Goal: Task Accomplishment & Management: Manage account settings

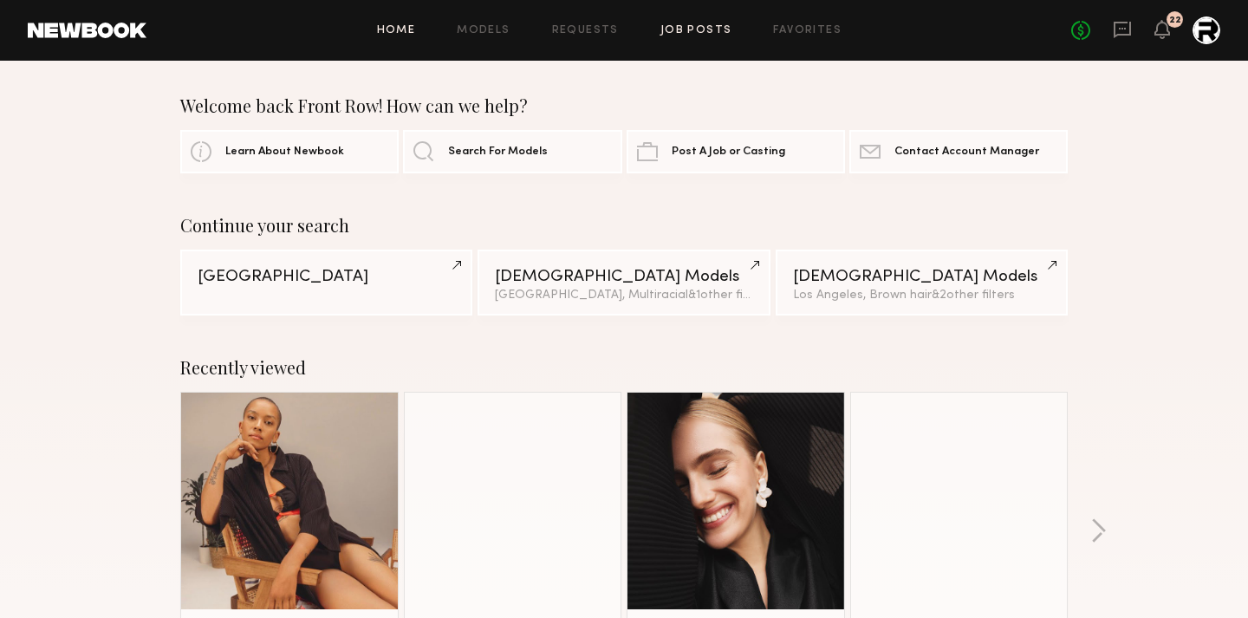
click at [693, 32] on link "Job Posts" at bounding box center [697, 30] width 72 height 11
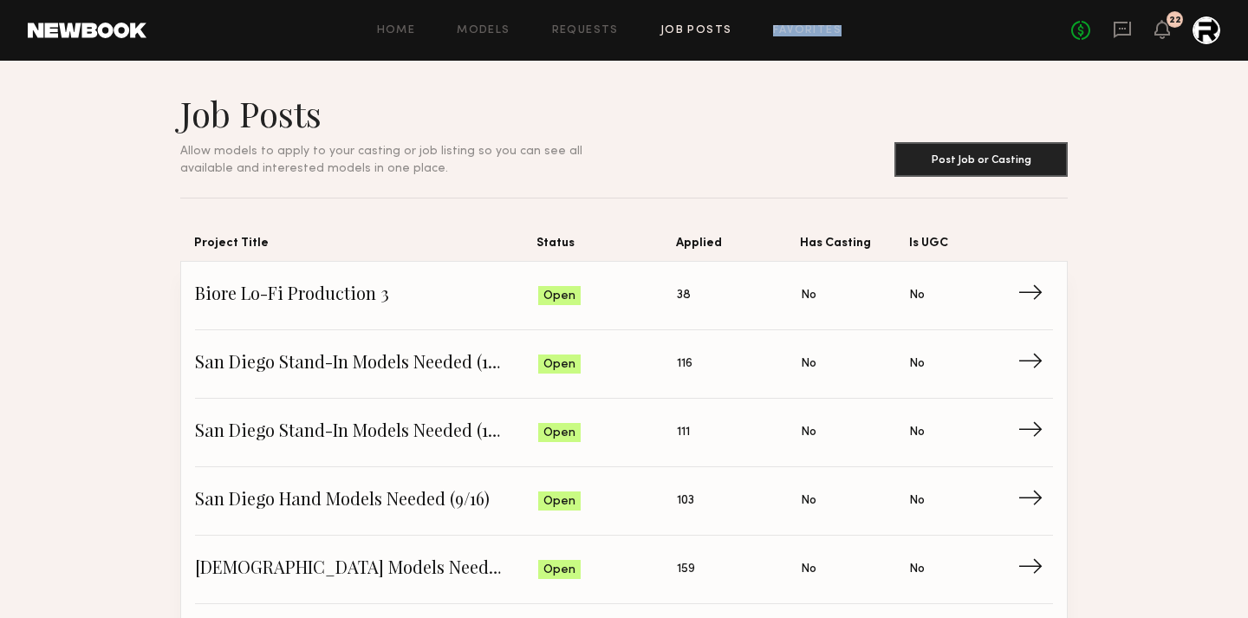
click at [843, 25] on div "Home Models Requests Job Posts Favorites Sign Out" at bounding box center [608, 30] width 925 height 11
click at [810, 31] on link "Favorites" at bounding box center [807, 30] width 68 height 11
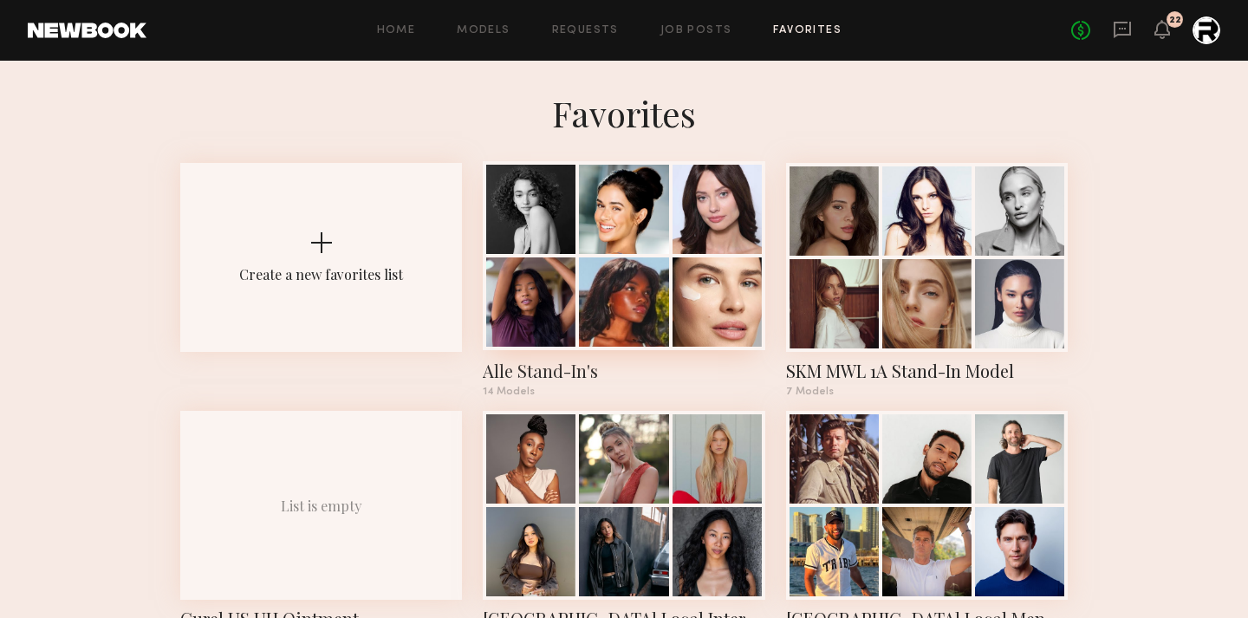
scroll to position [7, 0]
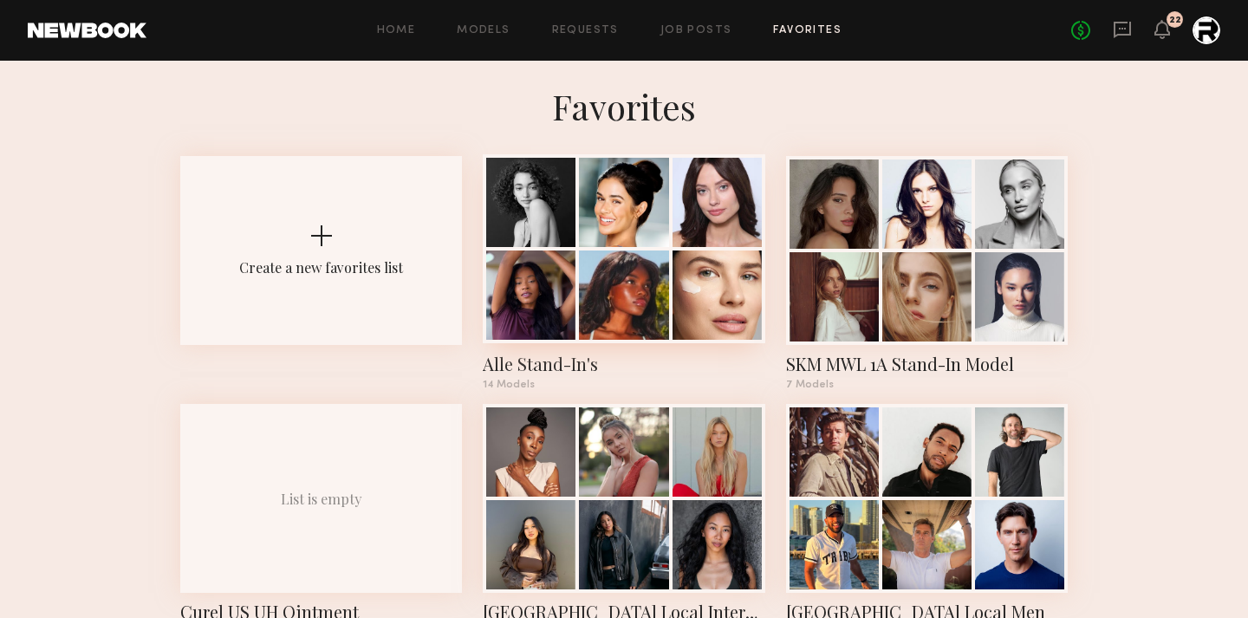
click at [587, 232] on div at bounding box center [623, 202] width 89 height 89
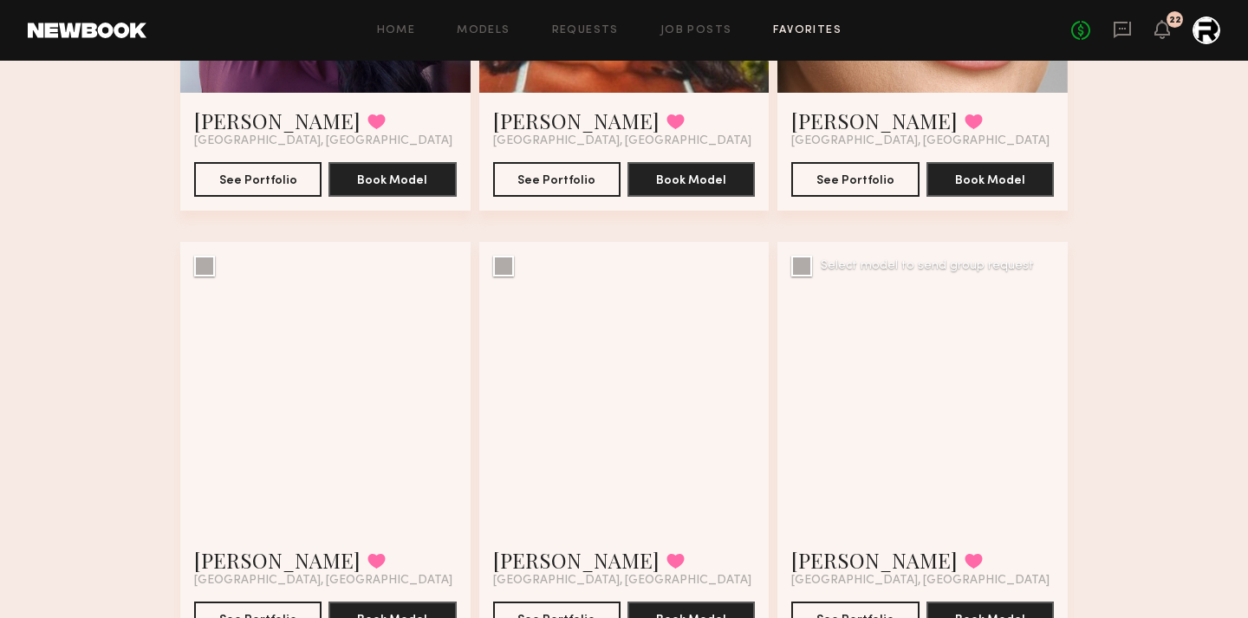
scroll to position [915, 0]
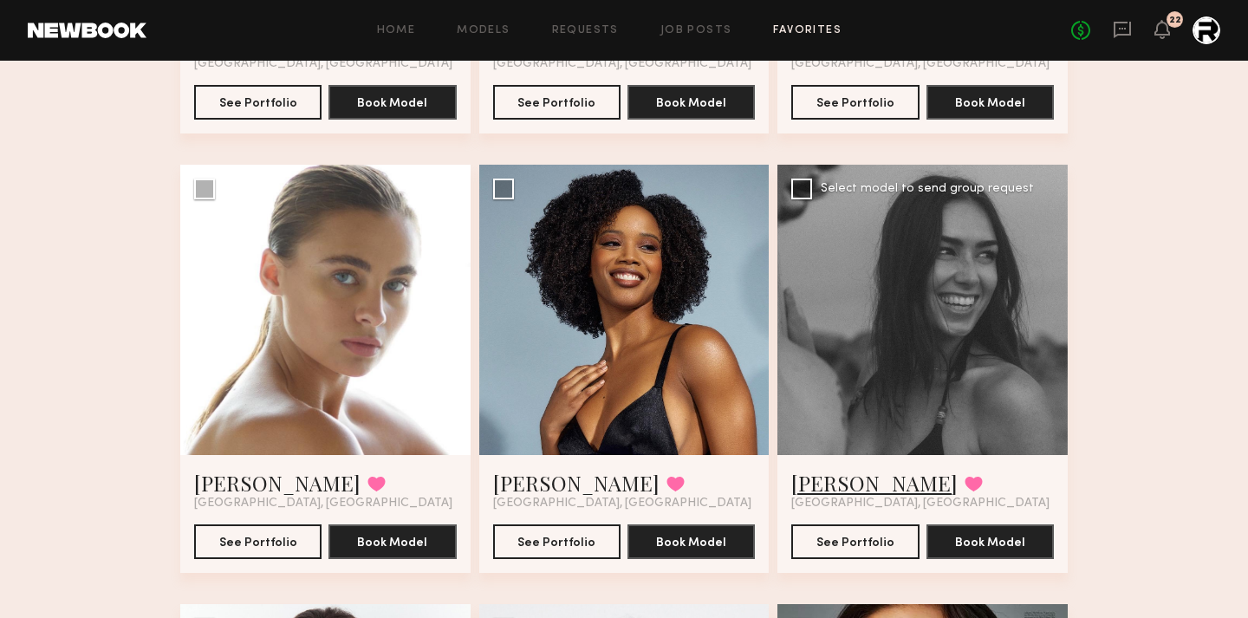
click at [822, 479] on link "Lauren G." at bounding box center [874, 483] width 166 height 28
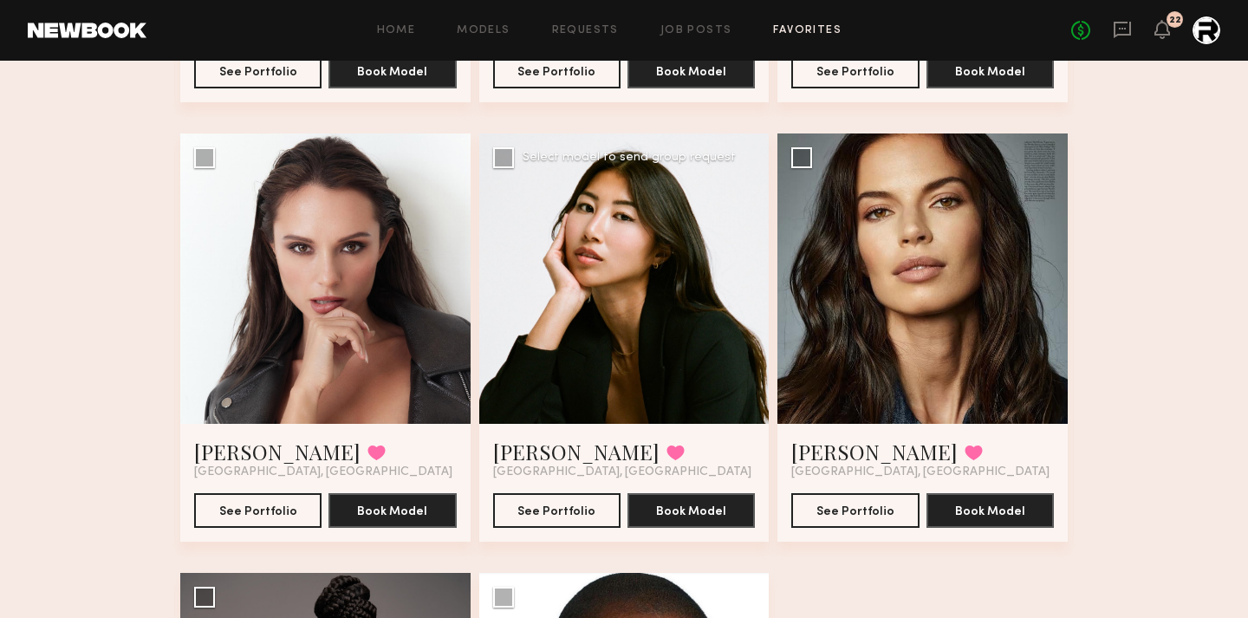
scroll to position [1383, 0]
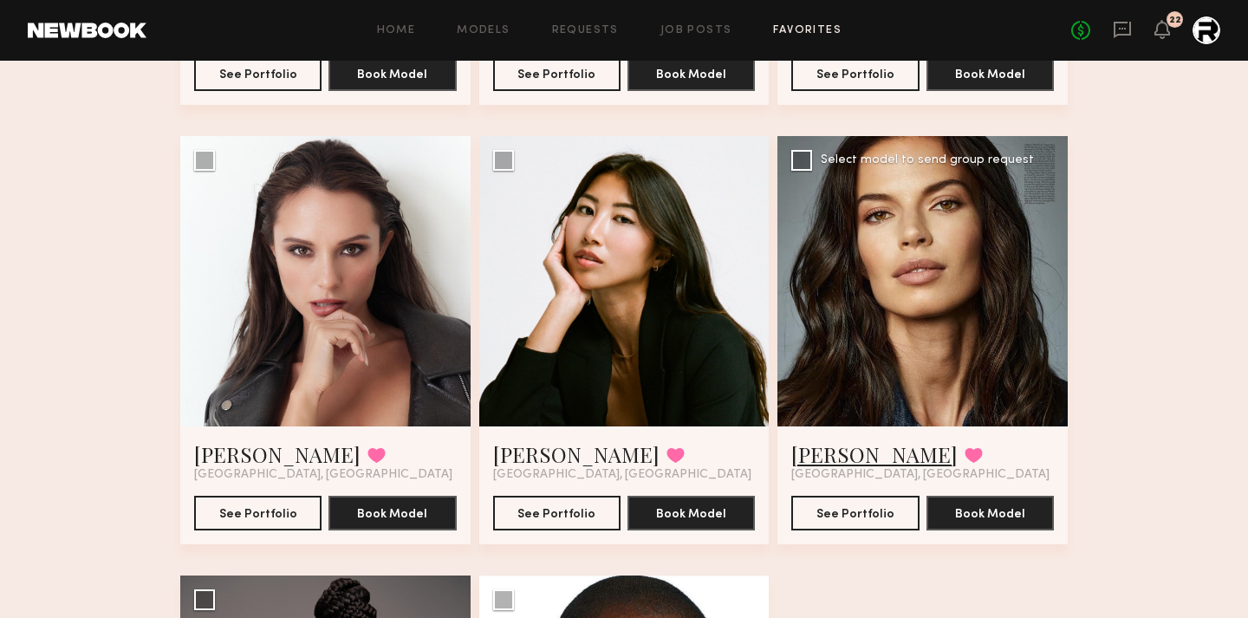
click at [834, 445] on link "[PERSON_NAME]" at bounding box center [874, 454] width 166 height 28
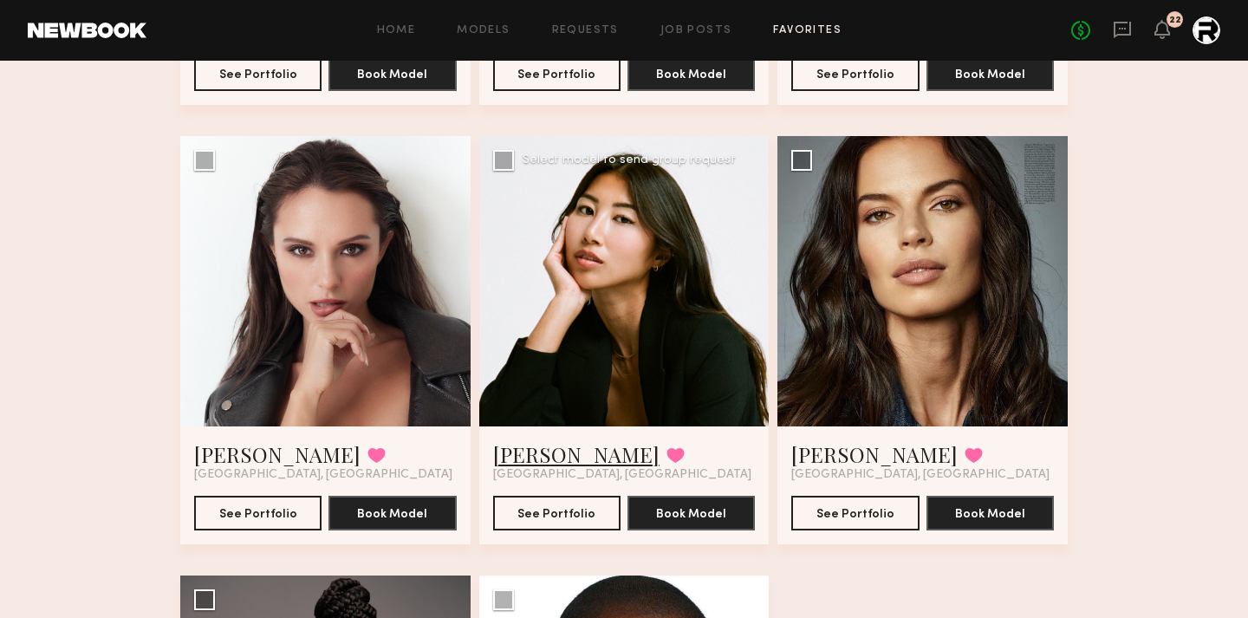
click at [539, 440] on link "[PERSON_NAME]" at bounding box center [576, 454] width 166 height 28
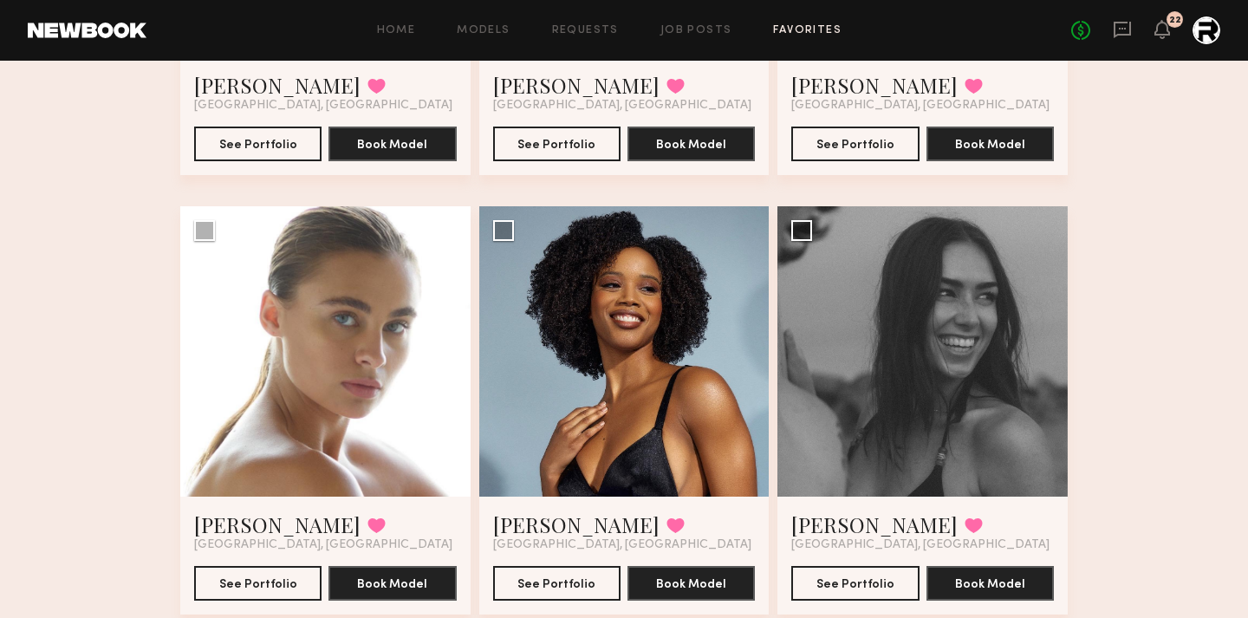
scroll to position [866, 0]
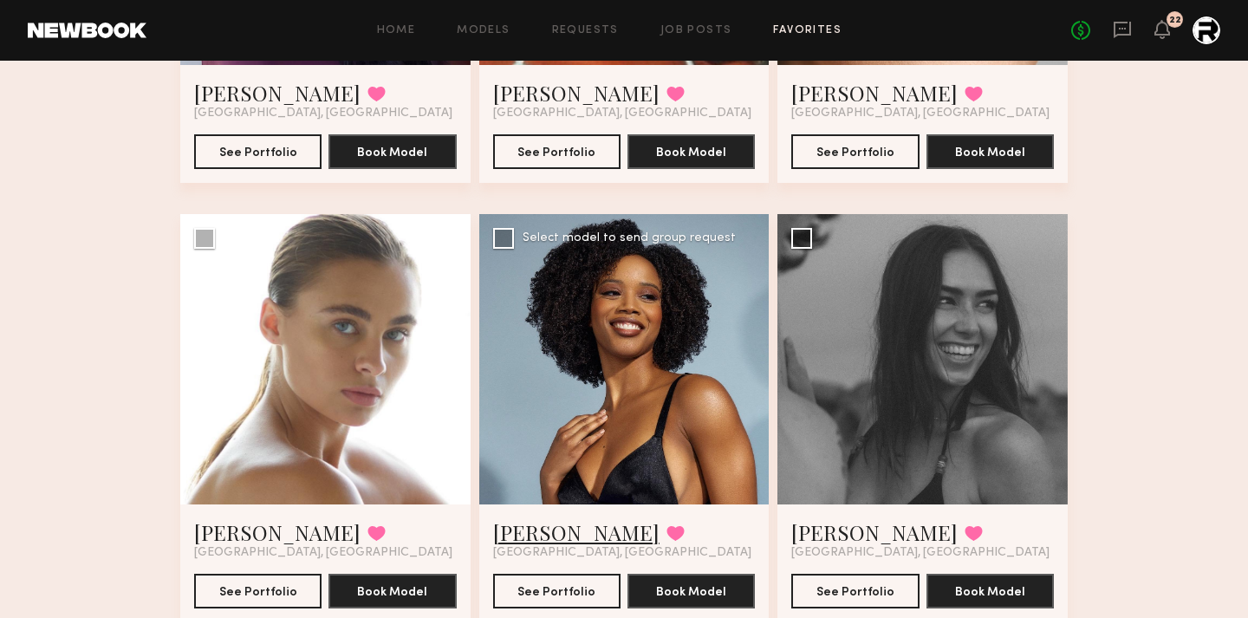
click at [530, 538] on link "[PERSON_NAME]" at bounding box center [576, 532] width 166 height 28
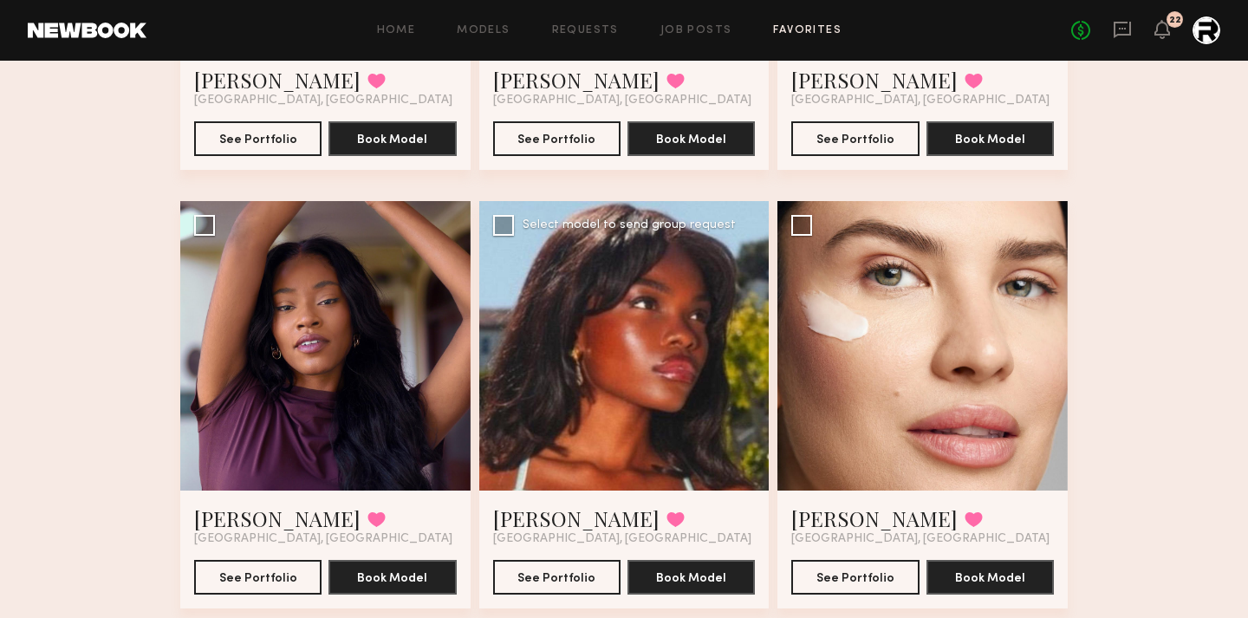
scroll to position [451, 0]
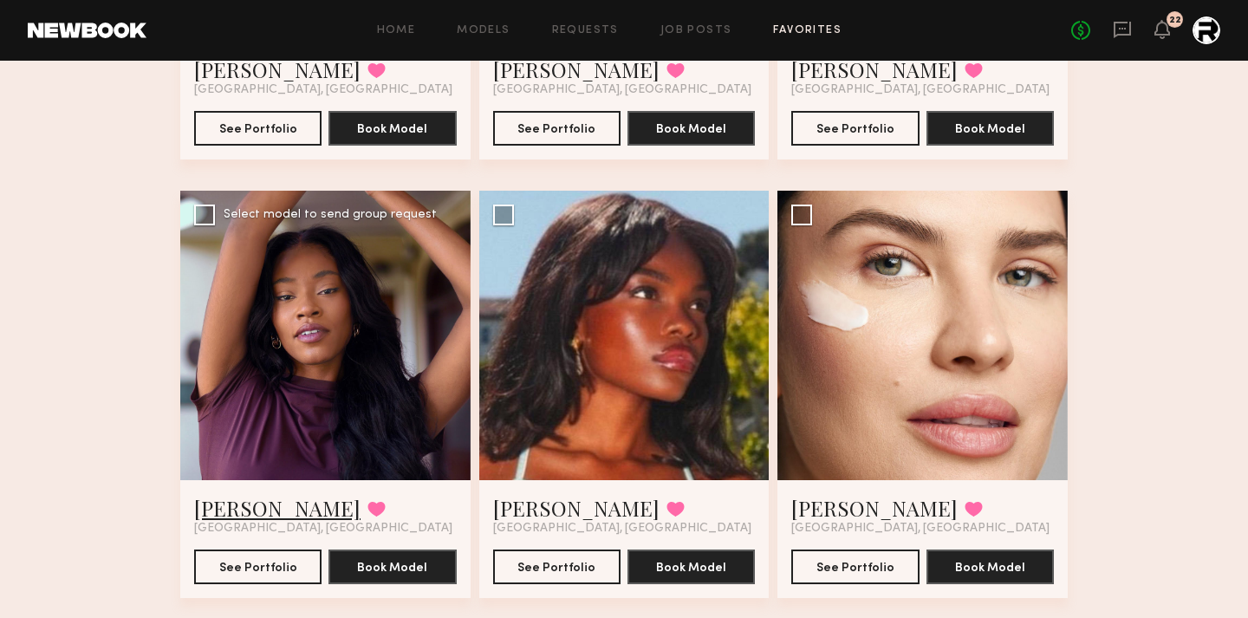
click at [250, 502] on link "Ashālyn S." at bounding box center [277, 508] width 166 height 28
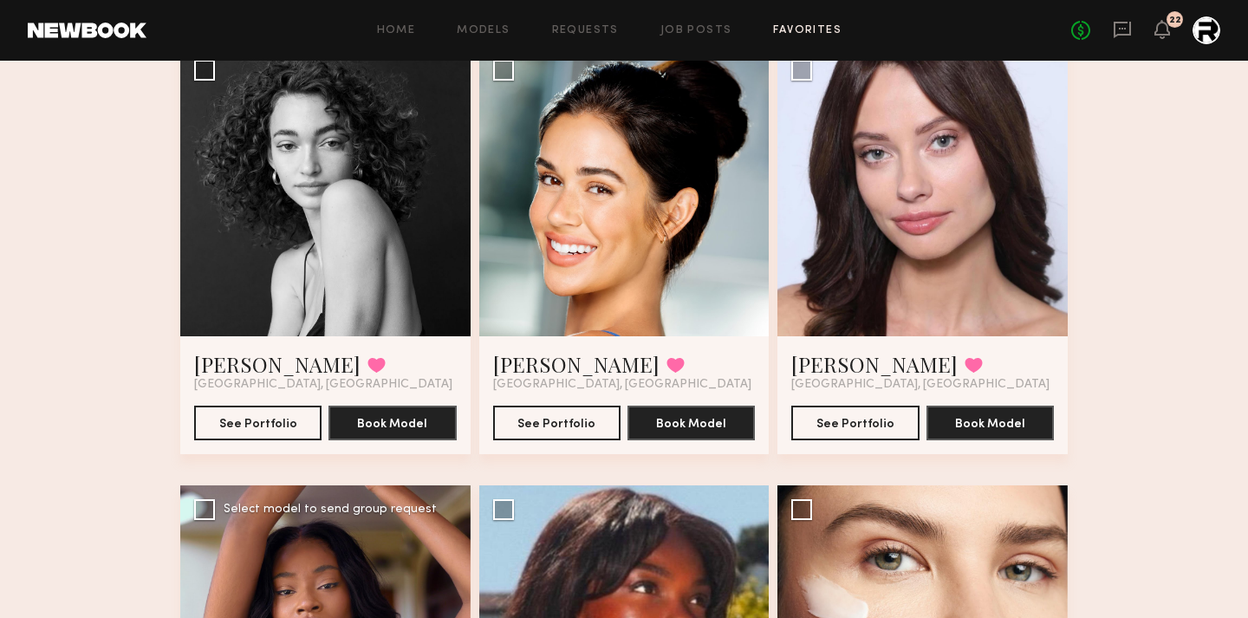
scroll to position [0, 0]
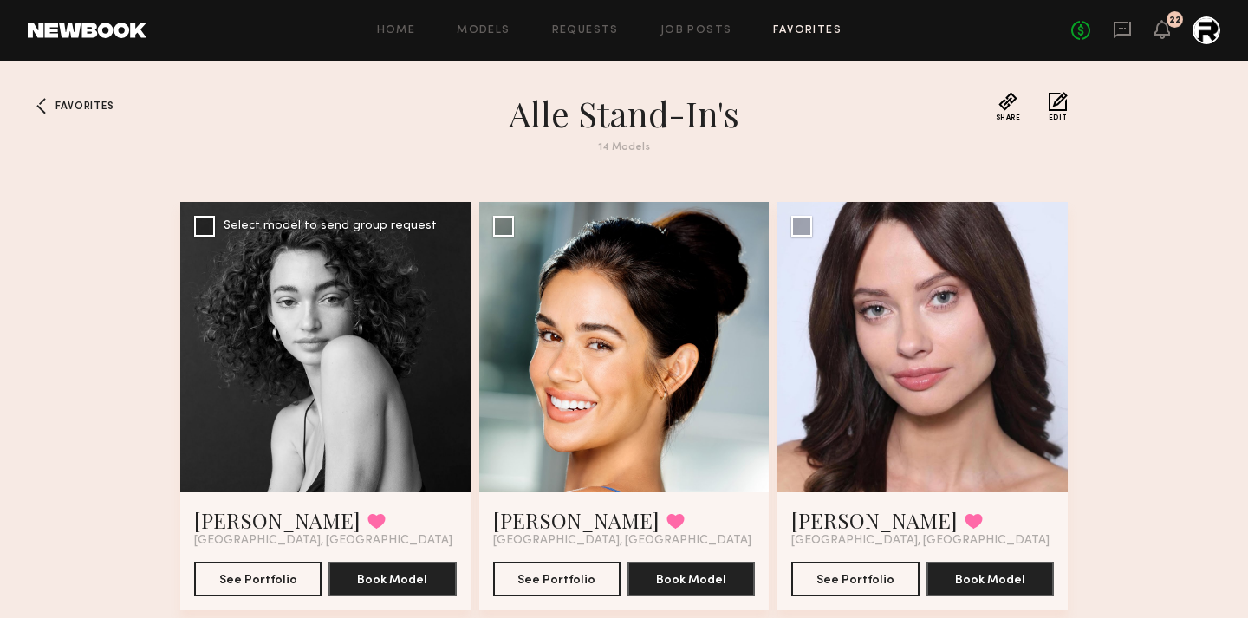
click at [458, 349] on div at bounding box center [325, 347] width 290 height 290
click at [253, 509] on link "Paige F." at bounding box center [277, 520] width 166 height 28
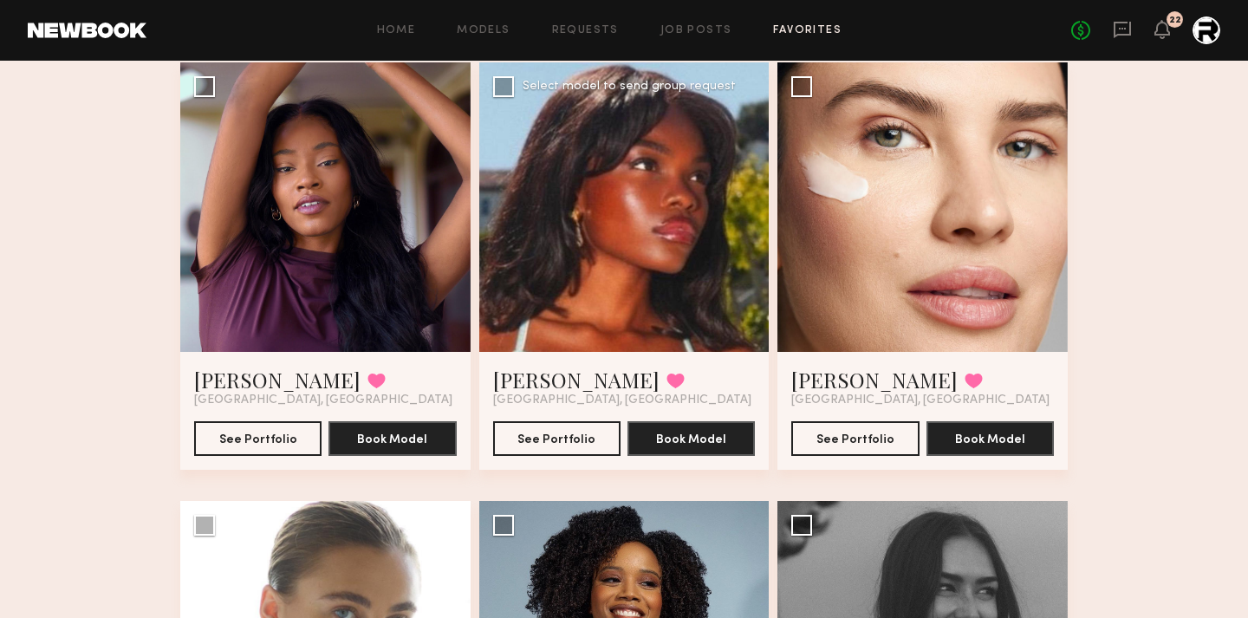
scroll to position [539, 0]
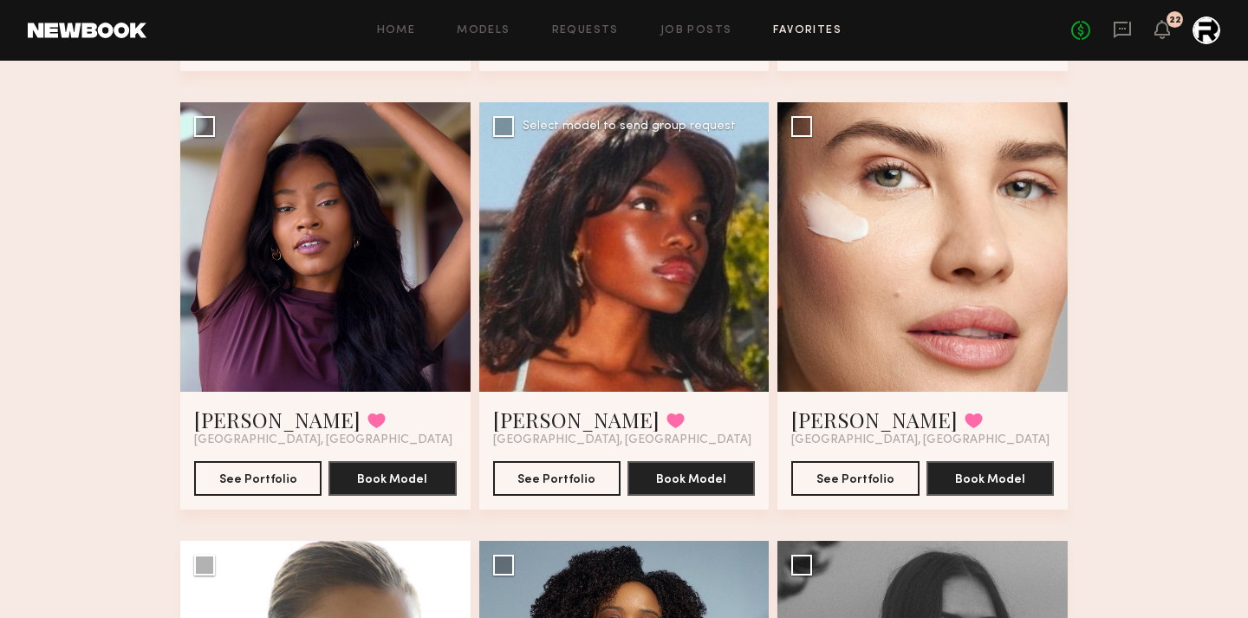
click at [729, 239] on div at bounding box center [624, 247] width 290 height 290
click at [599, 234] on div at bounding box center [624, 247] width 290 height 290
click at [538, 413] on link "Mia H." at bounding box center [576, 420] width 166 height 28
click at [667, 414] on button at bounding box center [676, 421] width 18 height 16
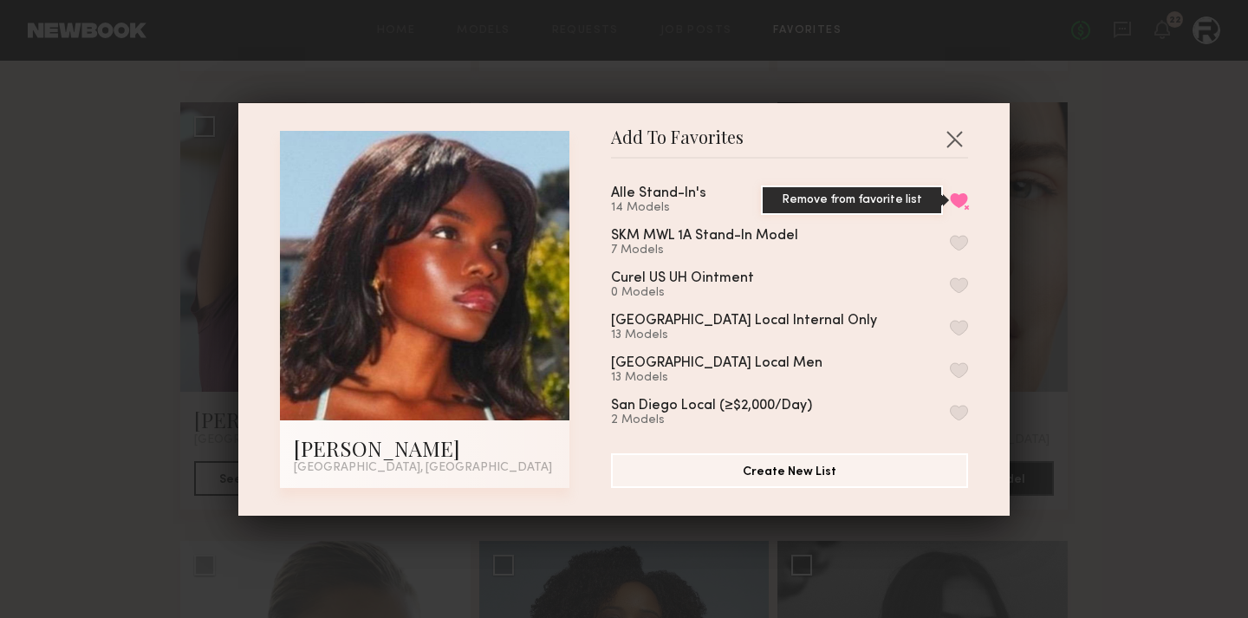
click at [964, 204] on button "Remove from favorite list" at bounding box center [959, 200] width 18 height 16
click at [955, 142] on button "button" at bounding box center [954, 139] width 28 height 28
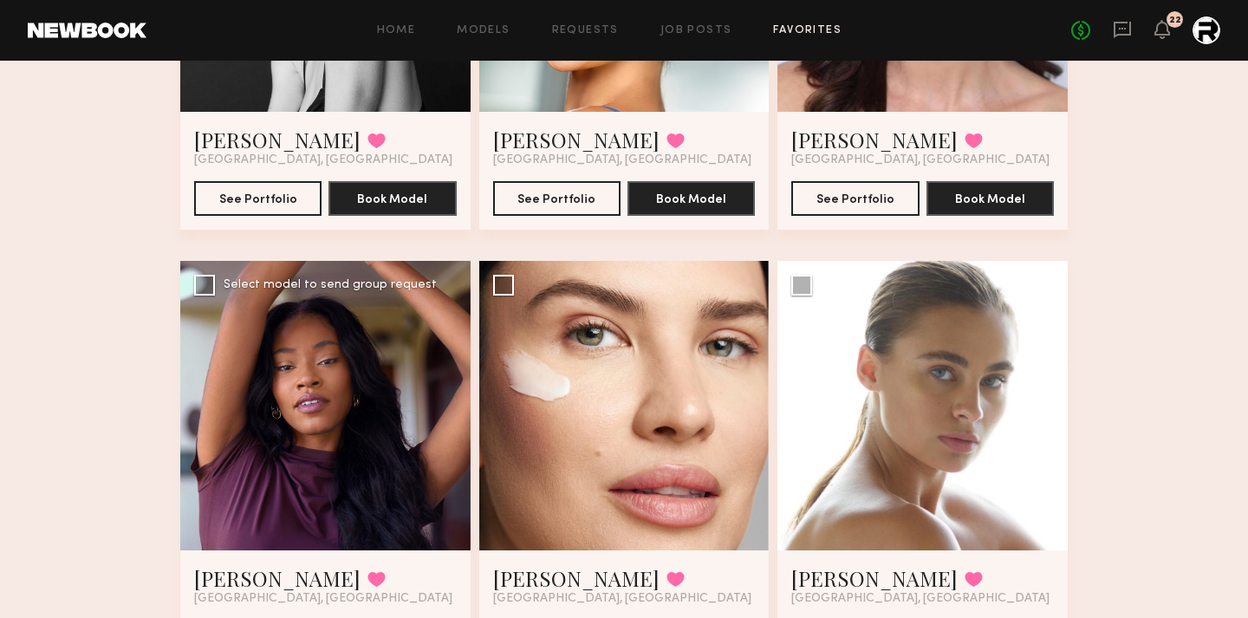
scroll to position [20, 0]
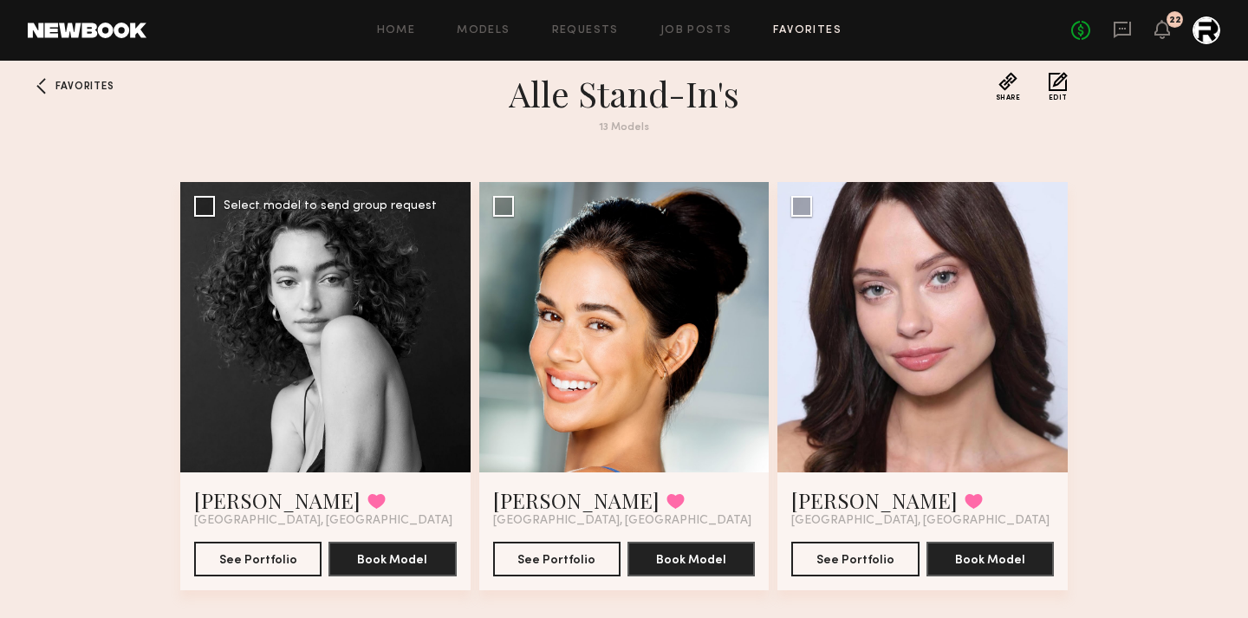
click at [425, 319] on div at bounding box center [325, 327] width 290 height 290
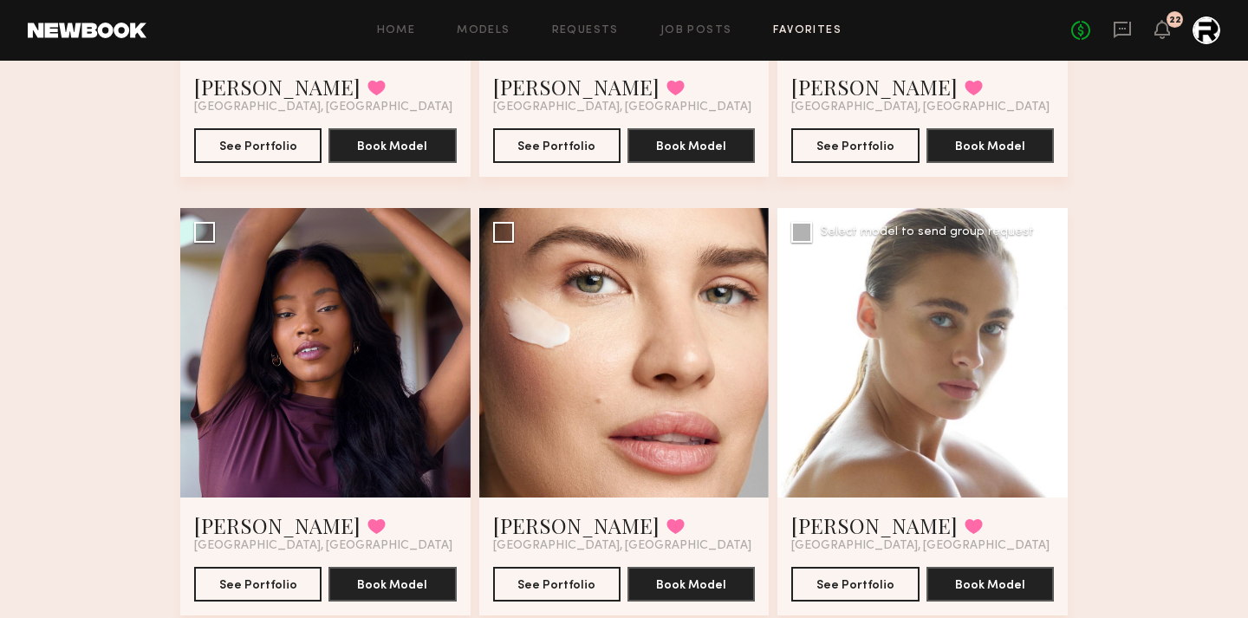
scroll to position [474, 0]
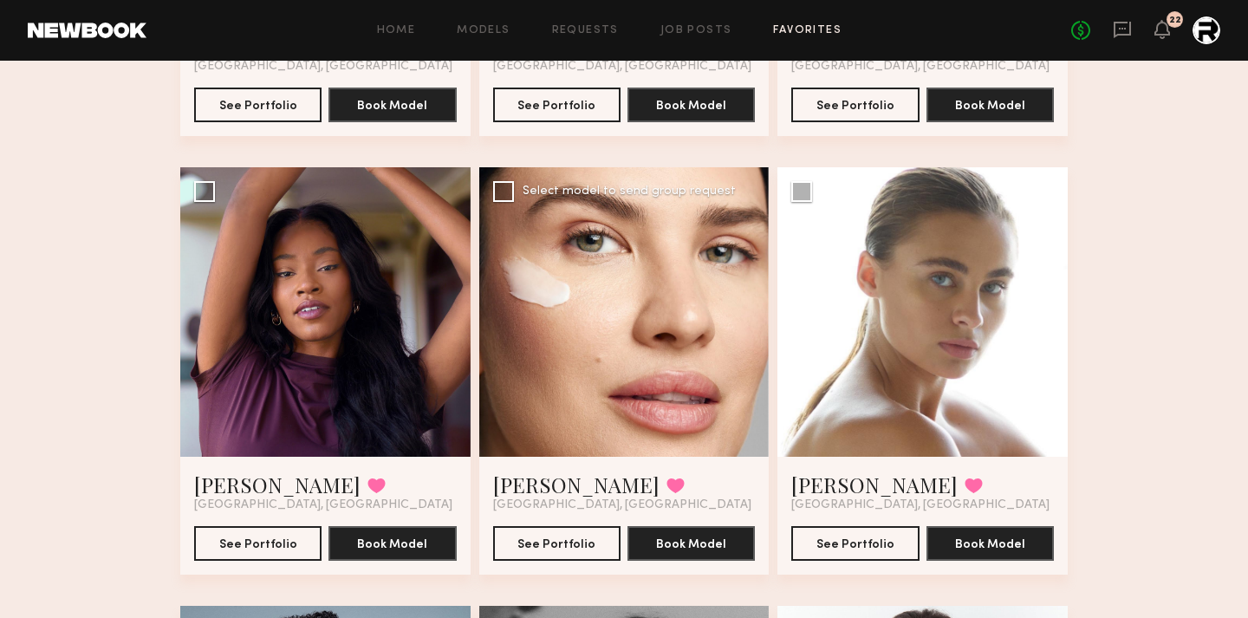
click at [745, 312] on div at bounding box center [624, 312] width 290 height 290
click at [533, 488] on link "Alina G." at bounding box center [576, 485] width 166 height 28
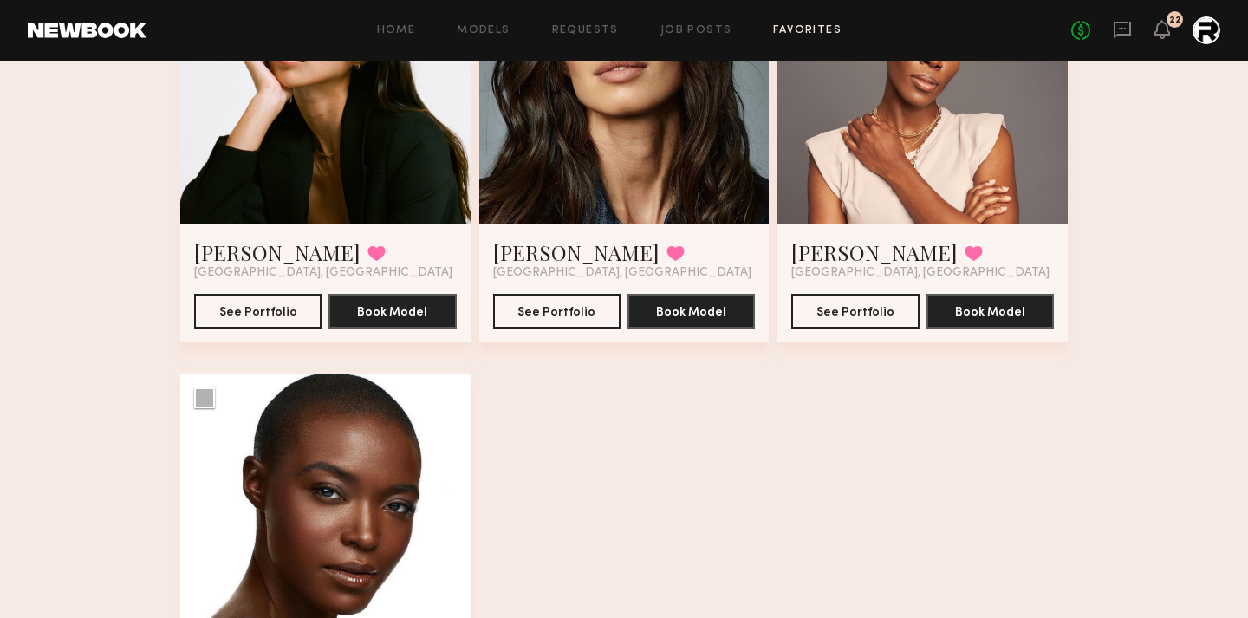
scroll to position [1587, 0]
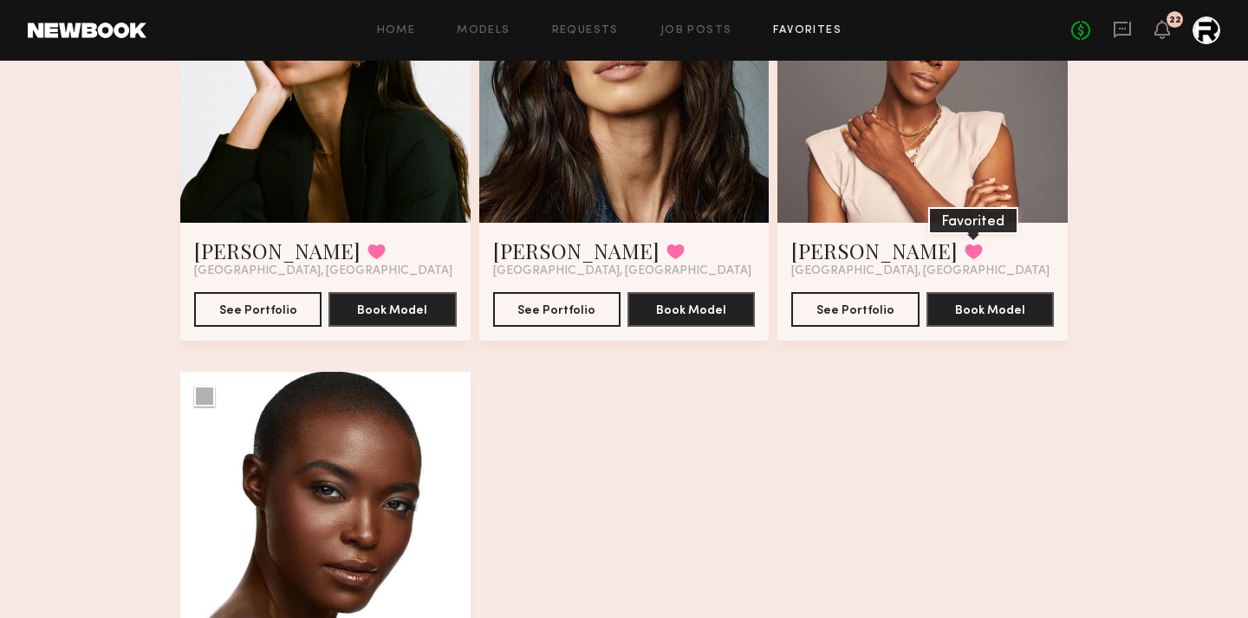
click at [965, 244] on button at bounding box center [974, 252] width 18 height 16
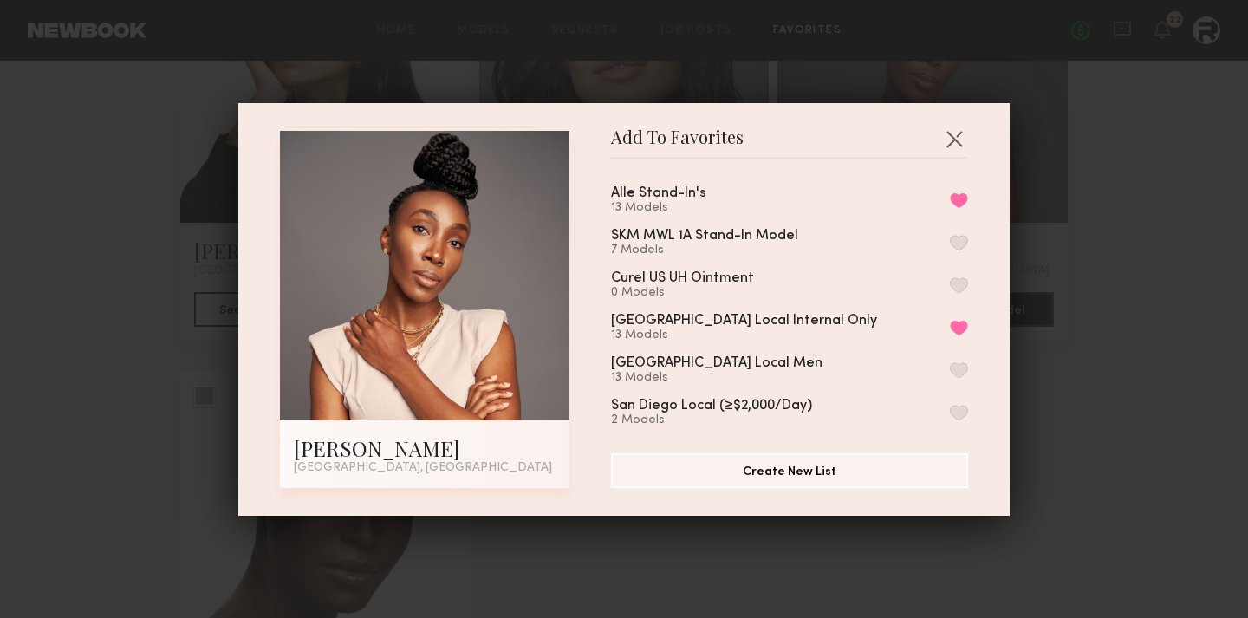
click at [957, 207] on div "Alle Stand-In's 13 Models Remove from favorite list" at bounding box center [789, 200] width 357 height 29
click at [958, 203] on button "Remove from favorite list" at bounding box center [959, 200] width 18 height 16
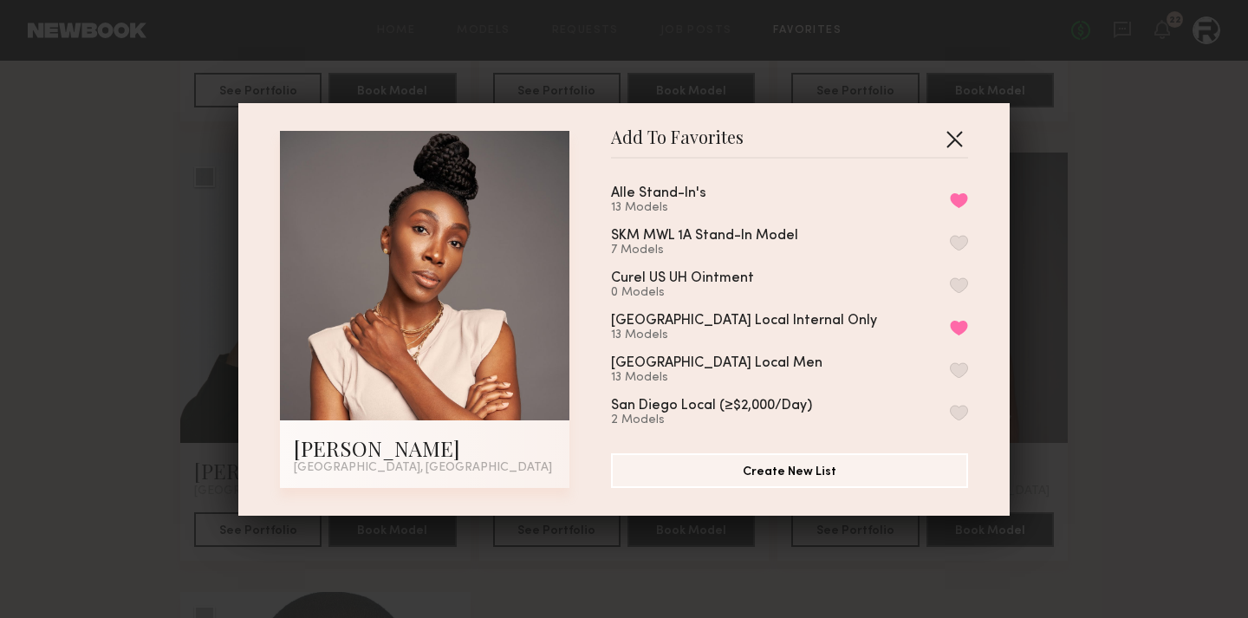
click at [957, 144] on button "button" at bounding box center [954, 139] width 28 height 28
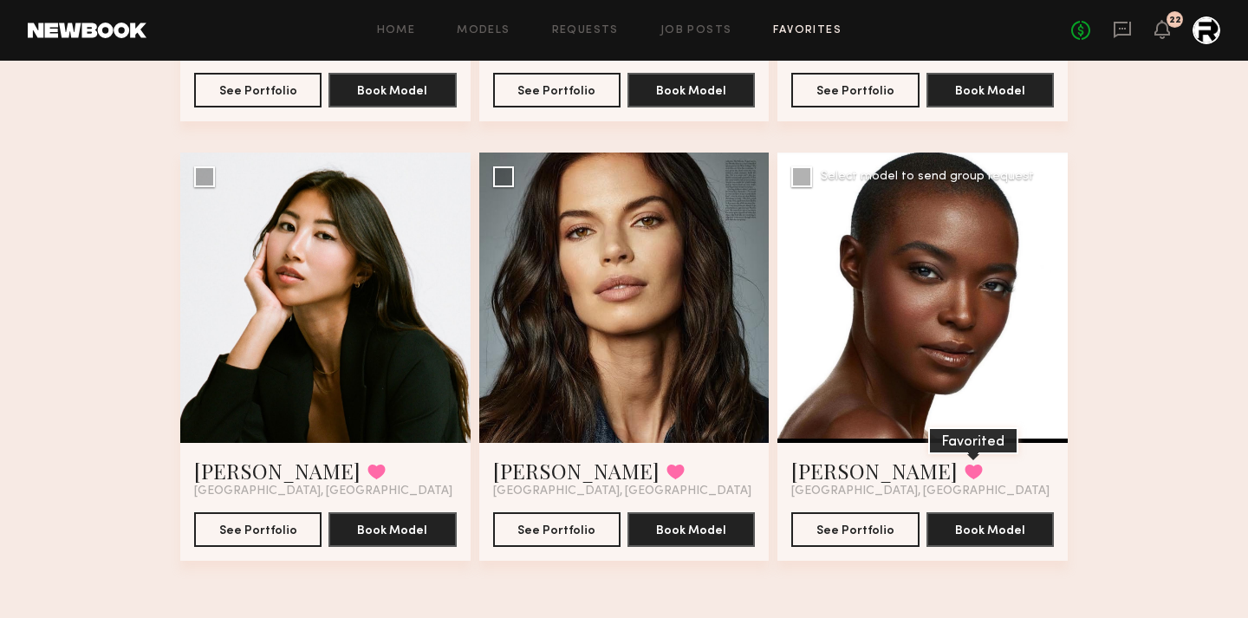
click at [965, 470] on button at bounding box center [974, 472] width 18 height 16
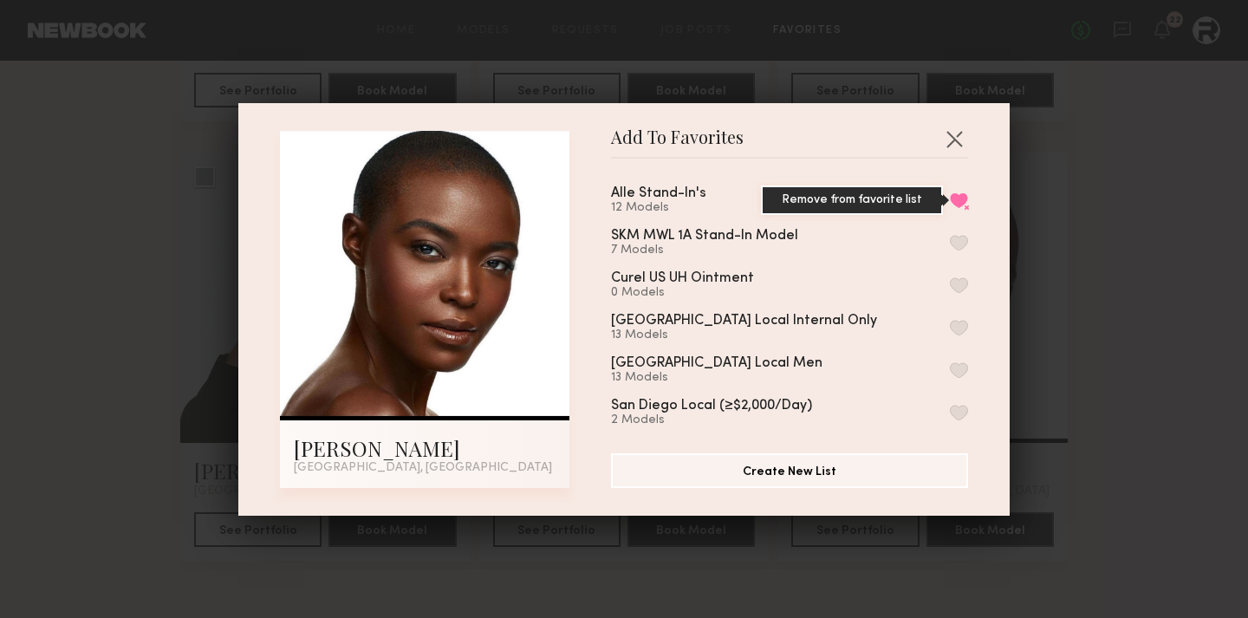
click at [960, 203] on button "Remove from favorite list" at bounding box center [959, 200] width 18 height 16
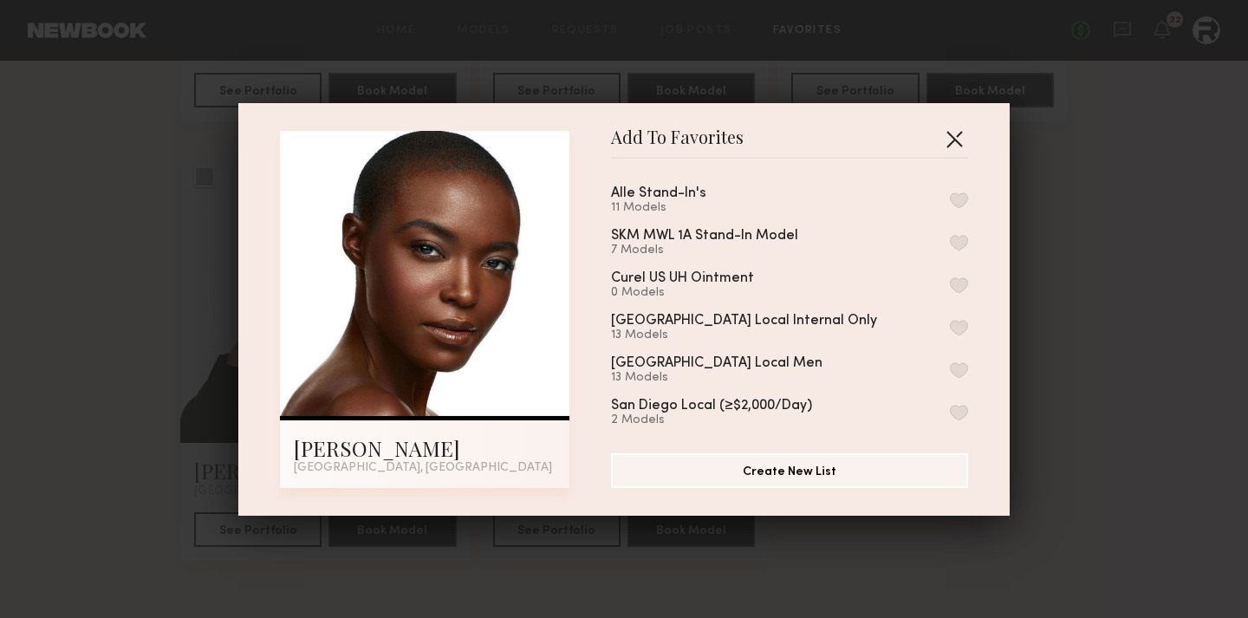
click at [955, 139] on button "button" at bounding box center [954, 139] width 28 height 28
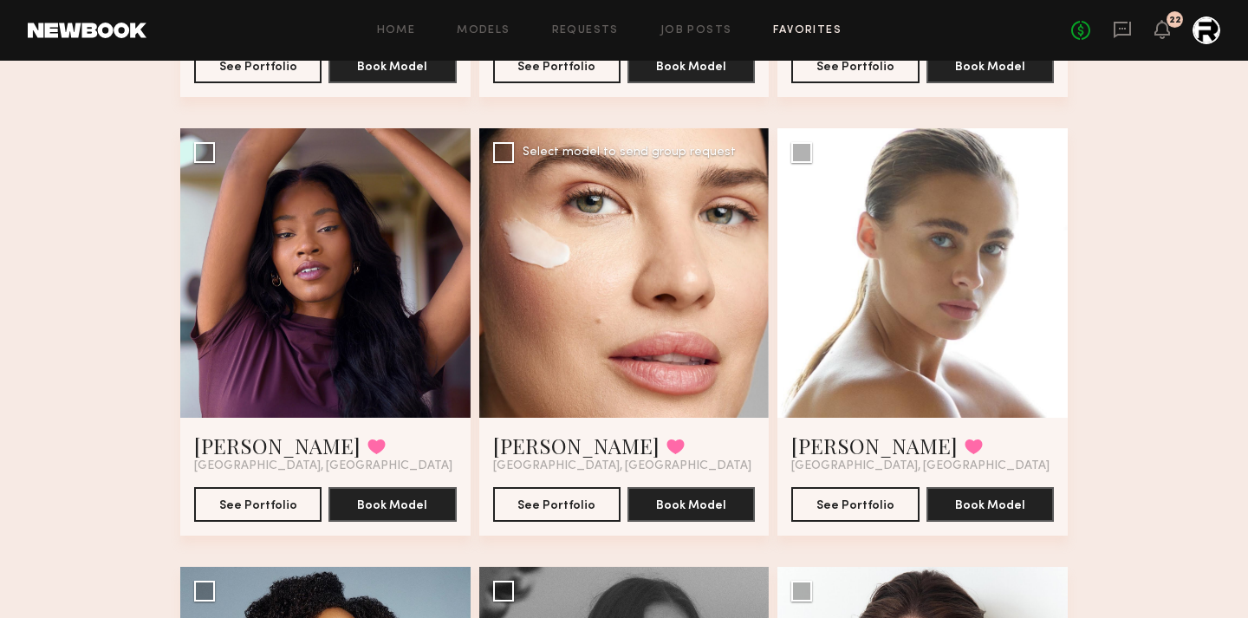
scroll to position [511, 0]
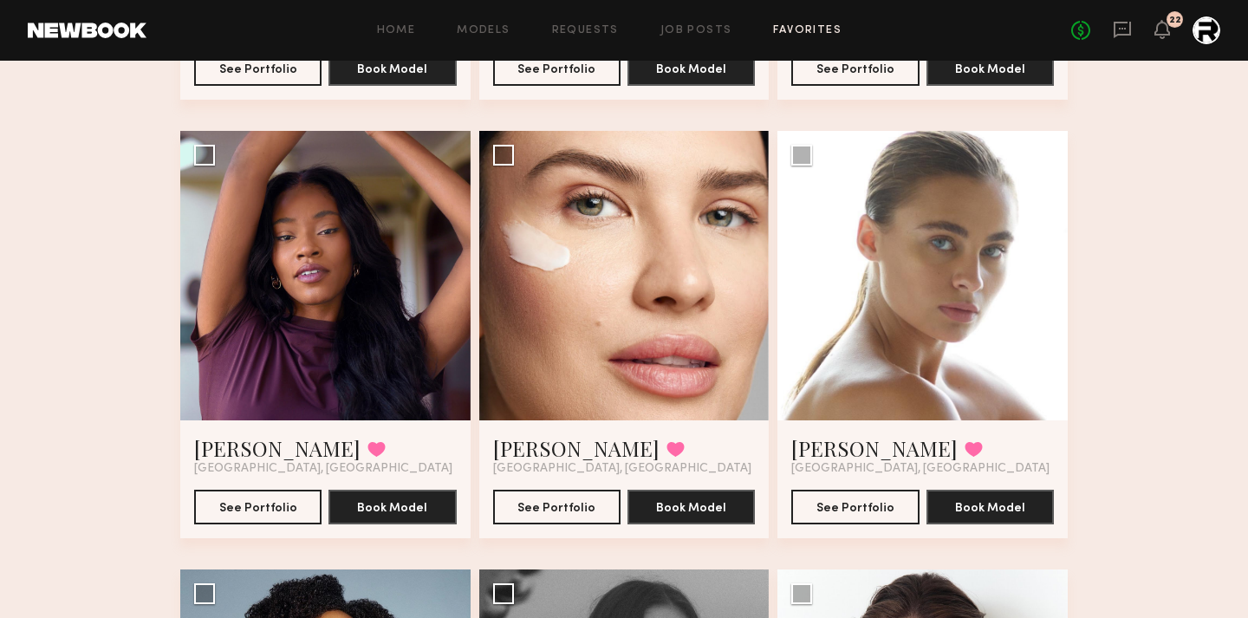
click at [559, 6] on header "Home Models Requests Job Posts Favorites Sign Out No fees up to $5,000 22" at bounding box center [624, 30] width 1248 height 61
click at [555, 21] on div "Home Models Requests Job Posts Favorites Sign Out No fees up to $5,000 22" at bounding box center [683, 30] width 1074 height 28
click at [567, 31] on link "Requests" at bounding box center [585, 30] width 67 height 11
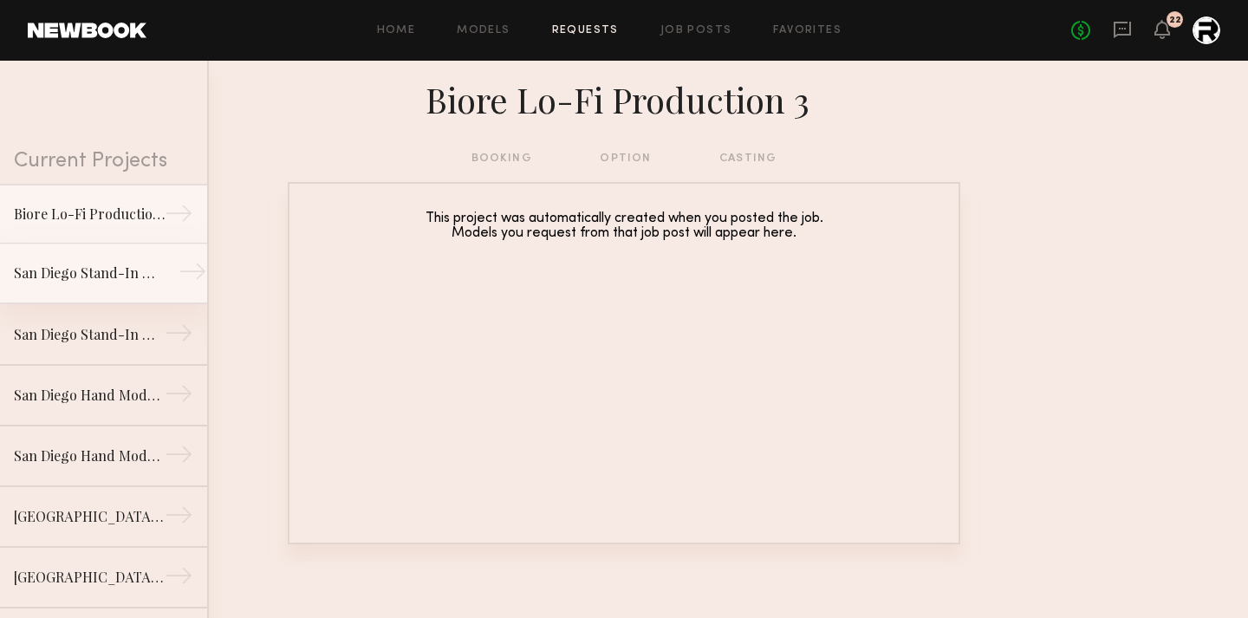
click at [98, 283] on div "San Diego Stand-In Models Needed (10/16)" at bounding box center [89, 273] width 151 height 21
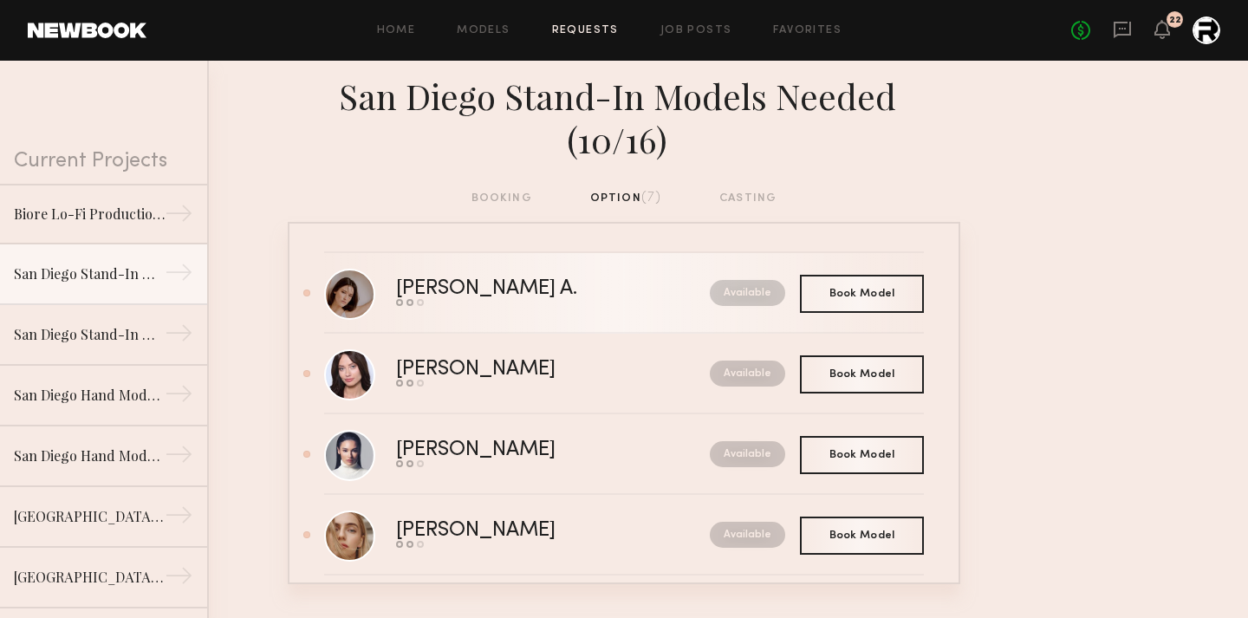
click at [480, 279] on div "Reagan A." at bounding box center [520, 289] width 248 height 20
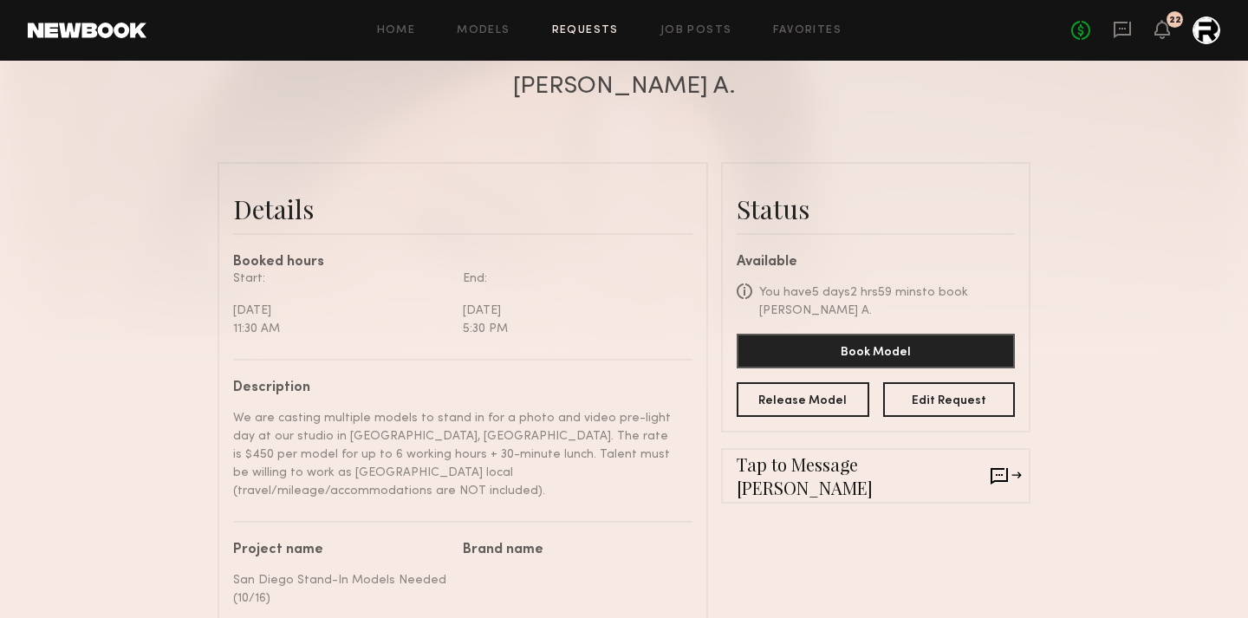
scroll to position [337, 0]
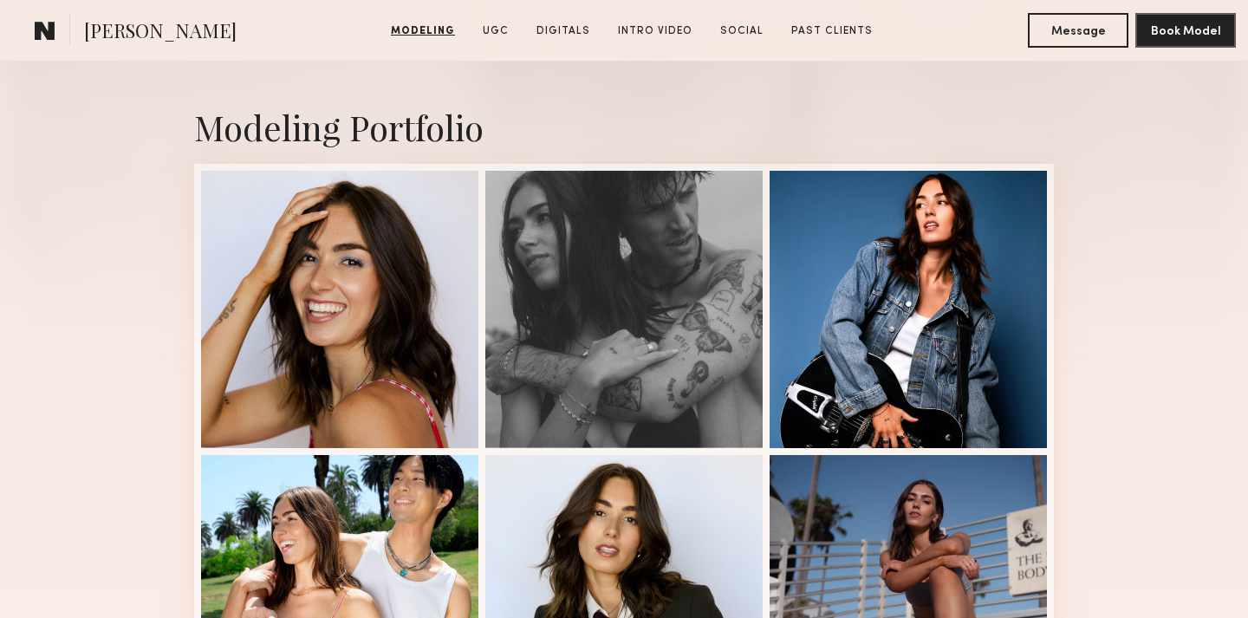
scroll to position [342, 0]
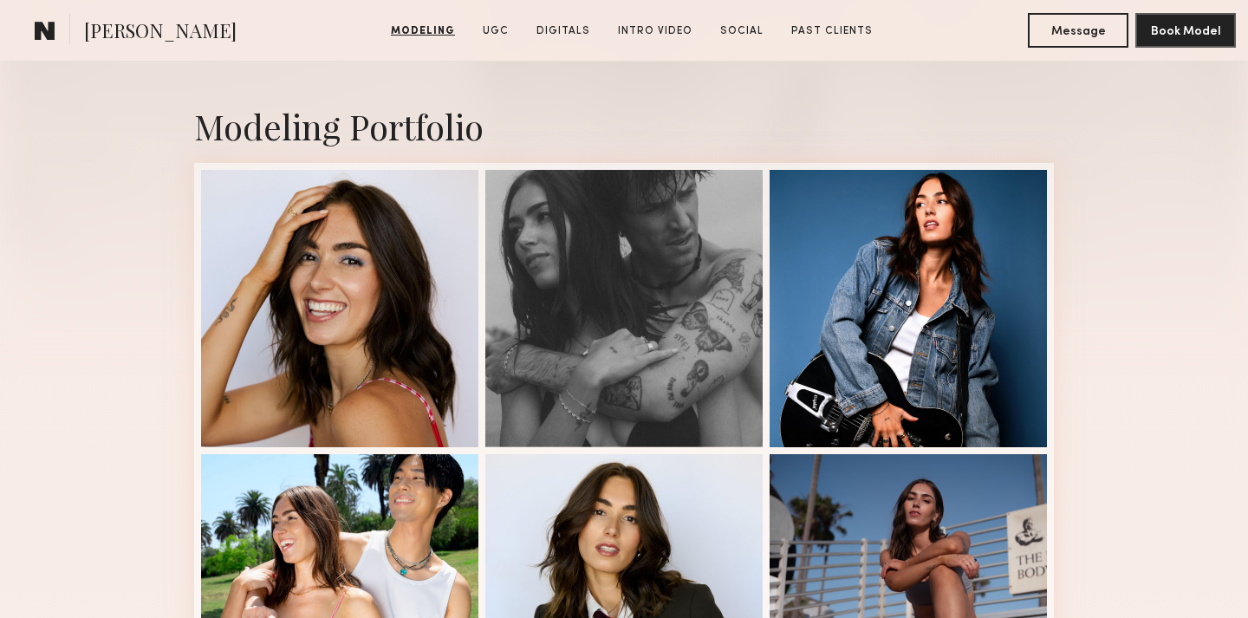
click at [881, 131] on div "Modeling Portfolio" at bounding box center [624, 126] width 860 height 46
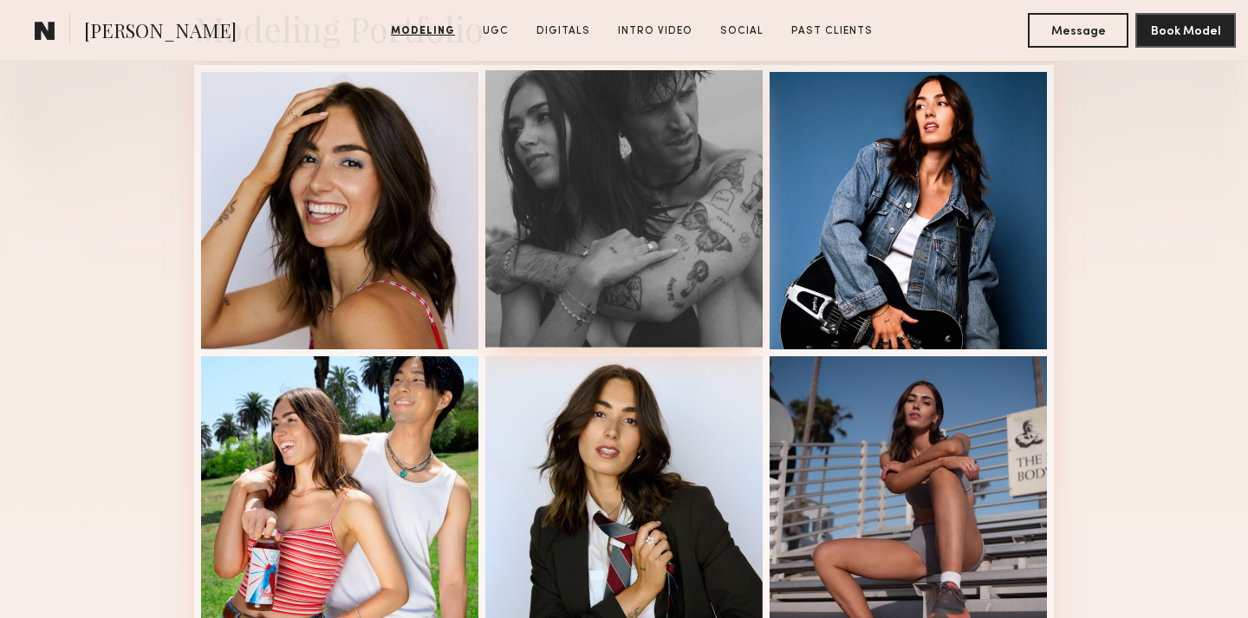
scroll to position [445, 0]
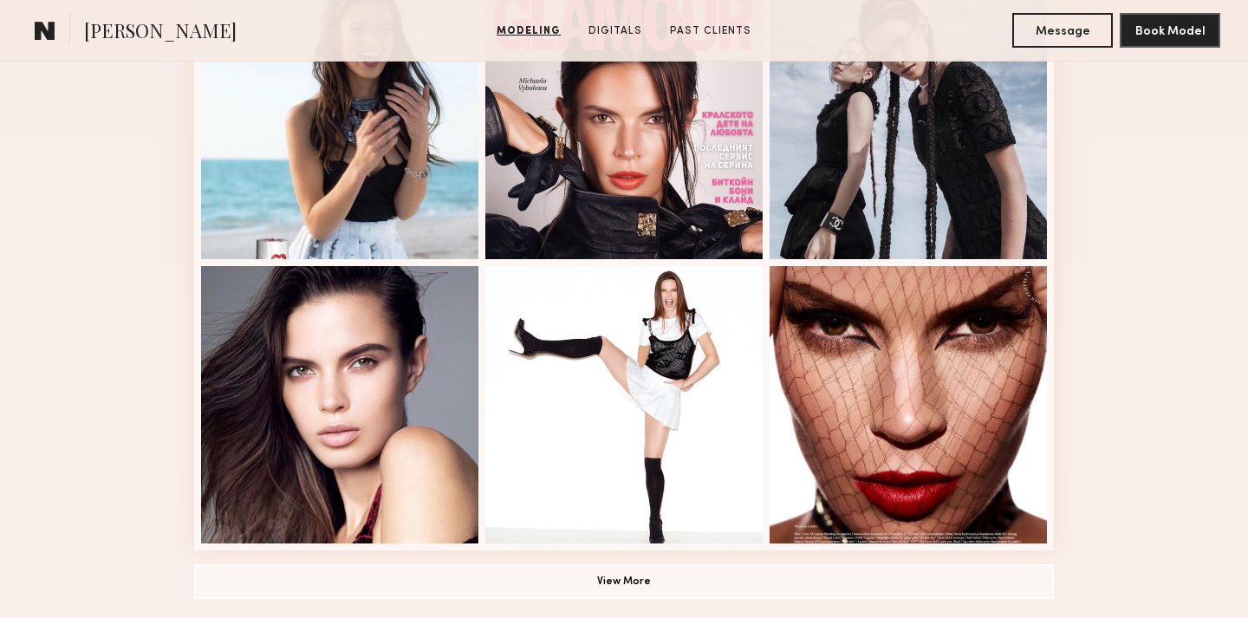
scroll to position [1102, 0]
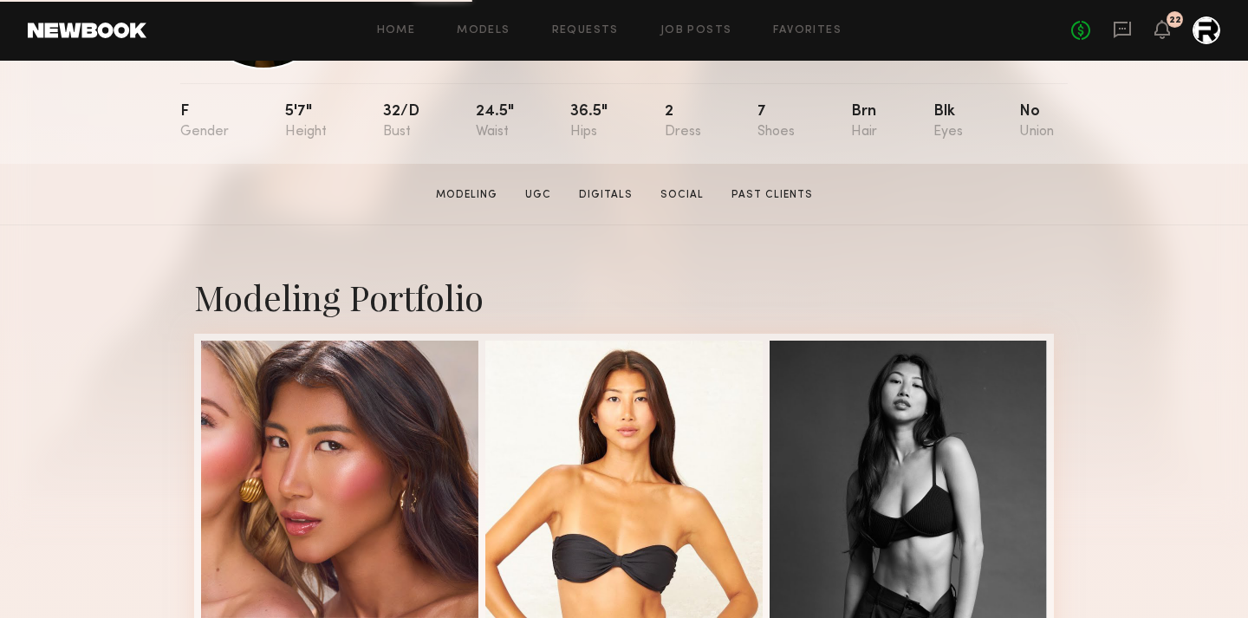
scroll to position [222, 0]
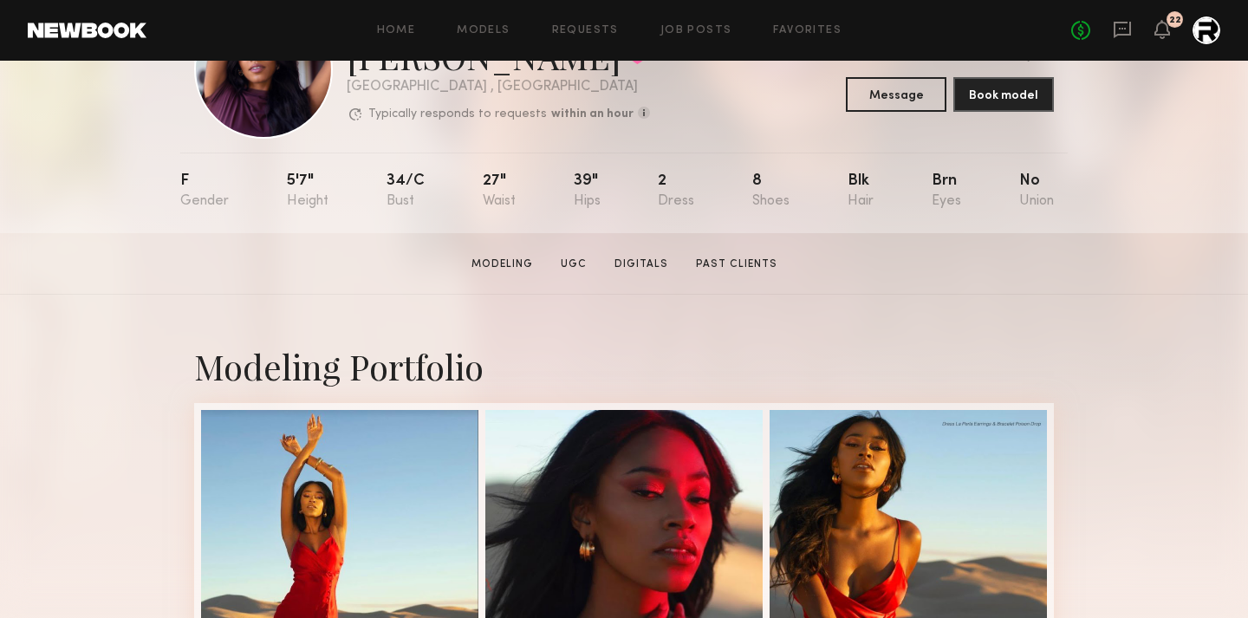
scroll to position [249, 0]
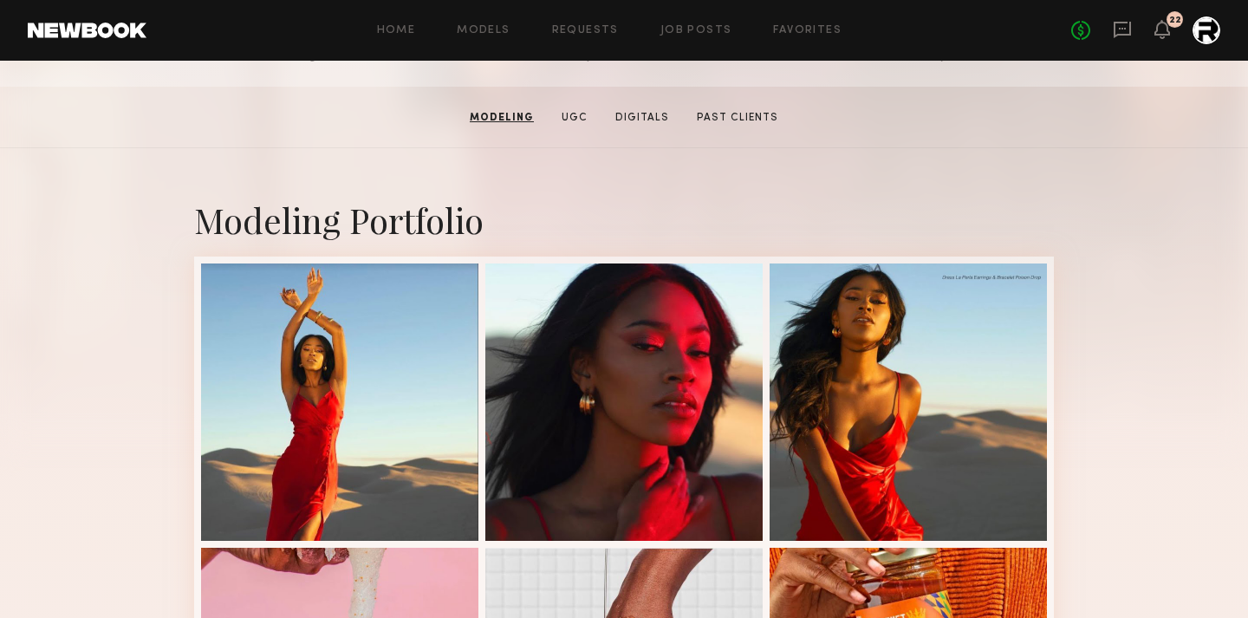
click at [784, 23] on div "Home Models Requests Job Posts Favorites Sign Out No fees up to $5,000 22" at bounding box center [683, 30] width 1074 height 28
click at [792, 23] on div "Home Models Requests Job Posts Favorites Sign Out No fees up to $5,000 22" at bounding box center [683, 30] width 1074 height 28
click at [792, 33] on link "Favorites" at bounding box center [807, 30] width 68 height 11
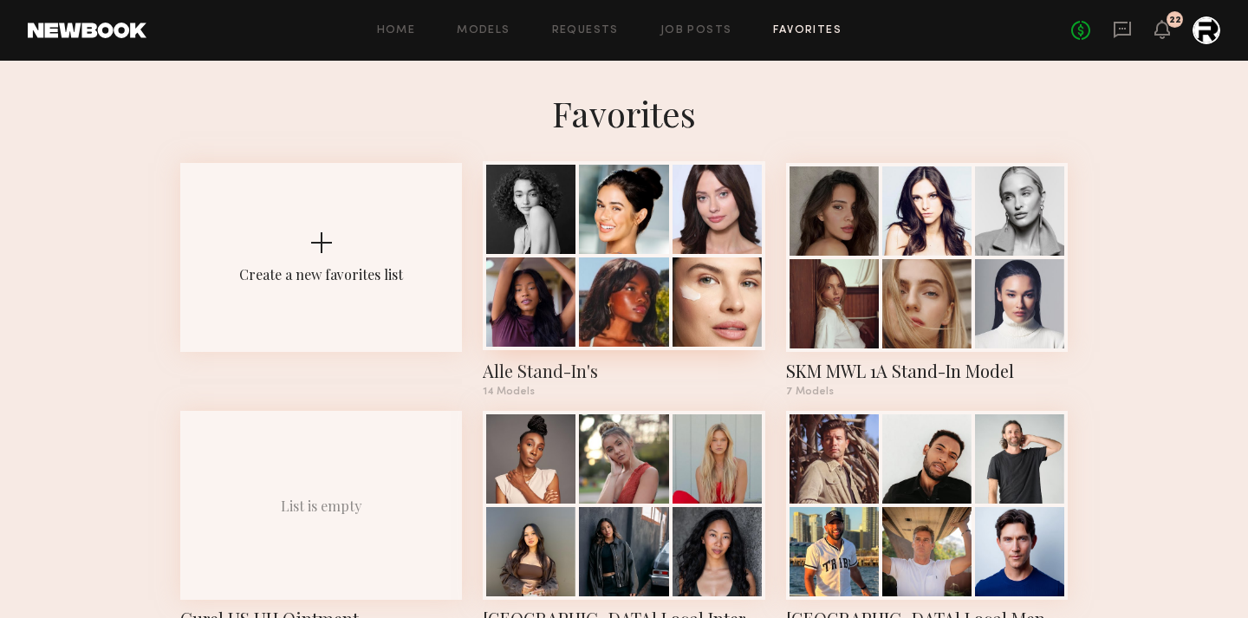
click at [559, 240] on div at bounding box center [530, 209] width 89 height 89
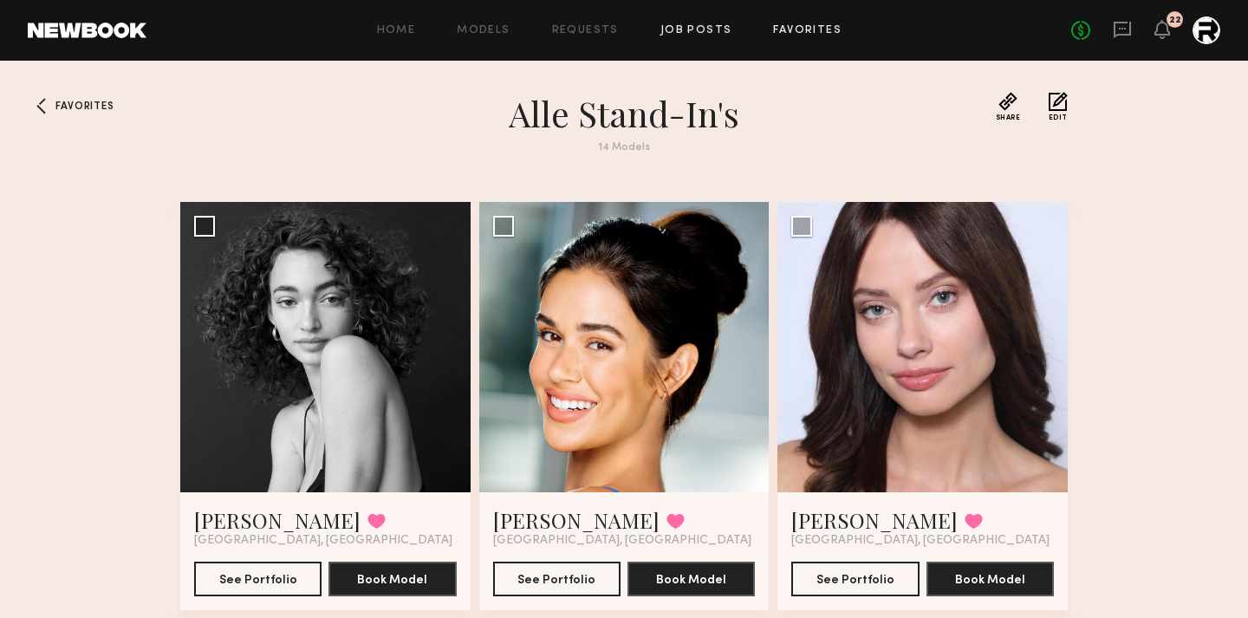
click at [680, 27] on link "Job Posts" at bounding box center [697, 30] width 72 height 11
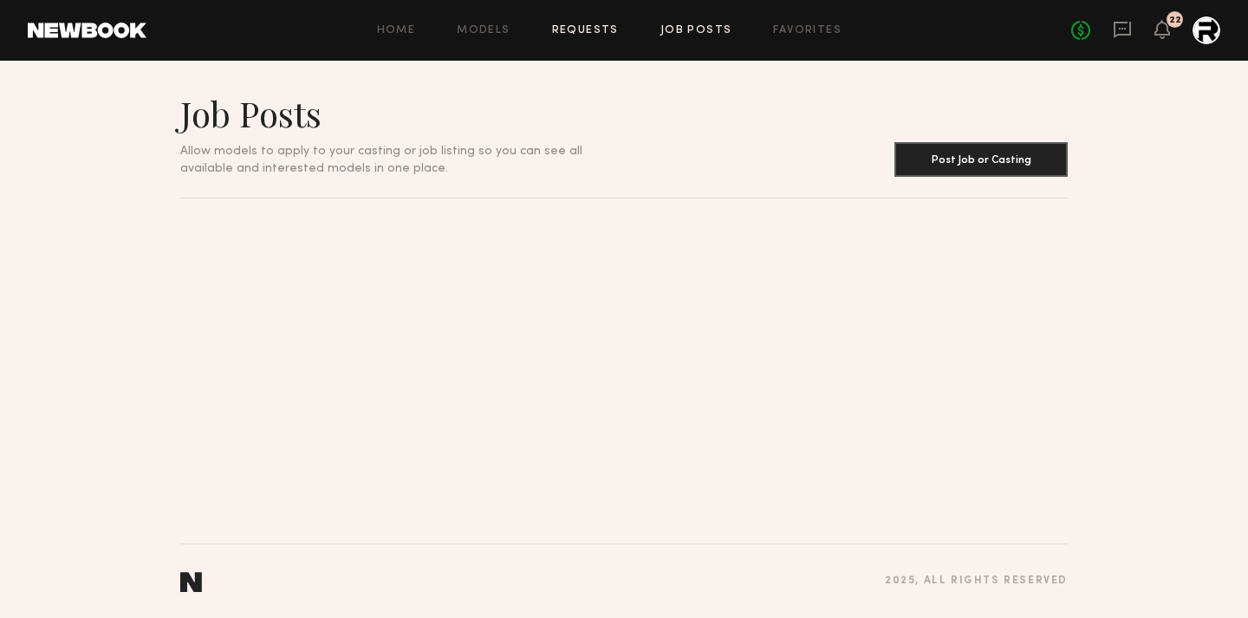
click at [584, 29] on link "Requests" at bounding box center [585, 30] width 67 height 11
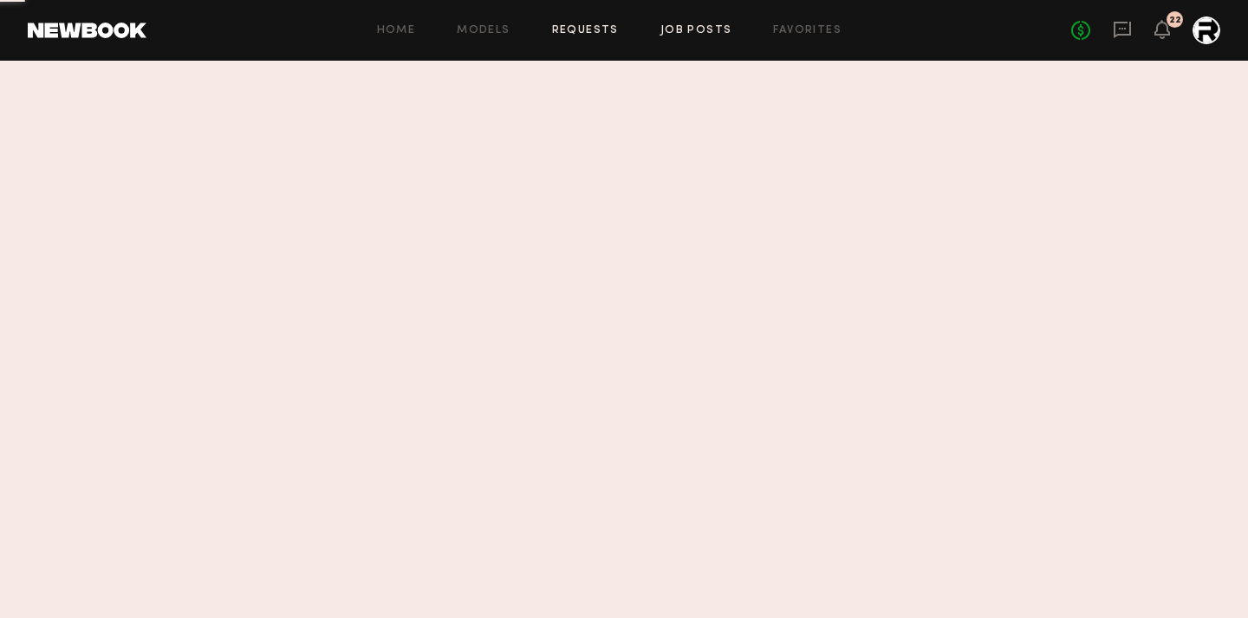
click at [692, 32] on link "Job Posts" at bounding box center [697, 30] width 72 height 11
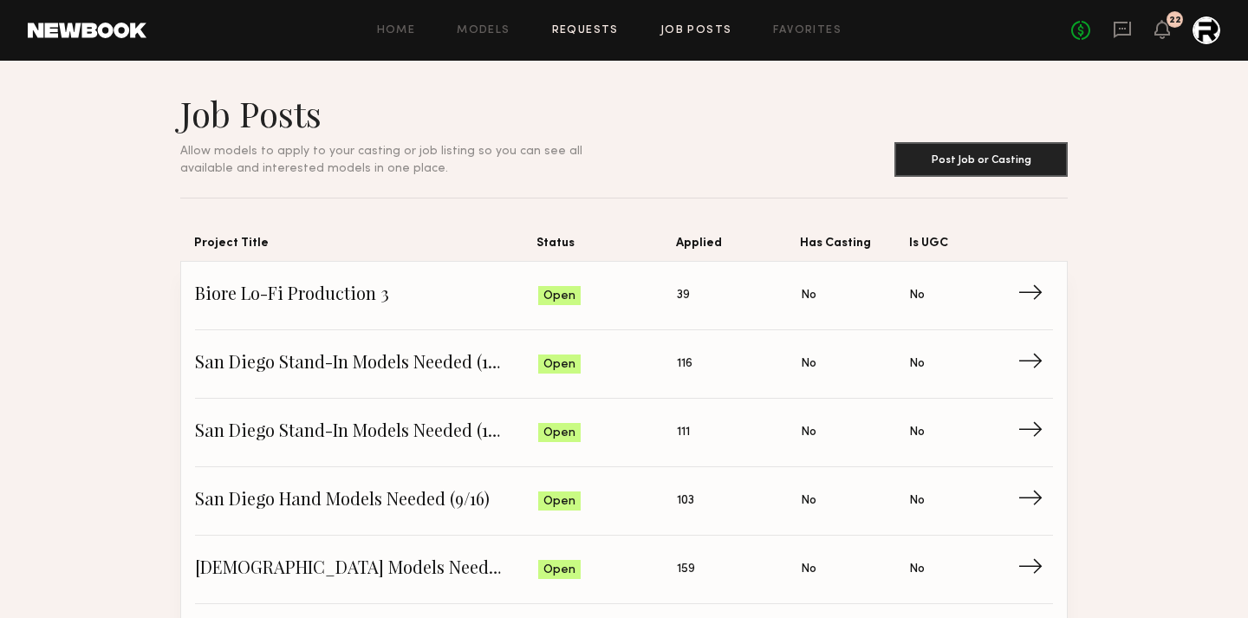
click at [557, 33] on link "Requests" at bounding box center [585, 30] width 67 height 11
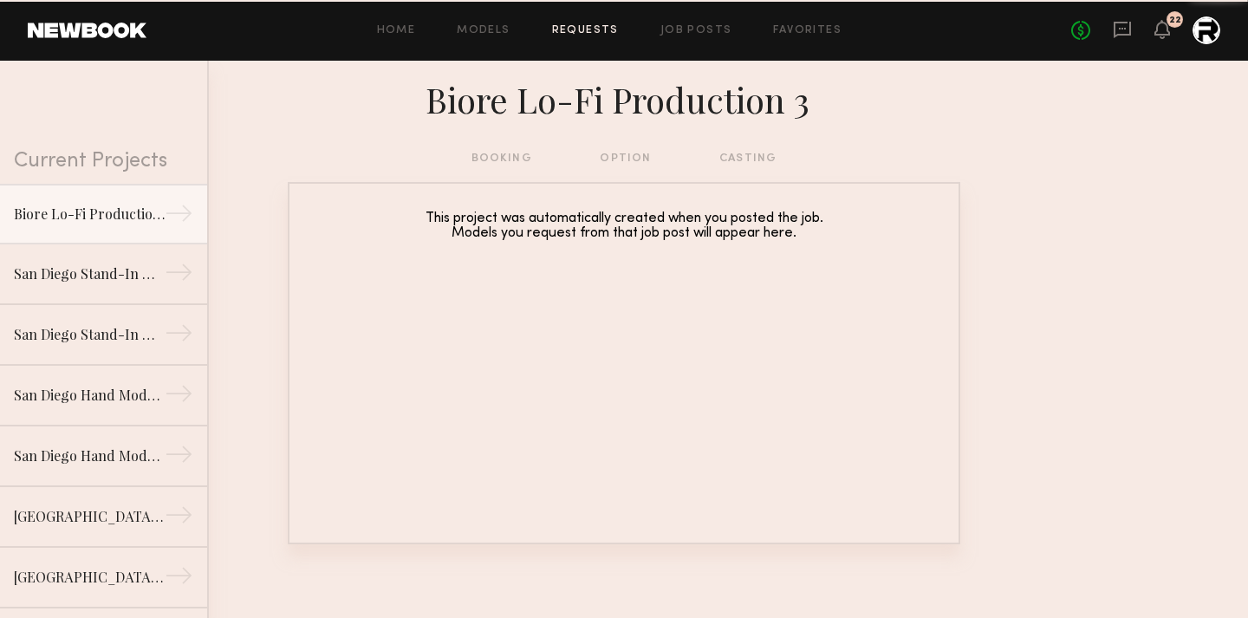
click at [672, 16] on div "Home Models Requests Job Posts Favorites Sign Out No fees up to $5,000 22" at bounding box center [683, 30] width 1074 height 28
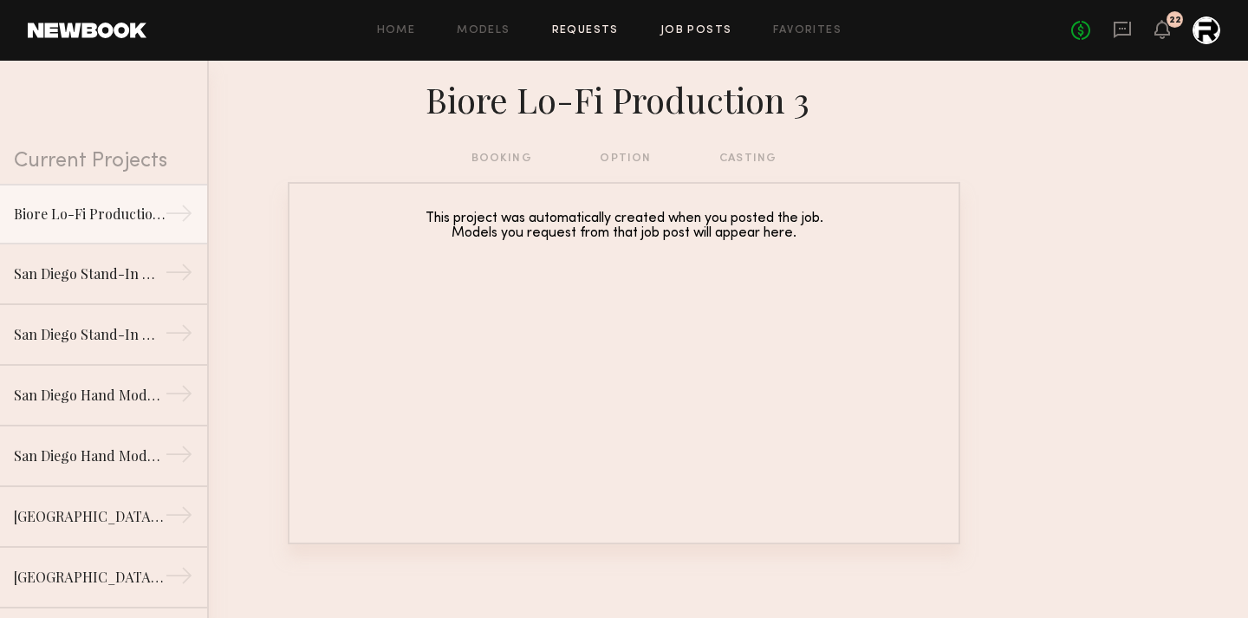
click at [673, 26] on link "Job Posts" at bounding box center [697, 30] width 72 height 11
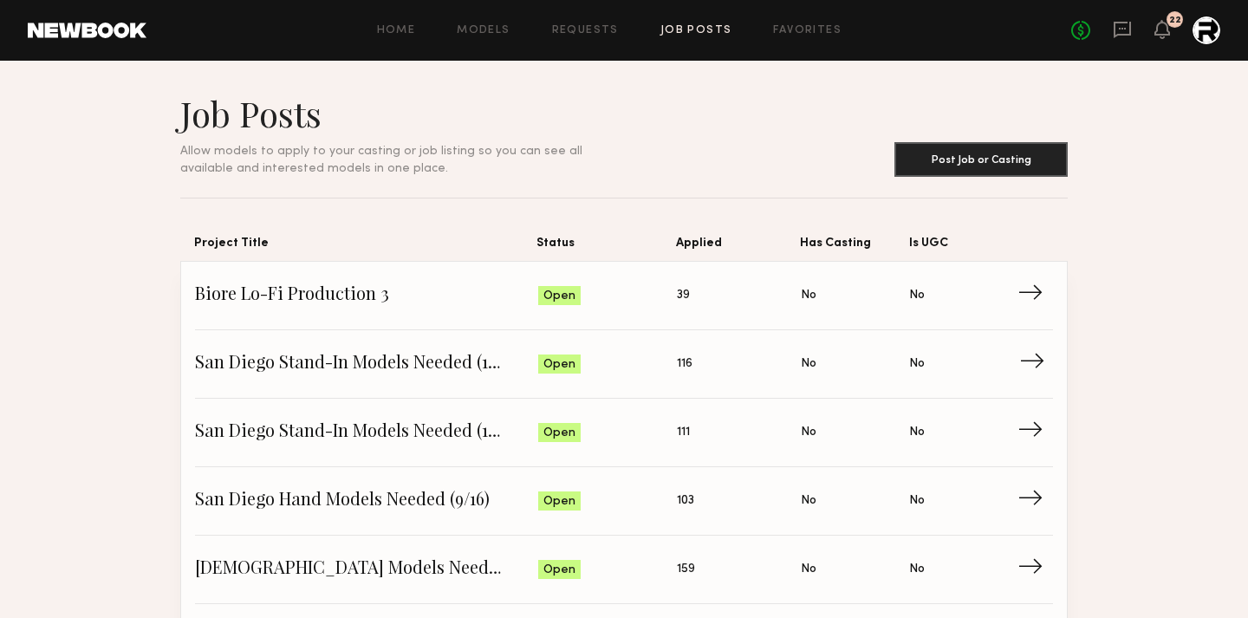
click at [347, 361] on span "San Diego Stand-In Models Needed (10/16)" at bounding box center [366, 364] width 343 height 26
click at [425, 438] on span "San Diego Stand-In Models Needed (10/22)" at bounding box center [366, 433] width 343 height 26
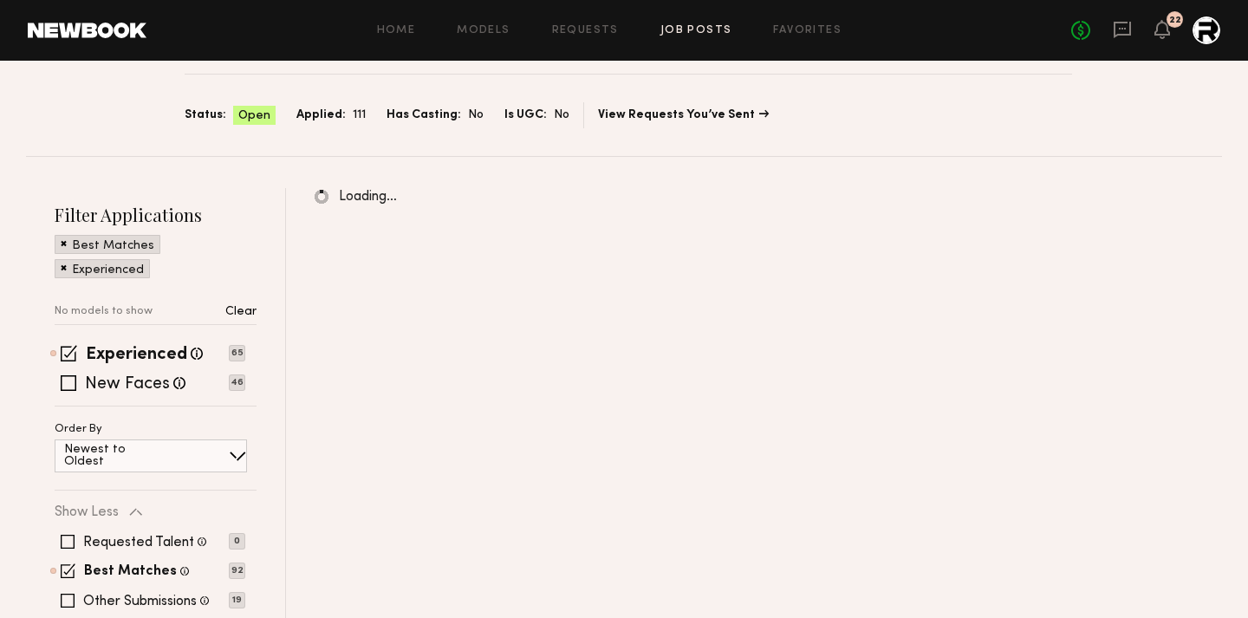
scroll to position [128, 0]
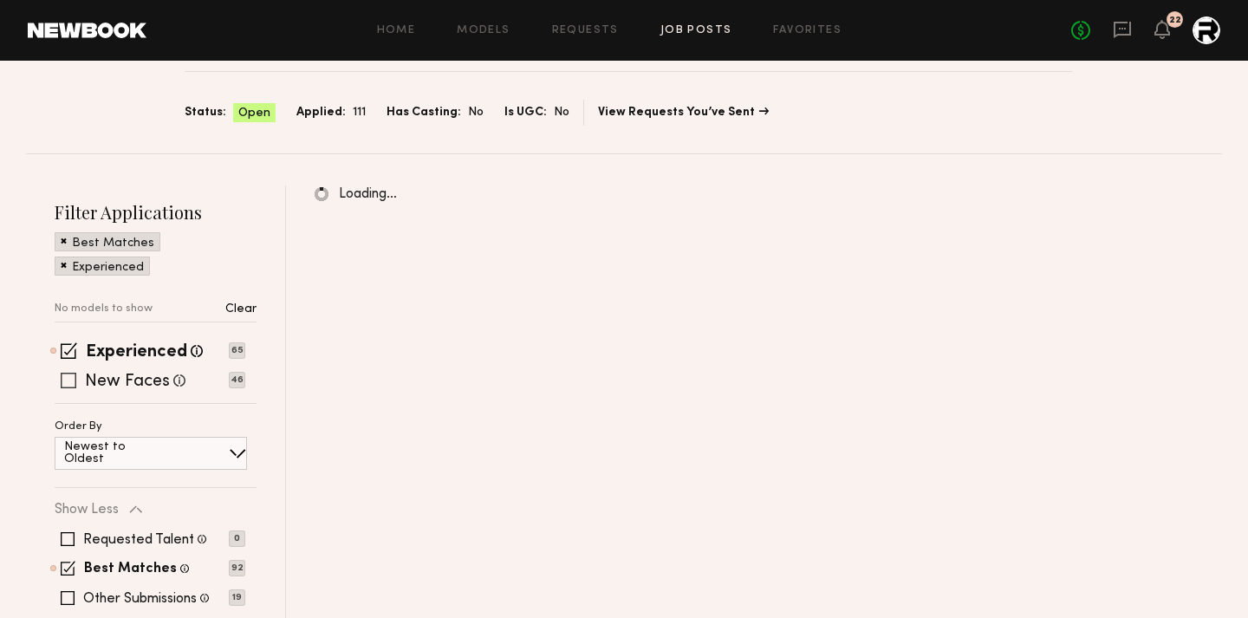
click at [133, 381] on label "New Faces" at bounding box center [127, 382] width 85 height 17
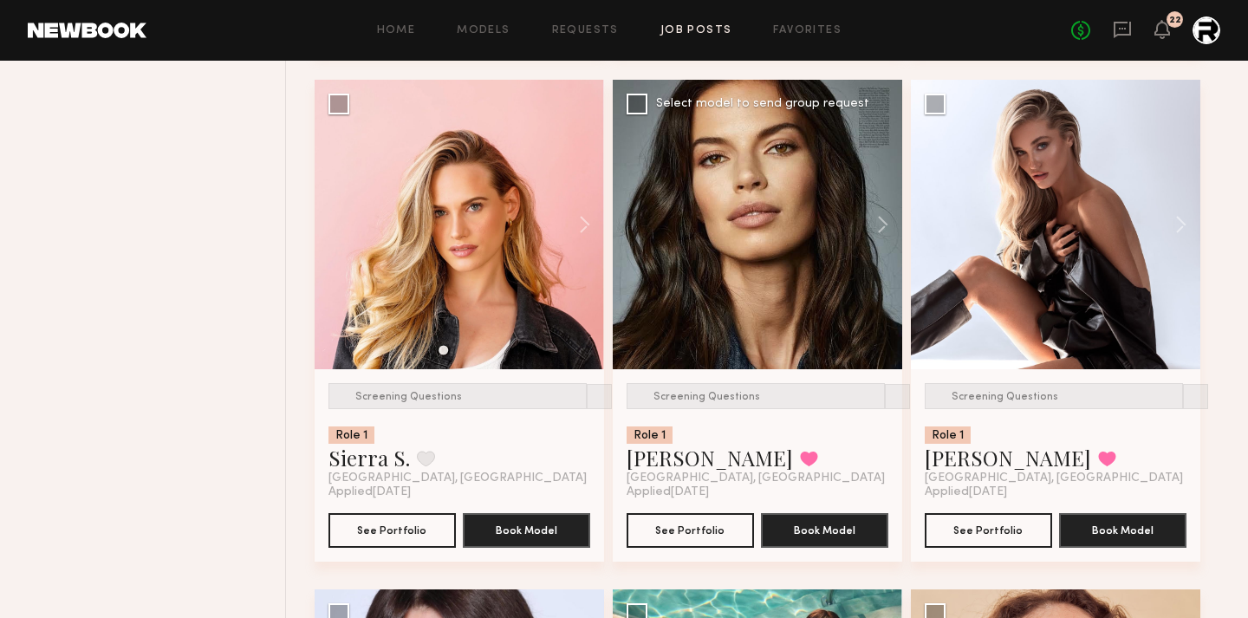
scroll to position [1762, 0]
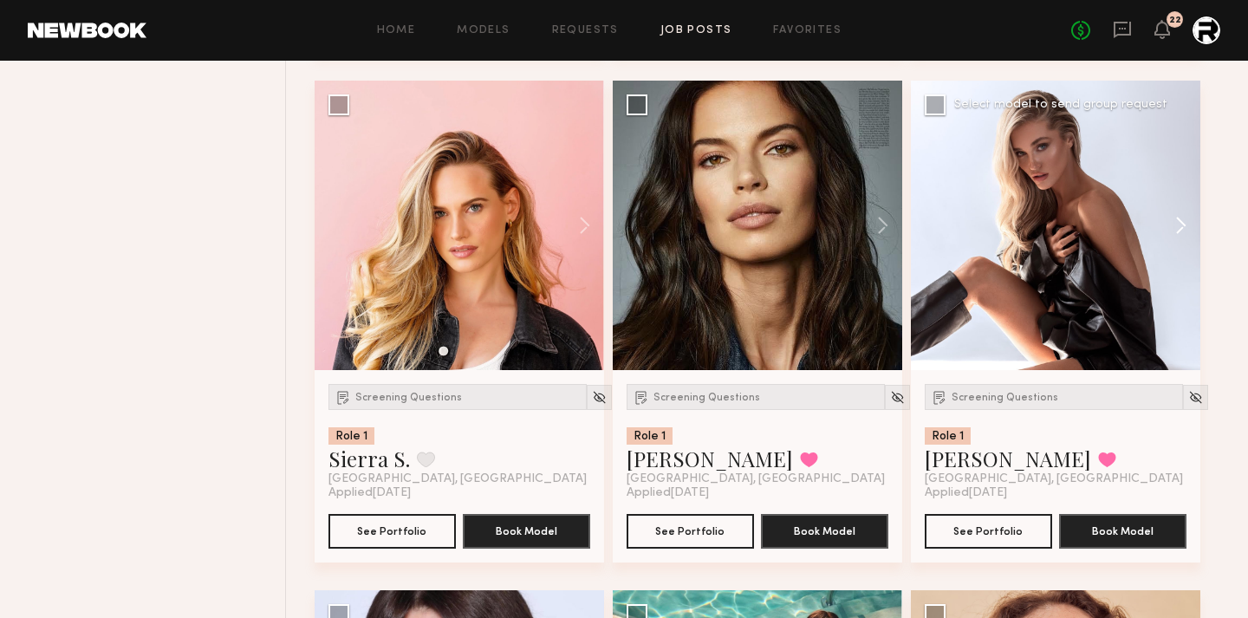
click at [1182, 229] on button at bounding box center [1172, 226] width 55 height 290
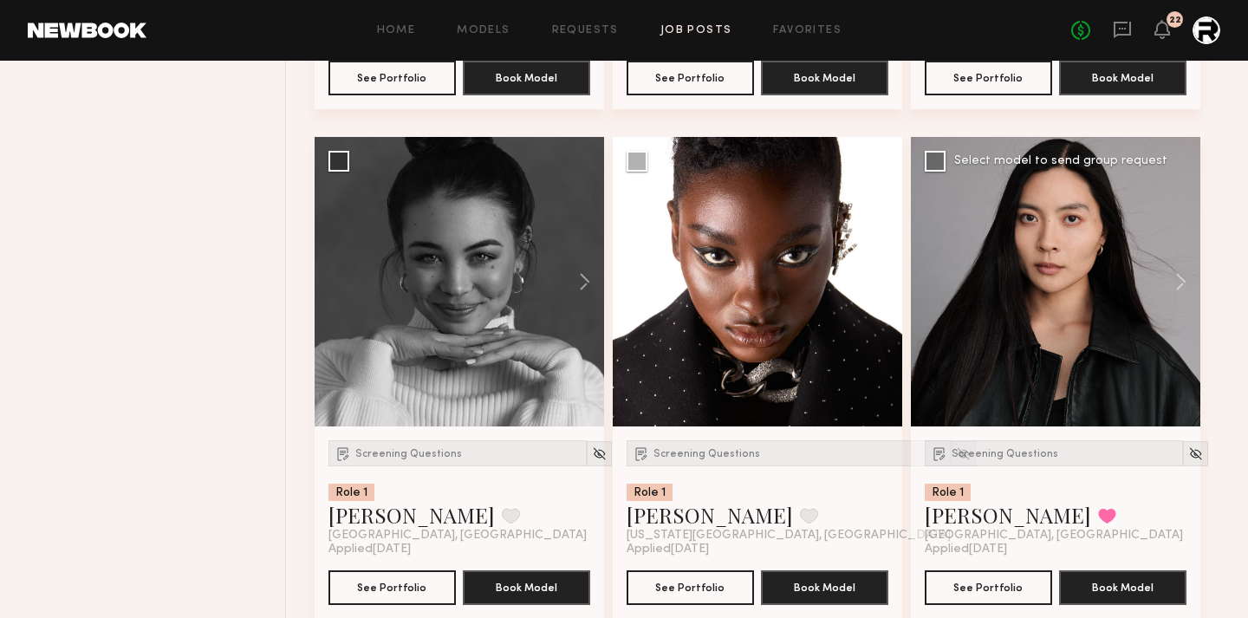
scroll to position [3227, 0]
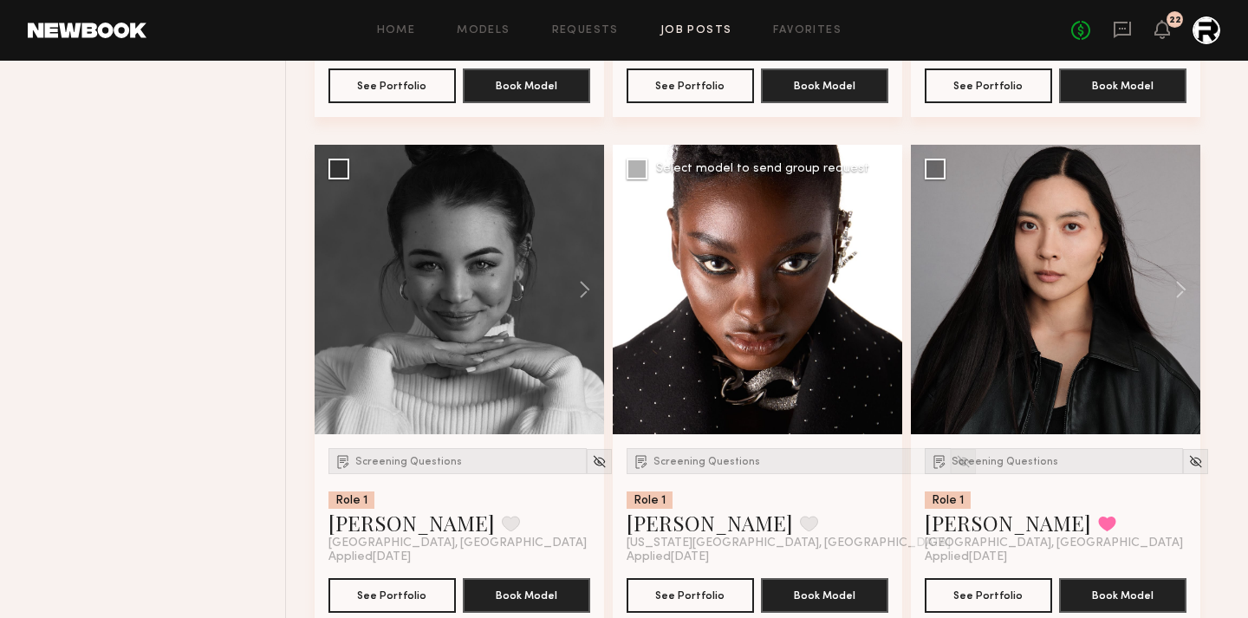
click at [956, 467] on img at bounding box center [963, 461] width 15 height 15
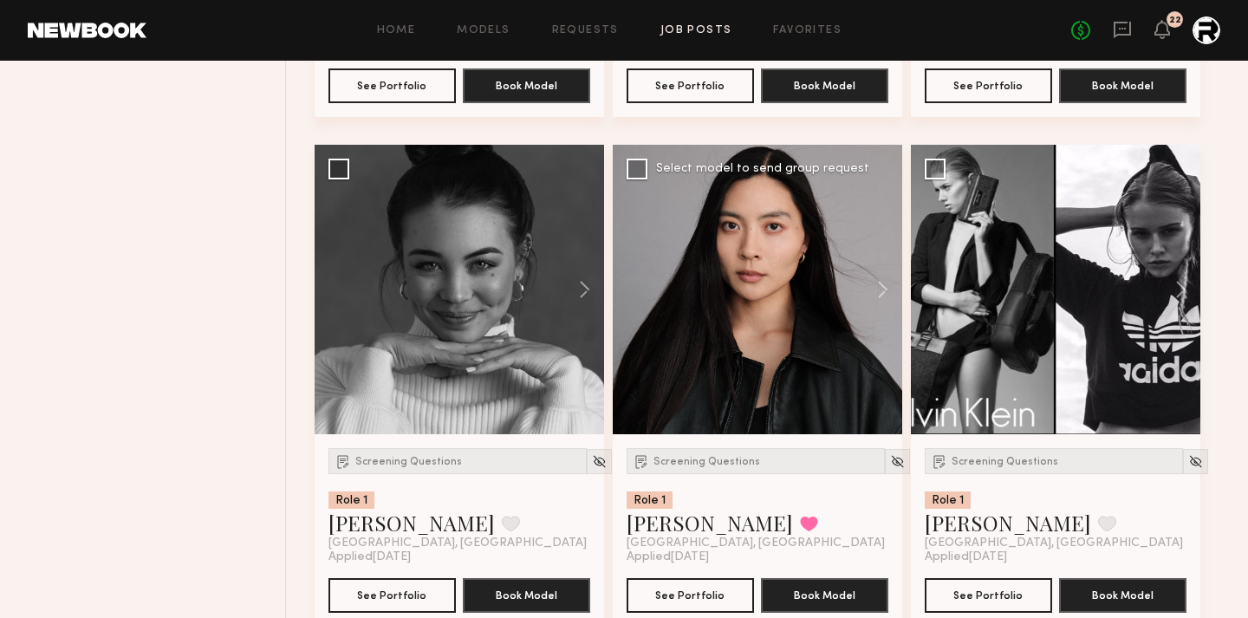
scroll to position [3231, 0]
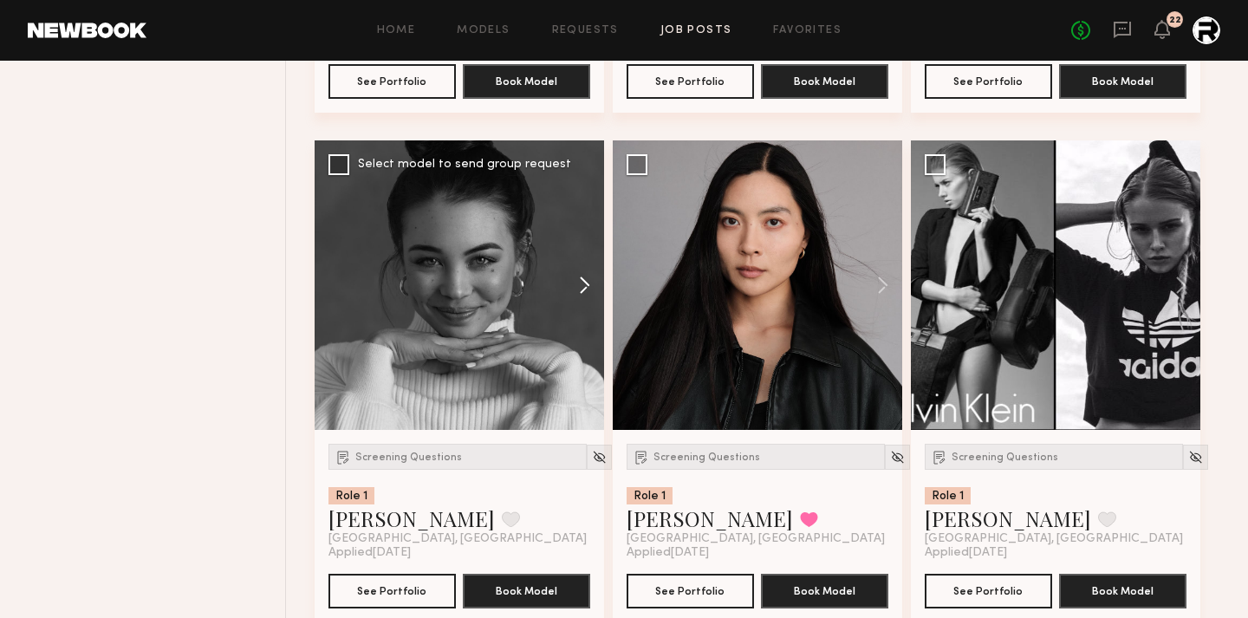
click at [578, 296] on button at bounding box center [576, 285] width 55 height 290
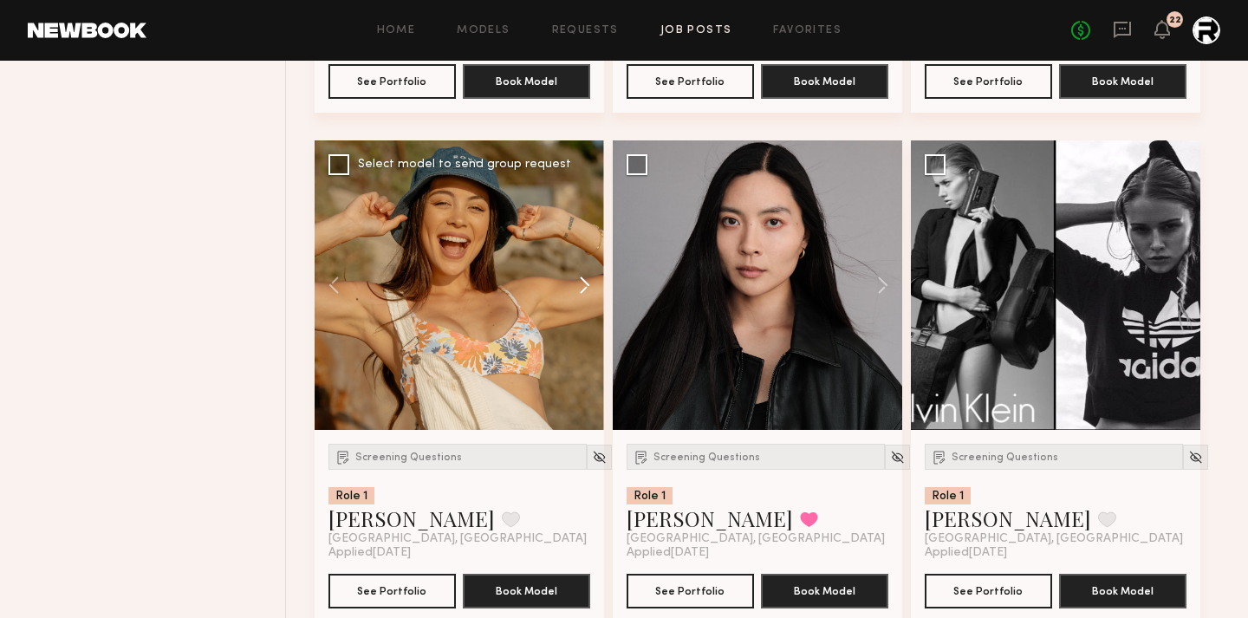
click at [578, 296] on button at bounding box center [576, 285] width 55 height 290
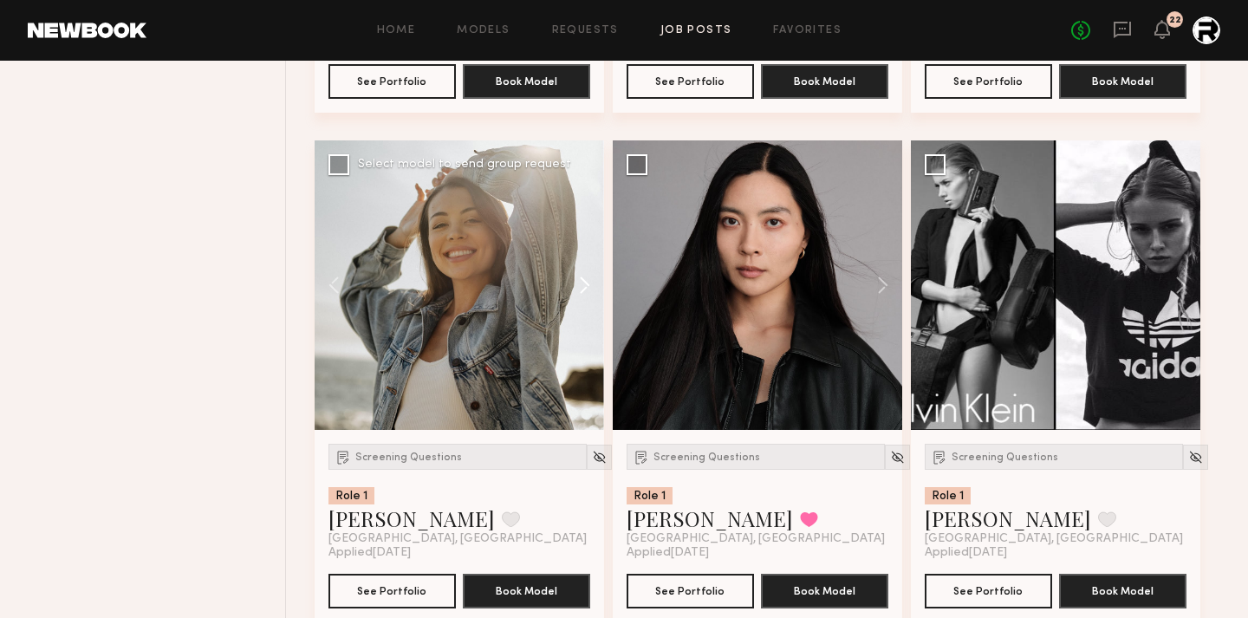
click at [578, 296] on button at bounding box center [576, 285] width 55 height 290
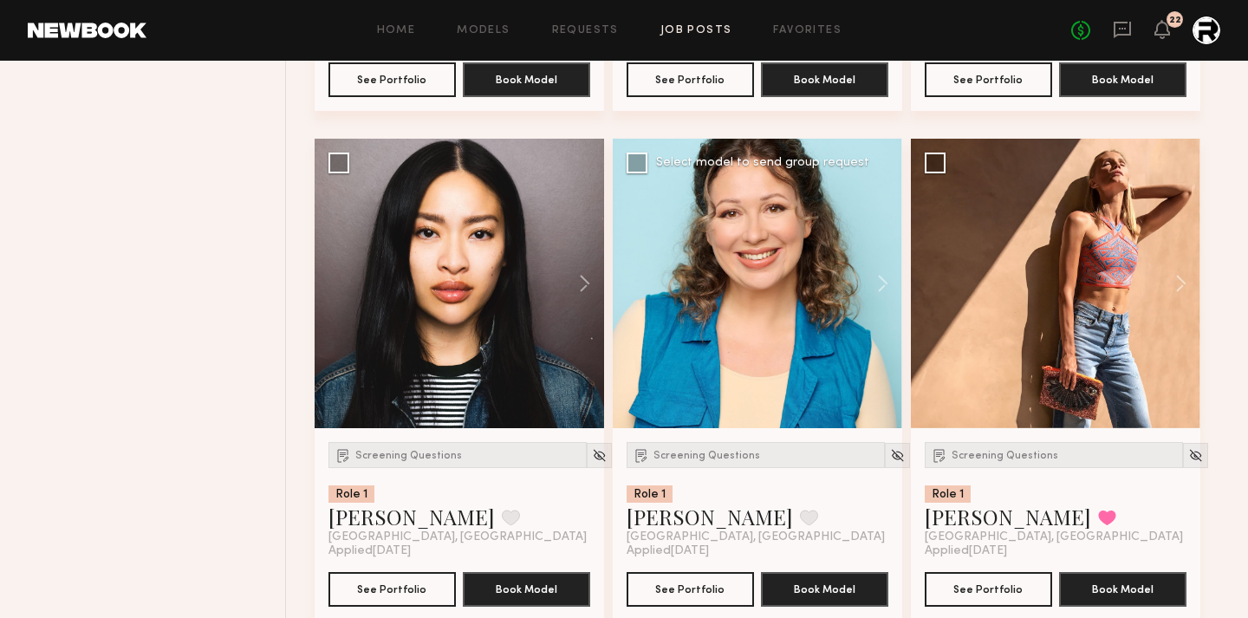
scroll to position [4251, 0]
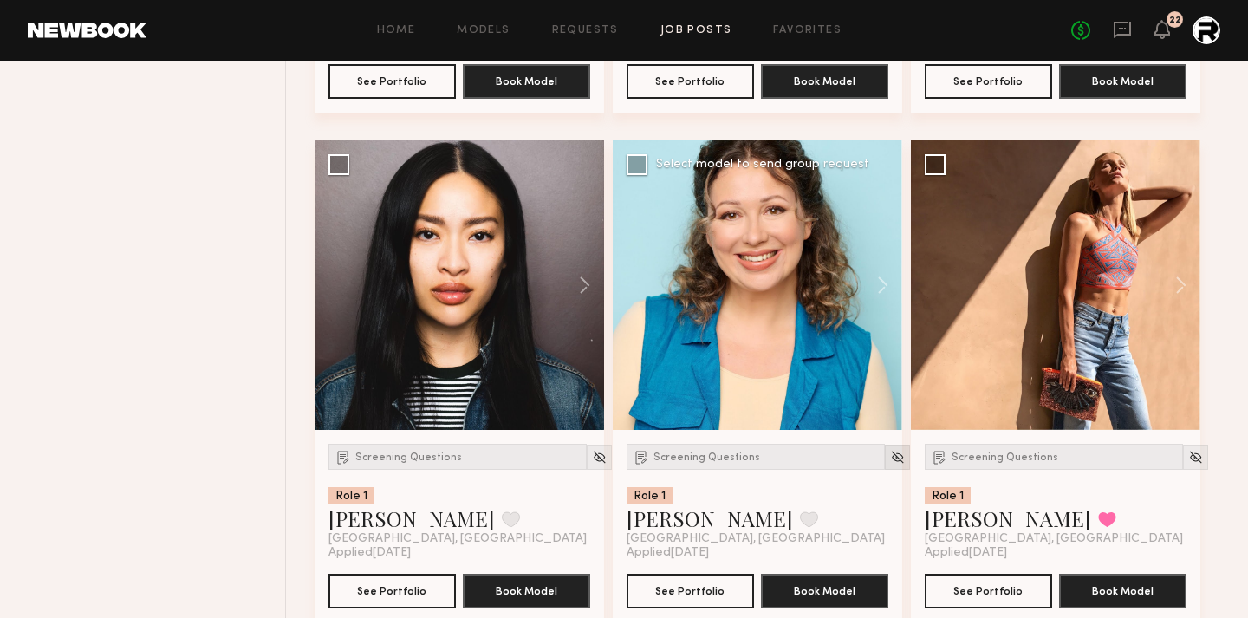
click at [890, 464] on img at bounding box center [897, 457] width 15 height 15
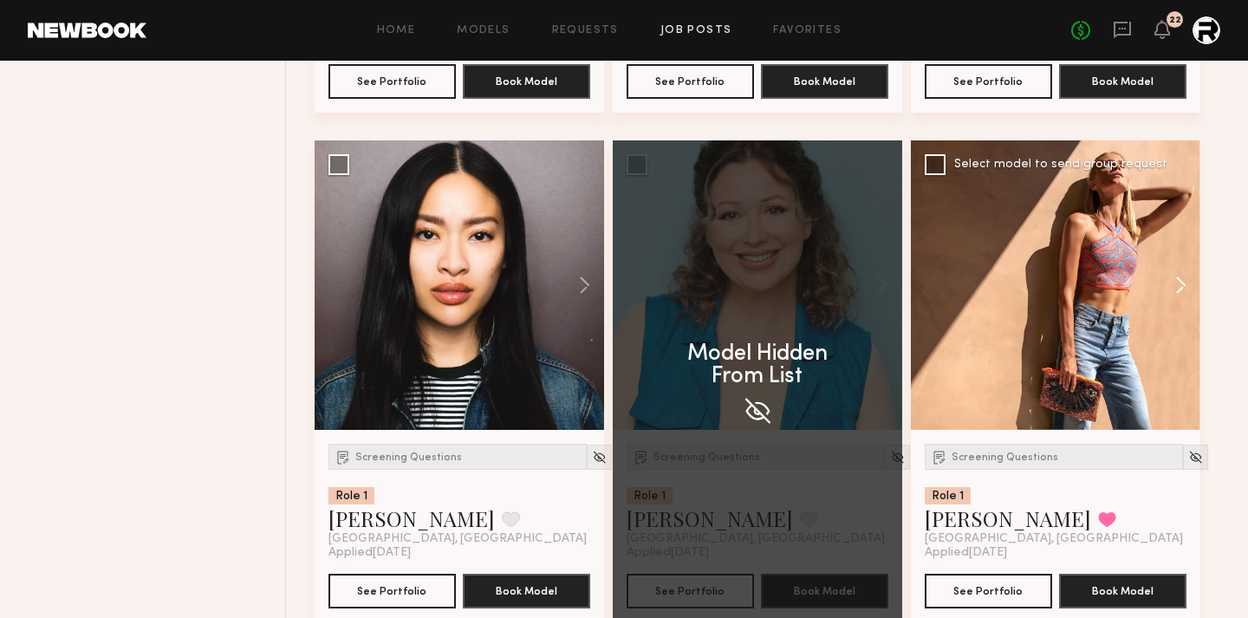
click at [1183, 292] on button at bounding box center [1172, 285] width 55 height 290
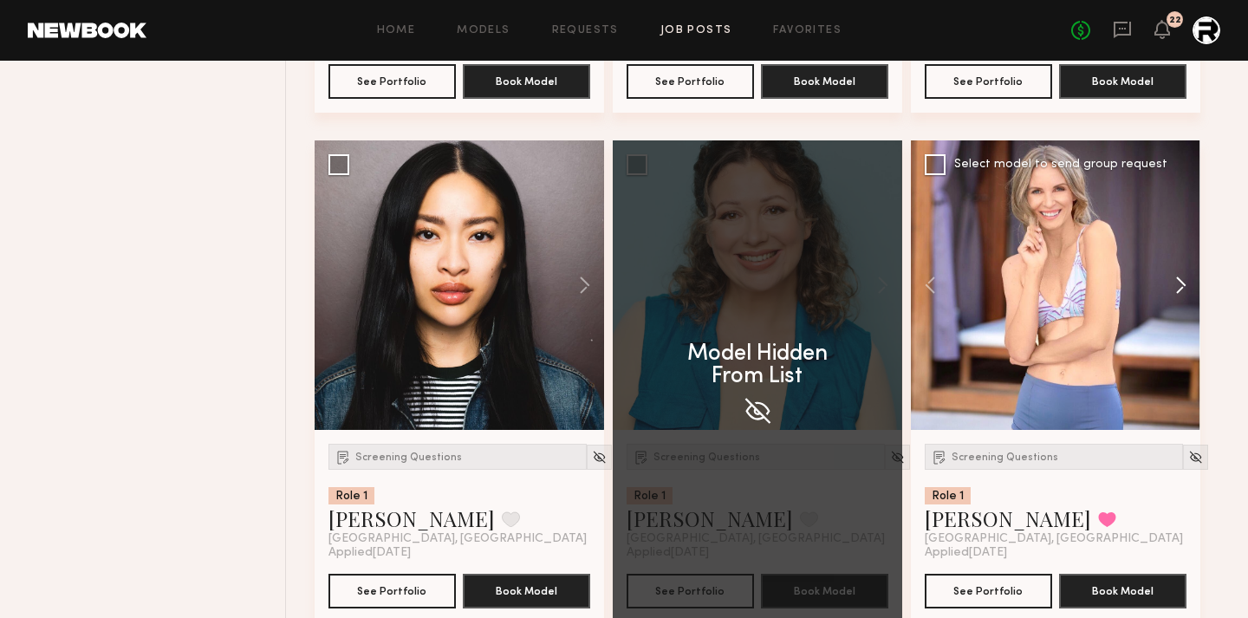
click at [1183, 292] on button at bounding box center [1172, 285] width 55 height 290
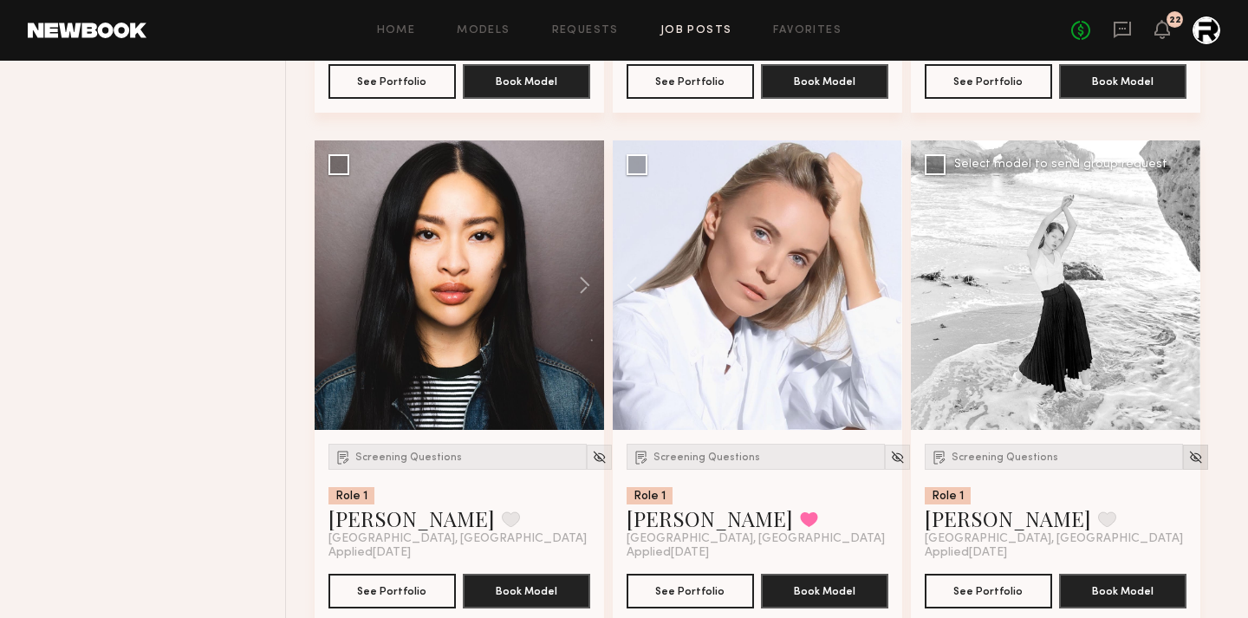
click at [1183, 470] on div at bounding box center [1195, 457] width 25 height 25
click at [885, 463] on div at bounding box center [897, 457] width 25 height 25
click at [890, 462] on img at bounding box center [897, 457] width 15 height 15
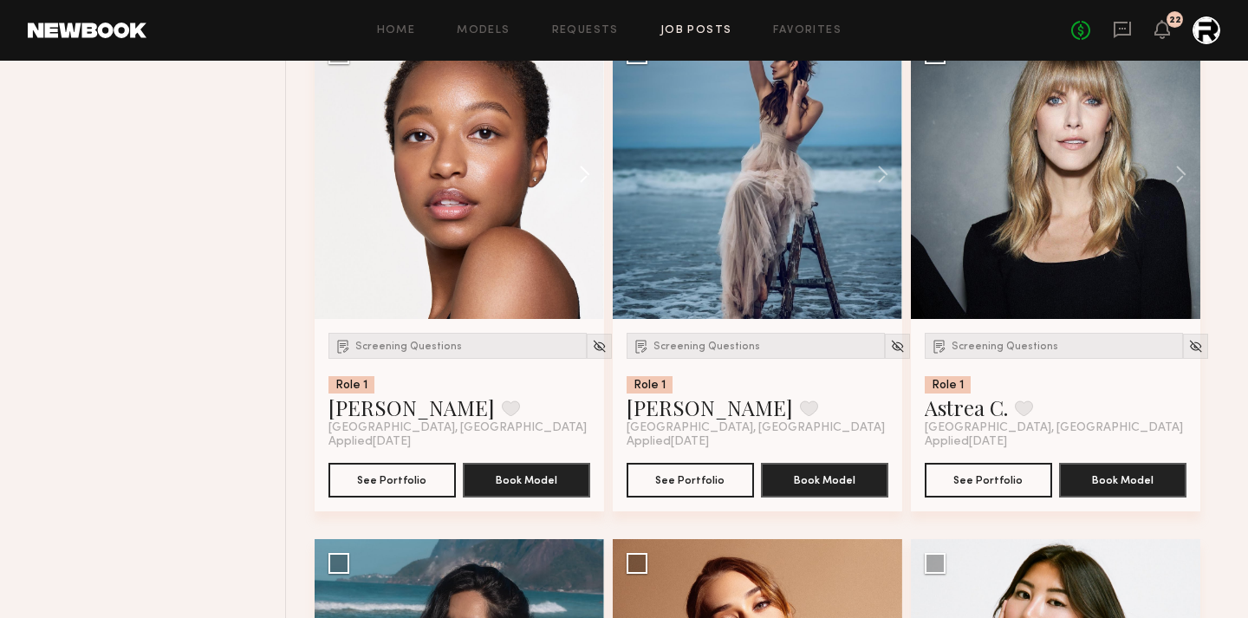
scroll to position [4872, 0]
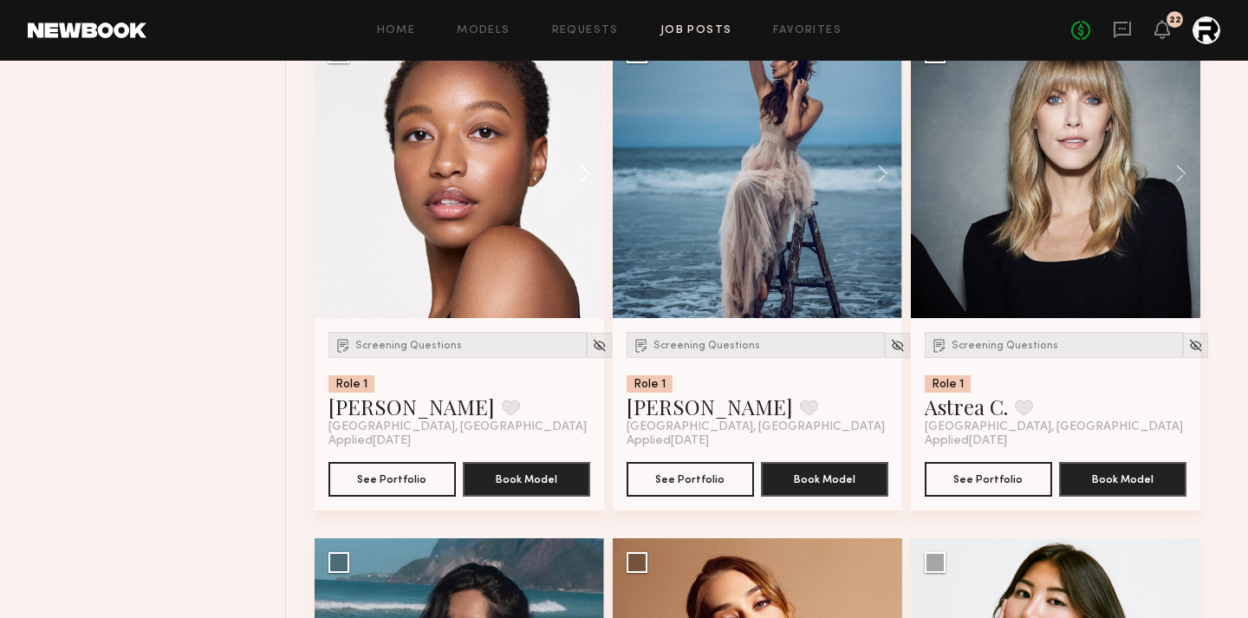
click at [585, 186] on button at bounding box center [576, 174] width 55 height 290
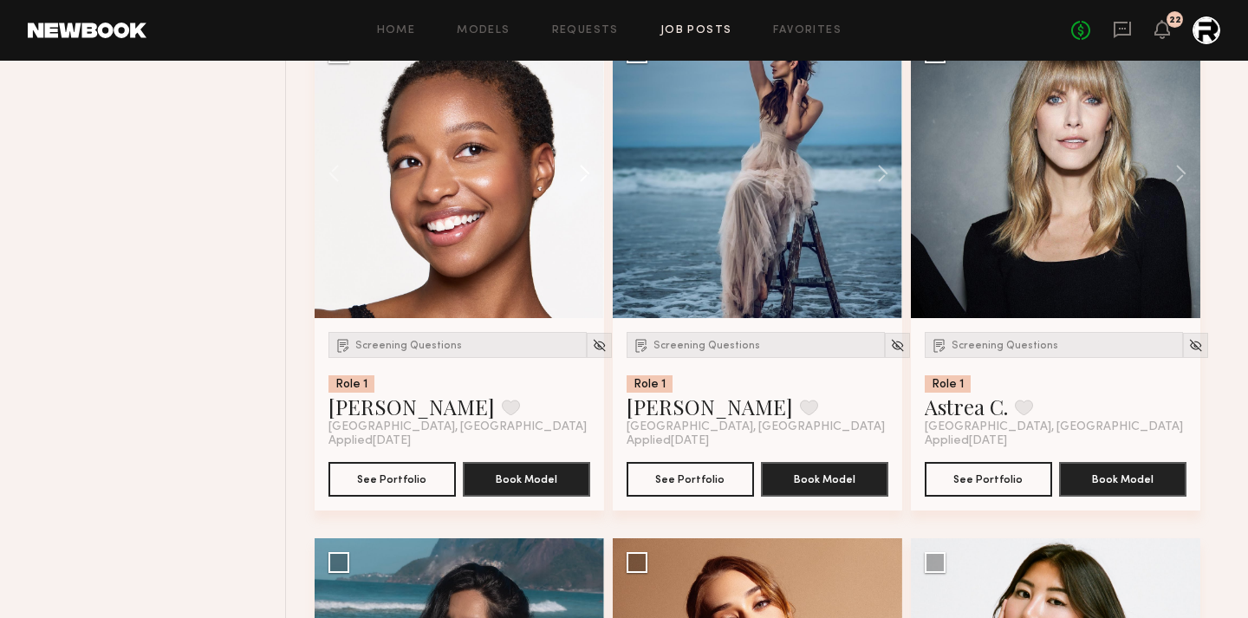
click at [585, 186] on button at bounding box center [576, 174] width 55 height 290
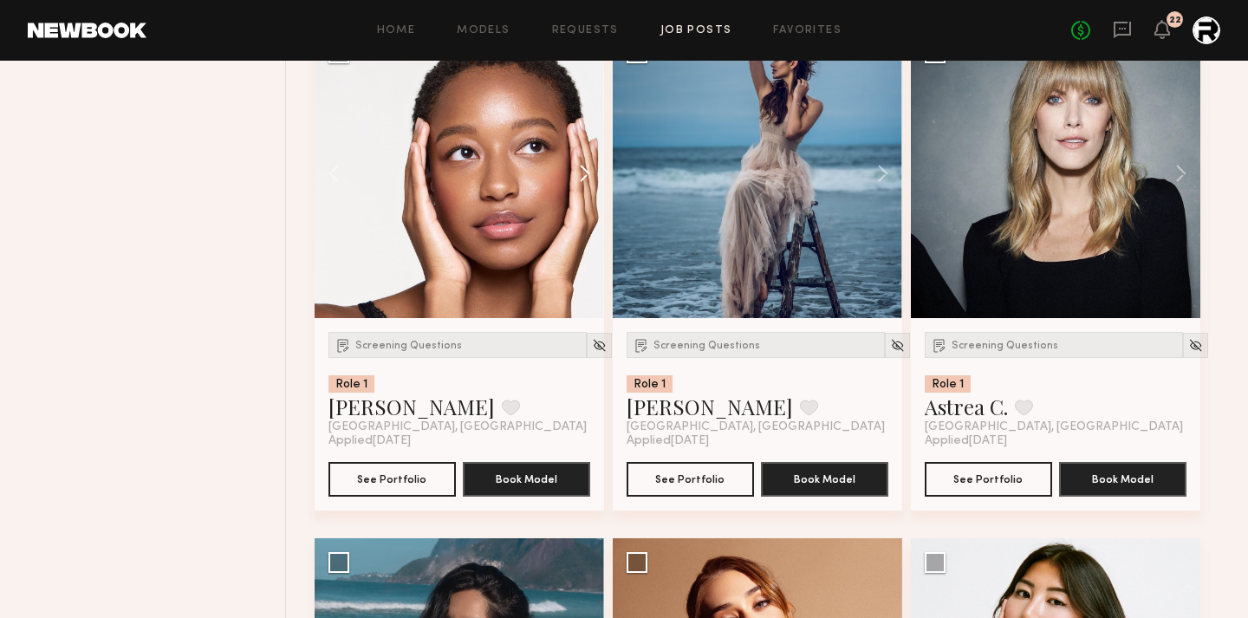
click at [585, 186] on button at bounding box center [576, 174] width 55 height 290
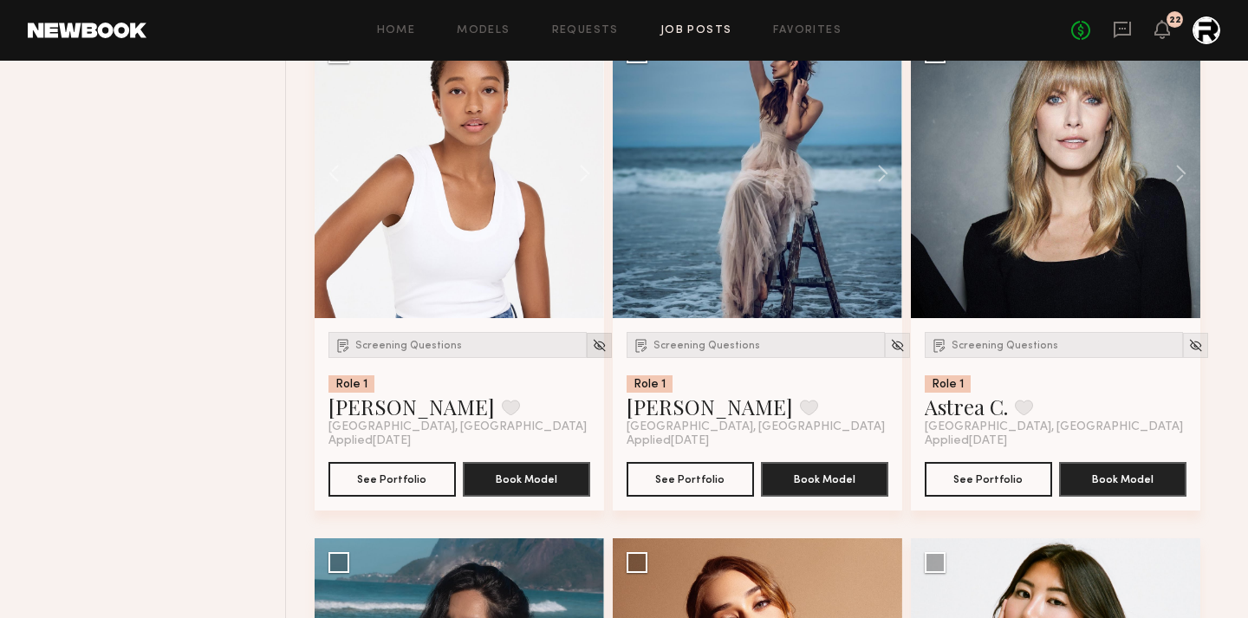
click at [587, 344] on div at bounding box center [599, 345] width 25 height 25
click at [592, 352] on img at bounding box center [599, 345] width 15 height 15
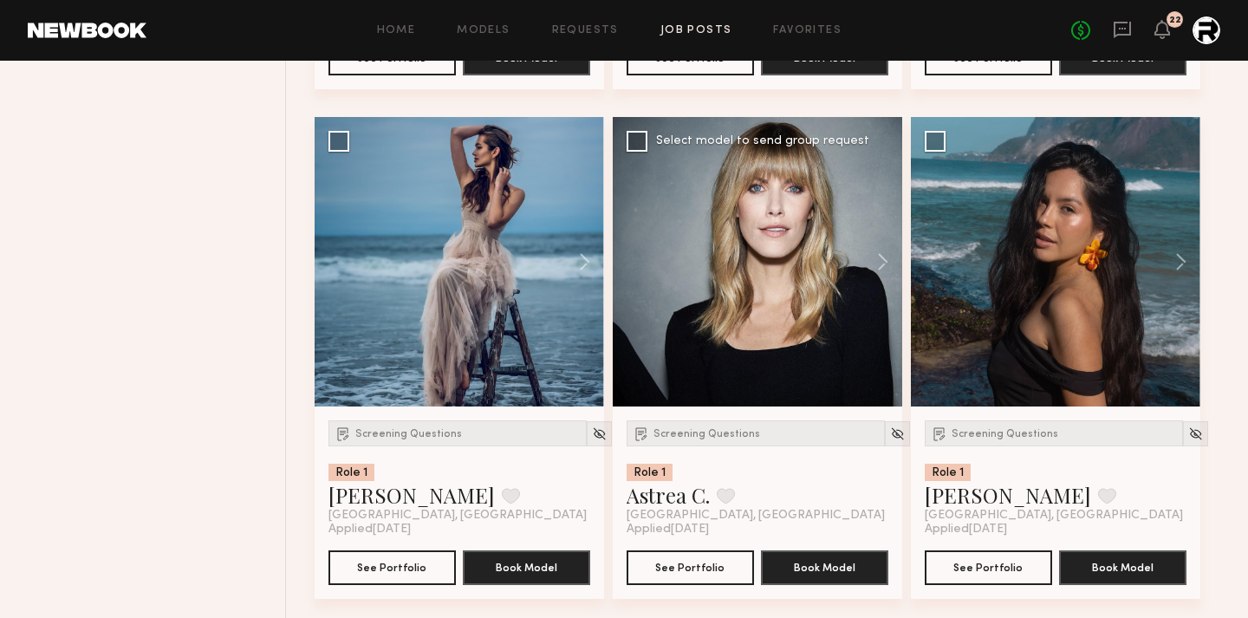
scroll to position [4776, 0]
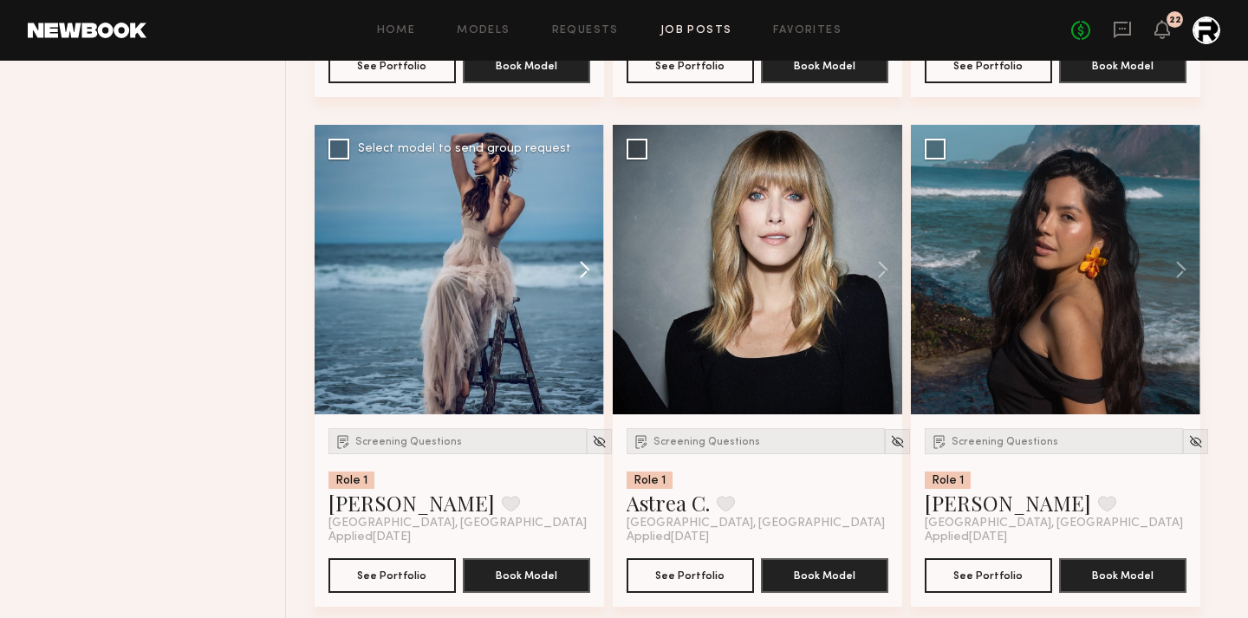
click at [588, 269] on button at bounding box center [576, 270] width 55 height 290
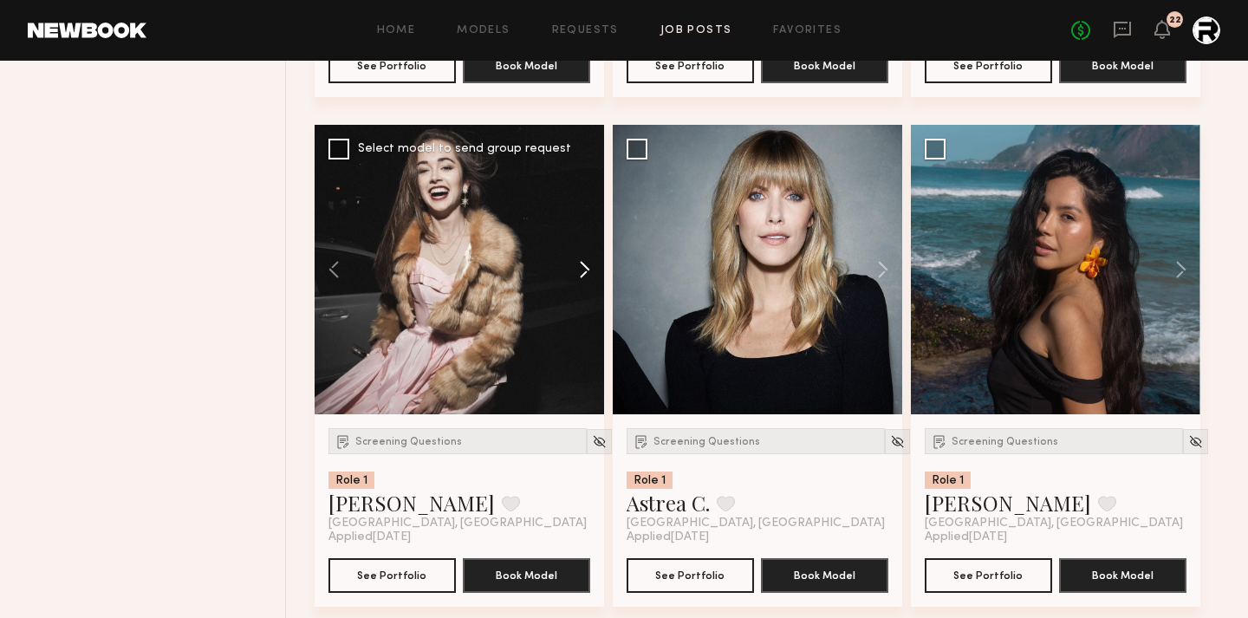
click at [588, 269] on button at bounding box center [576, 270] width 55 height 290
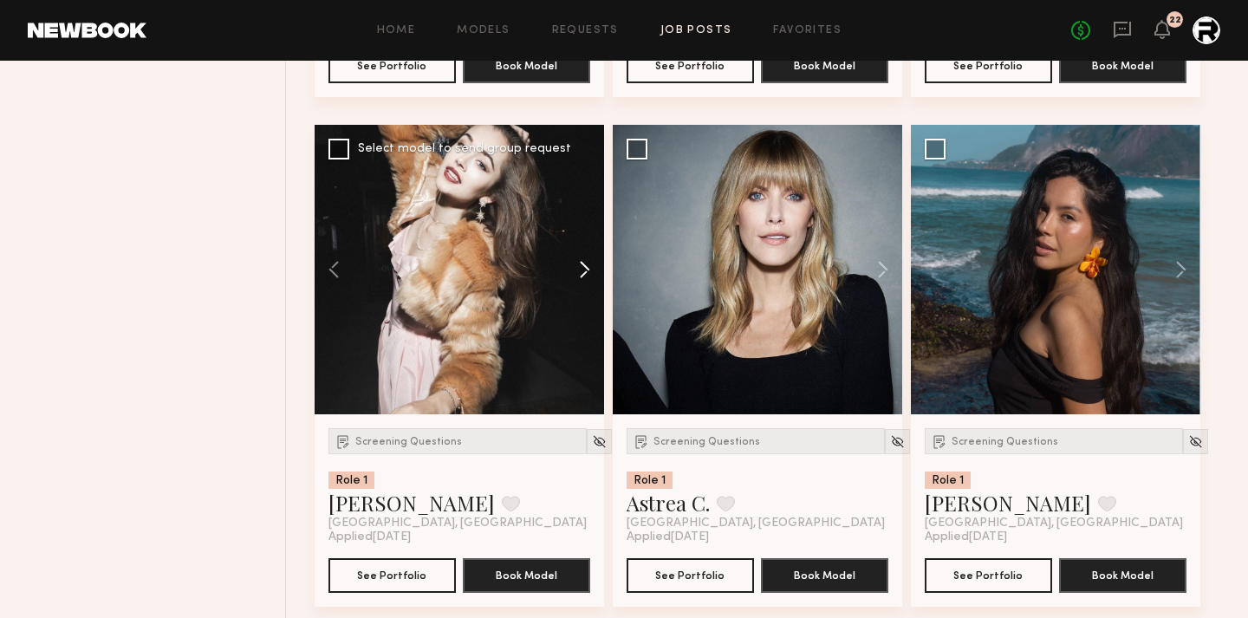
click at [588, 269] on button at bounding box center [576, 270] width 55 height 290
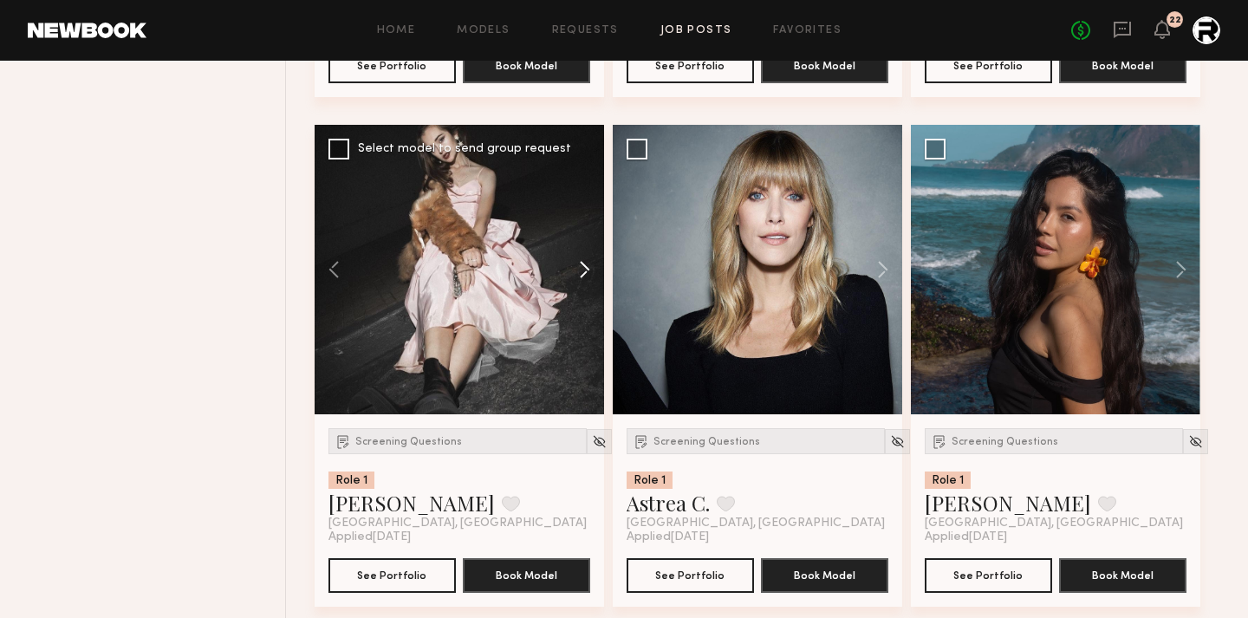
click at [588, 269] on button at bounding box center [576, 270] width 55 height 290
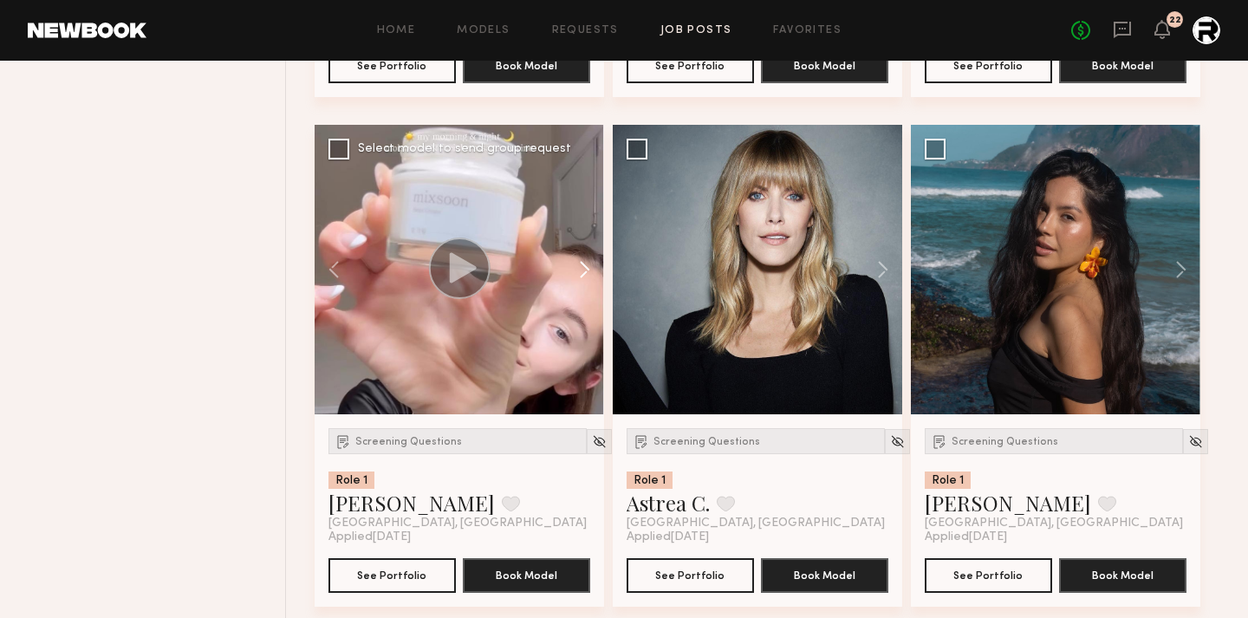
click at [588, 269] on button at bounding box center [576, 270] width 55 height 290
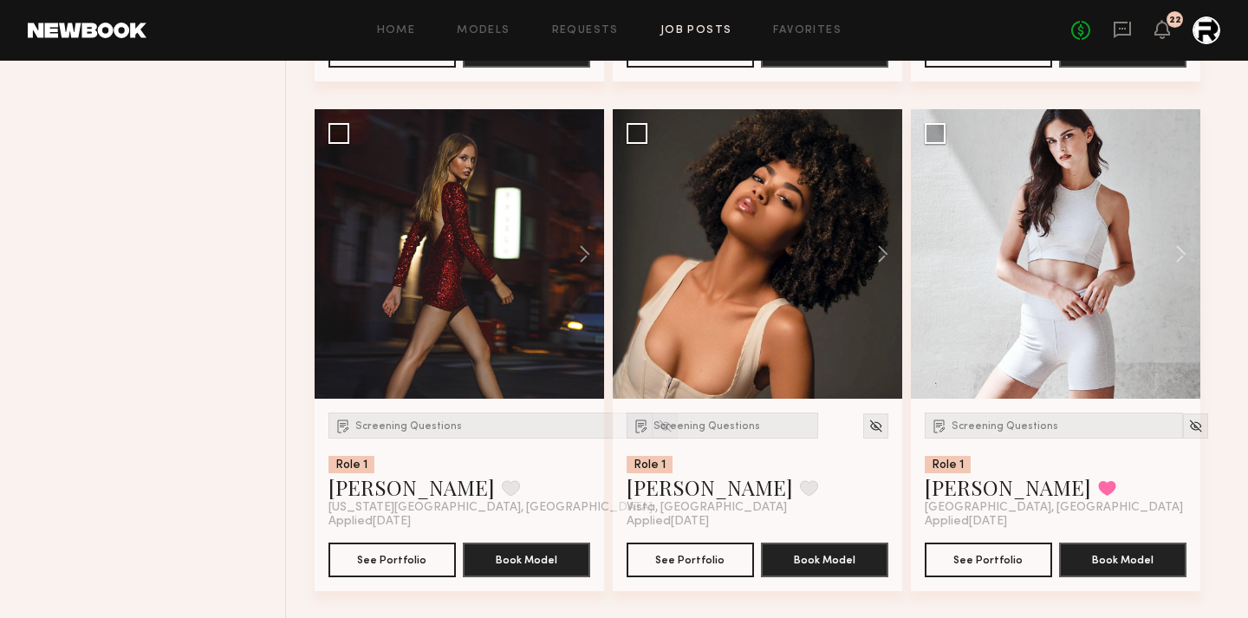
scroll to position [5812, 0]
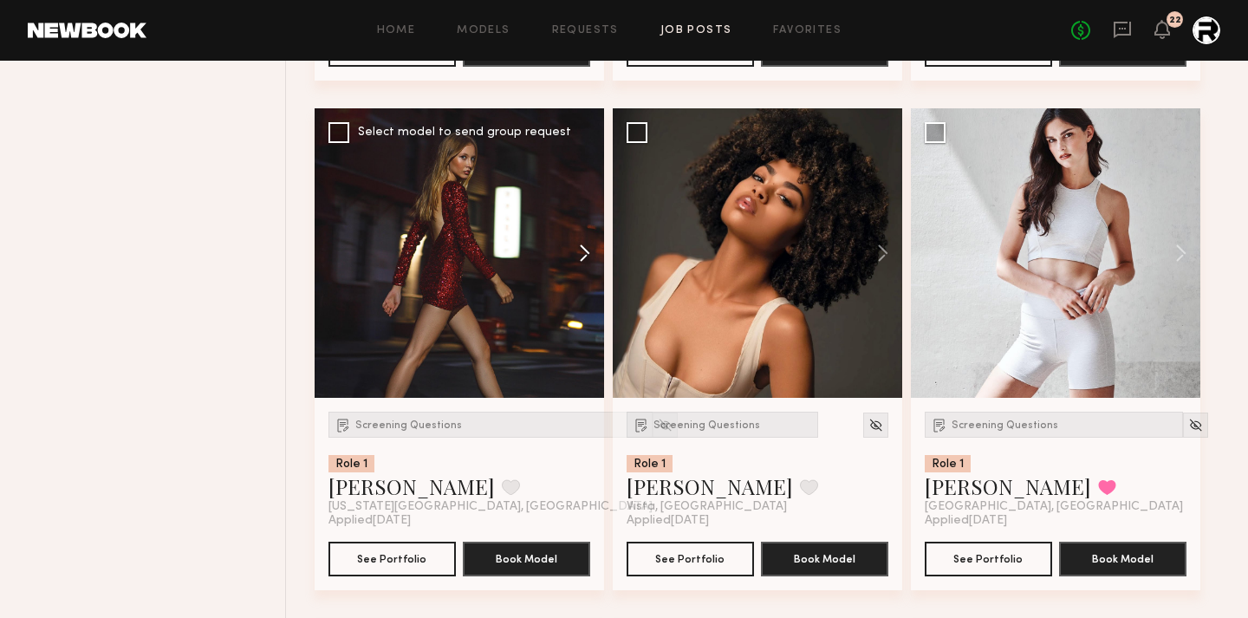
click at [585, 244] on button at bounding box center [576, 253] width 55 height 290
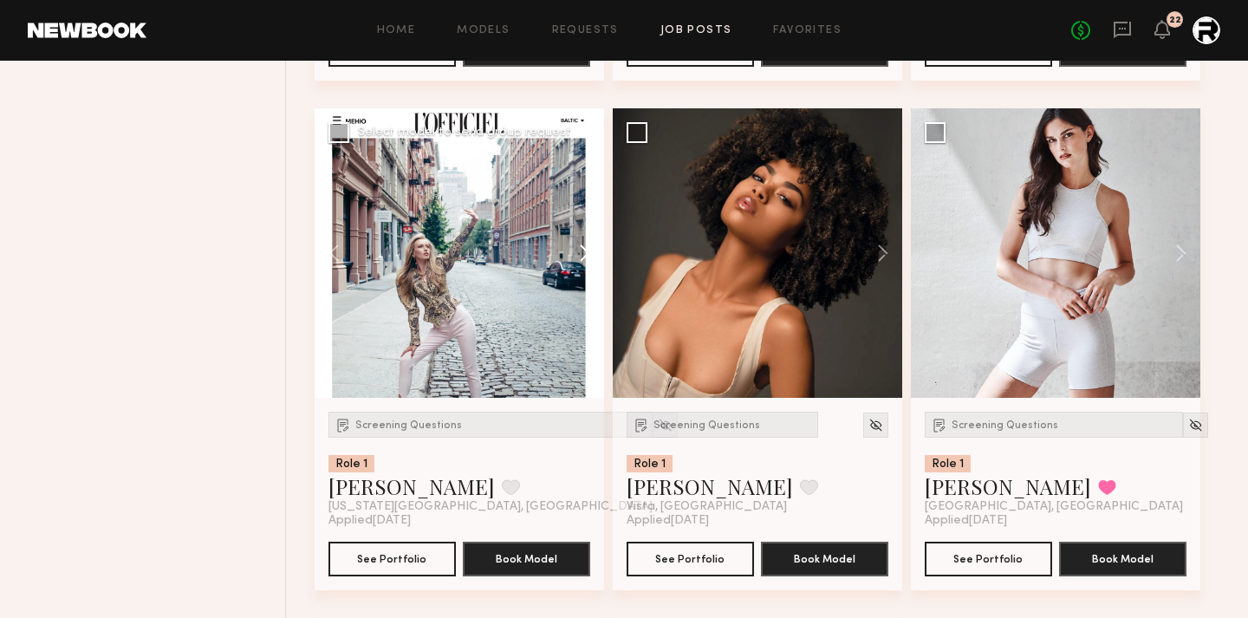
click at [585, 244] on button at bounding box center [576, 253] width 55 height 290
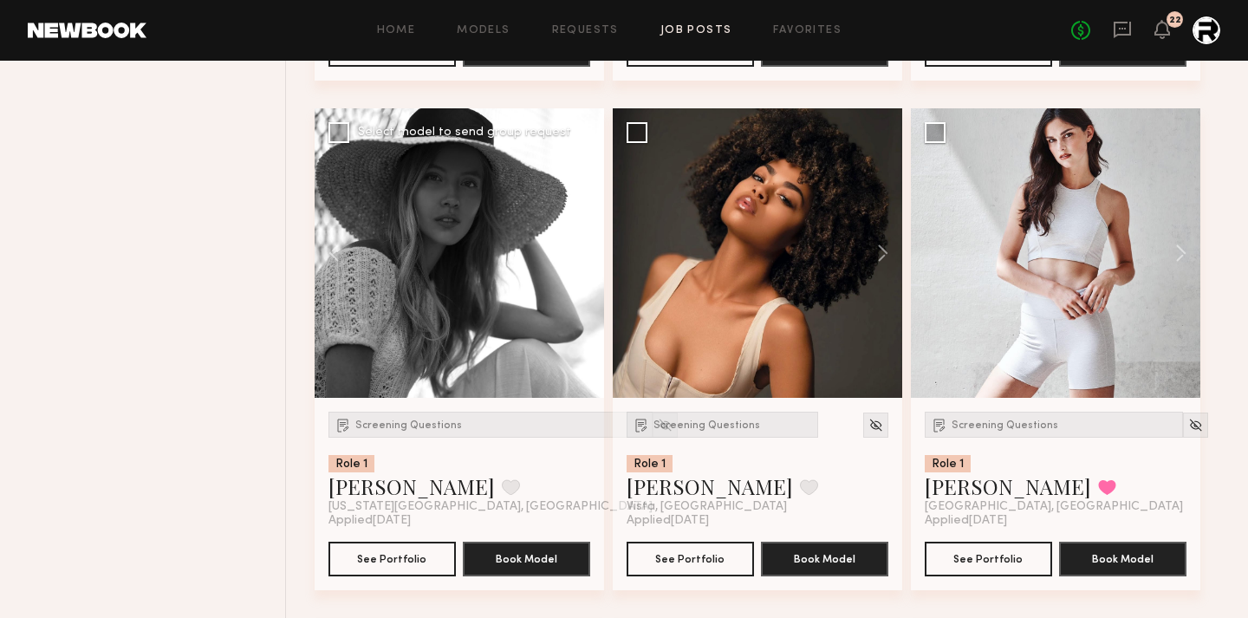
click at [585, 244] on button at bounding box center [576, 253] width 55 height 290
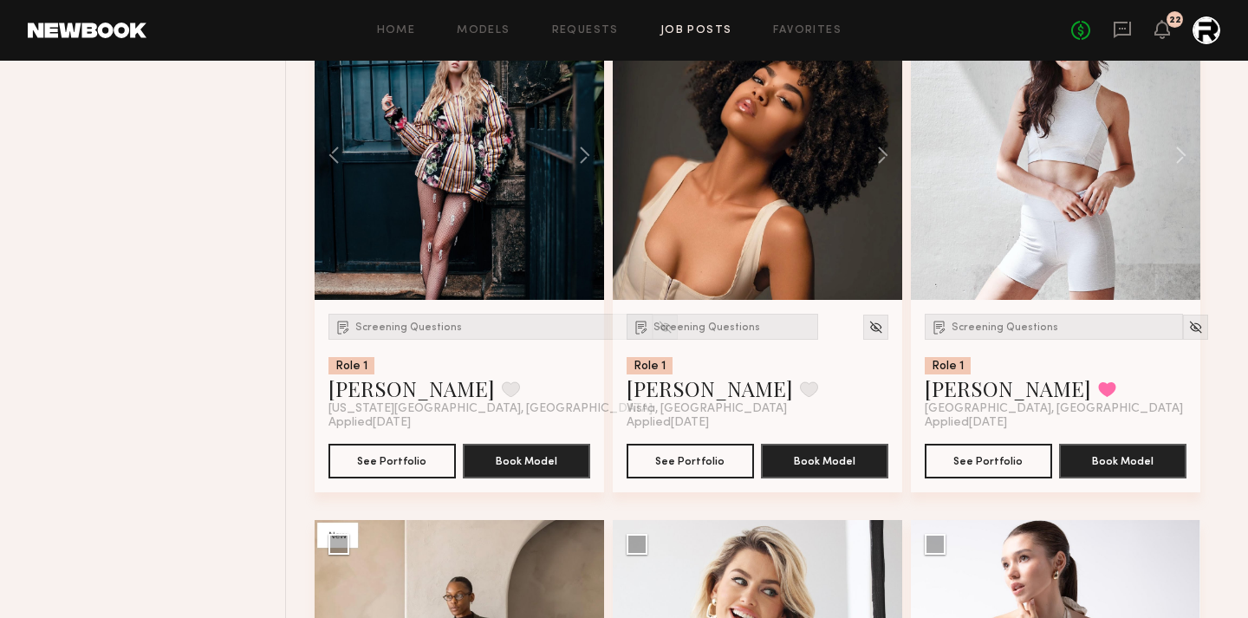
scroll to position [5916, 0]
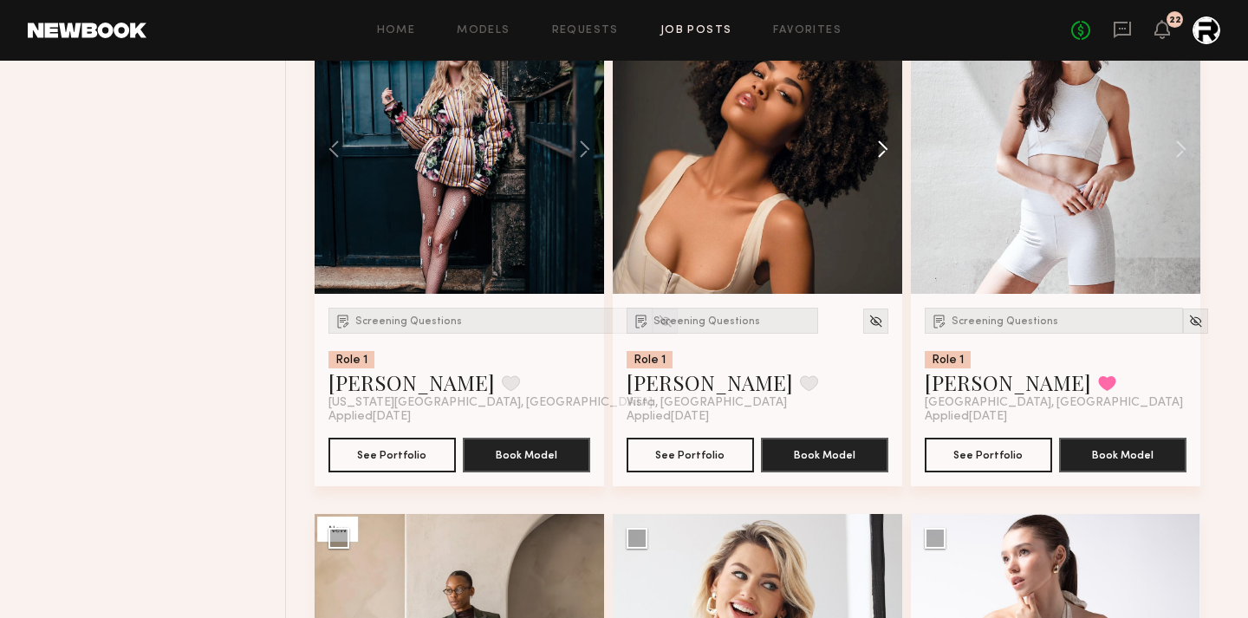
click at [877, 141] on button at bounding box center [874, 149] width 55 height 290
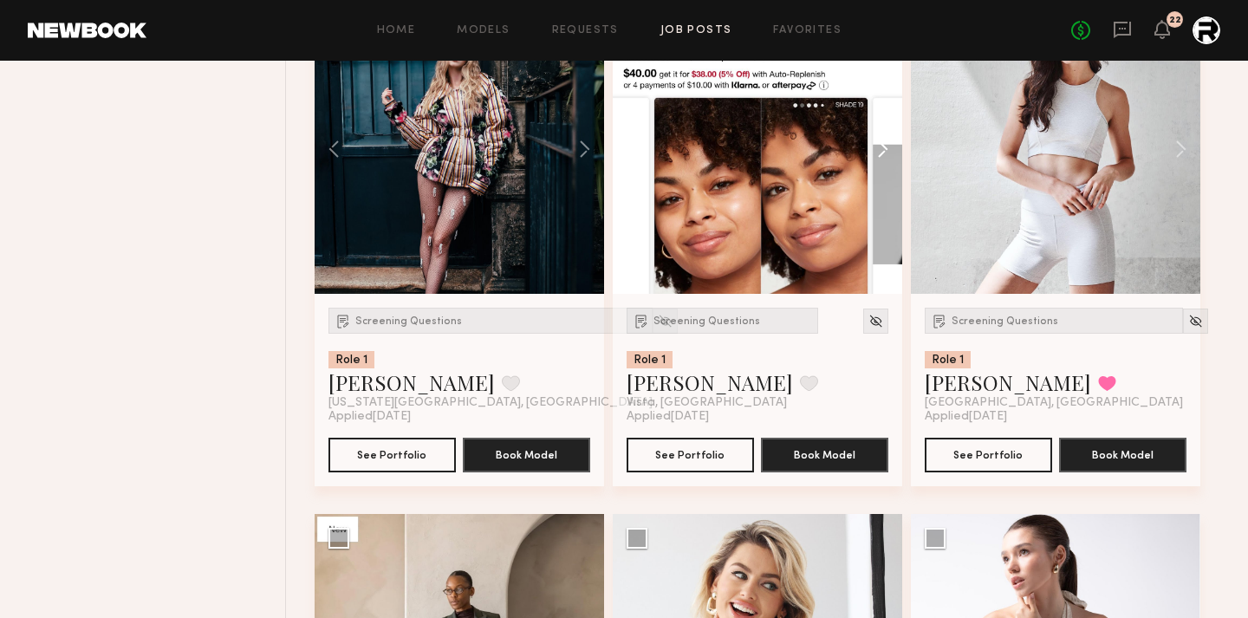
click at [877, 141] on button at bounding box center [874, 149] width 55 height 290
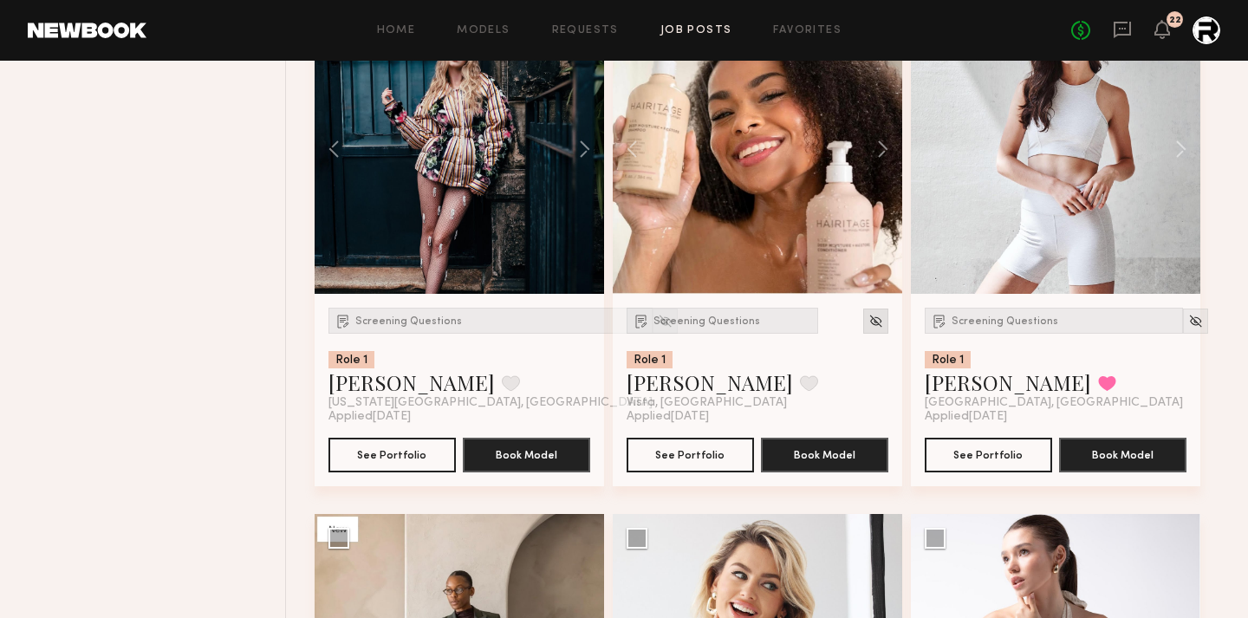
click at [871, 334] on div at bounding box center [875, 321] width 25 height 25
click at [875, 322] on img at bounding box center [876, 321] width 15 height 15
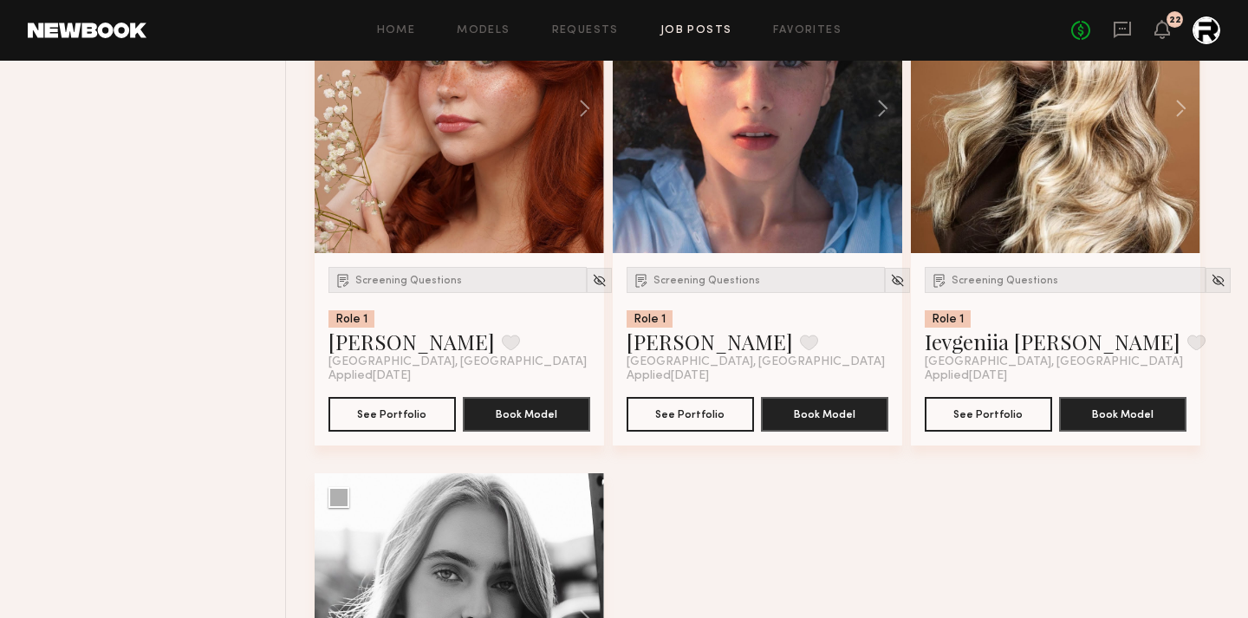
scroll to position [12448, 0]
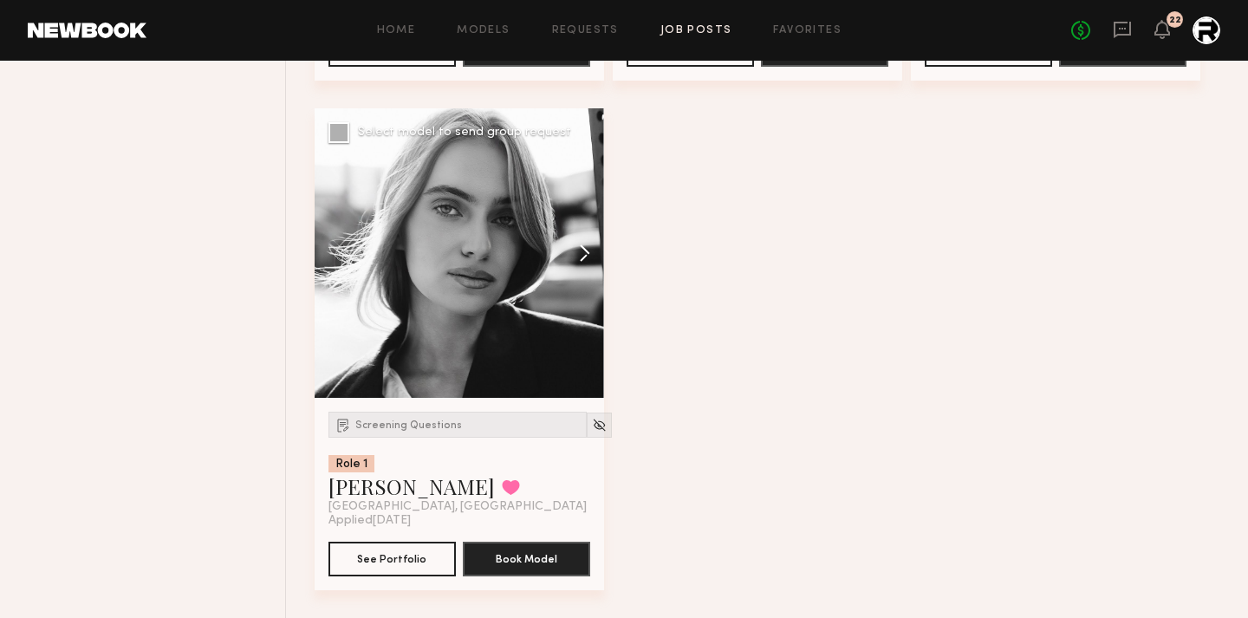
click at [588, 257] on button at bounding box center [576, 253] width 55 height 290
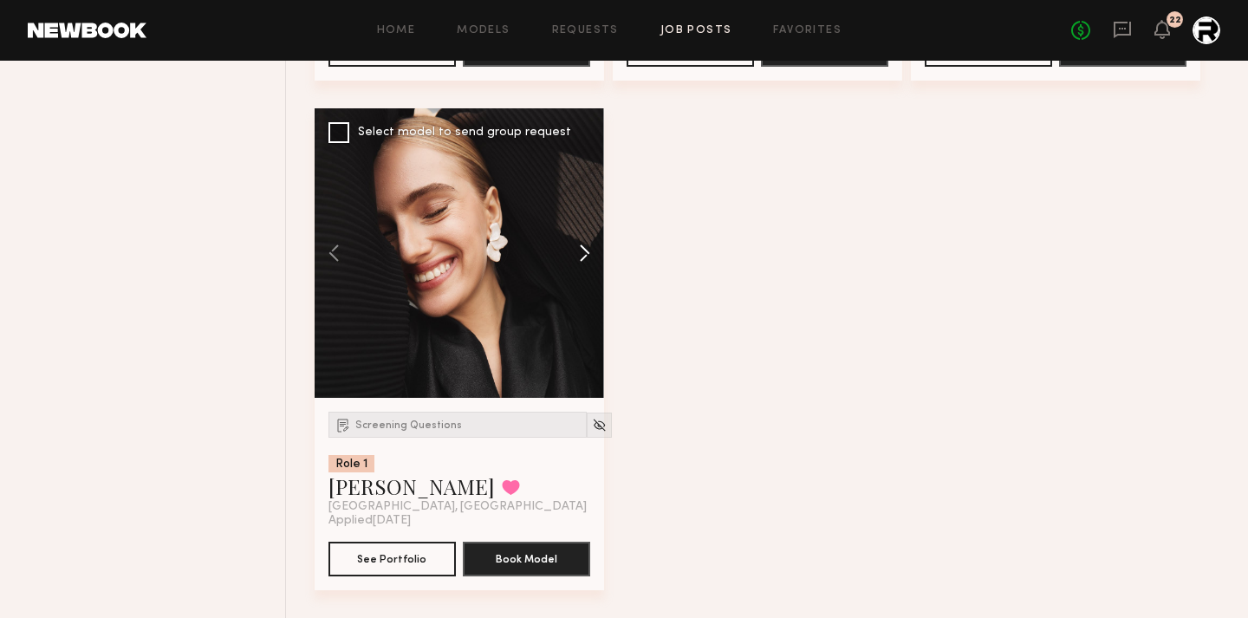
click at [588, 257] on button at bounding box center [576, 253] width 55 height 290
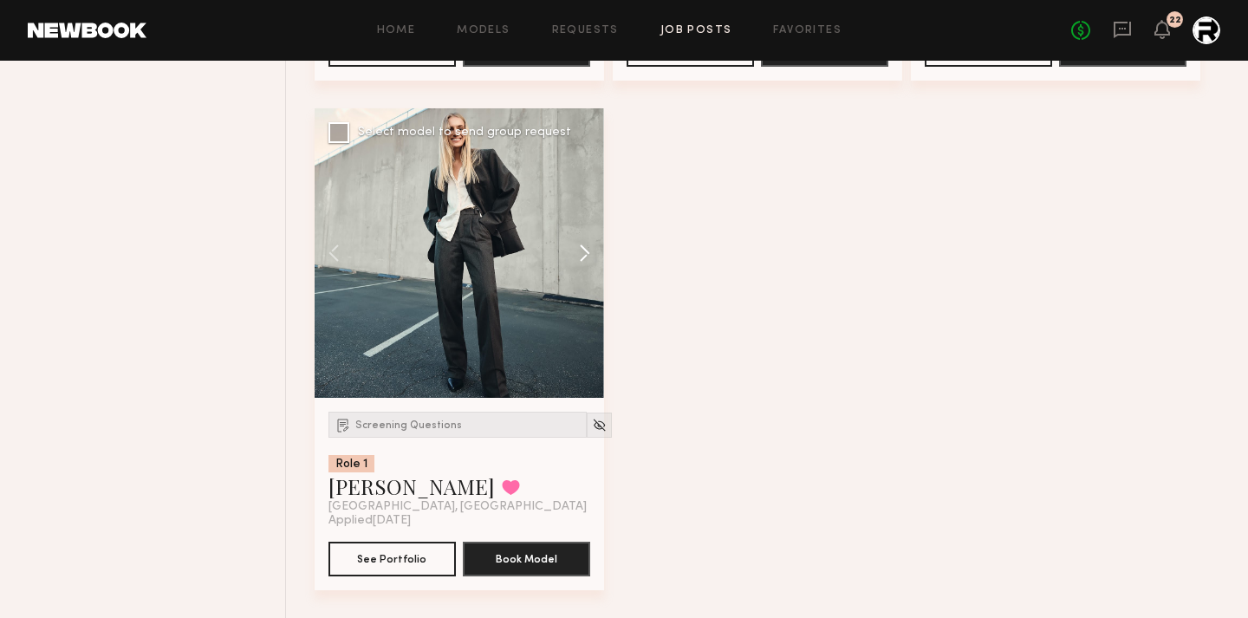
click at [588, 257] on button at bounding box center [576, 253] width 55 height 290
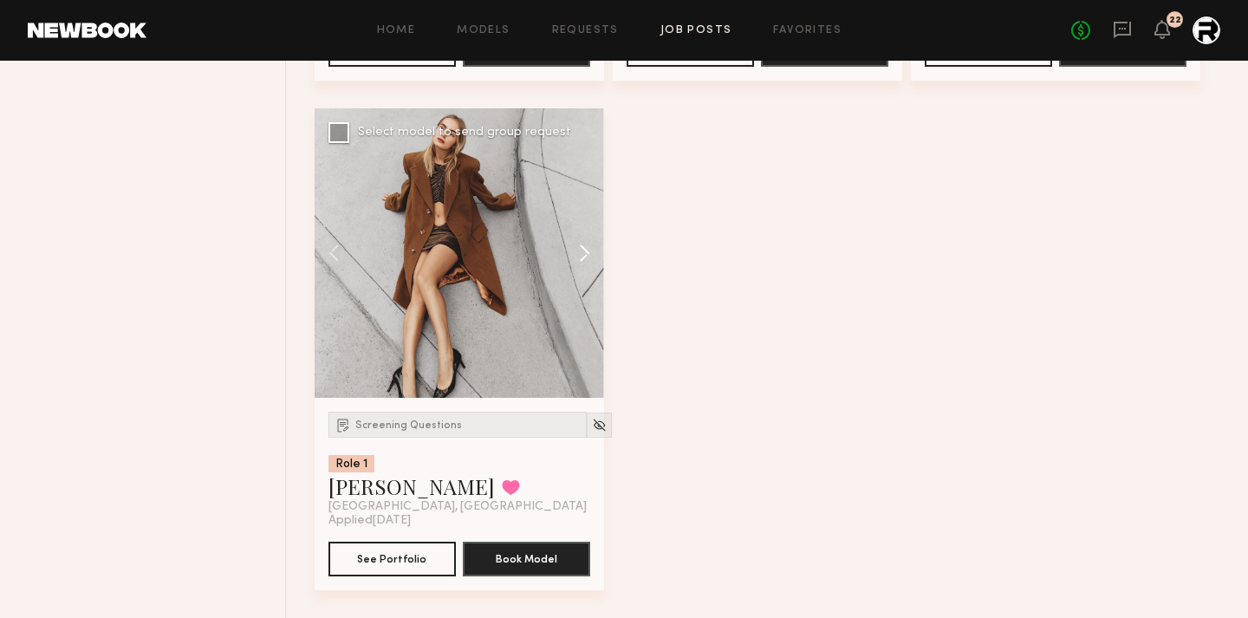
click at [588, 257] on button at bounding box center [576, 253] width 55 height 290
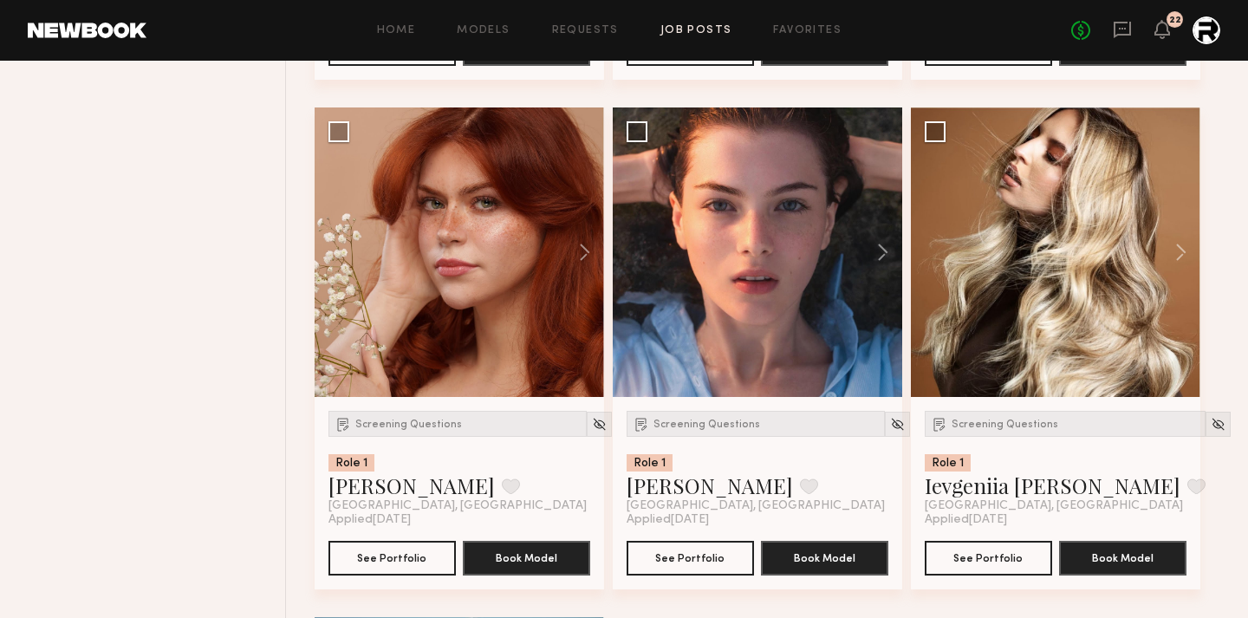
scroll to position [11927, 0]
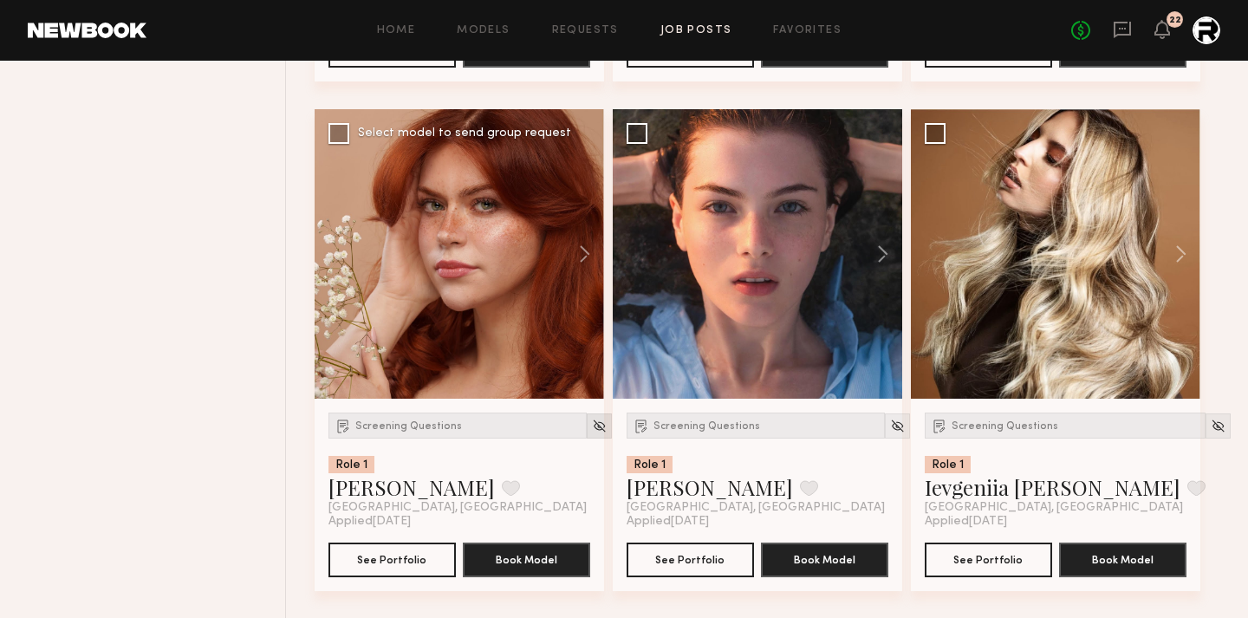
click at [587, 439] on div at bounding box center [599, 425] width 25 height 25
click at [592, 433] on img at bounding box center [599, 426] width 15 height 15
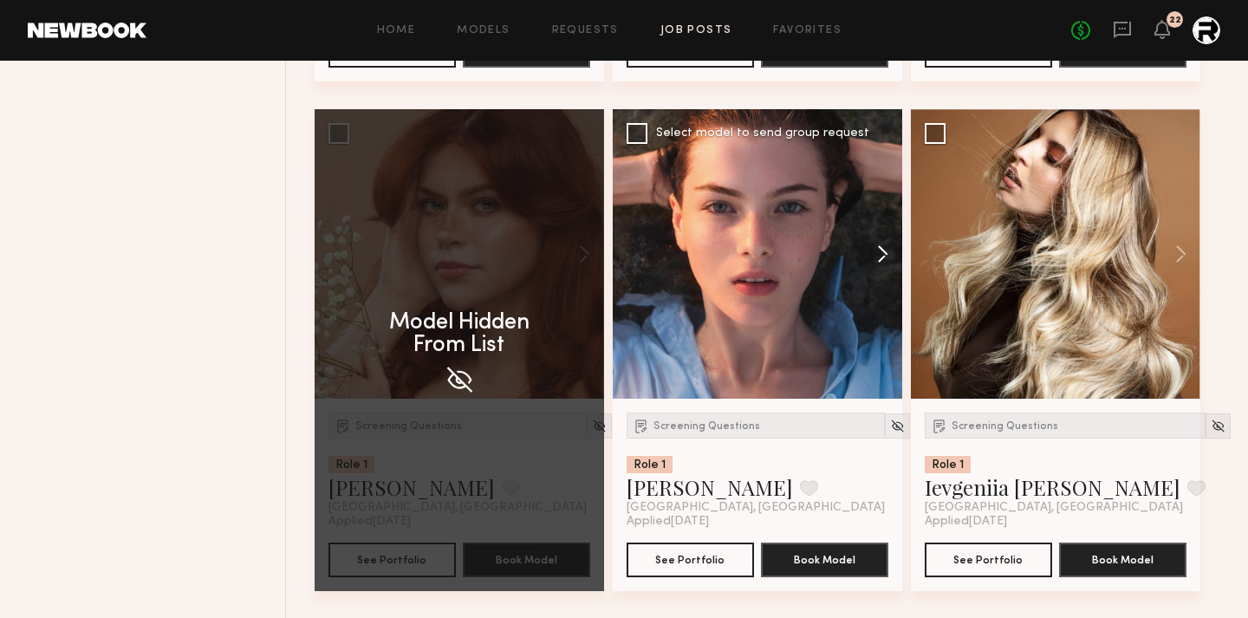
click at [885, 267] on button at bounding box center [874, 254] width 55 height 290
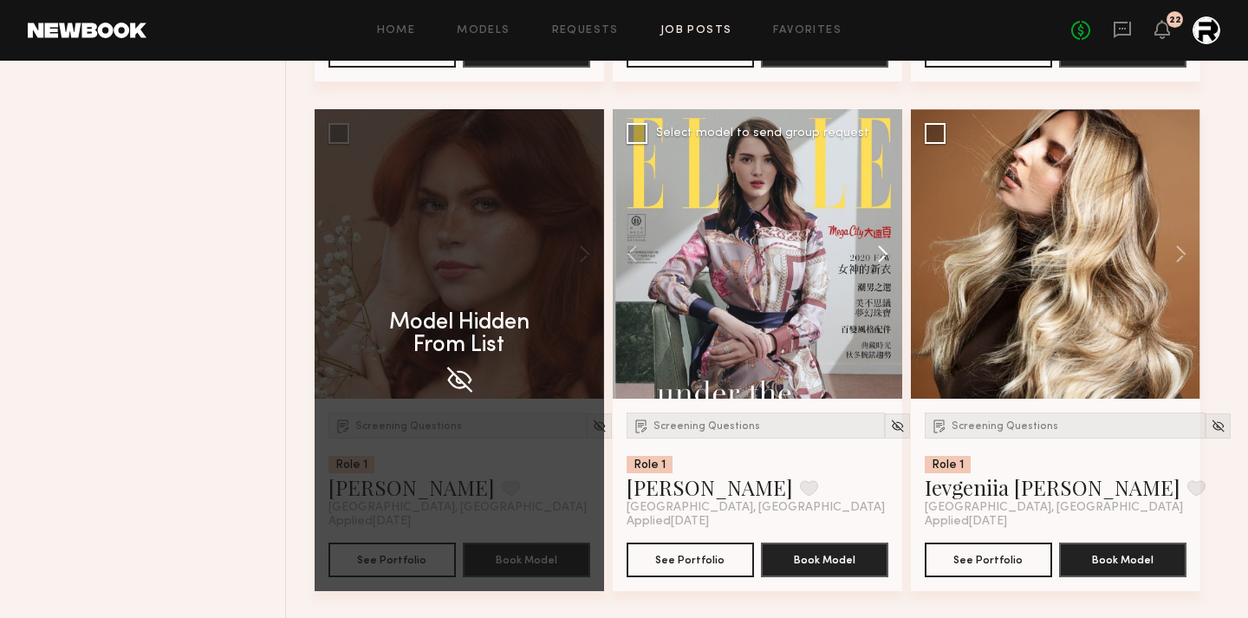
click at [885, 267] on button at bounding box center [874, 254] width 55 height 290
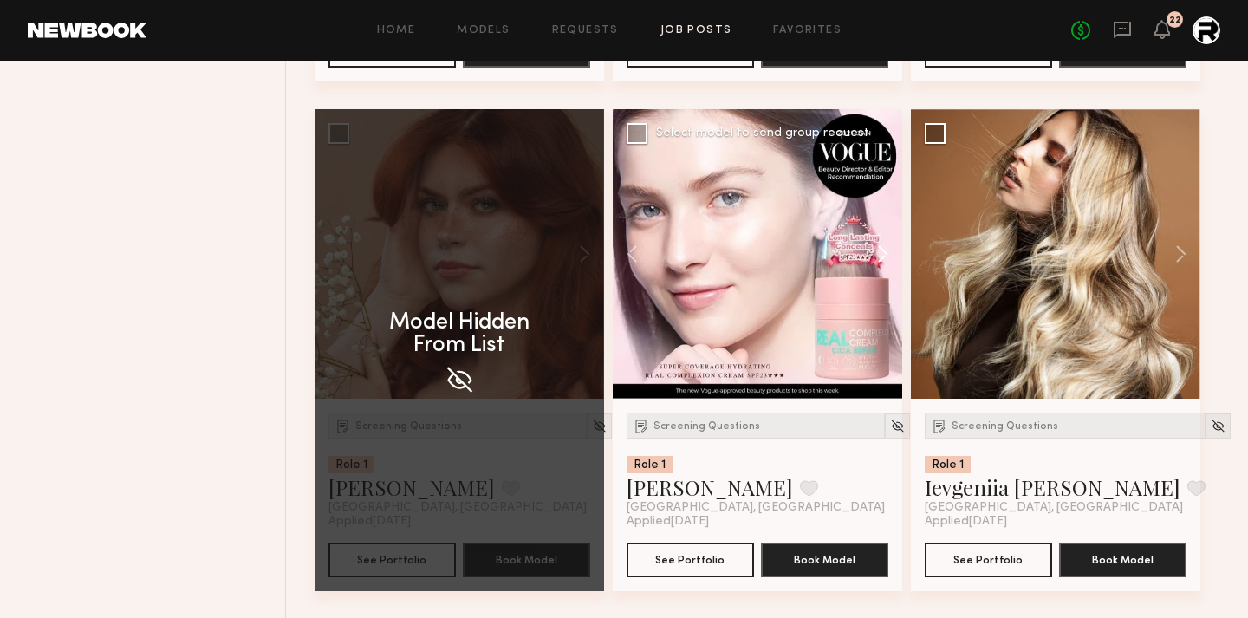
click at [885, 267] on button at bounding box center [874, 254] width 55 height 290
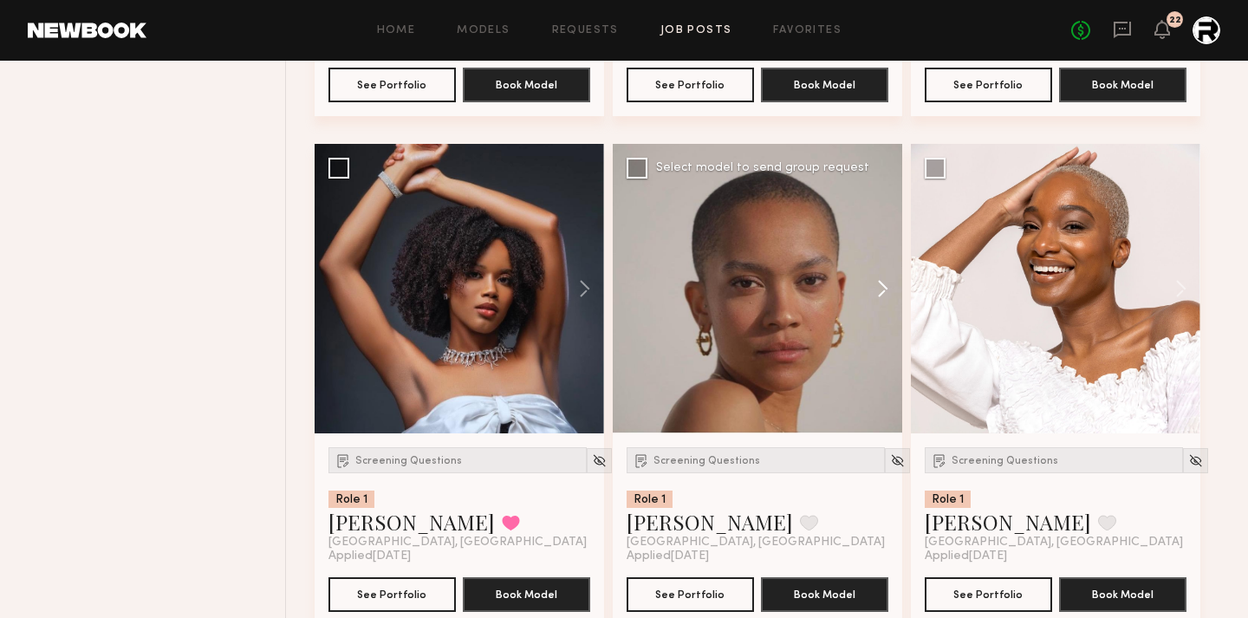
scroll to position [11373, 0]
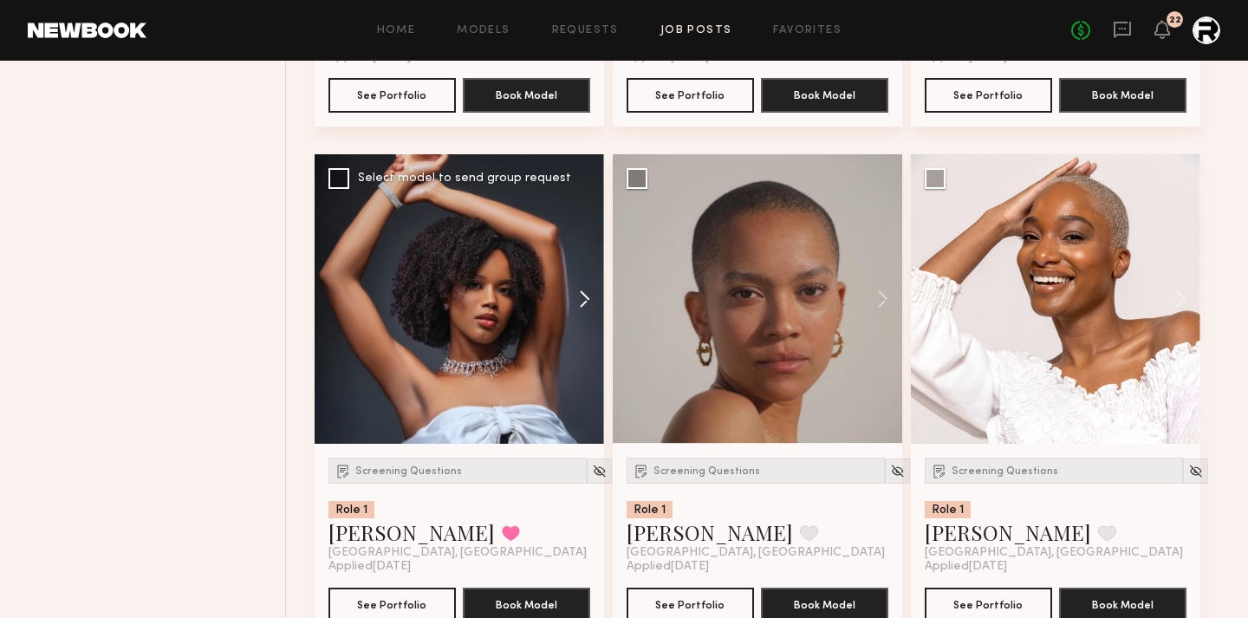
click at [584, 305] on button at bounding box center [576, 299] width 55 height 290
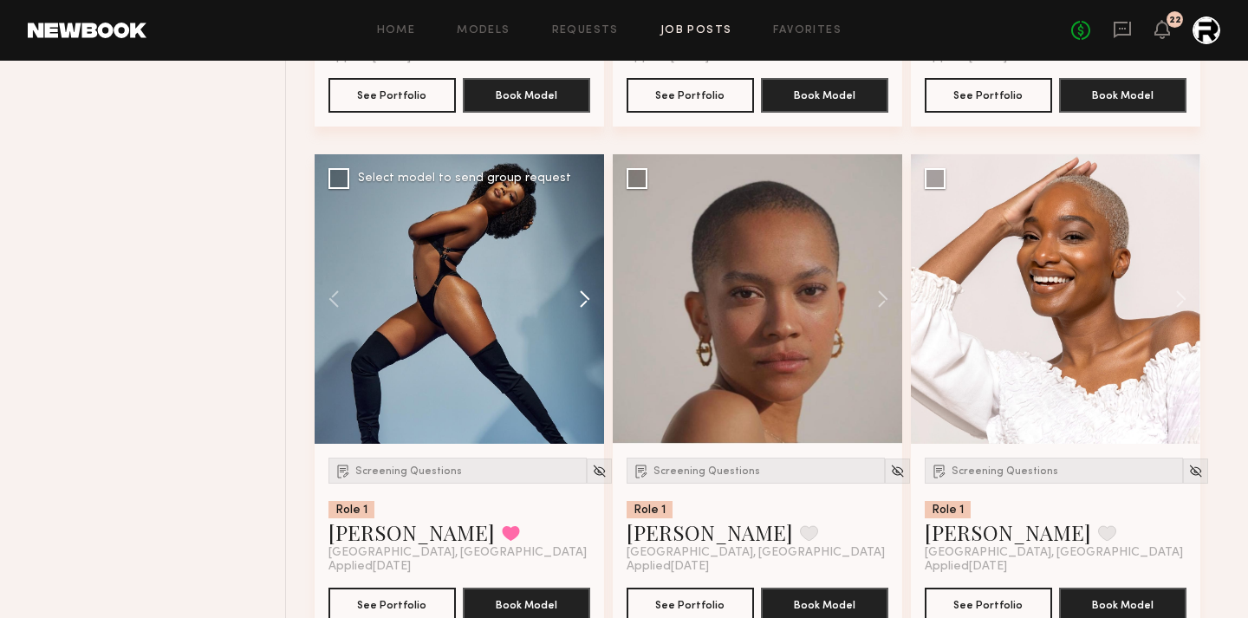
click at [584, 305] on button at bounding box center [576, 299] width 55 height 290
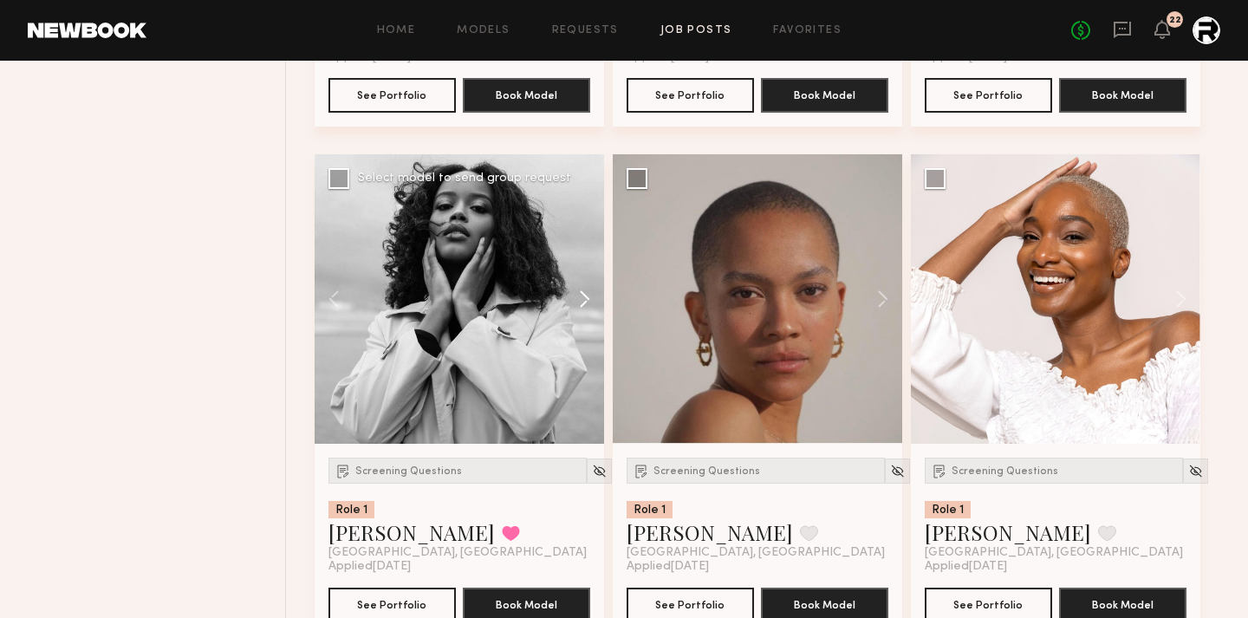
click at [584, 305] on button at bounding box center [576, 299] width 55 height 290
click at [584, 305] on div at bounding box center [460, 299] width 290 height 290
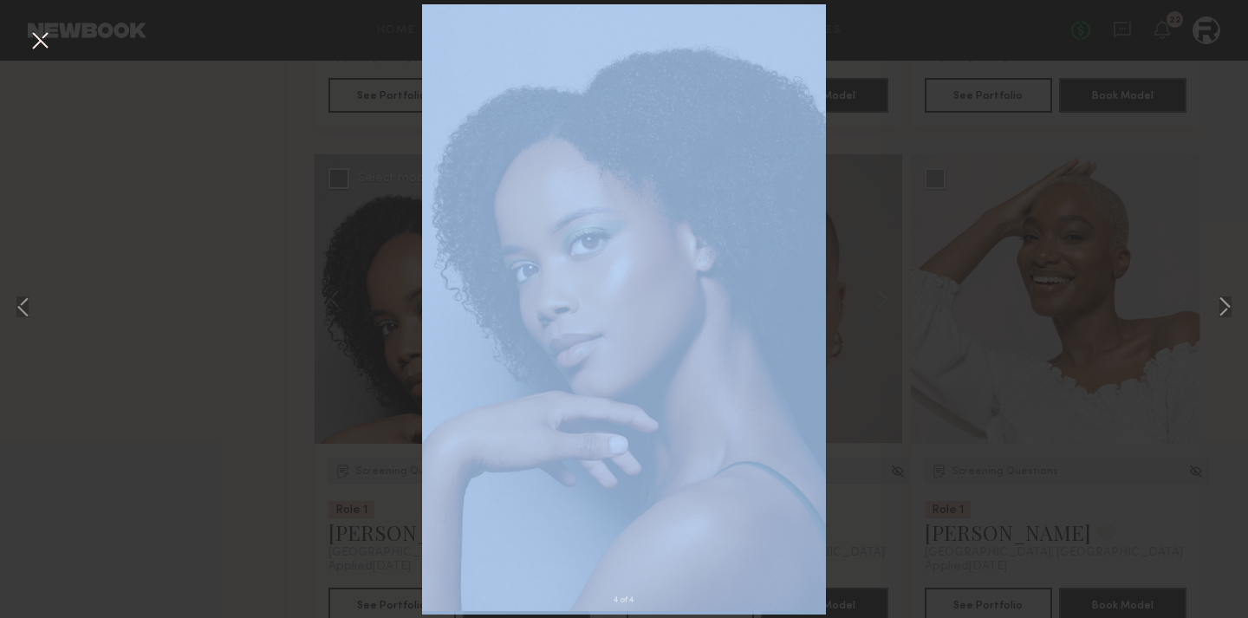
click at [584, 305] on div "4 of 4" at bounding box center [624, 309] width 1248 height 618
click at [216, 409] on div "4 of 4" at bounding box center [624, 309] width 1248 height 618
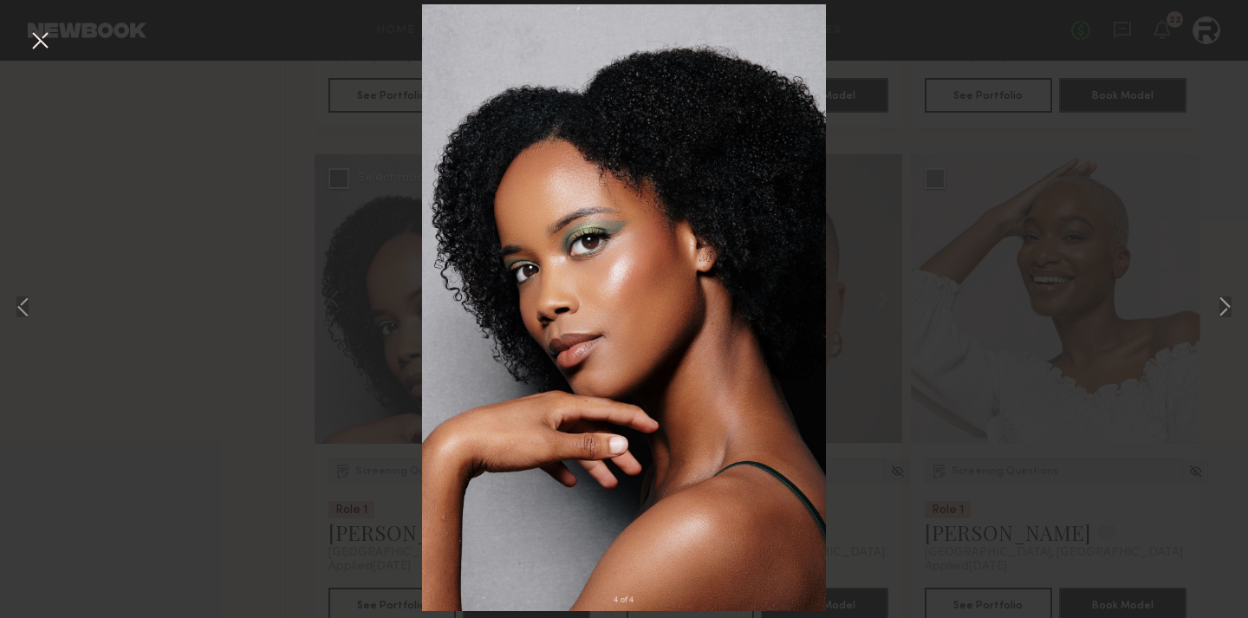
click at [279, 140] on div "4 of 4" at bounding box center [624, 309] width 1248 height 618
click at [42, 38] on button at bounding box center [40, 41] width 28 height 31
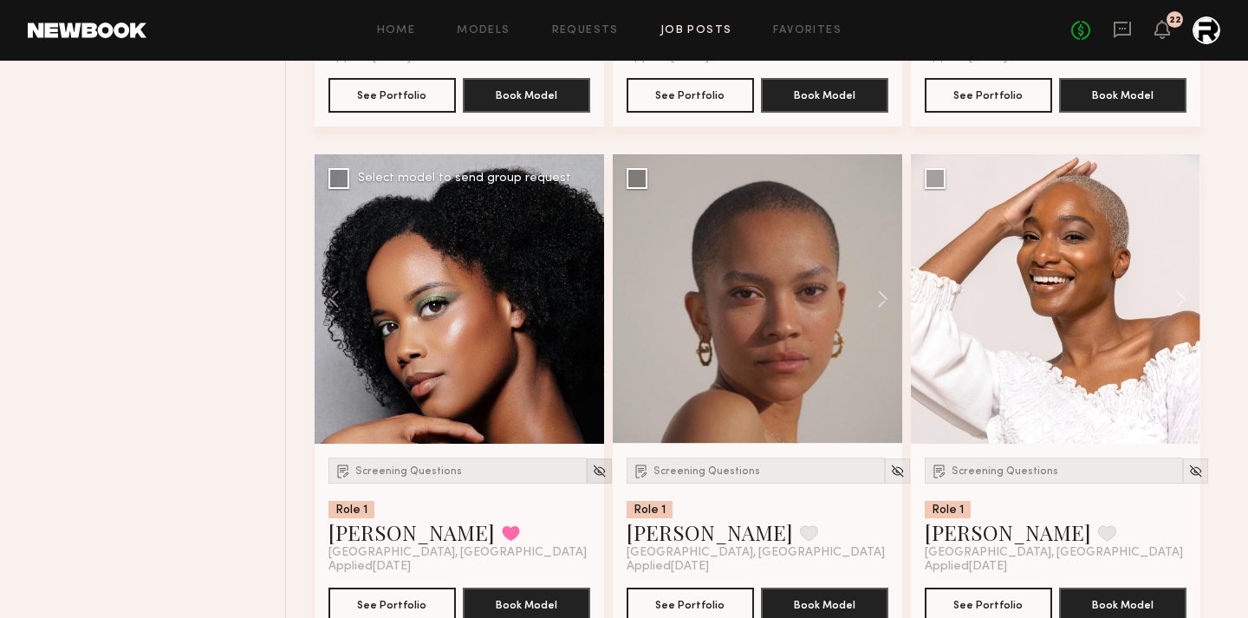
click at [592, 478] on img at bounding box center [599, 471] width 15 height 15
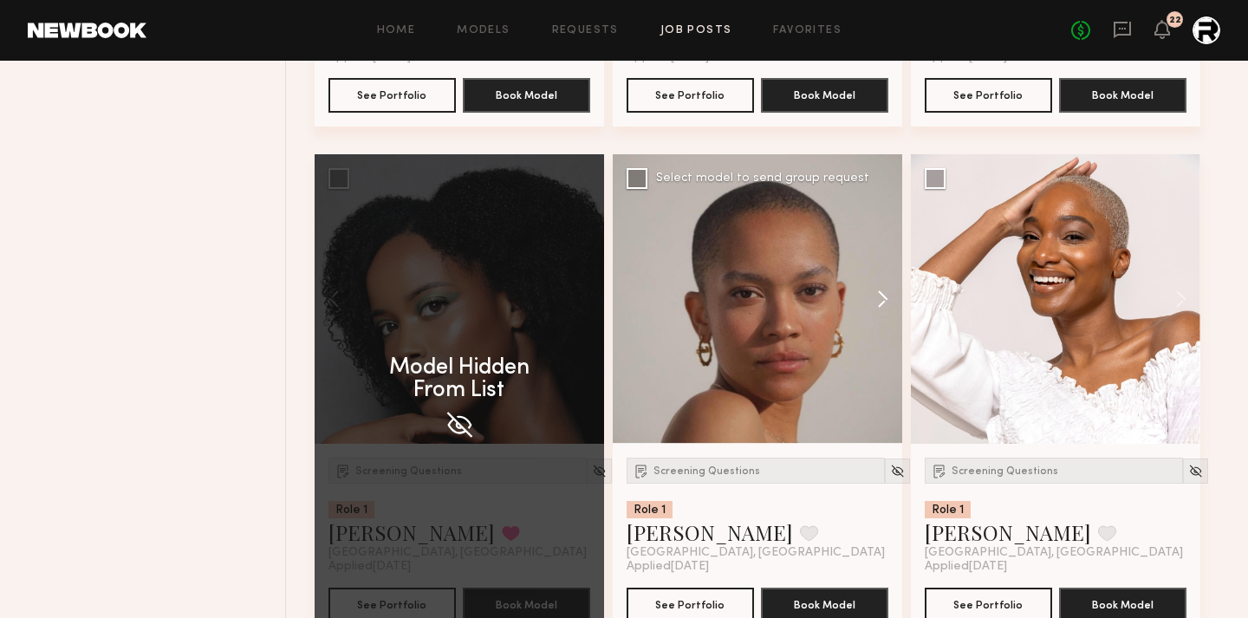
click at [882, 305] on button at bounding box center [874, 299] width 55 height 290
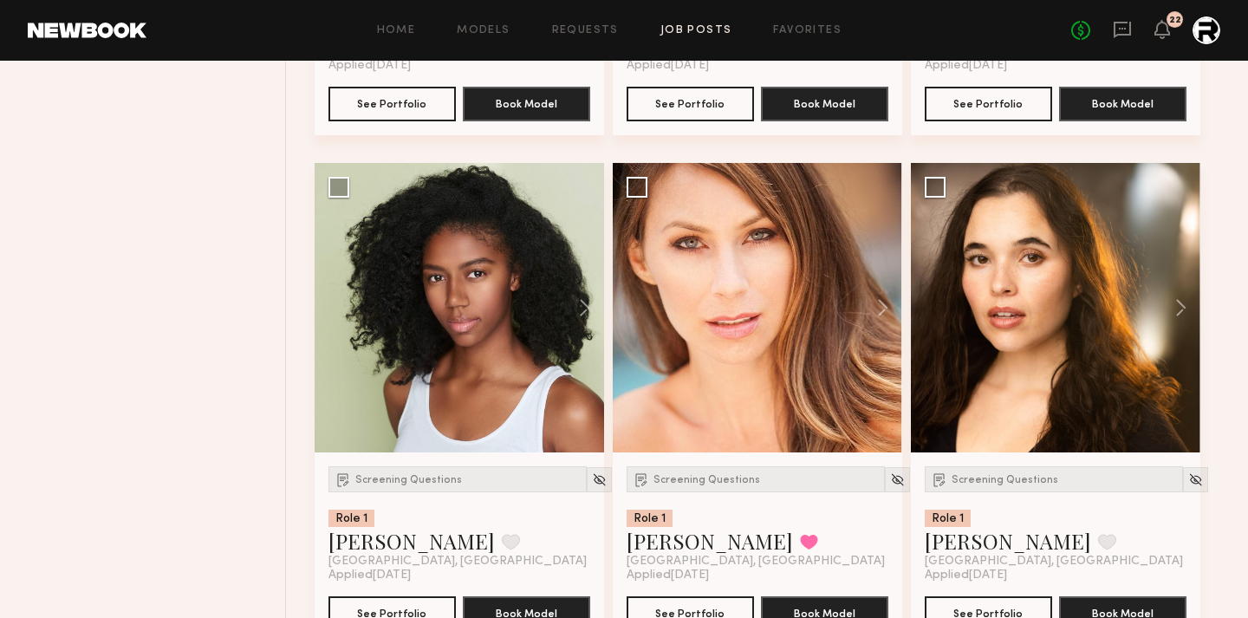
scroll to position [10808, 0]
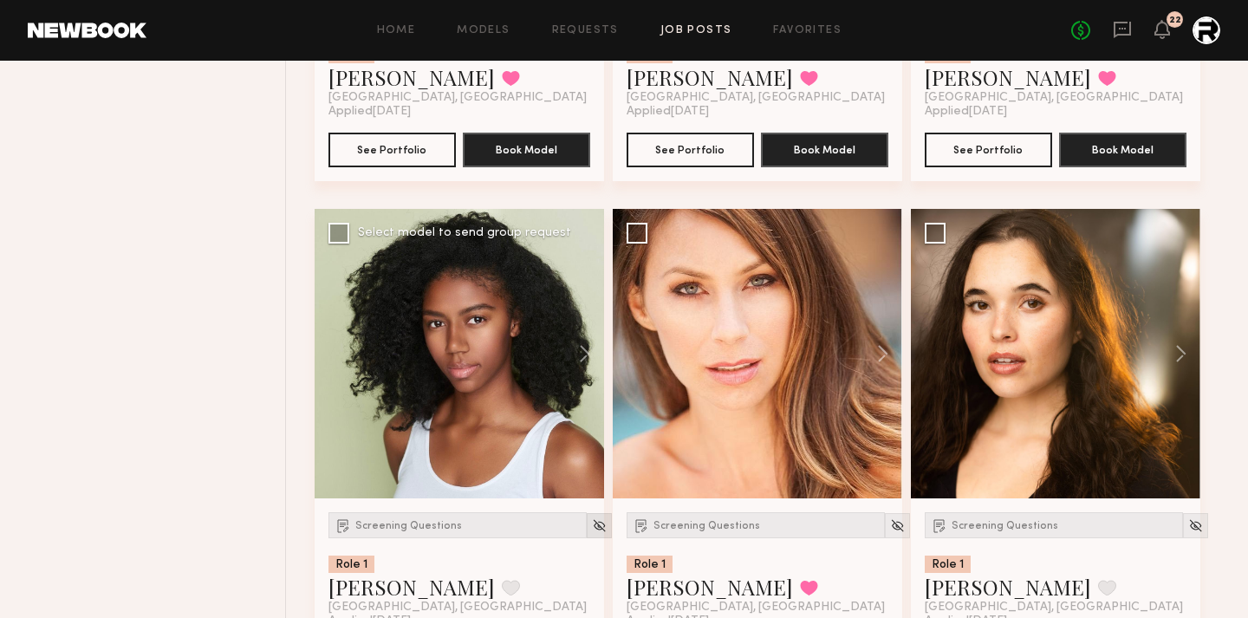
click at [592, 528] on img at bounding box center [599, 525] width 15 height 15
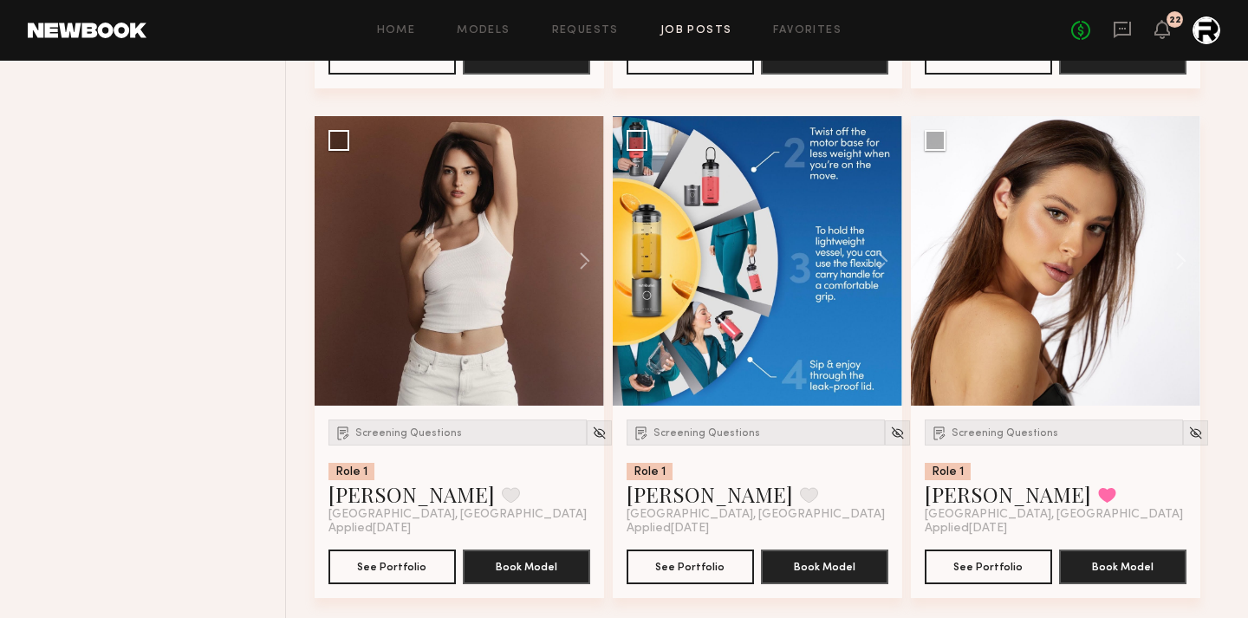
scroll to position [9883, 0]
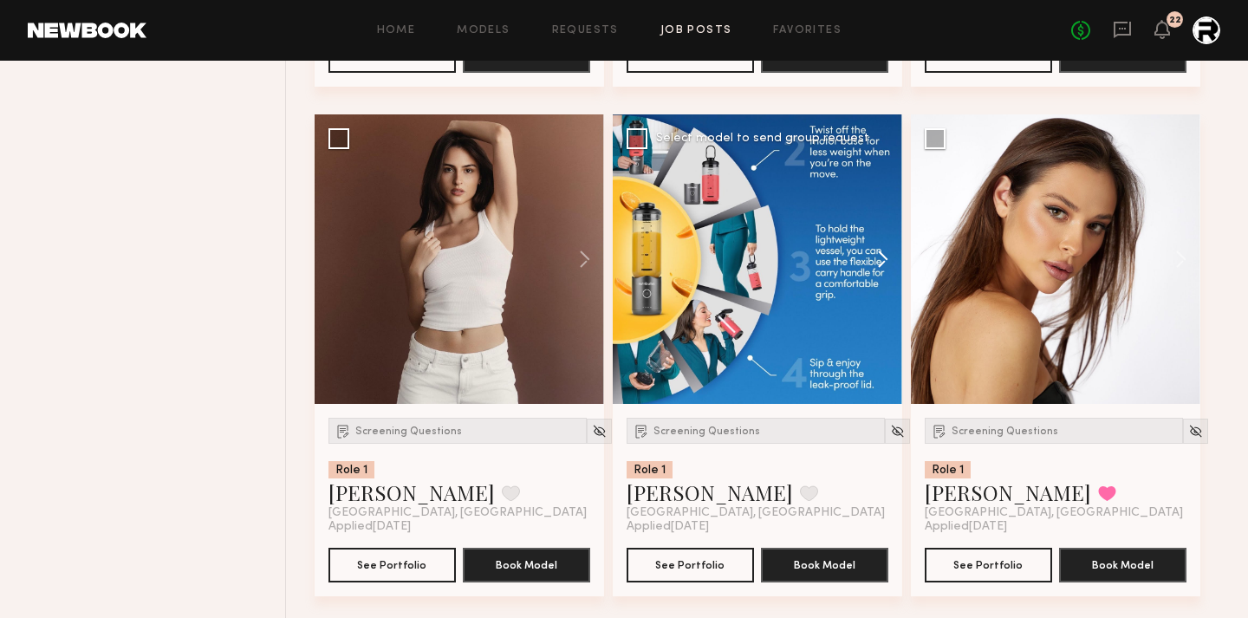
click at [882, 263] on button at bounding box center [874, 259] width 55 height 290
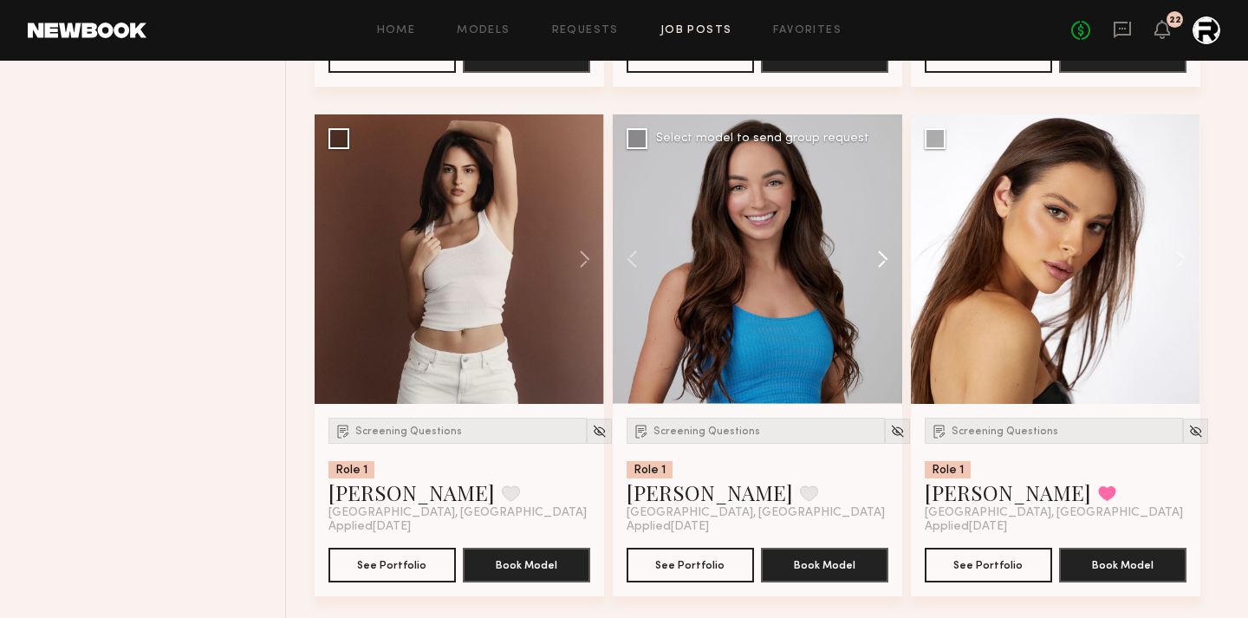
click at [882, 263] on button at bounding box center [874, 259] width 55 height 290
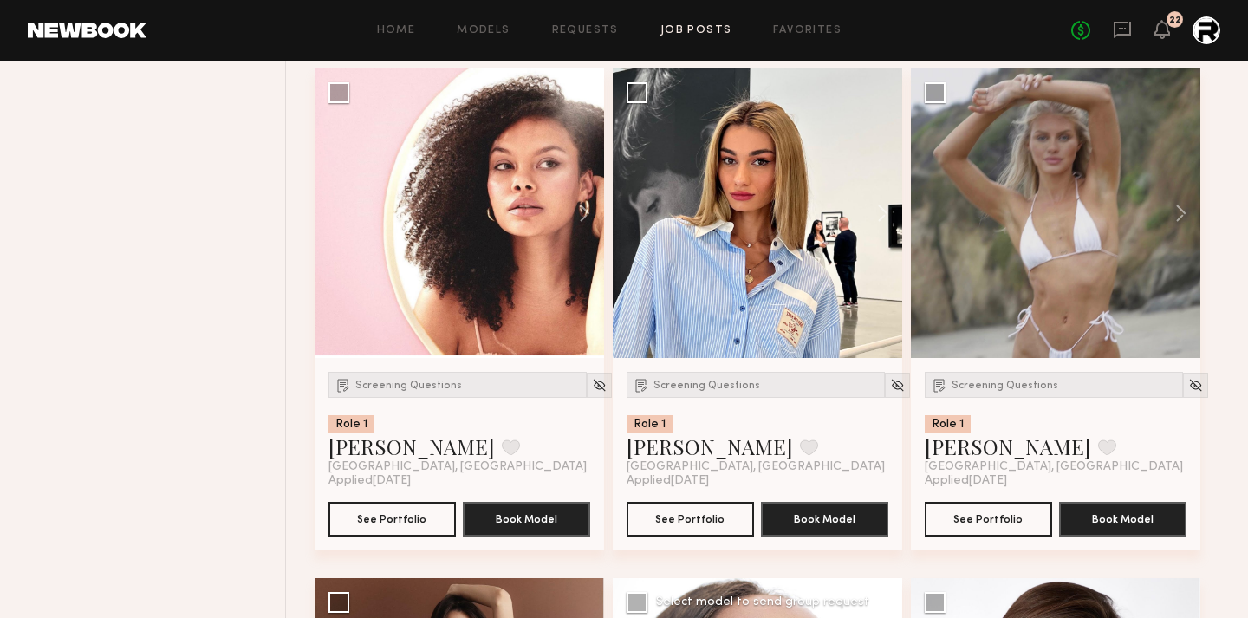
scroll to position [9414, 0]
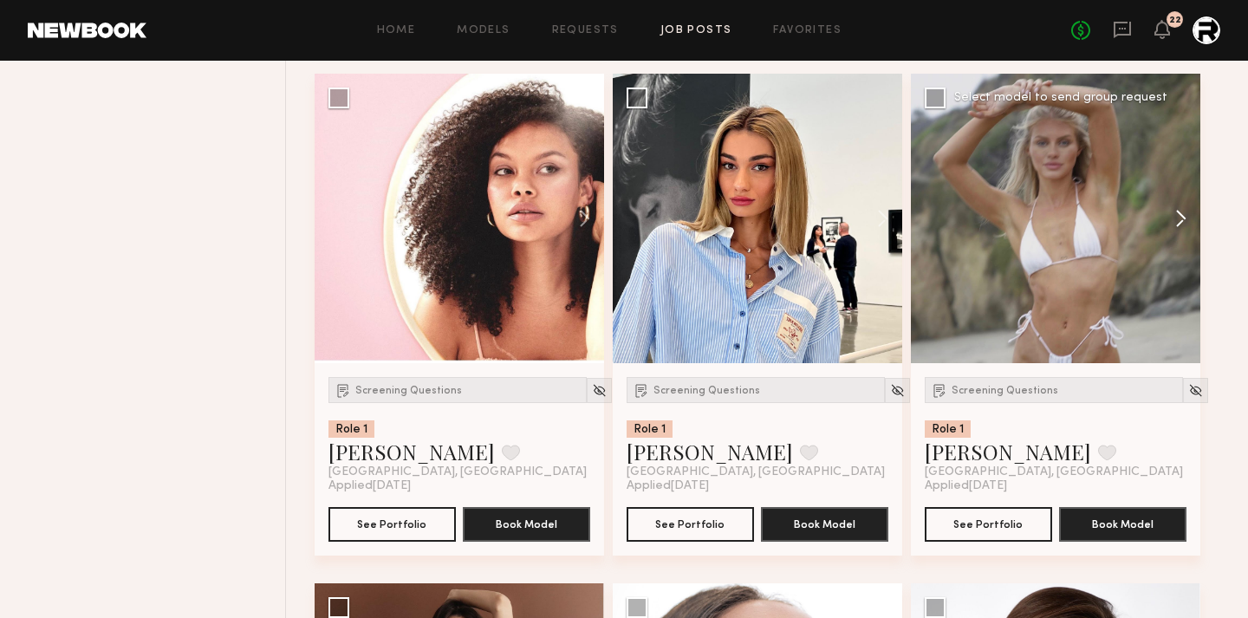
click at [1176, 230] on button at bounding box center [1172, 219] width 55 height 290
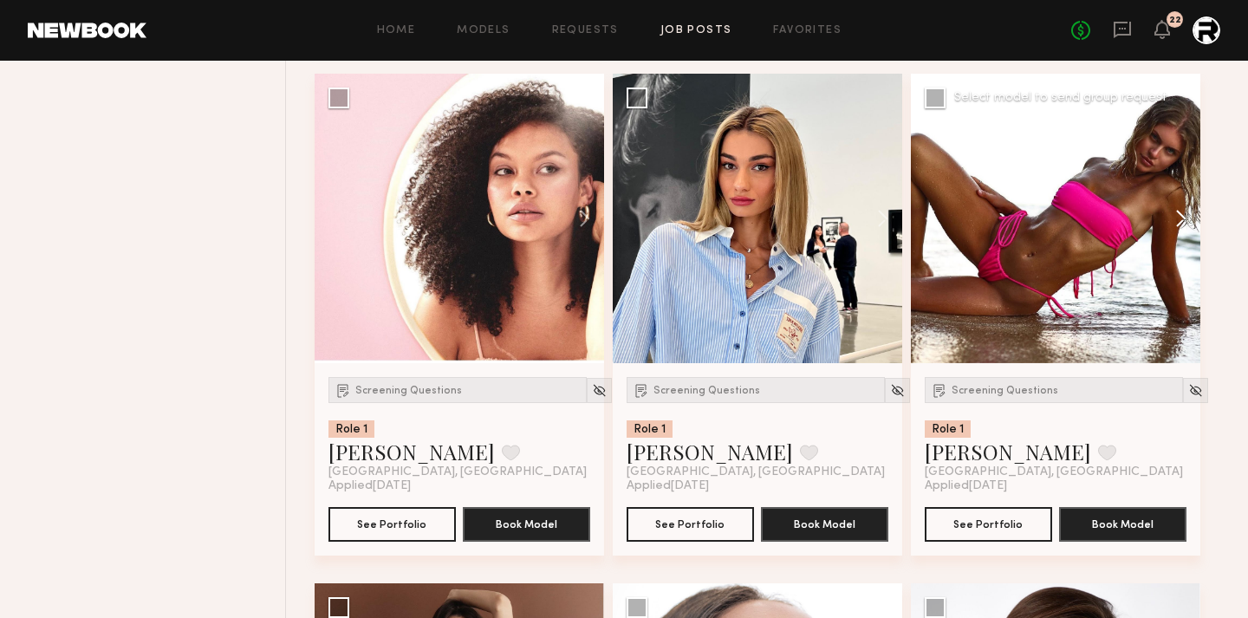
click at [1176, 230] on button at bounding box center [1172, 219] width 55 height 290
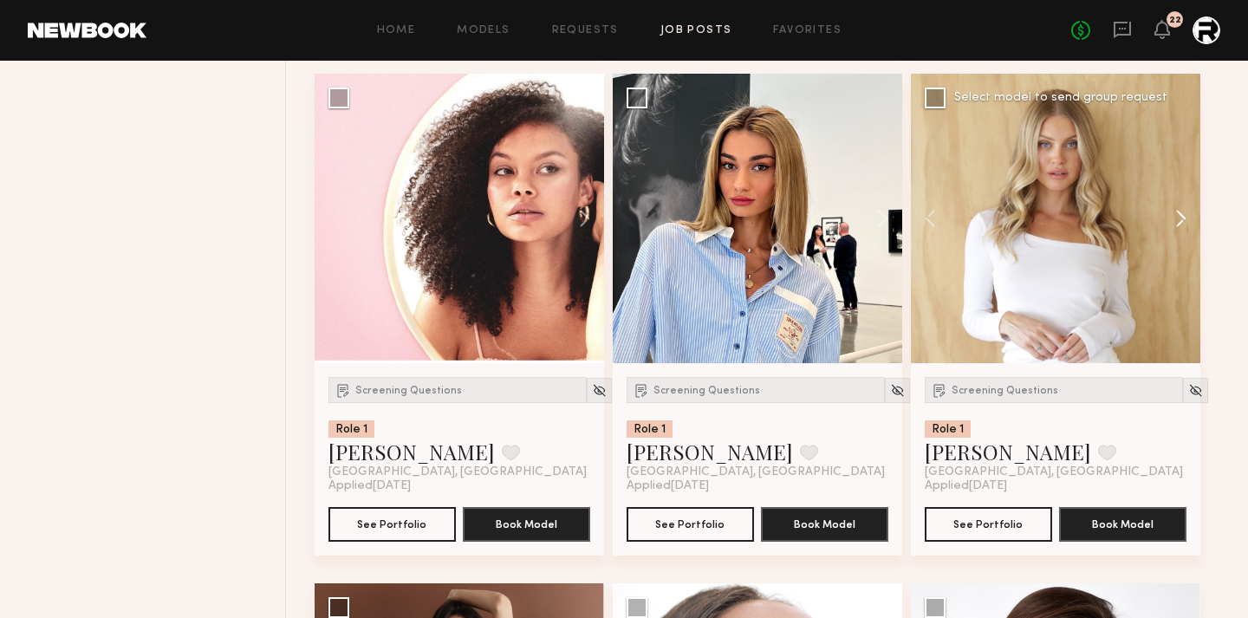
click at [1176, 230] on button at bounding box center [1172, 219] width 55 height 290
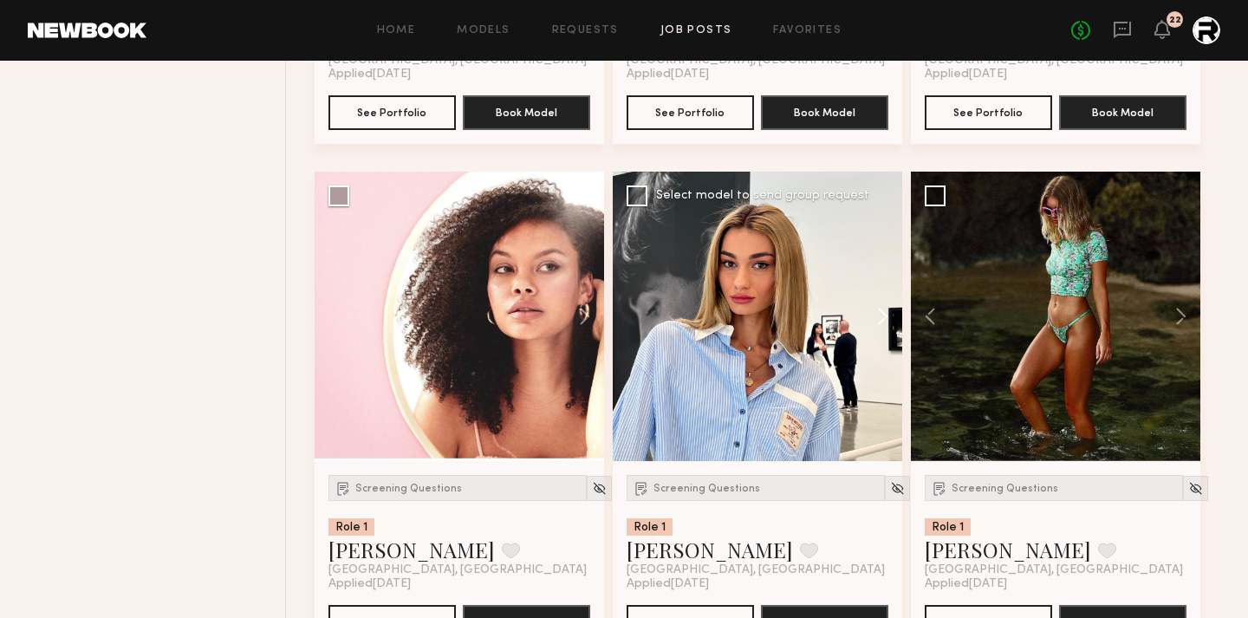
scroll to position [9298, 0]
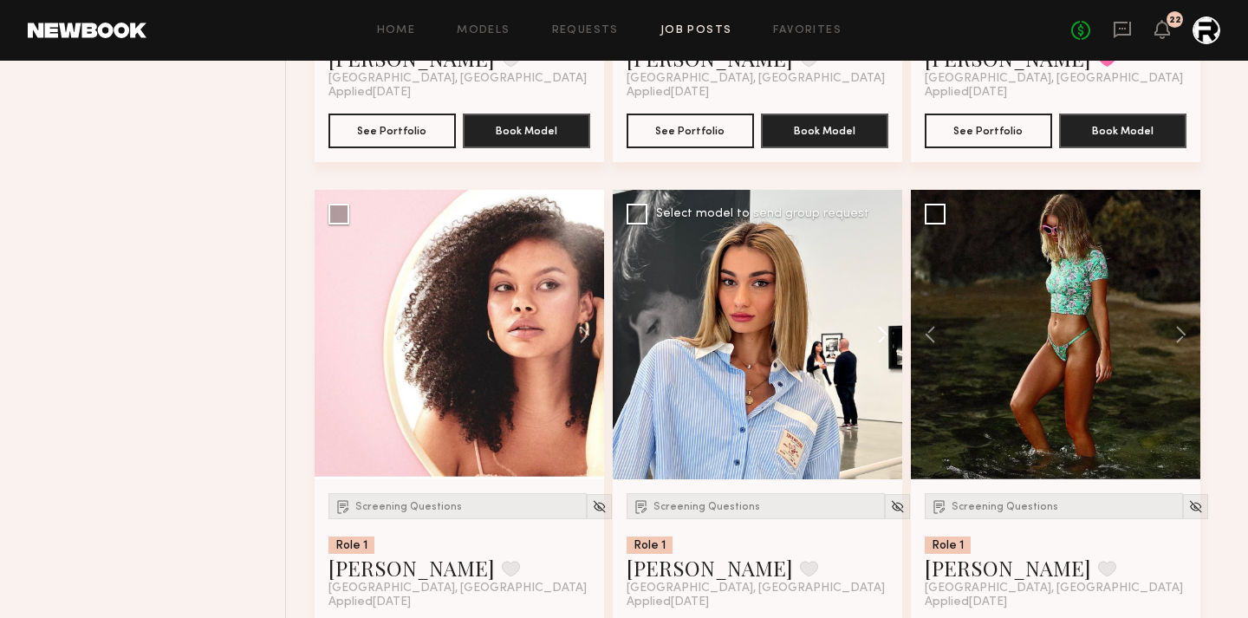
click at [875, 342] on button at bounding box center [874, 335] width 55 height 290
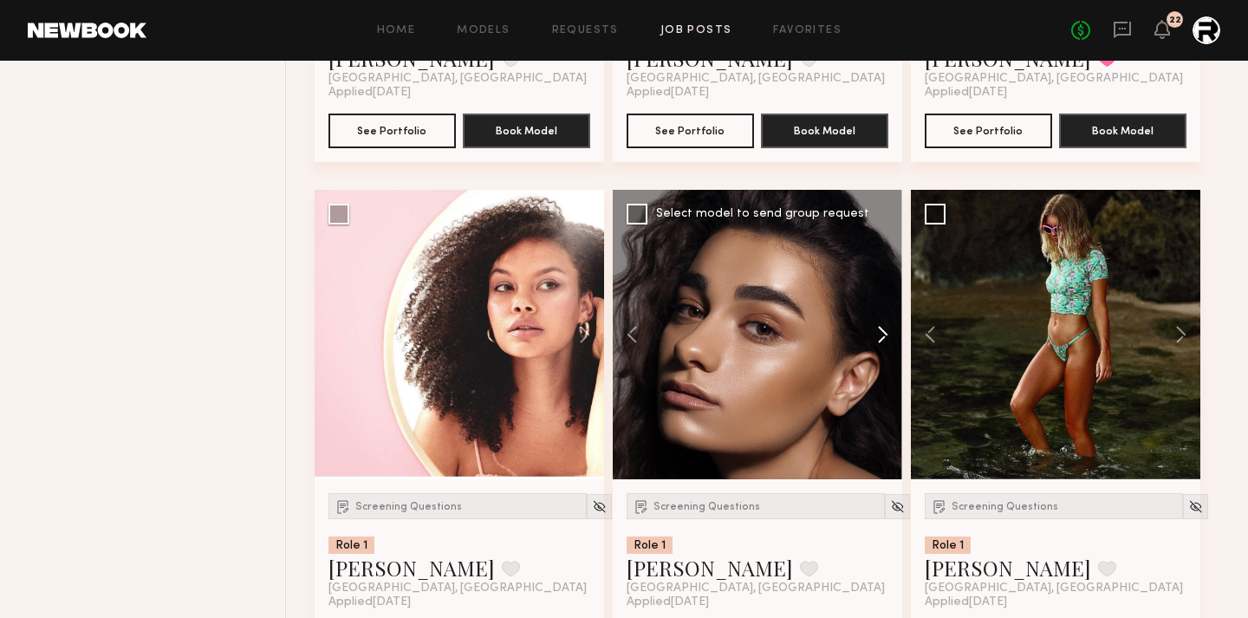
click at [875, 342] on button at bounding box center [874, 335] width 55 height 290
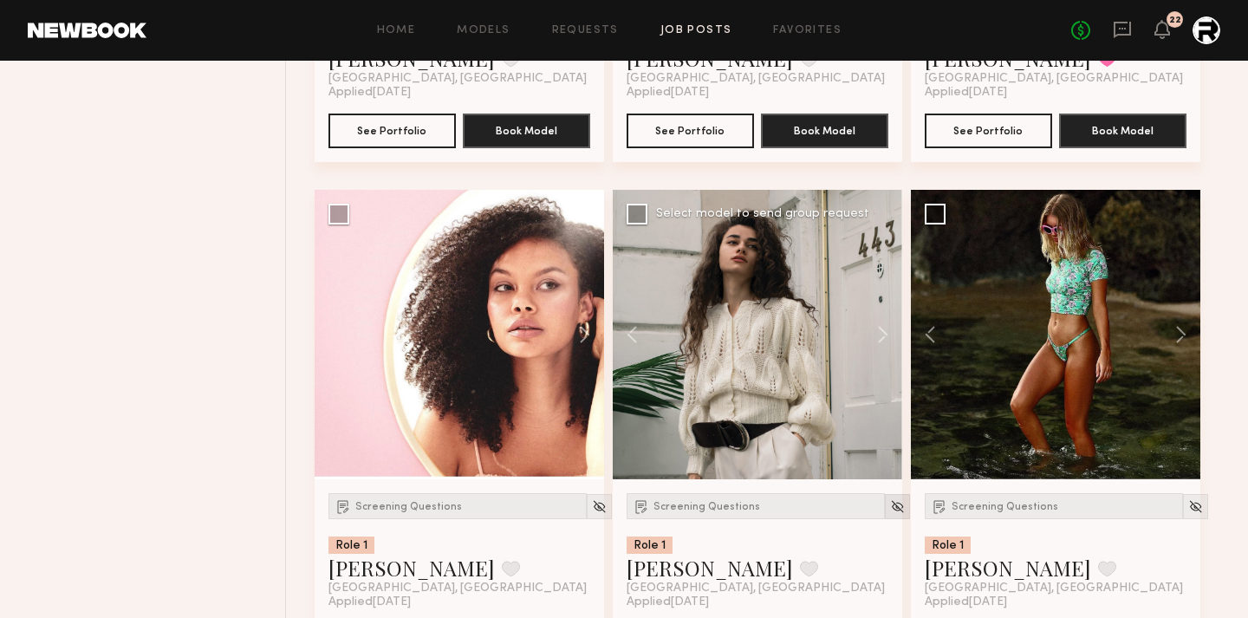
click at [885, 504] on div at bounding box center [897, 506] width 25 height 25
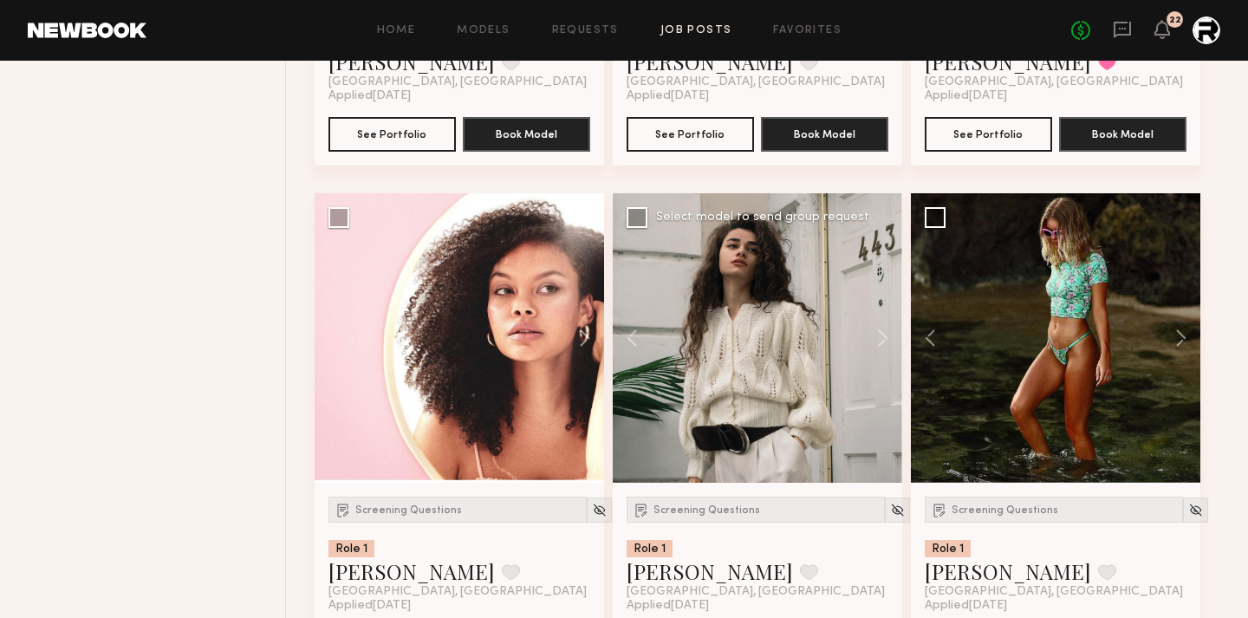
scroll to position [9255, 0]
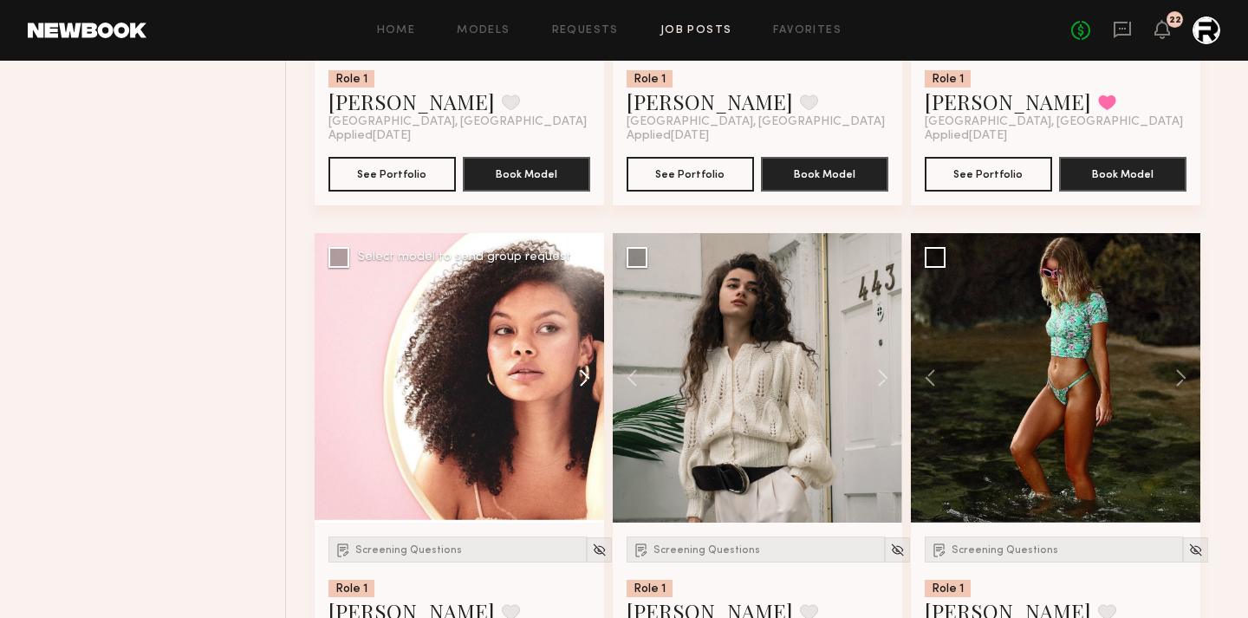
click at [589, 375] on button at bounding box center [576, 378] width 55 height 290
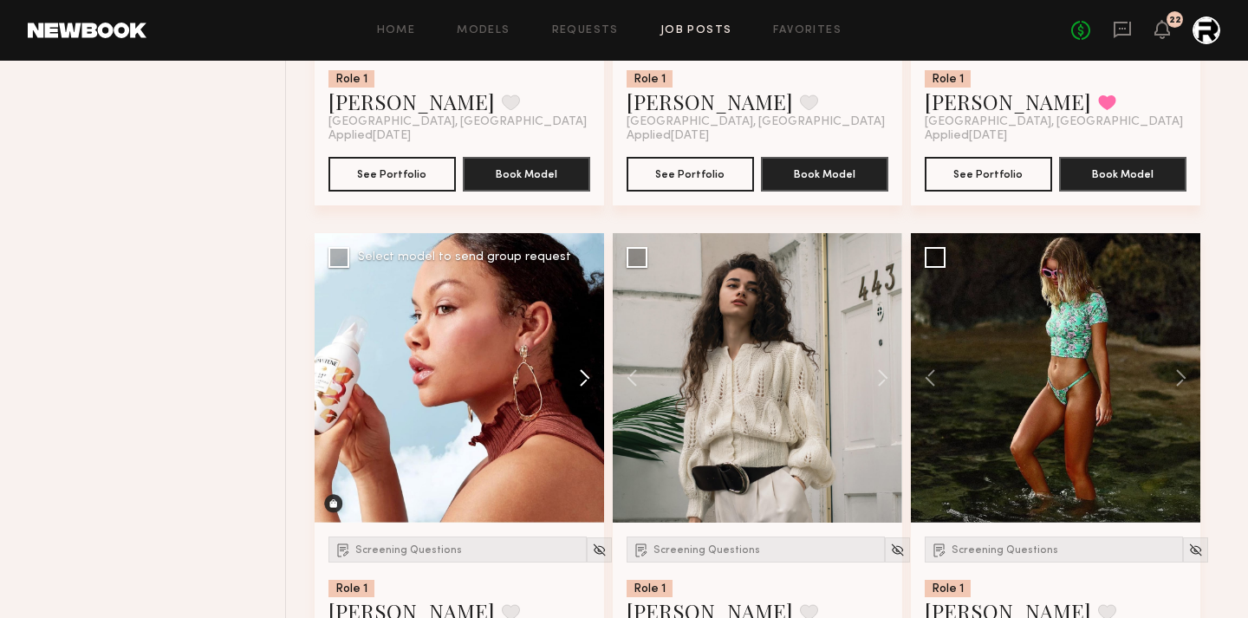
click at [589, 375] on button at bounding box center [576, 378] width 55 height 290
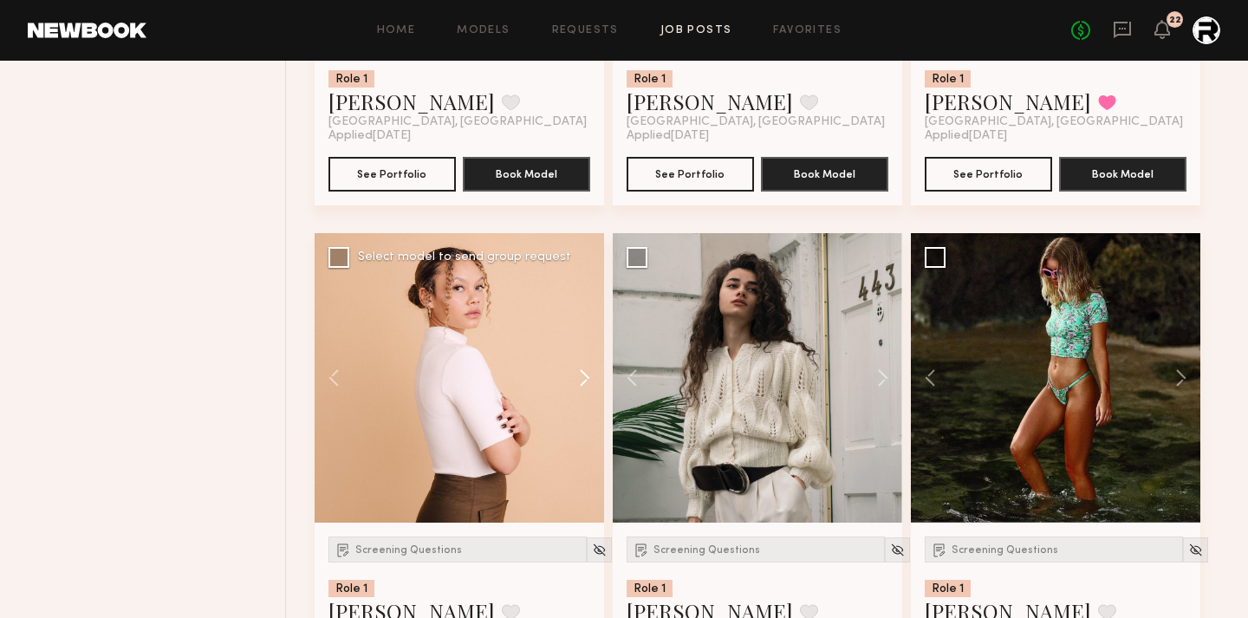
click at [589, 375] on button at bounding box center [576, 378] width 55 height 290
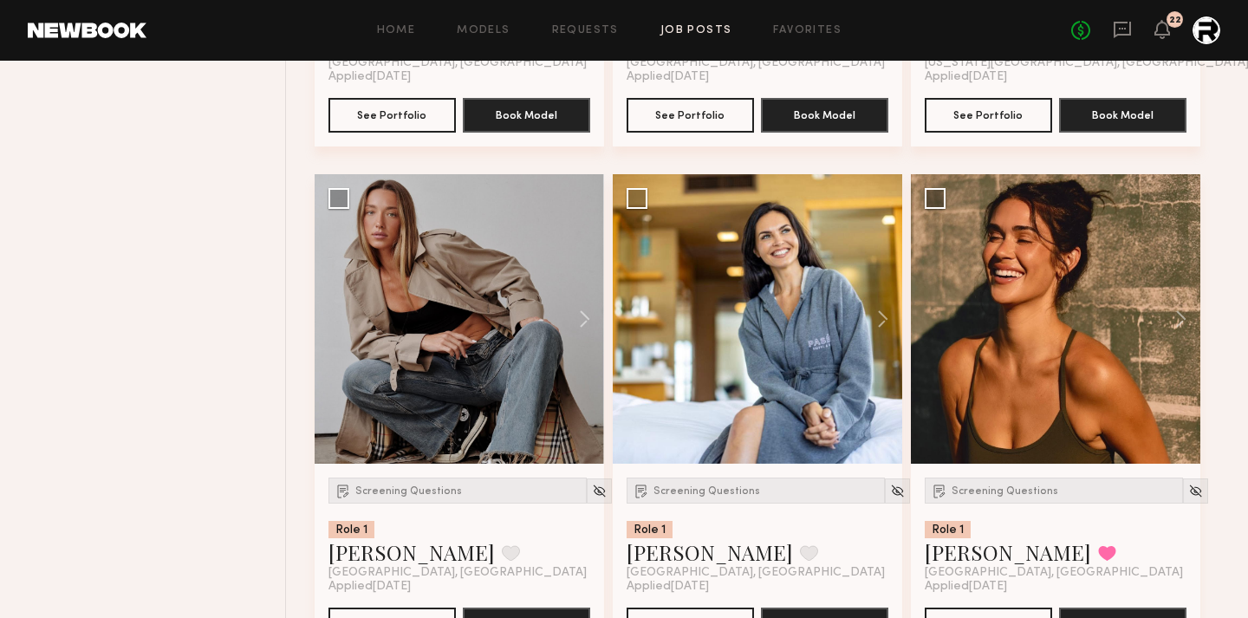
scroll to position [8803, 0]
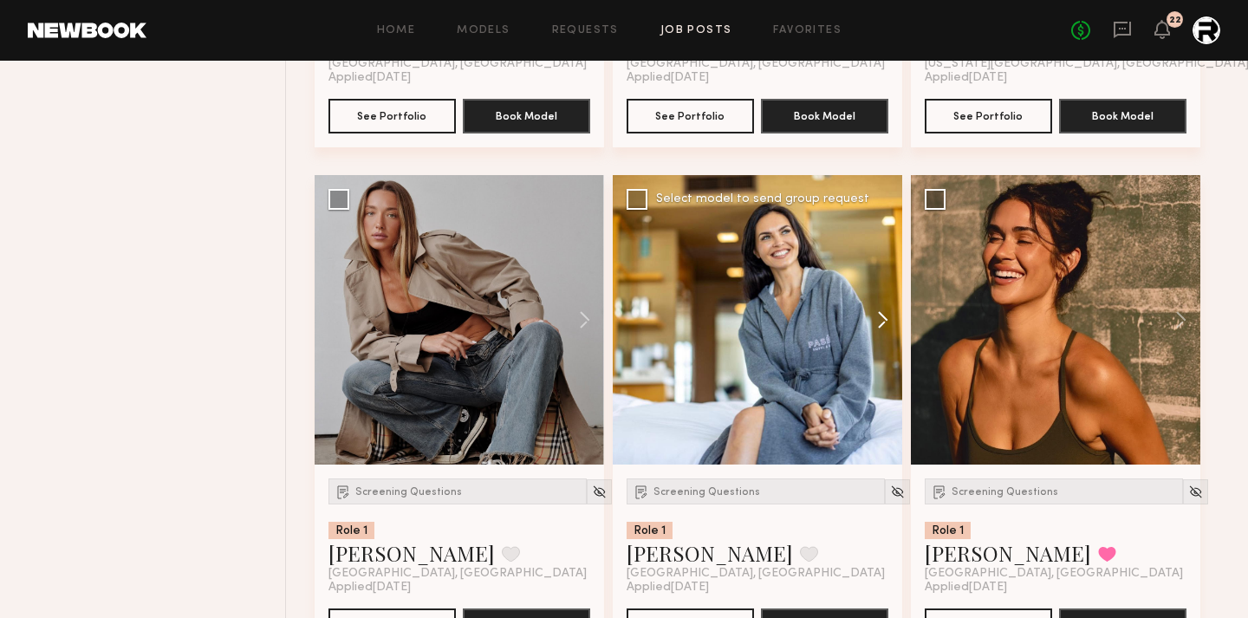
click at [882, 322] on button at bounding box center [874, 320] width 55 height 290
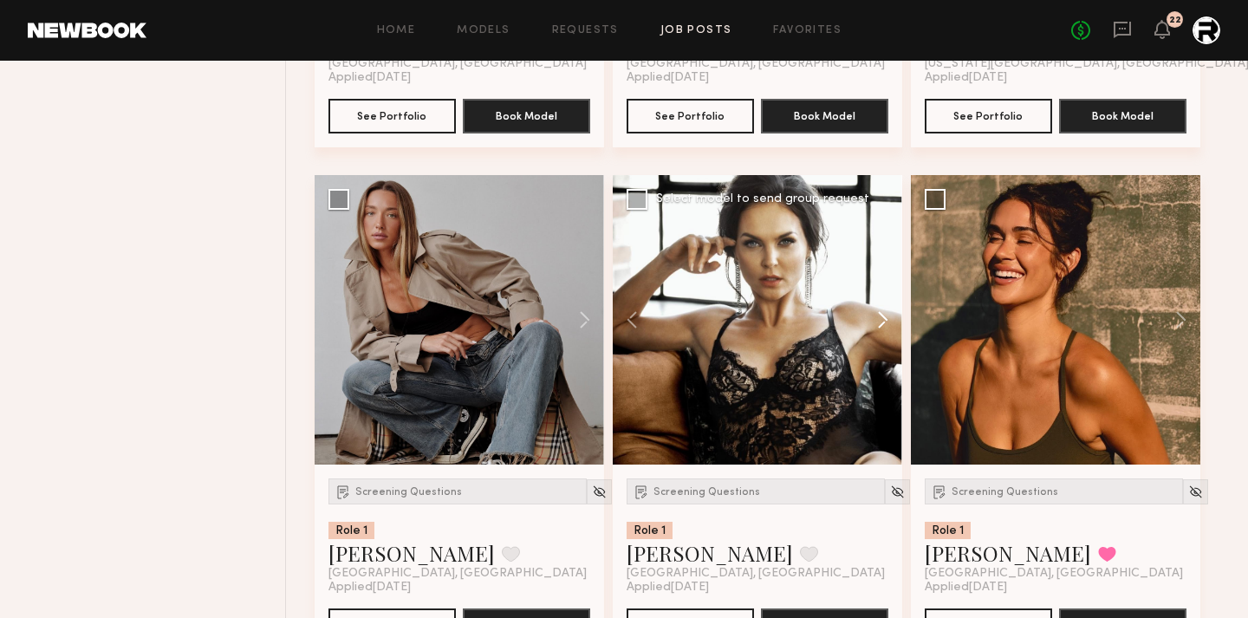
click at [882, 322] on button at bounding box center [874, 320] width 55 height 290
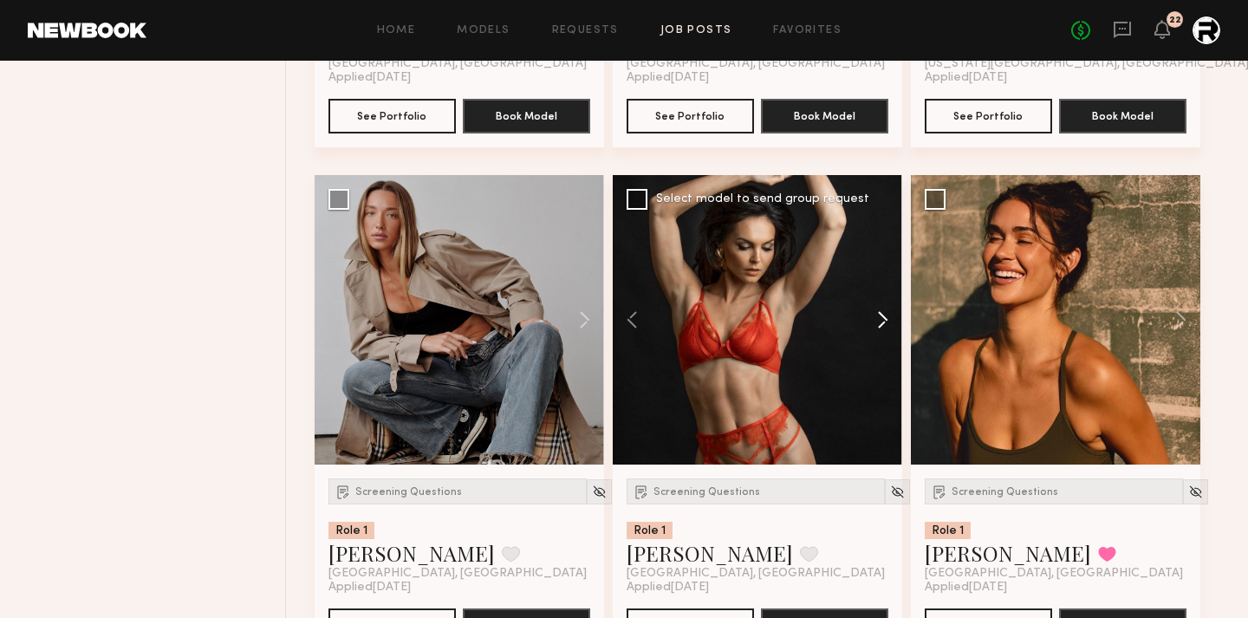
click at [882, 322] on button at bounding box center [874, 320] width 55 height 290
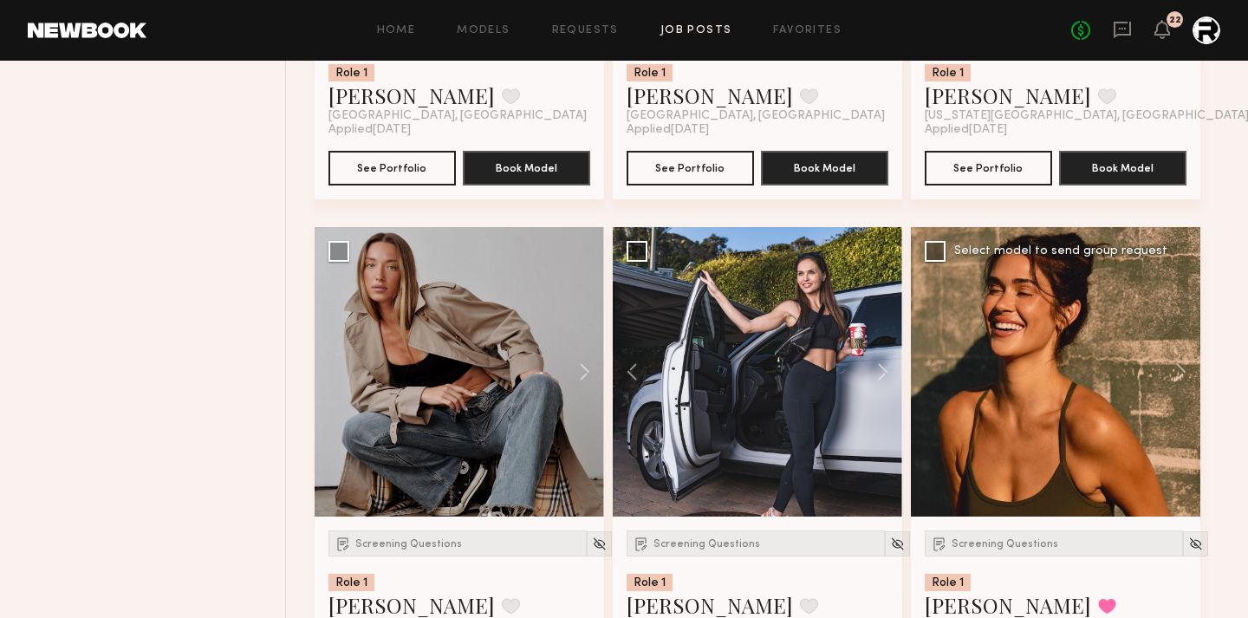
scroll to position [8802, 0]
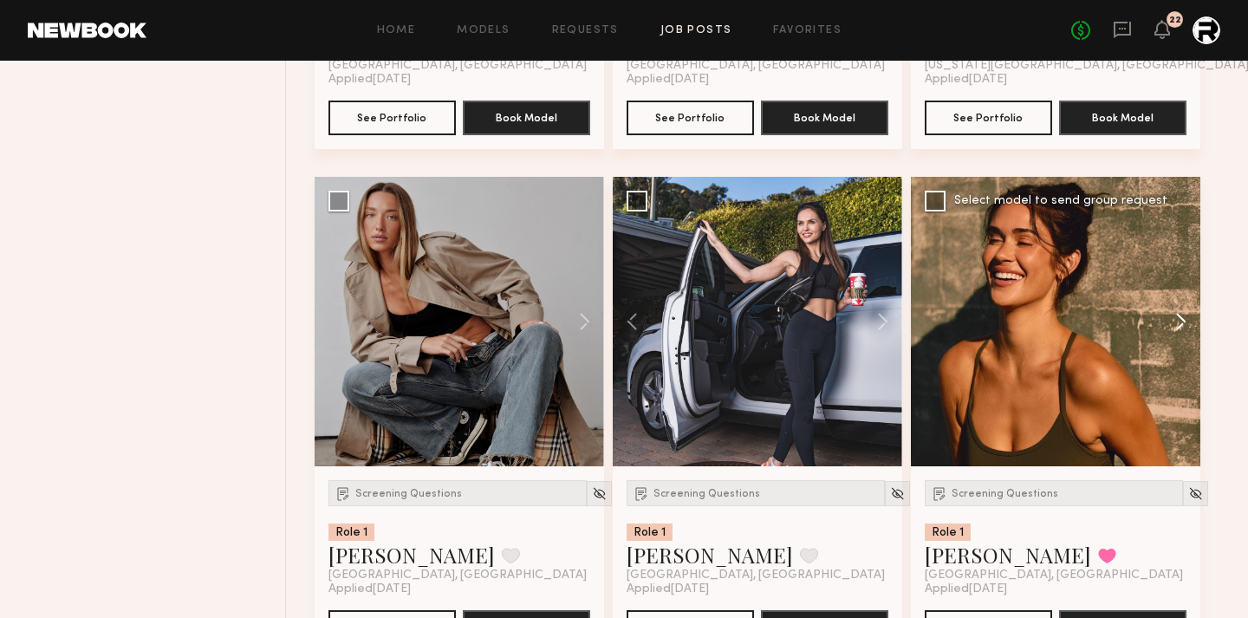
click at [1183, 323] on button at bounding box center [1172, 322] width 55 height 290
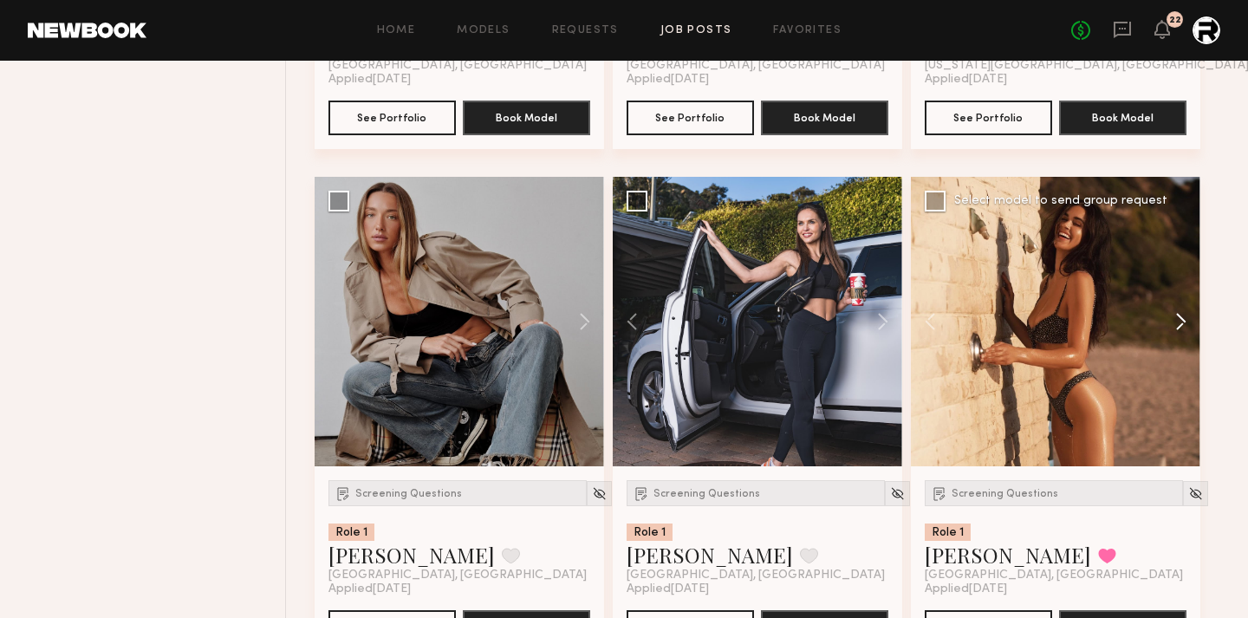
click at [1183, 323] on button at bounding box center [1172, 322] width 55 height 290
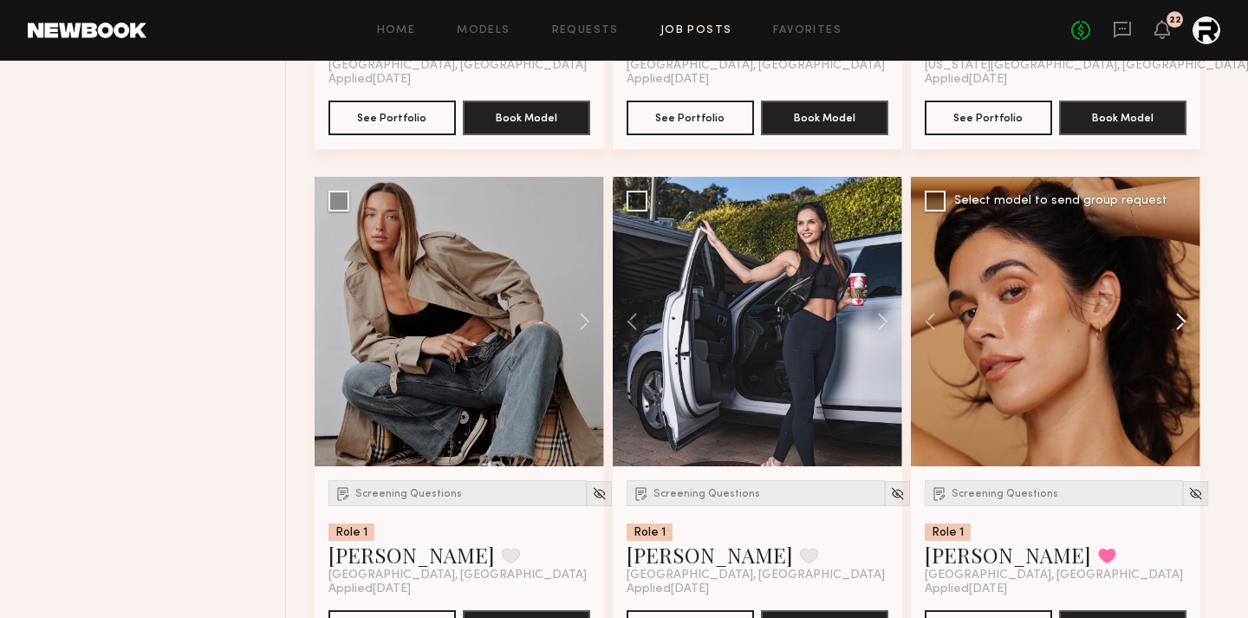
click at [1183, 323] on button at bounding box center [1172, 322] width 55 height 290
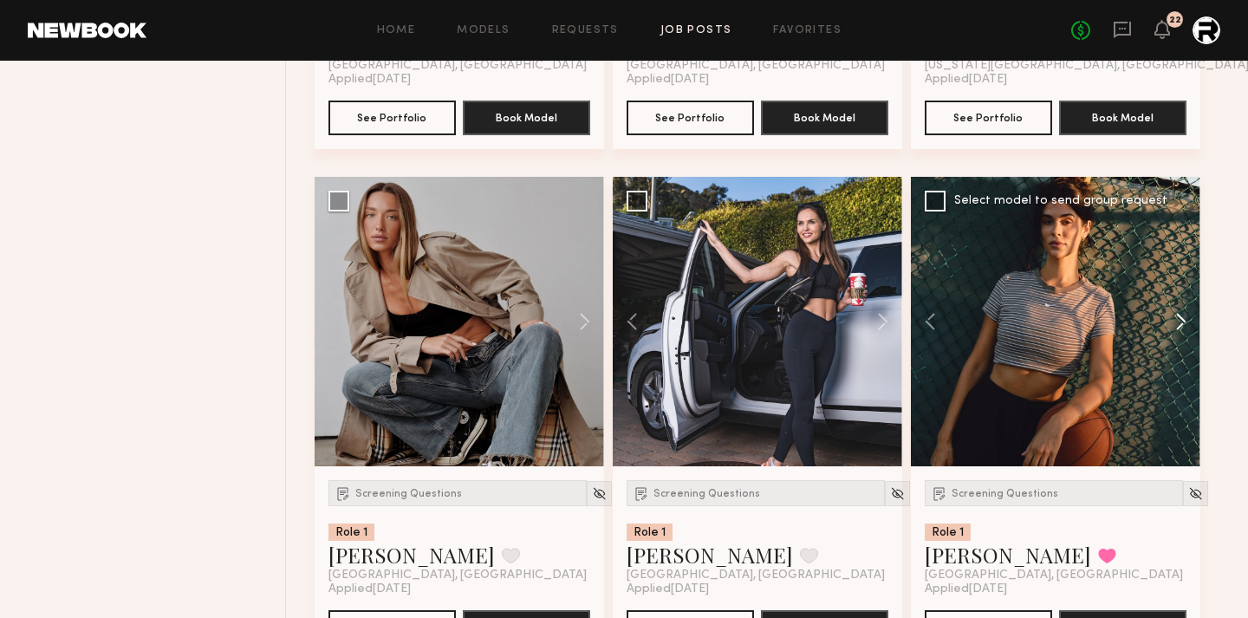
click at [1173, 332] on button at bounding box center [1172, 322] width 55 height 290
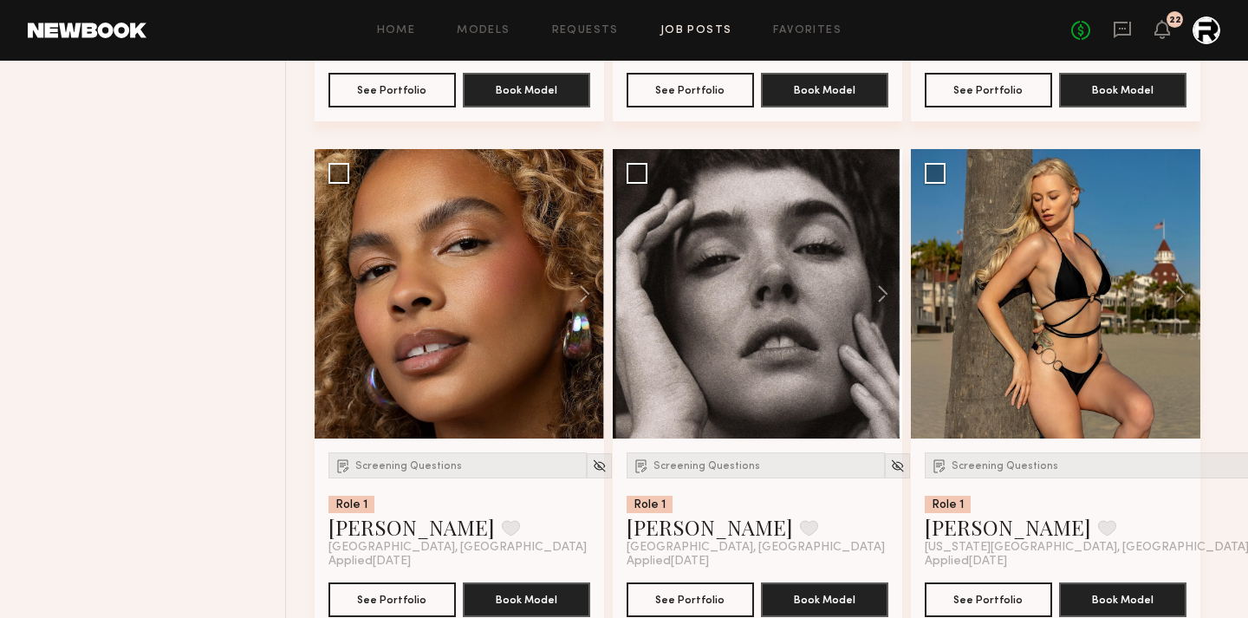
scroll to position [8321, 0]
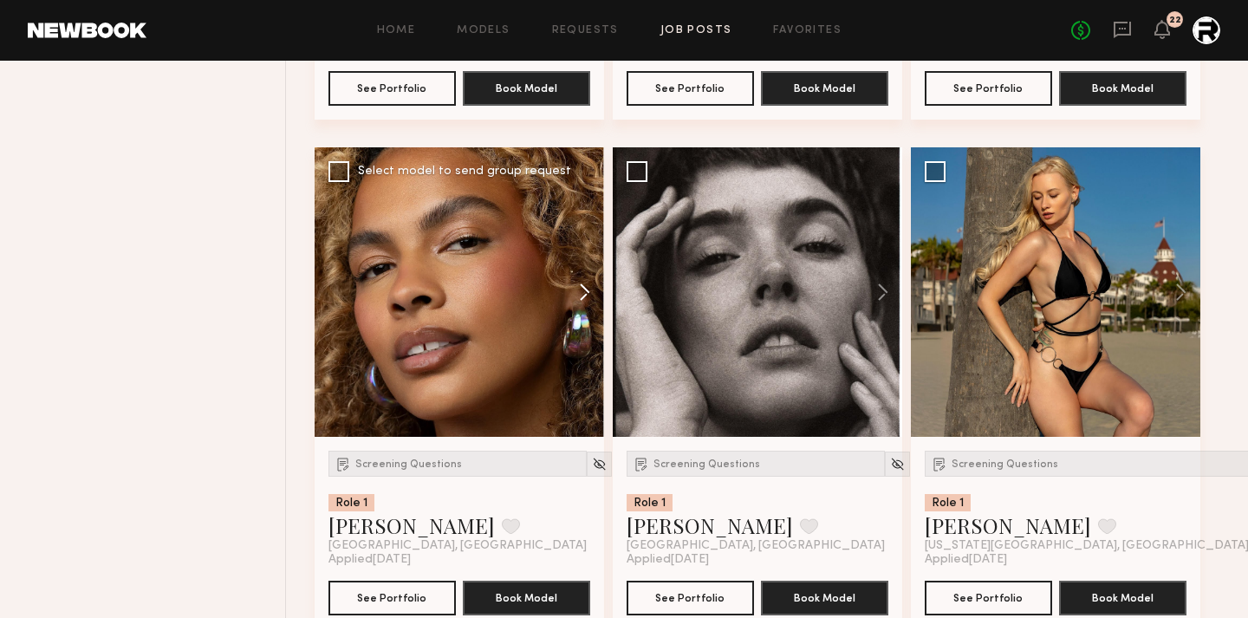
click at [582, 299] on button at bounding box center [576, 292] width 55 height 290
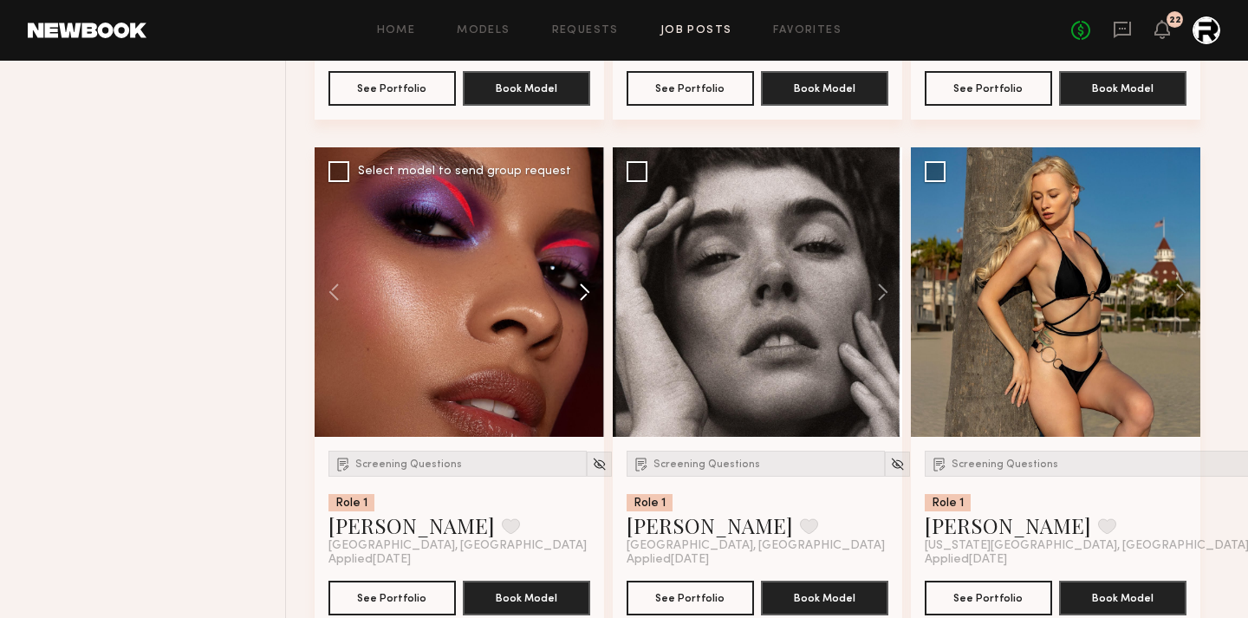
click at [582, 299] on button at bounding box center [576, 292] width 55 height 290
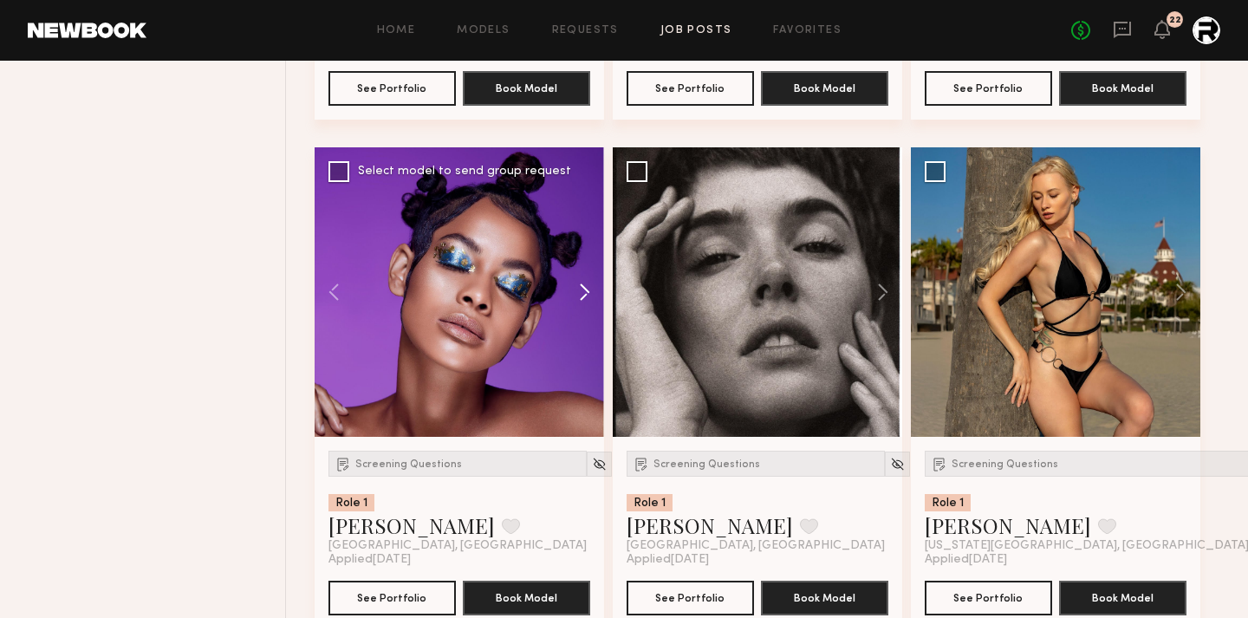
click at [582, 299] on button at bounding box center [576, 292] width 55 height 290
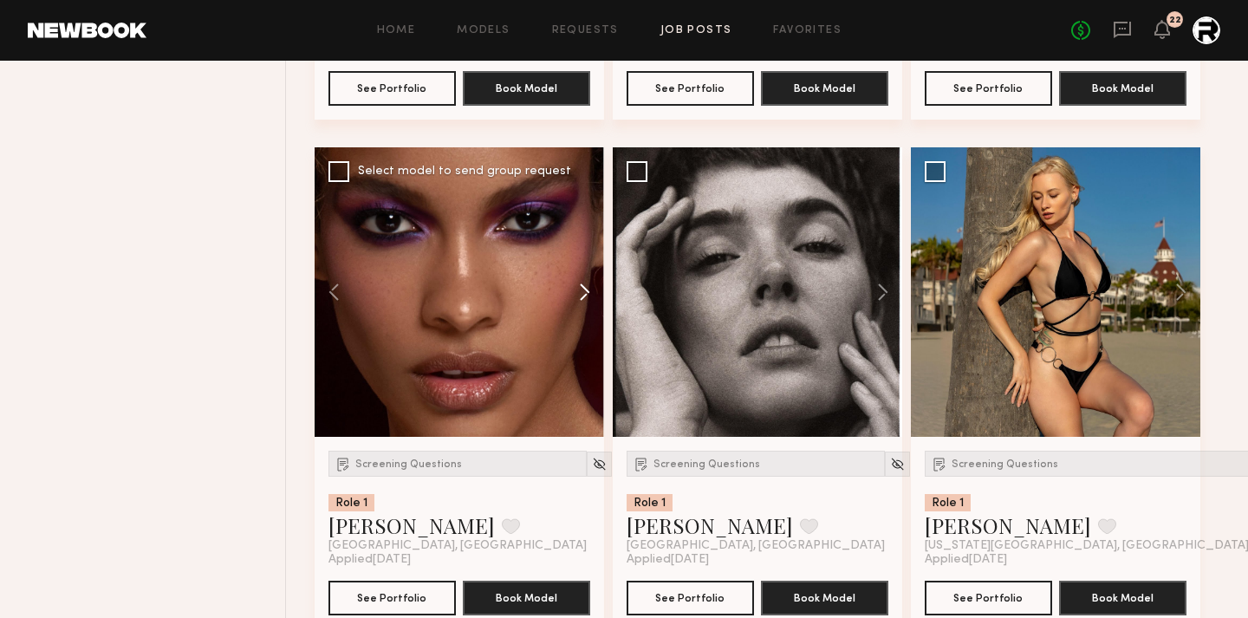
click at [582, 299] on button at bounding box center [576, 292] width 55 height 290
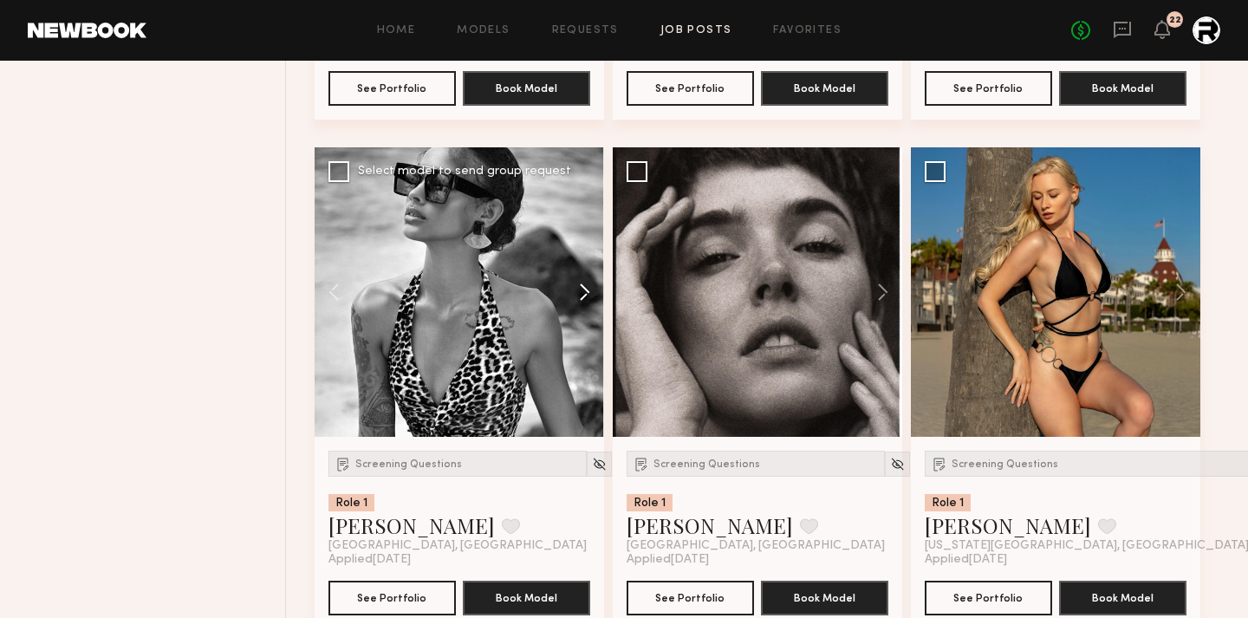
click at [582, 299] on button at bounding box center [576, 292] width 55 height 290
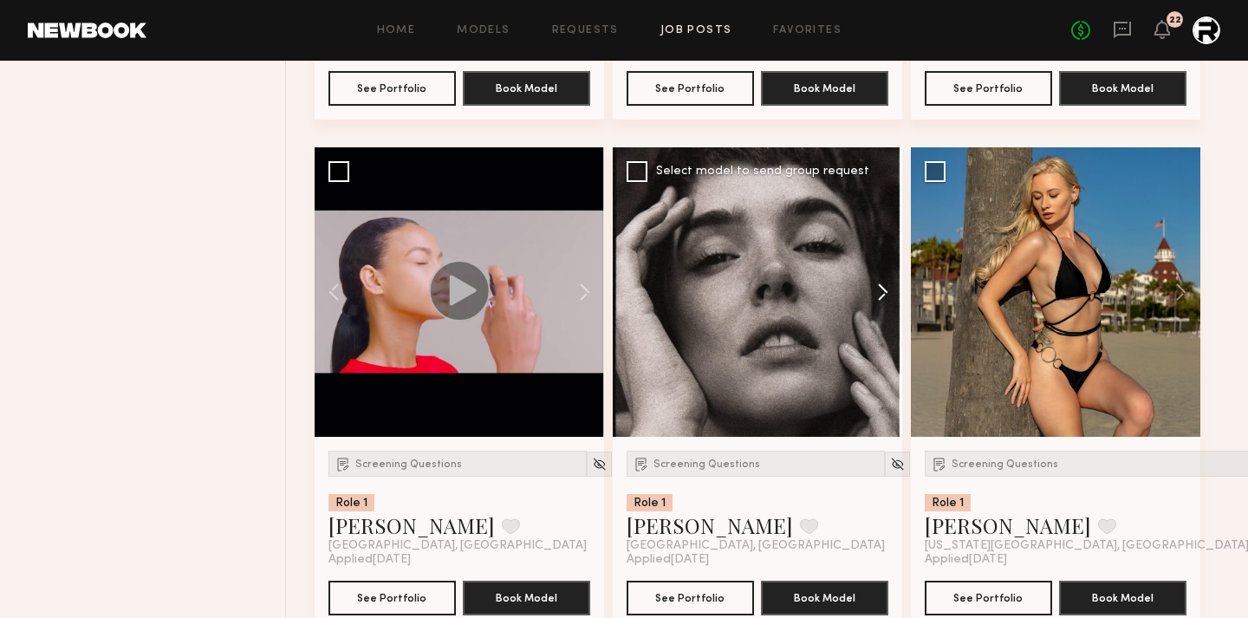
click at [870, 303] on button at bounding box center [874, 292] width 55 height 290
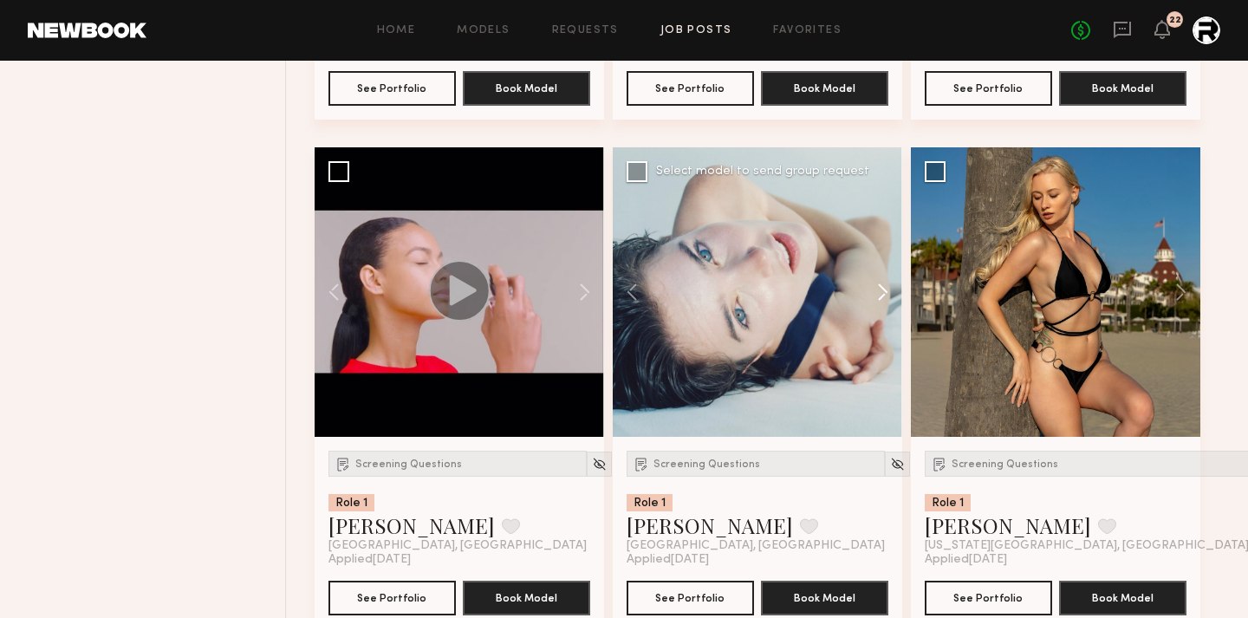
click at [881, 303] on button at bounding box center [874, 292] width 55 height 290
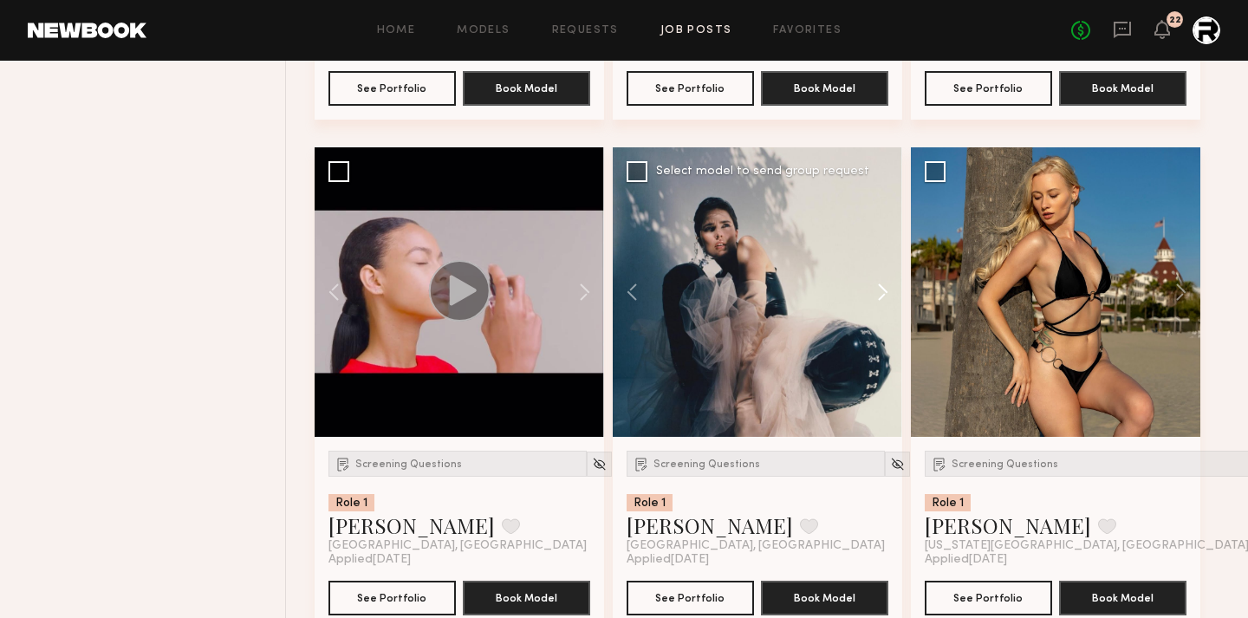
click at [881, 303] on button at bounding box center [874, 292] width 55 height 290
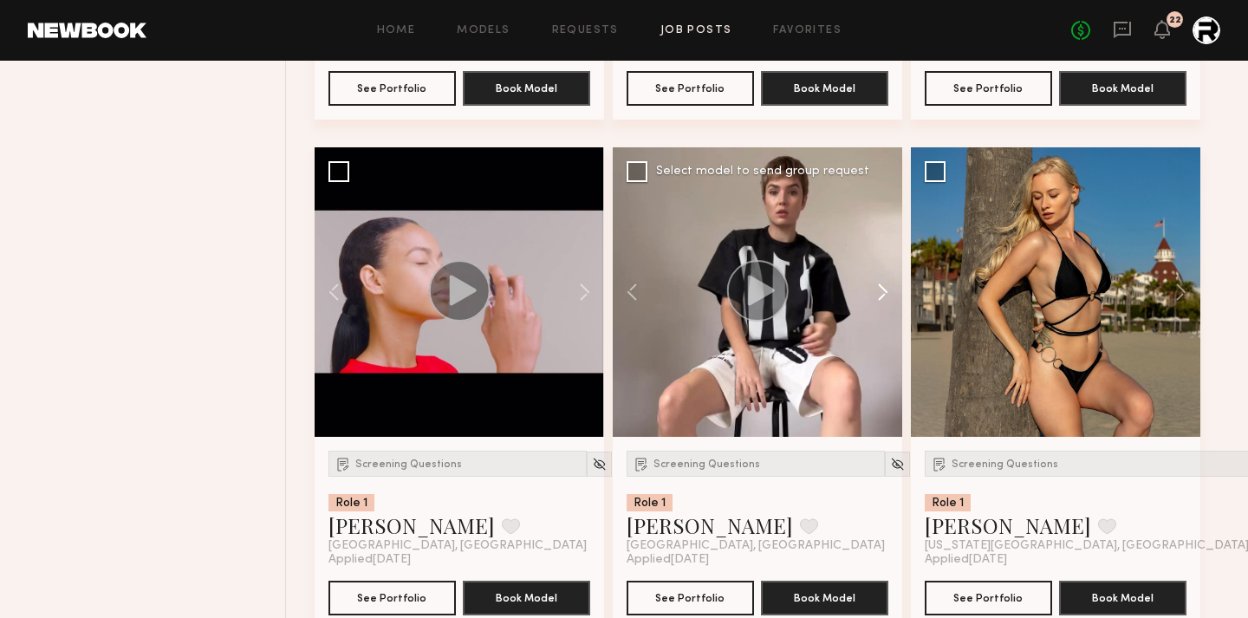
click at [881, 303] on button at bounding box center [874, 292] width 55 height 290
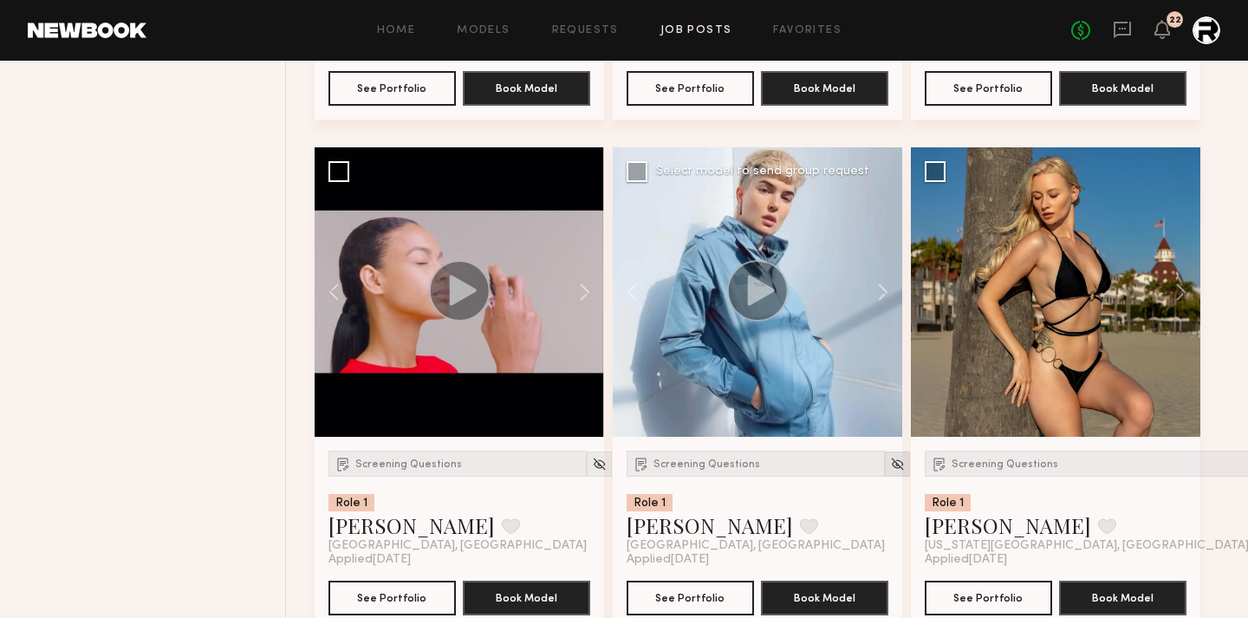
click at [890, 468] on img at bounding box center [897, 464] width 15 height 15
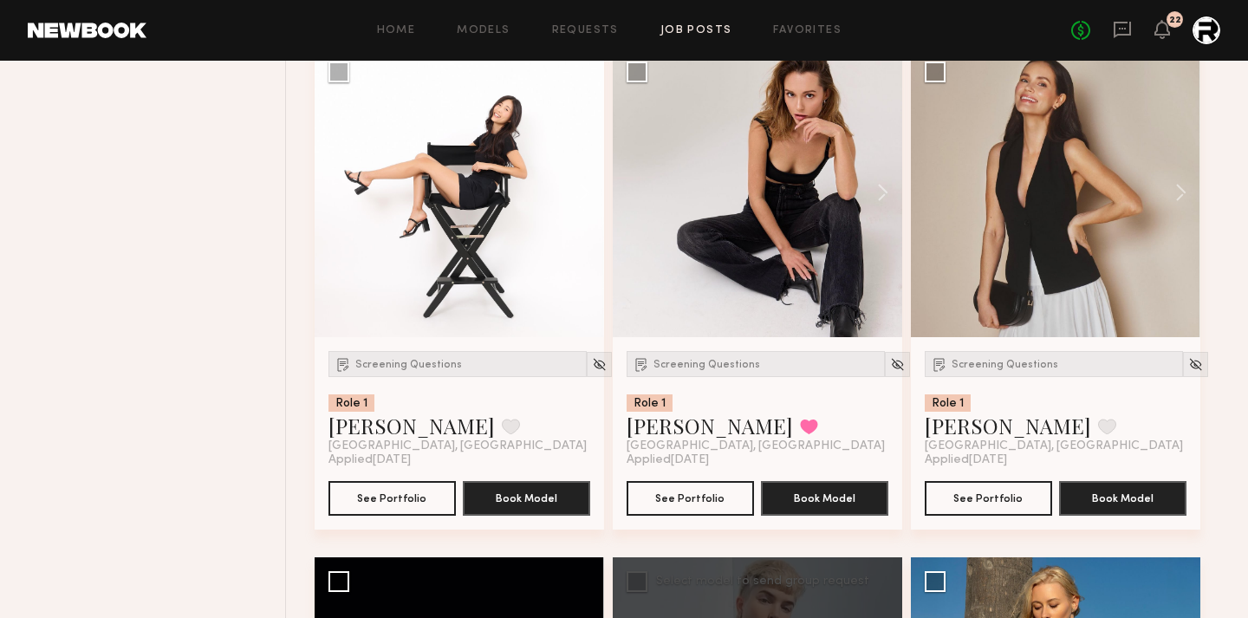
scroll to position [7812, 0]
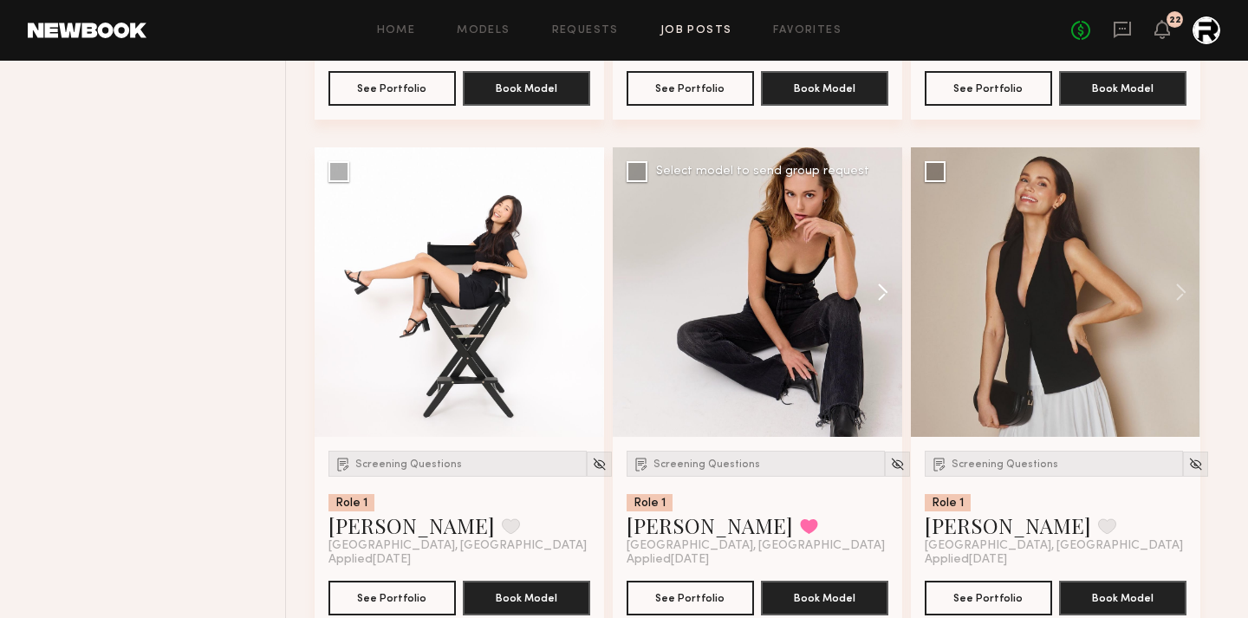
click at [882, 282] on button at bounding box center [874, 292] width 55 height 290
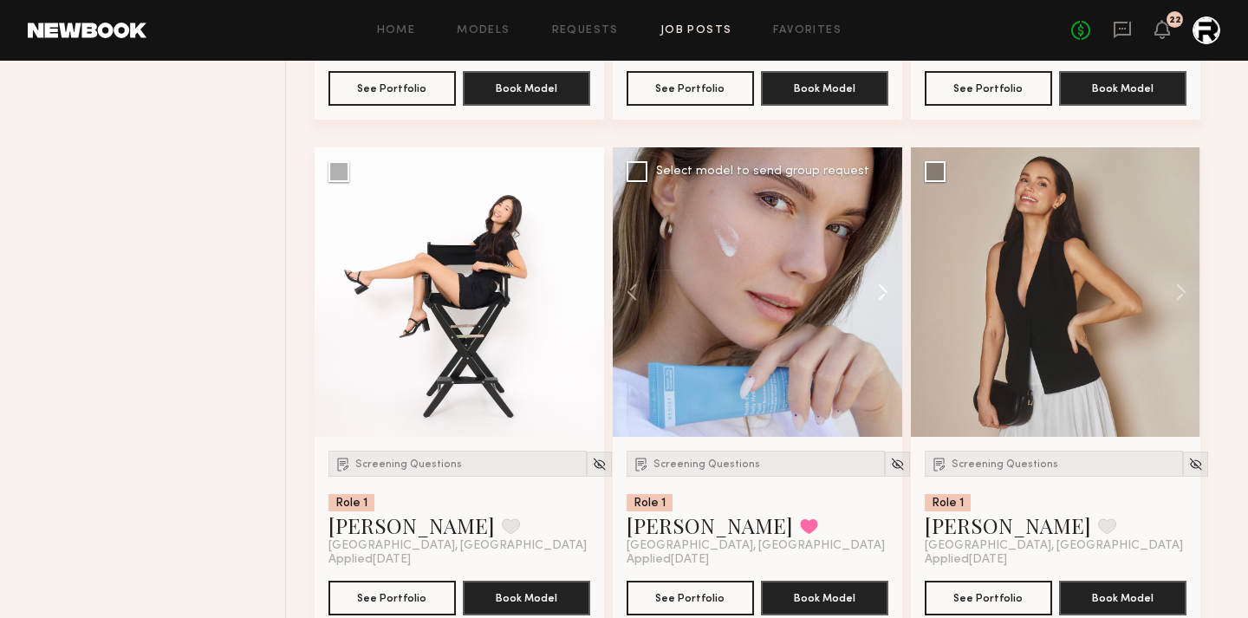
click at [882, 282] on button at bounding box center [874, 292] width 55 height 290
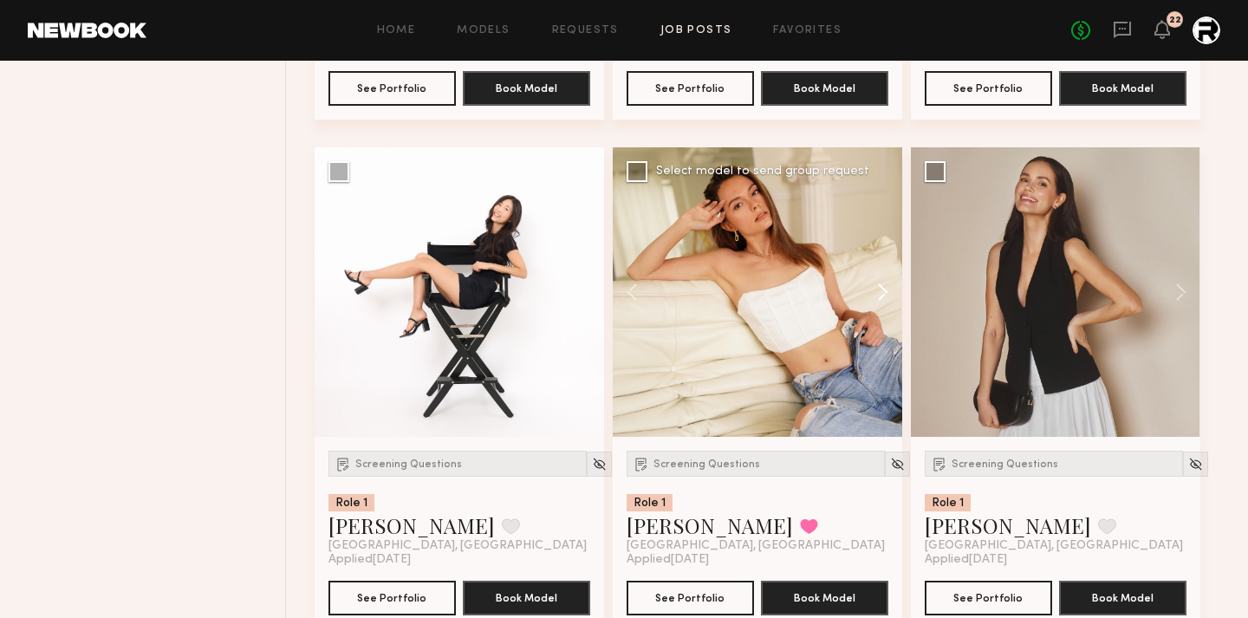
click at [882, 282] on button at bounding box center [874, 292] width 55 height 290
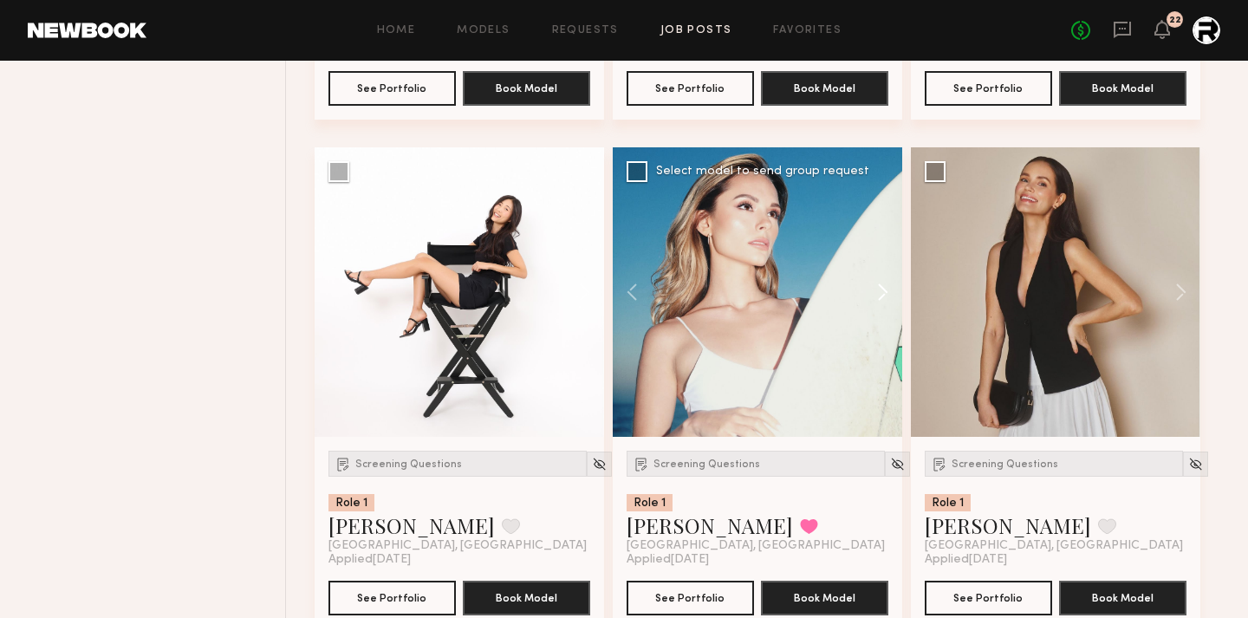
click at [882, 282] on button at bounding box center [874, 292] width 55 height 290
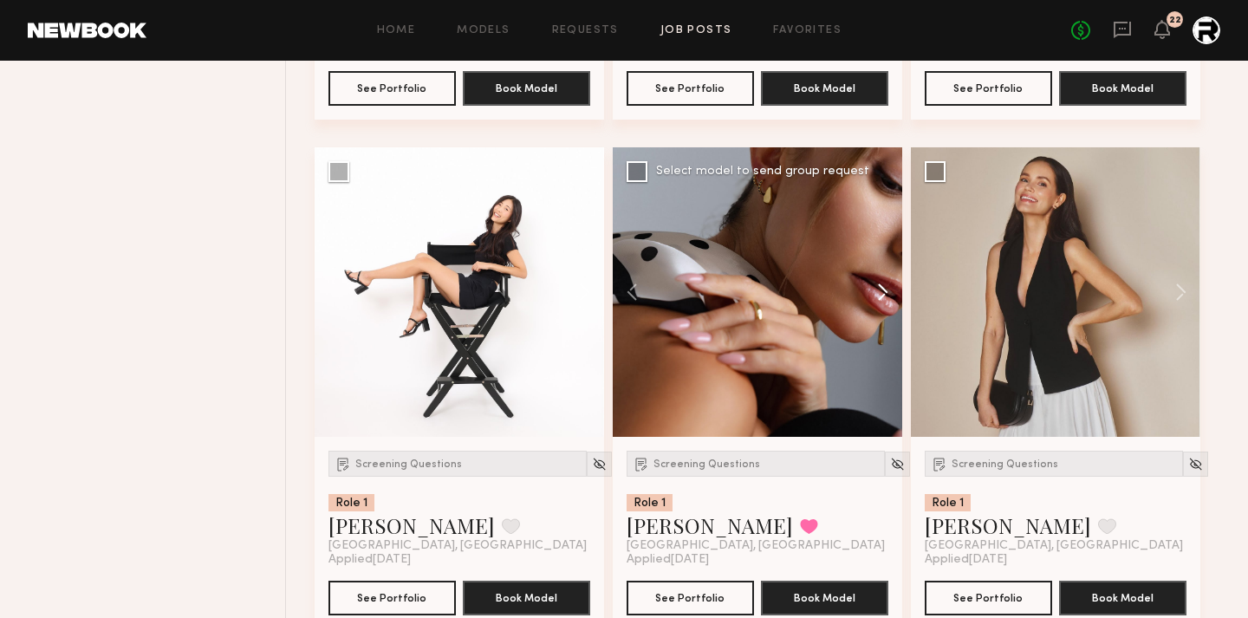
click at [882, 282] on button at bounding box center [874, 292] width 55 height 290
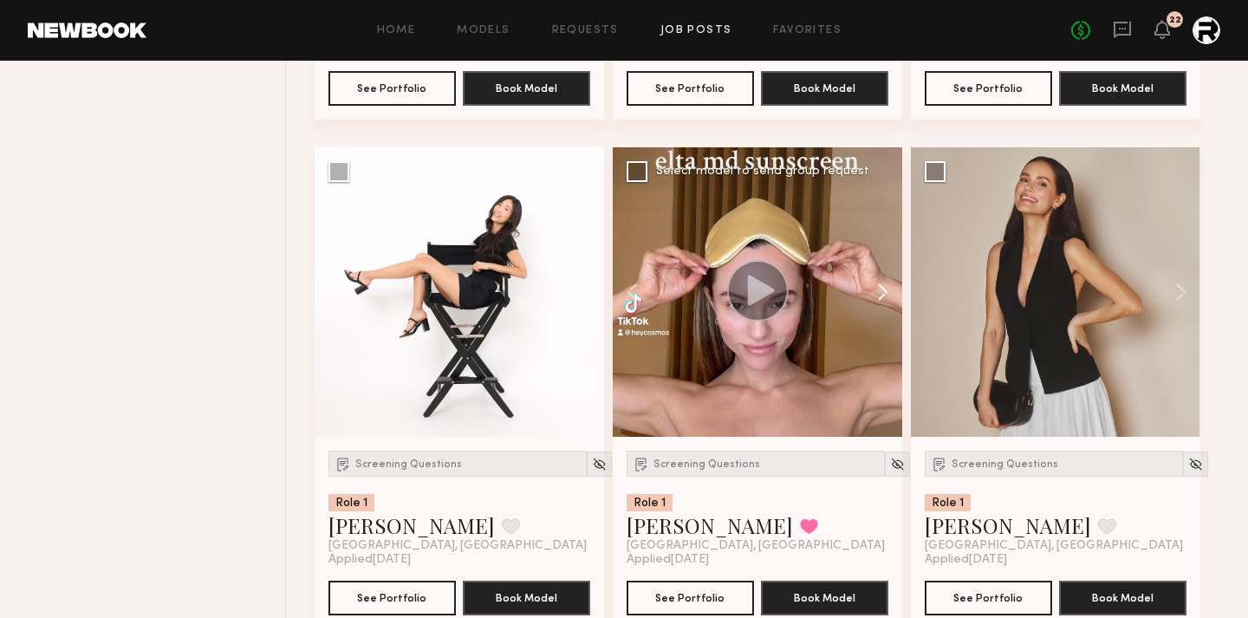
click at [882, 282] on button at bounding box center [874, 292] width 55 height 290
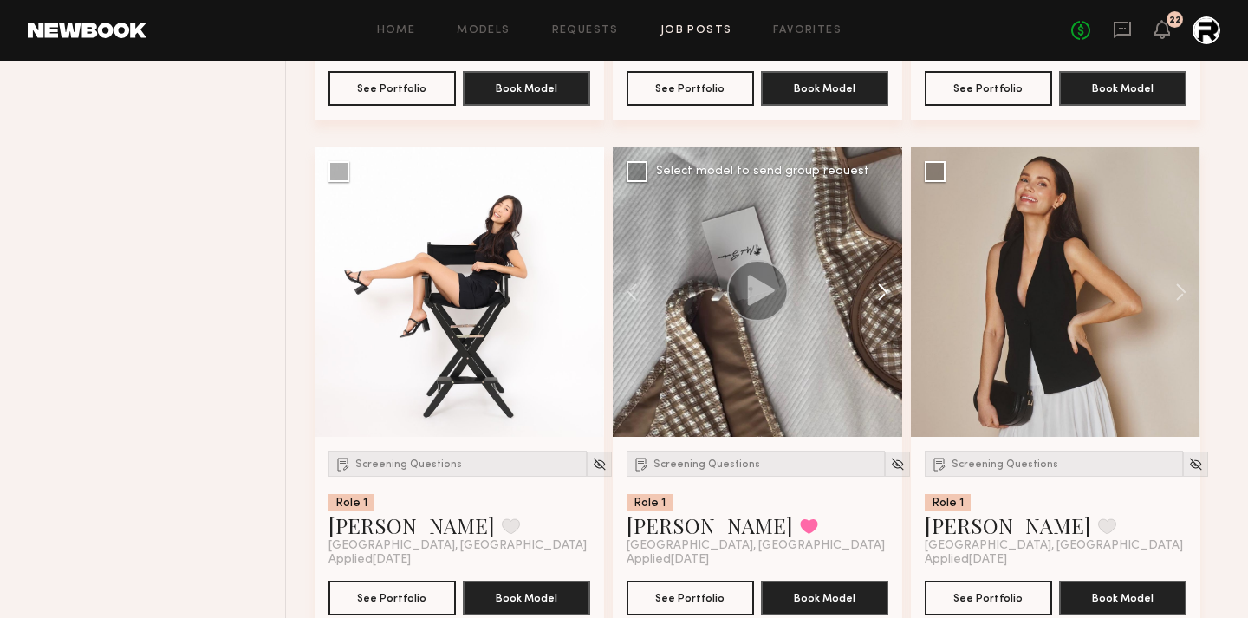
click at [882, 282] on button at bounding box center [874, 292] width 55 height 290
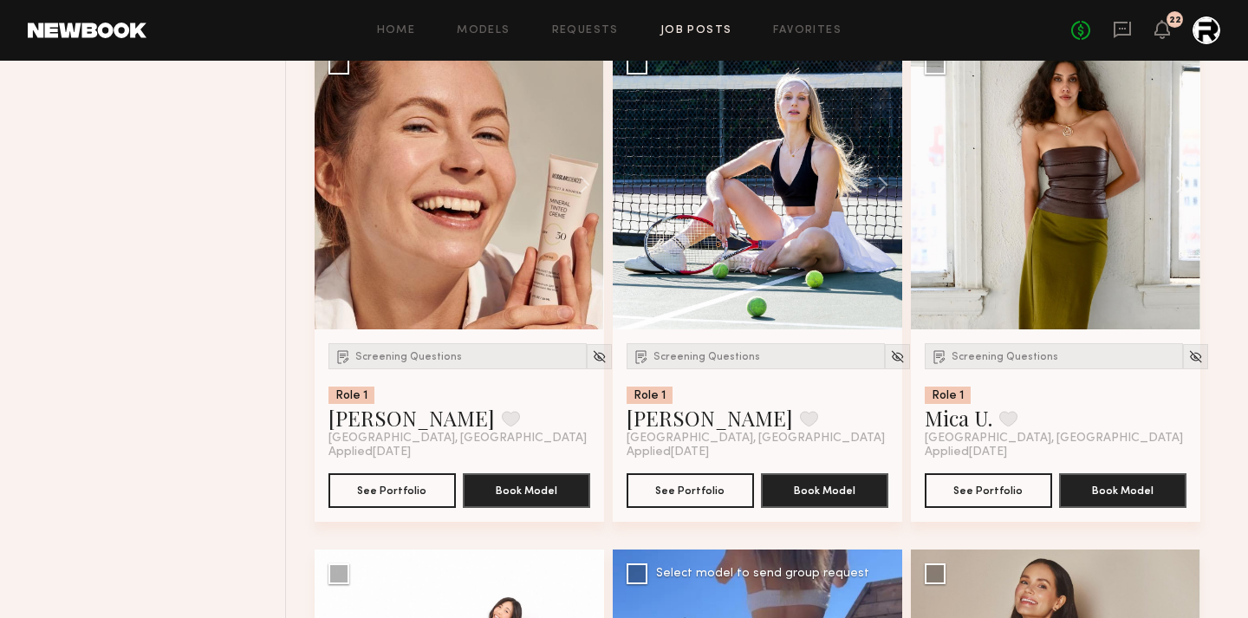
scroll to position [7273, 0]
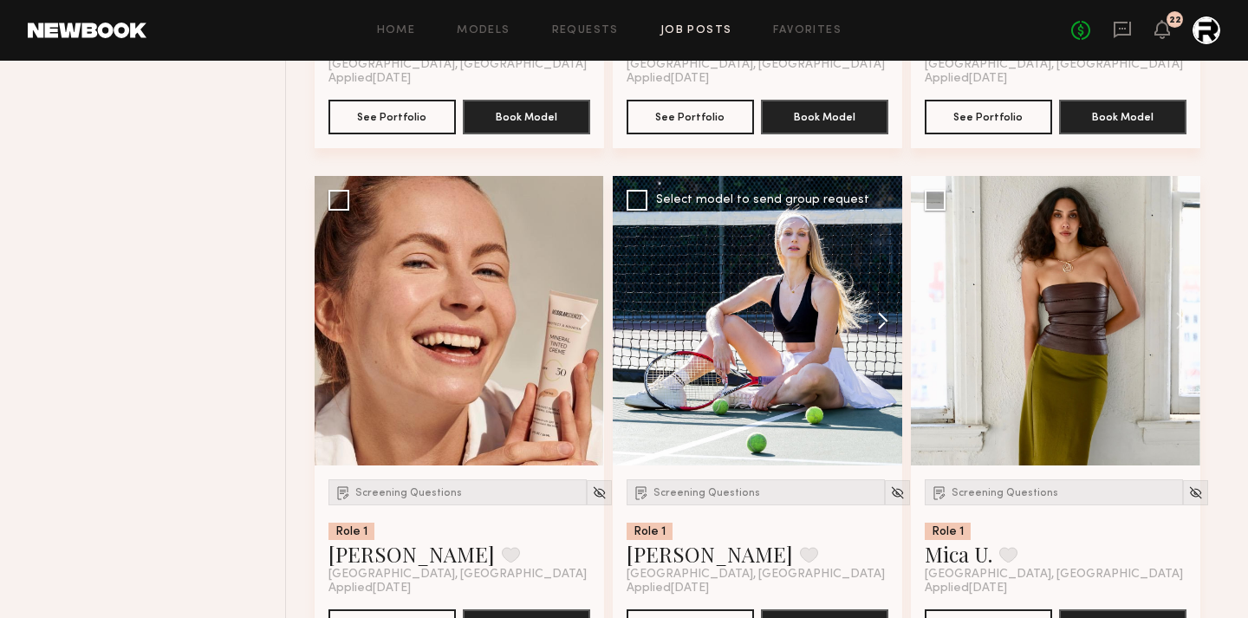
click at [879, 326] on button at bounding box center [874, 321] width 55 height 290
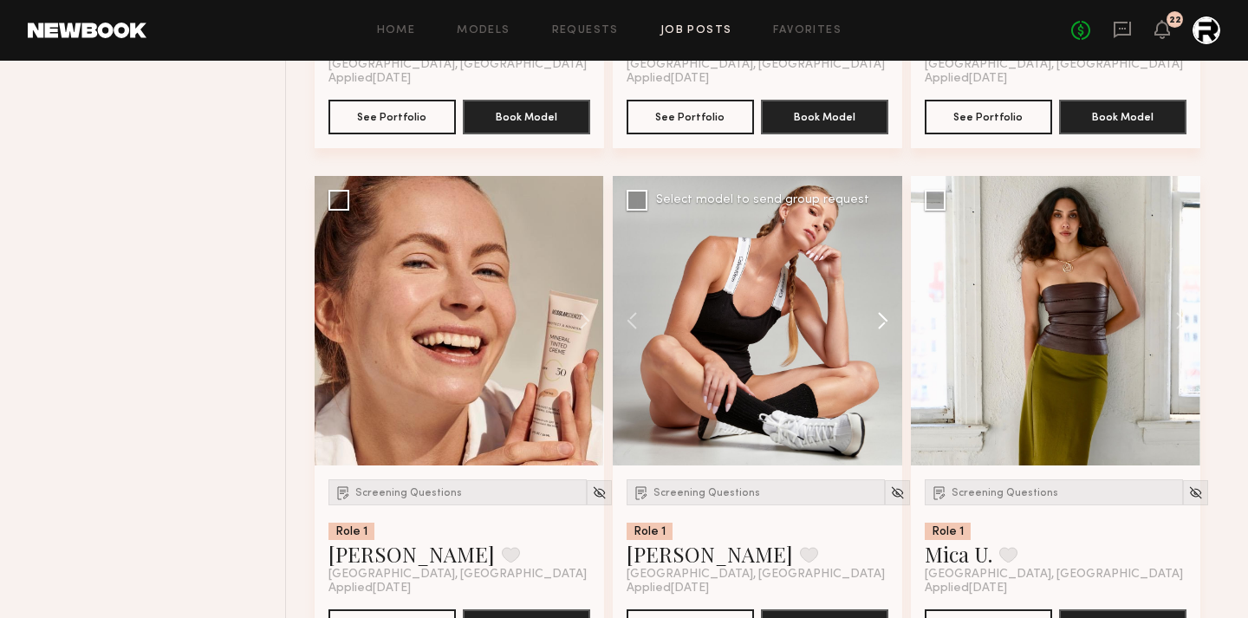
click at [879, 326] on button at bounding box center [874, 321] width 55 height 290
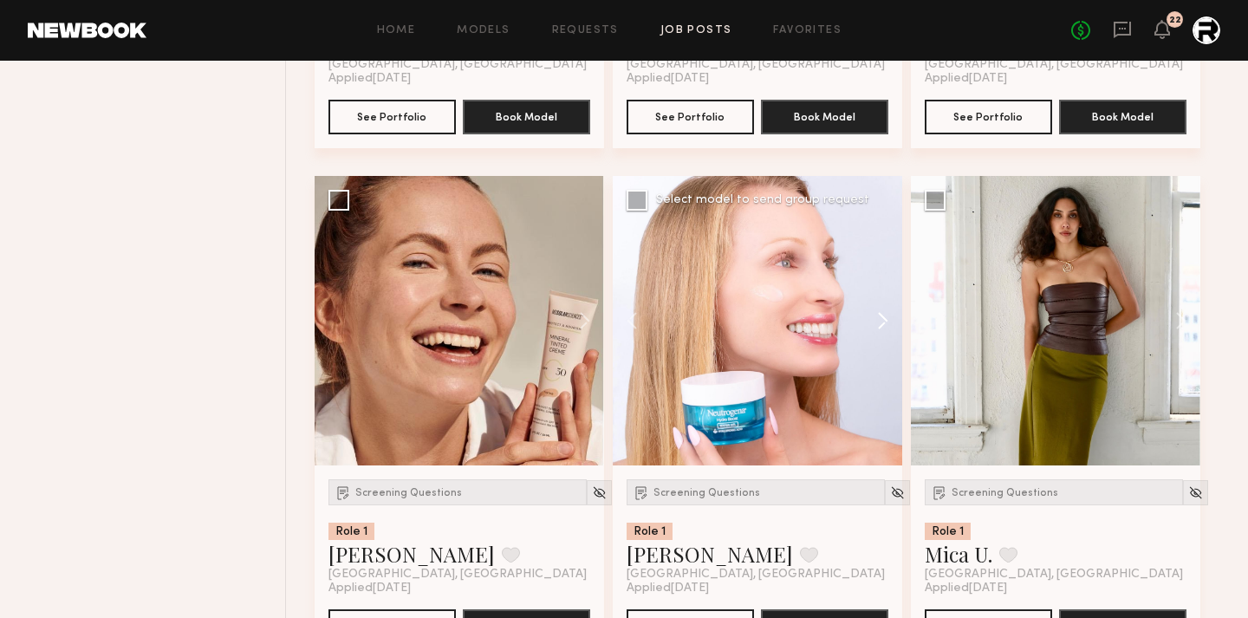
click at [879, 326] on button at bounding box center [874, 321] width 55 height 290
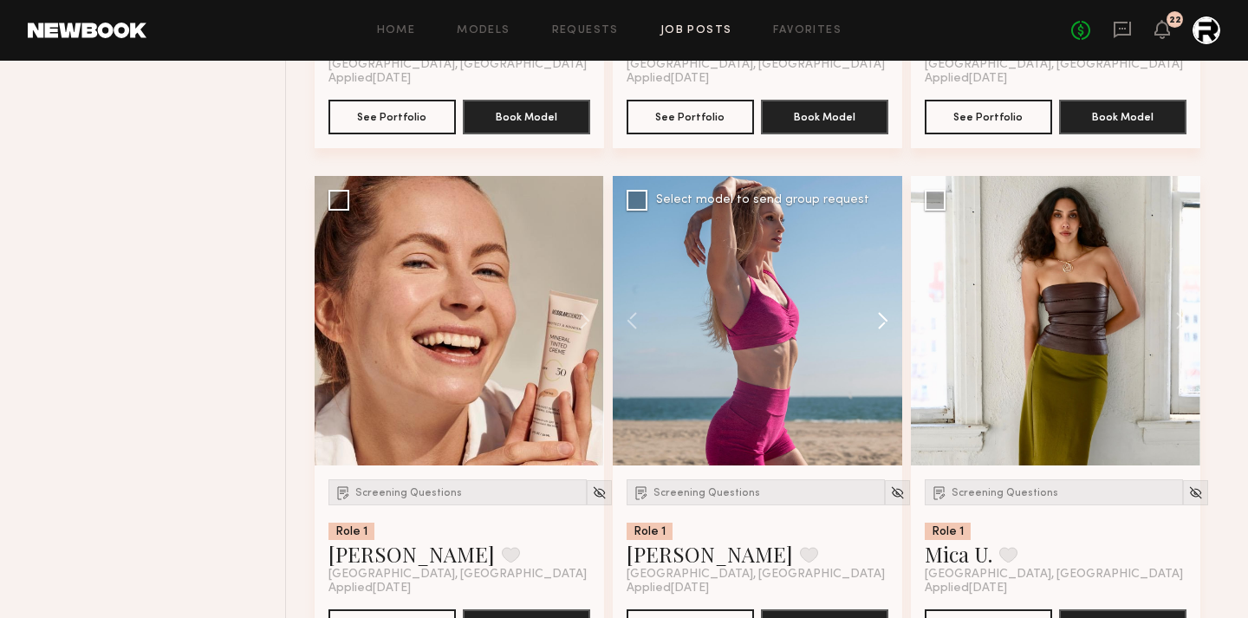
click at [879, 326] on button at bounding box center [874, 321] width 55 height 290
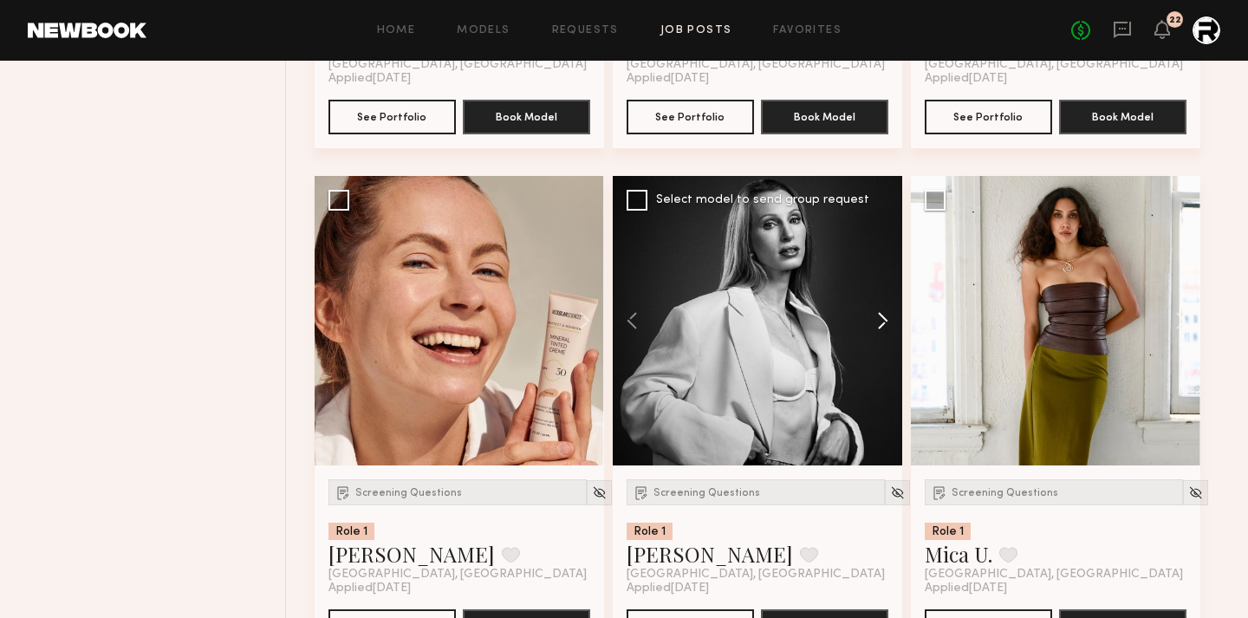
click at [879, 326] on button at bounding box center [874, 321] width 55 height 290
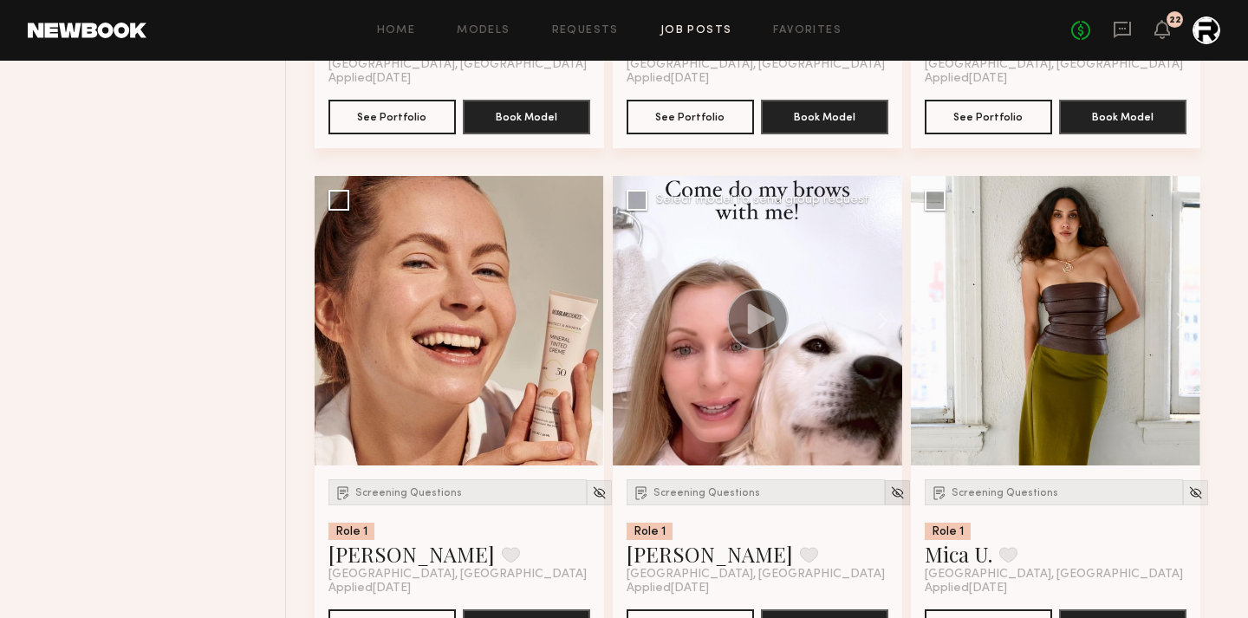
click at [890, 494] on img at bounding box center [897, 492] width 15 height 15
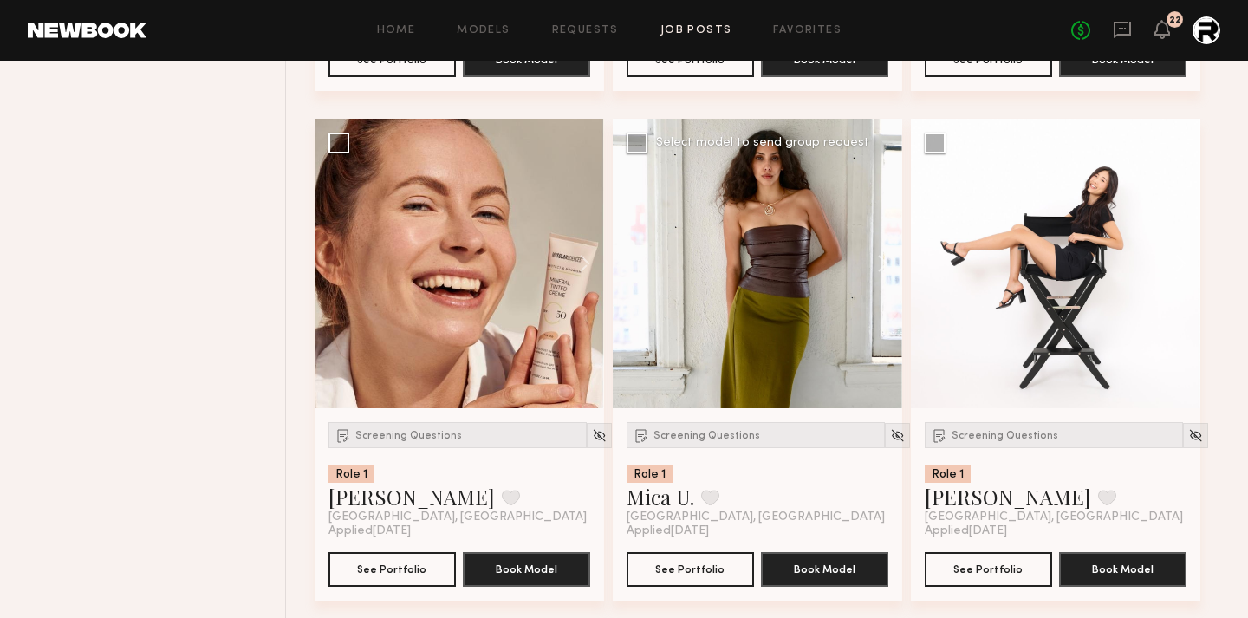
scroll to position [7344, 0]
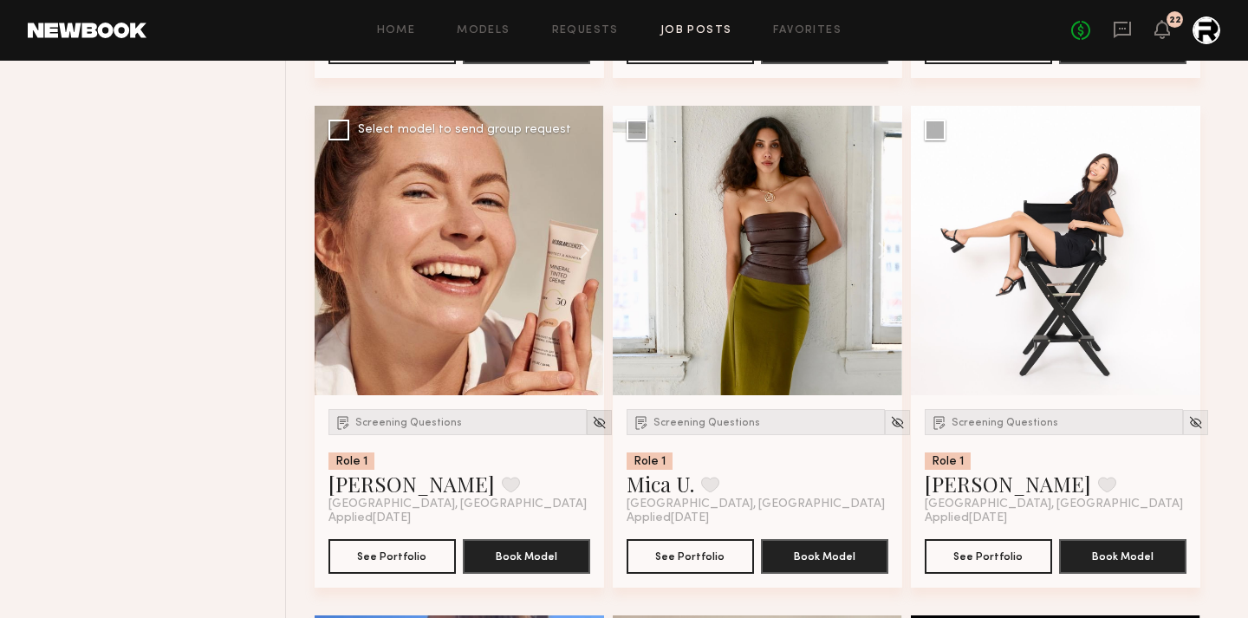
click at [592, 422] on img at bounding box center [599, 422] width 15 height 15
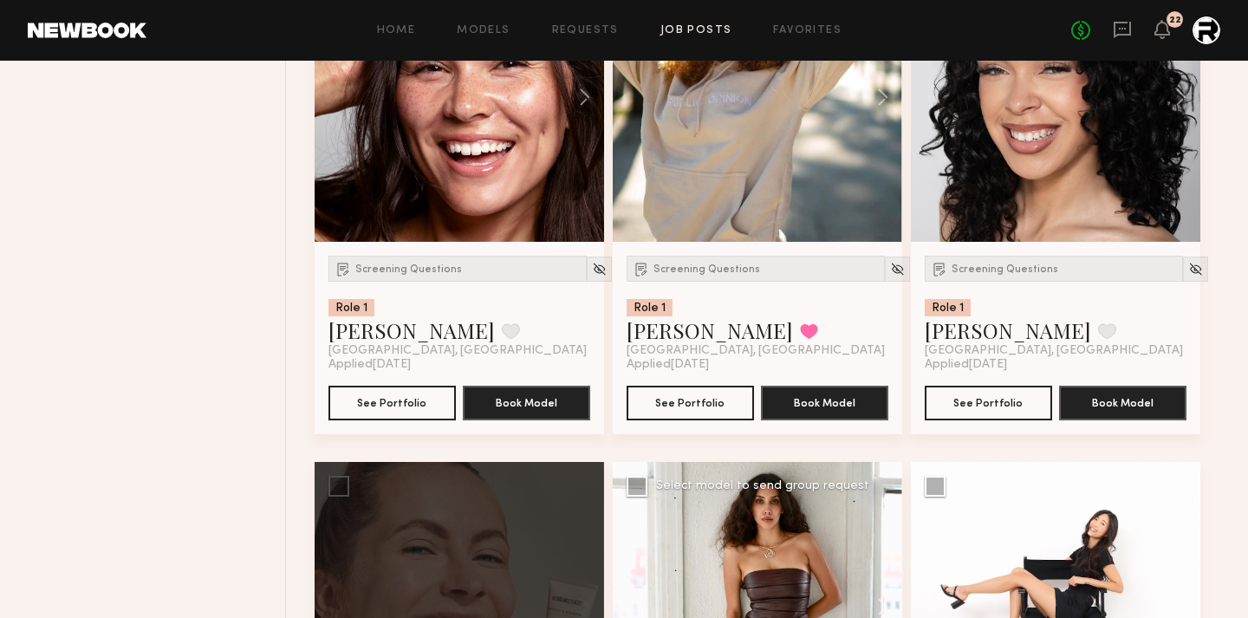
scroll to position [6781, 0]
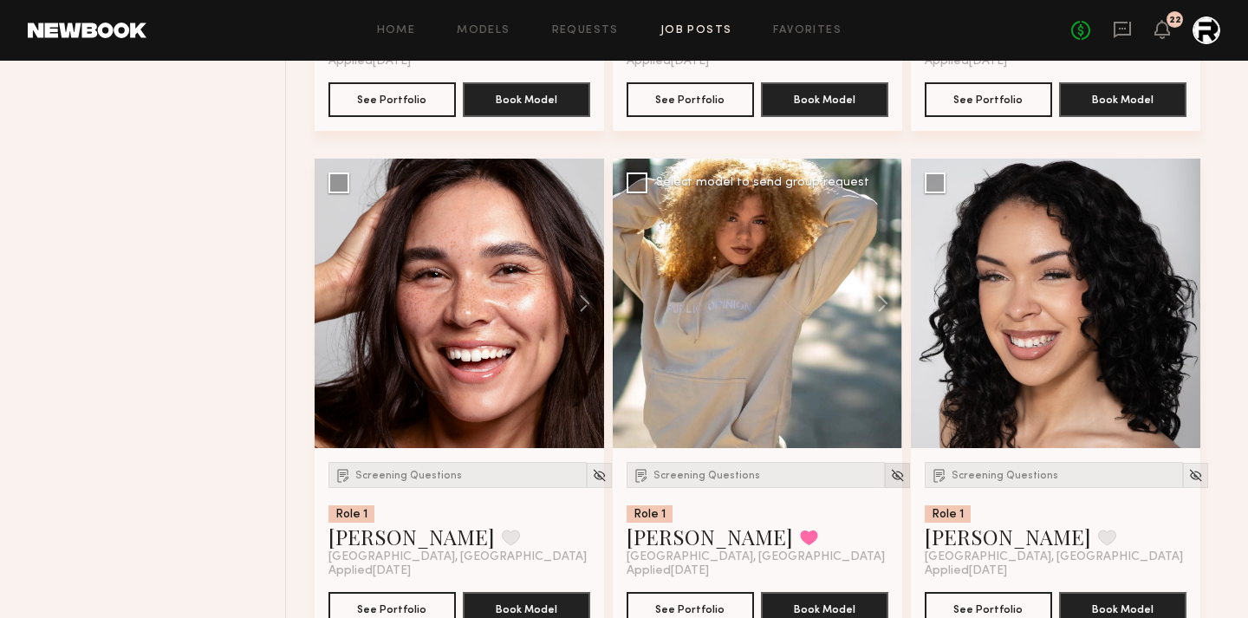
click at [890, 478] on img at bounding box center [897, 475] width 15 height 15
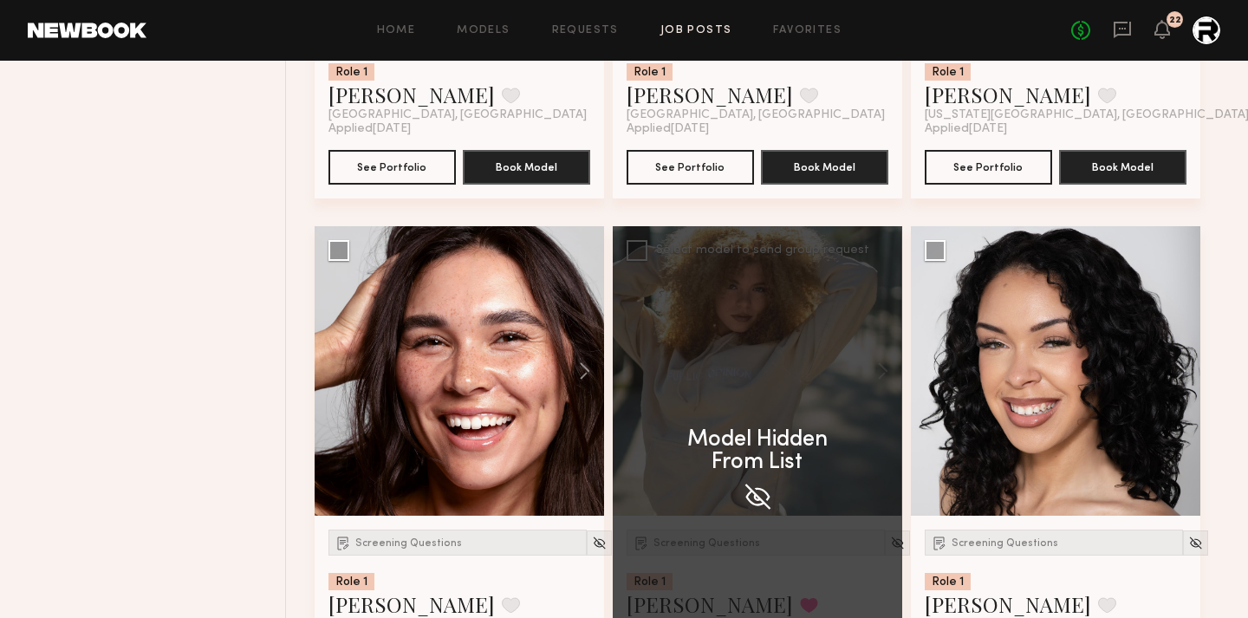
scroll to position [6923, 0]
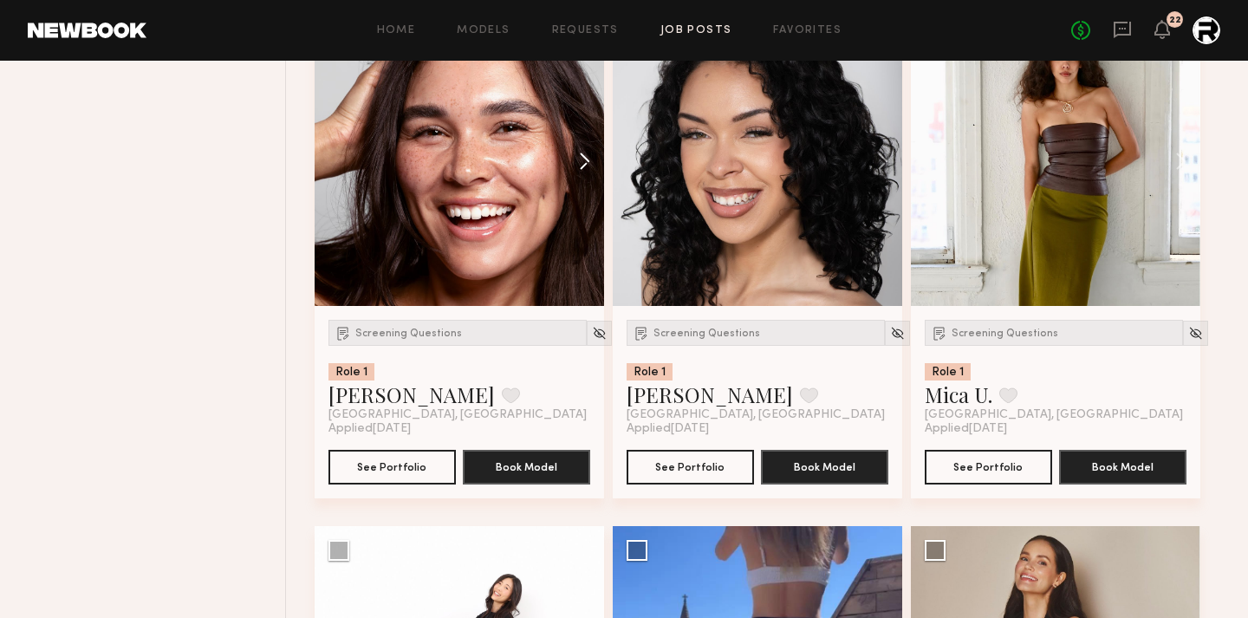
click at [589, 162] on button at bounding box center [576, 161] width 55 height 290
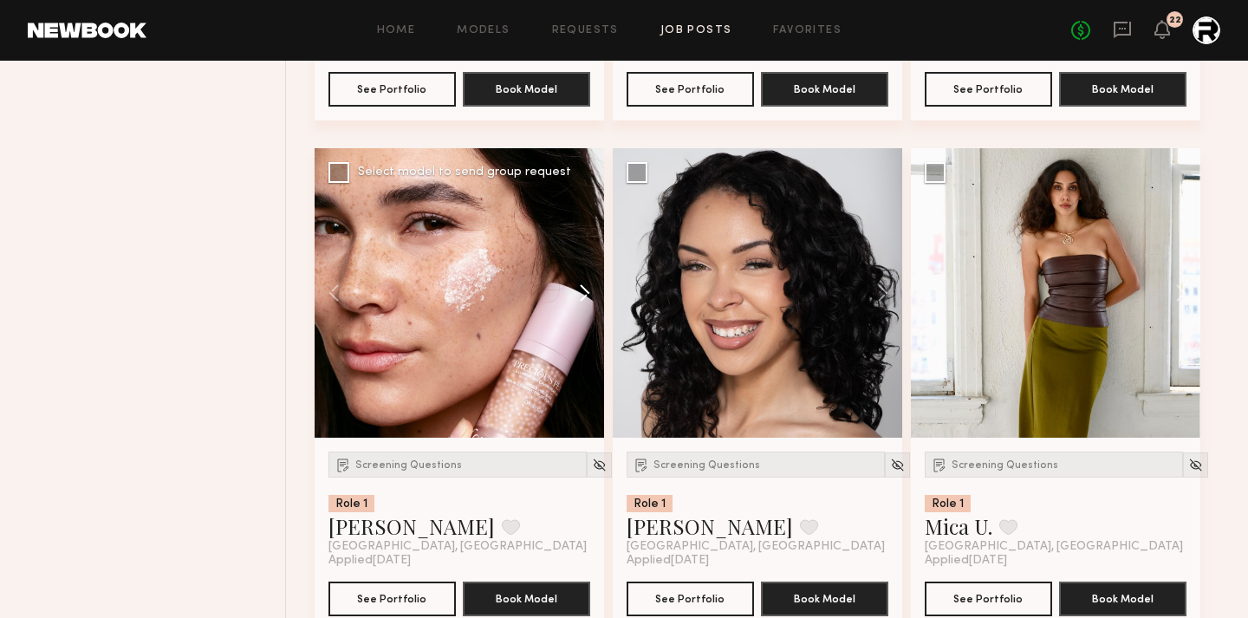
scroll to position [6772, 0]
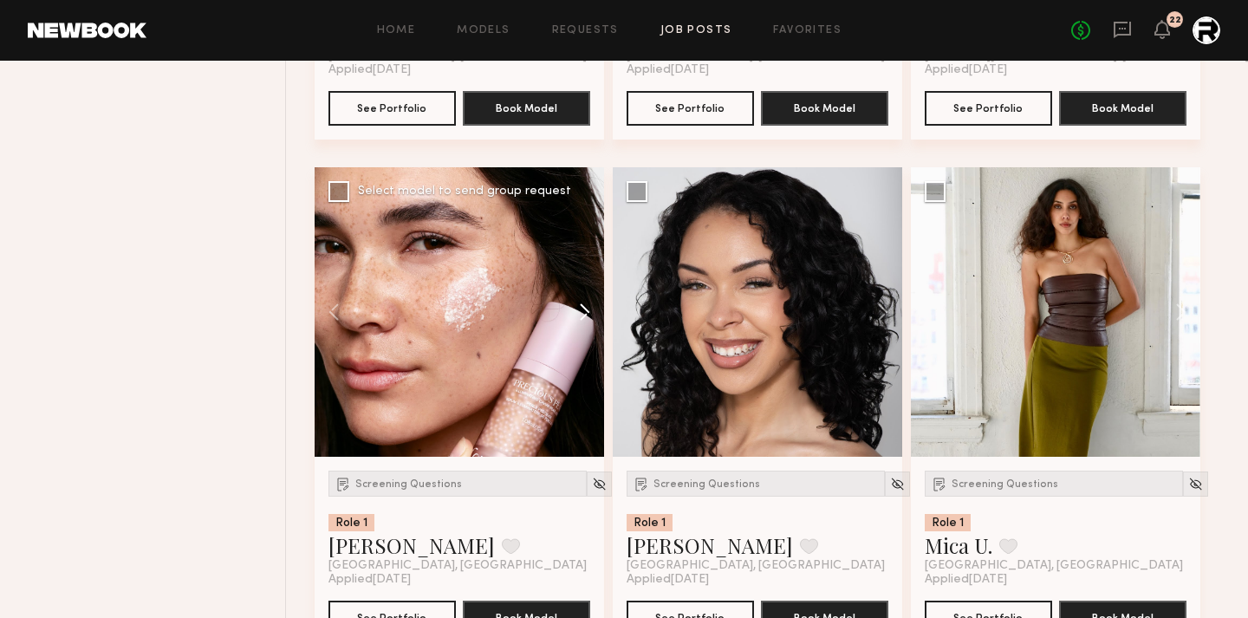
click at [582, 316] on button at bounding box center [576, 312] width 55 height 290
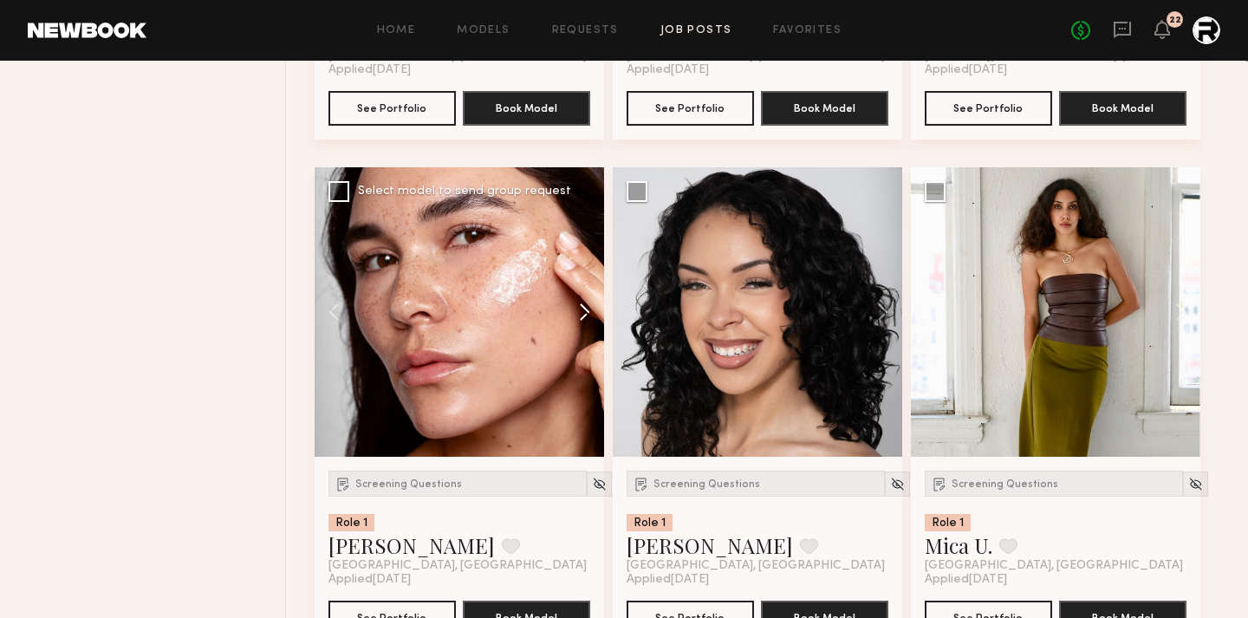
click at [582, 316] on button at bounding box center [576, 312] width 55 height 290
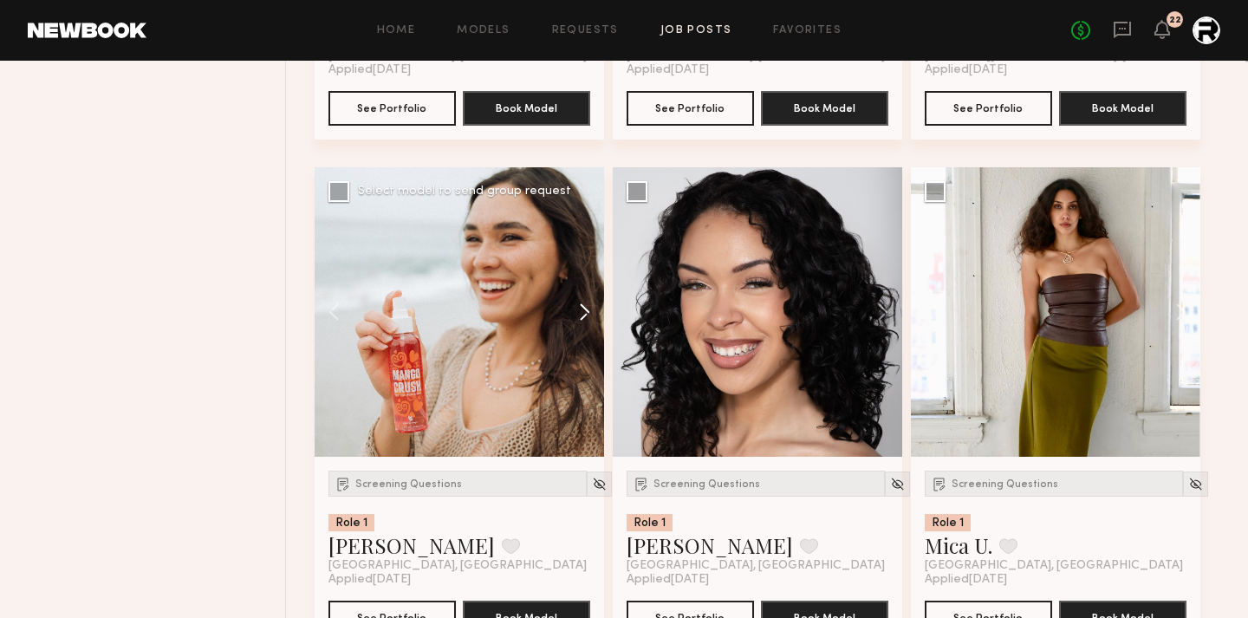
click at [582, 316] on button at bounding box center [576, 312] width 55 height 290
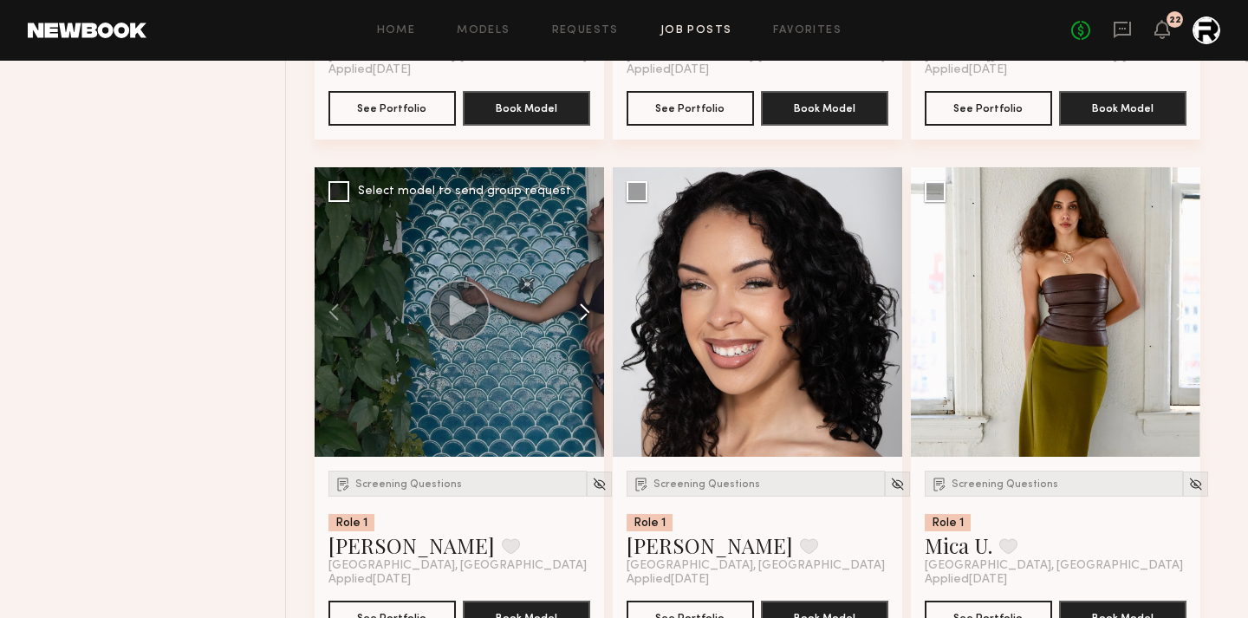
click at [586, 318] on button at bounding box center [576, 312] width 55 height 290
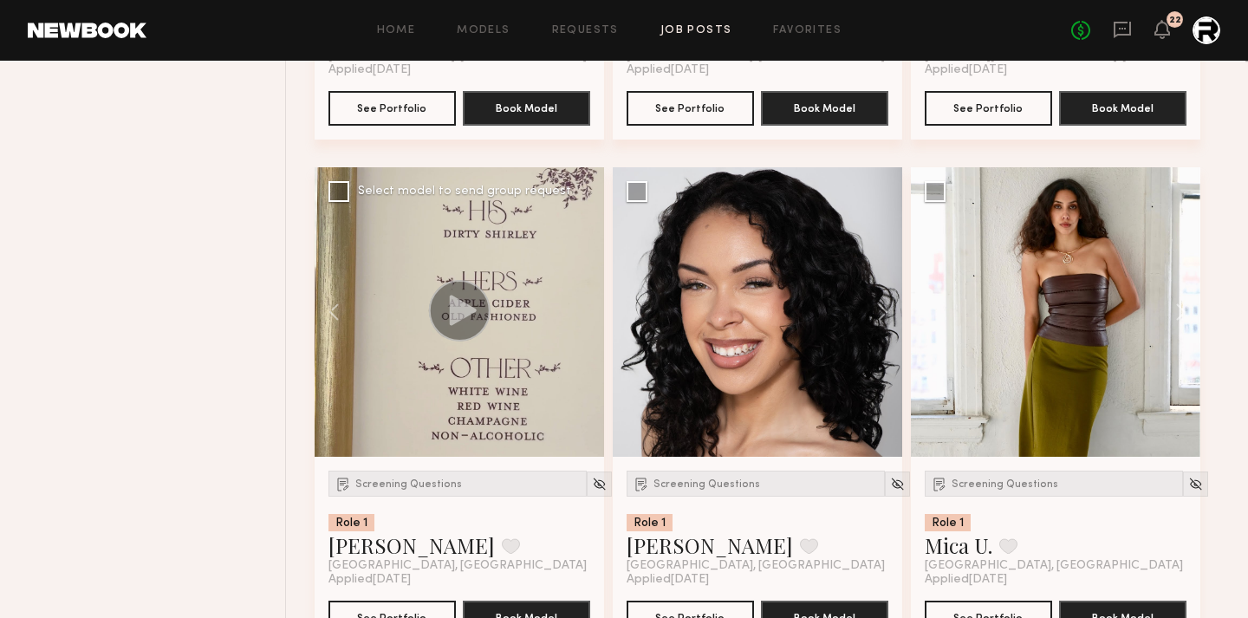
click at [586, 318] on div at bounding box center [460, 312] width 290 height 290
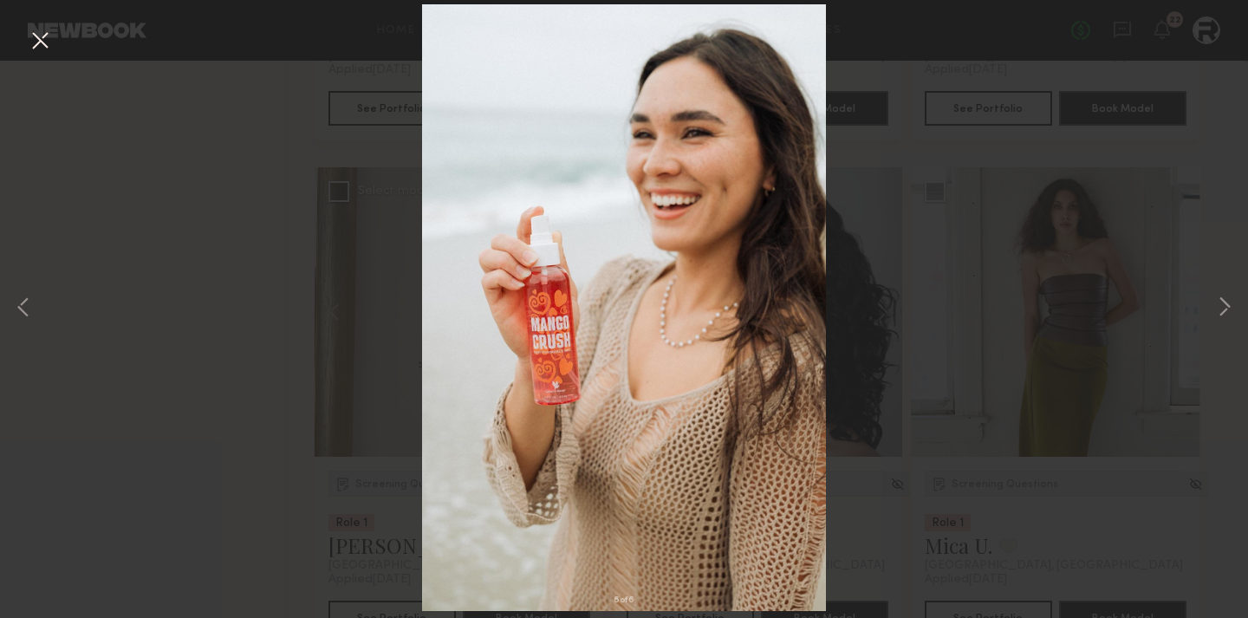
click at [194, 318] on div "6 of 6" at bounding box center [624, 309] width 1248 height 618
click at [237, 239] on div "6 of 6" at bounding box center [624, 309] width 1248 height 618
click at [894, 184] on div "6 of 6" at bounding box center [624, 309] width 1248 height 618
click at [1122, 154] on div "6 of 6" at bounding box center [624, 309] width 1248 height 618
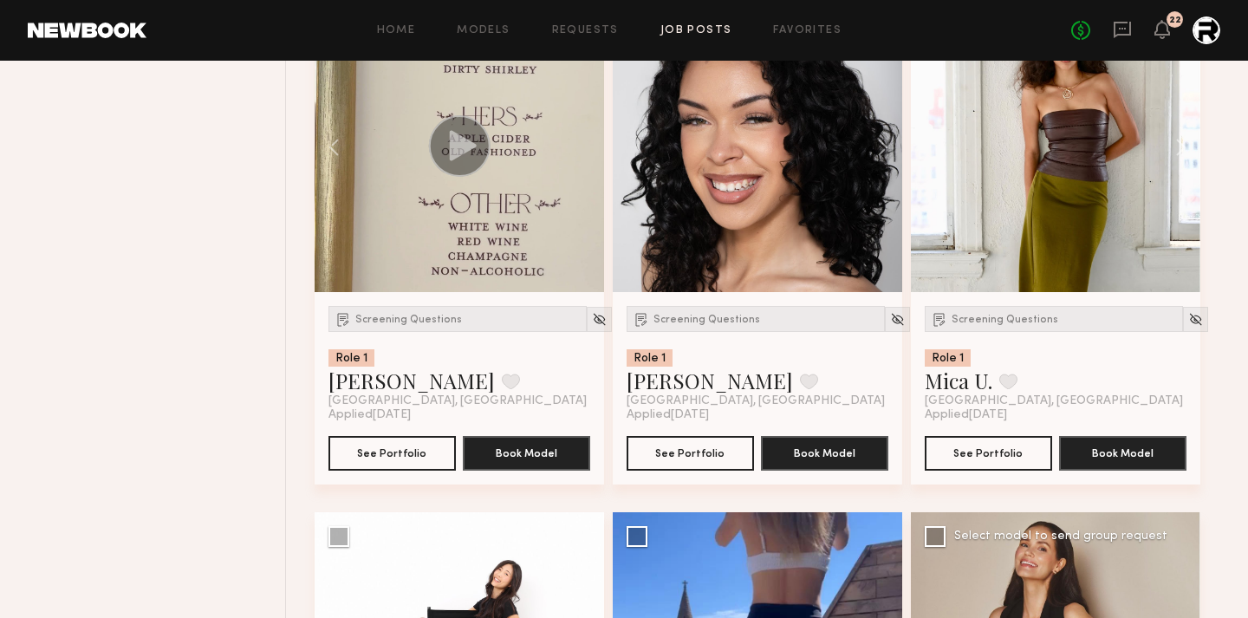
scroll to position [6708, 0]
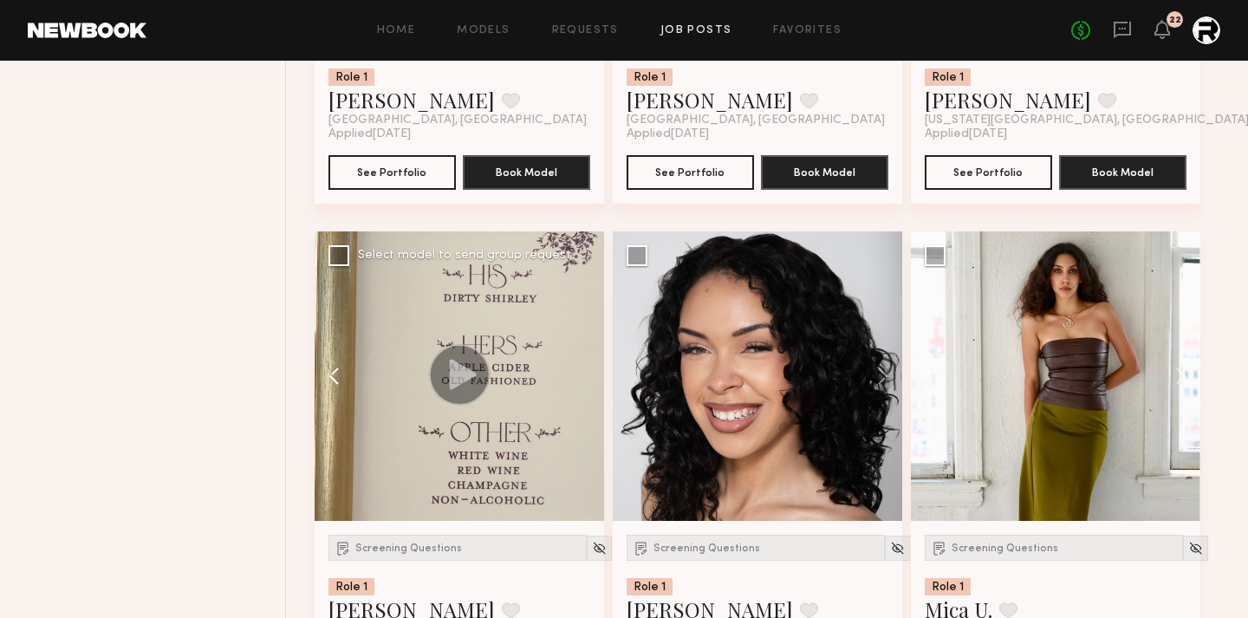
click at [330, 374] on button at bounding box center [342, 376] width 55 height 290
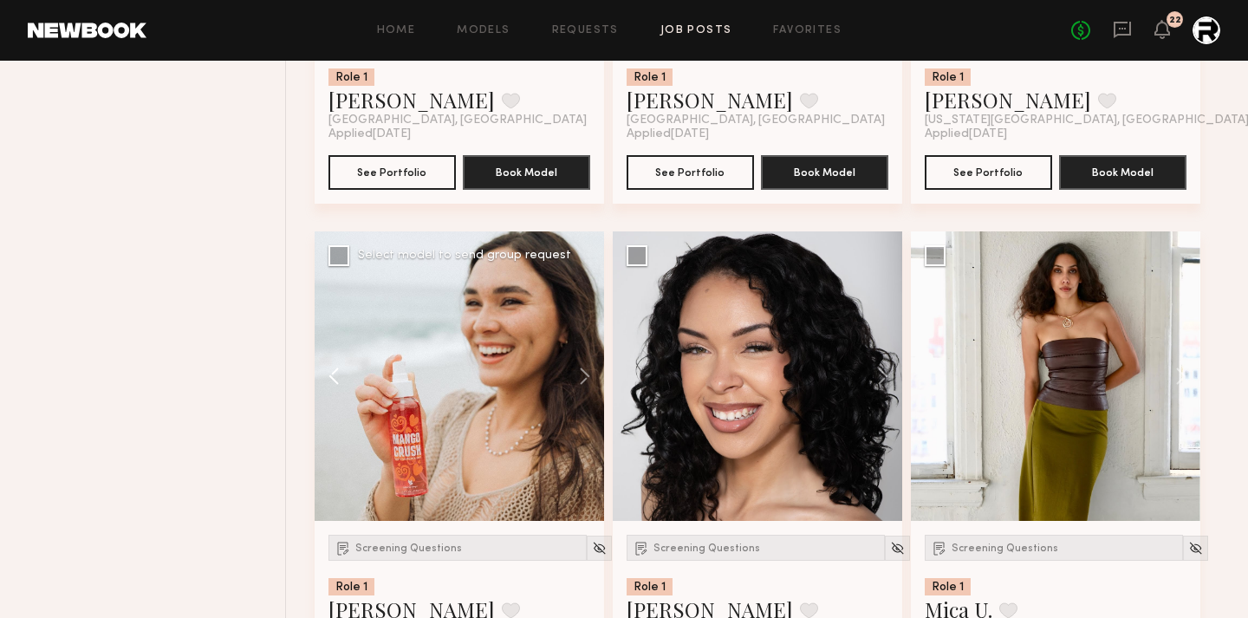
click at [330, 374] on button at bounding box center [342, 376] width 55 height 290
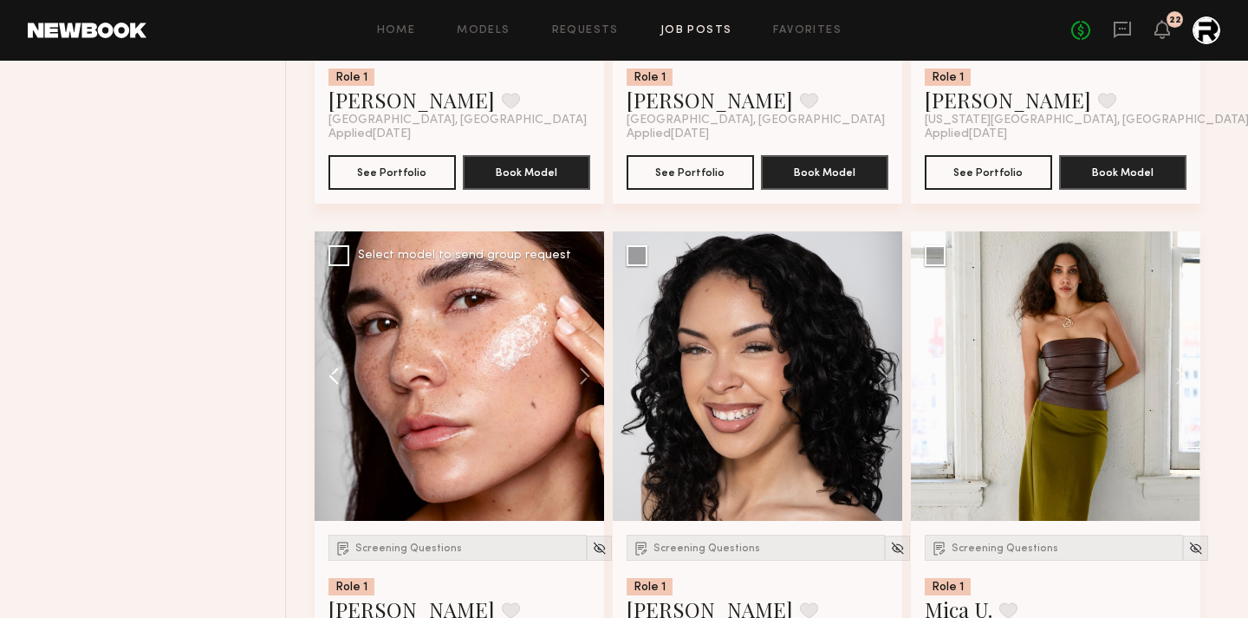
click at [327, 374] on button at bounding box center [342, 376] width 55 height 290
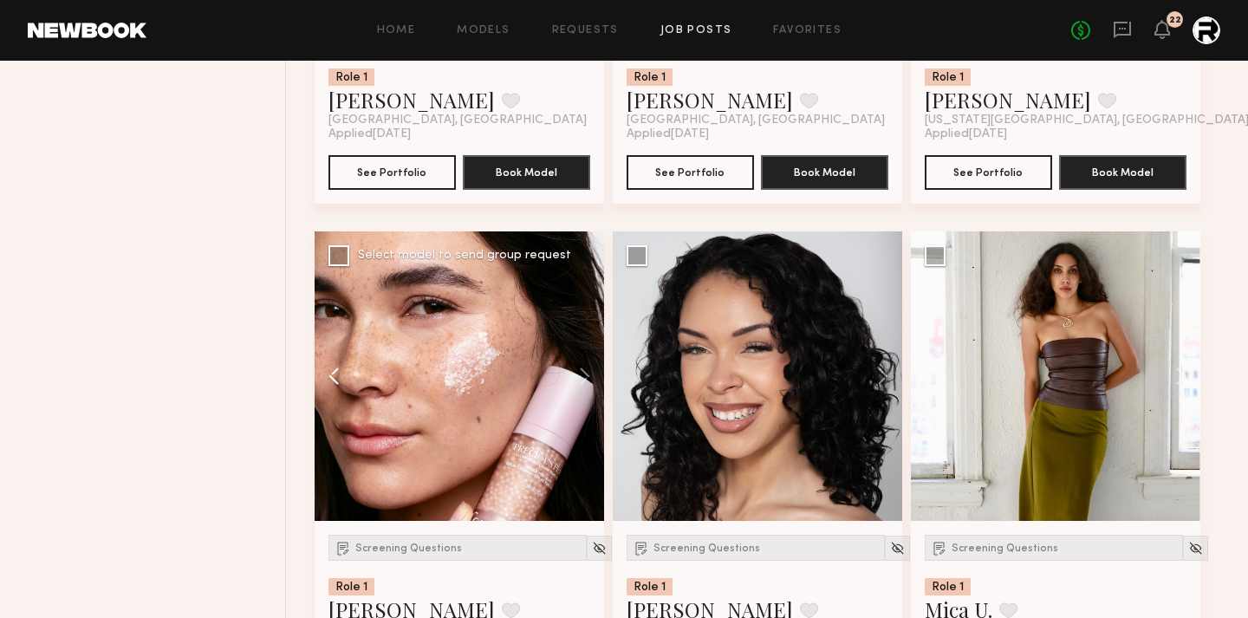
click at [335, 372] on button at bounding box center [342, 376] width 55 height 290
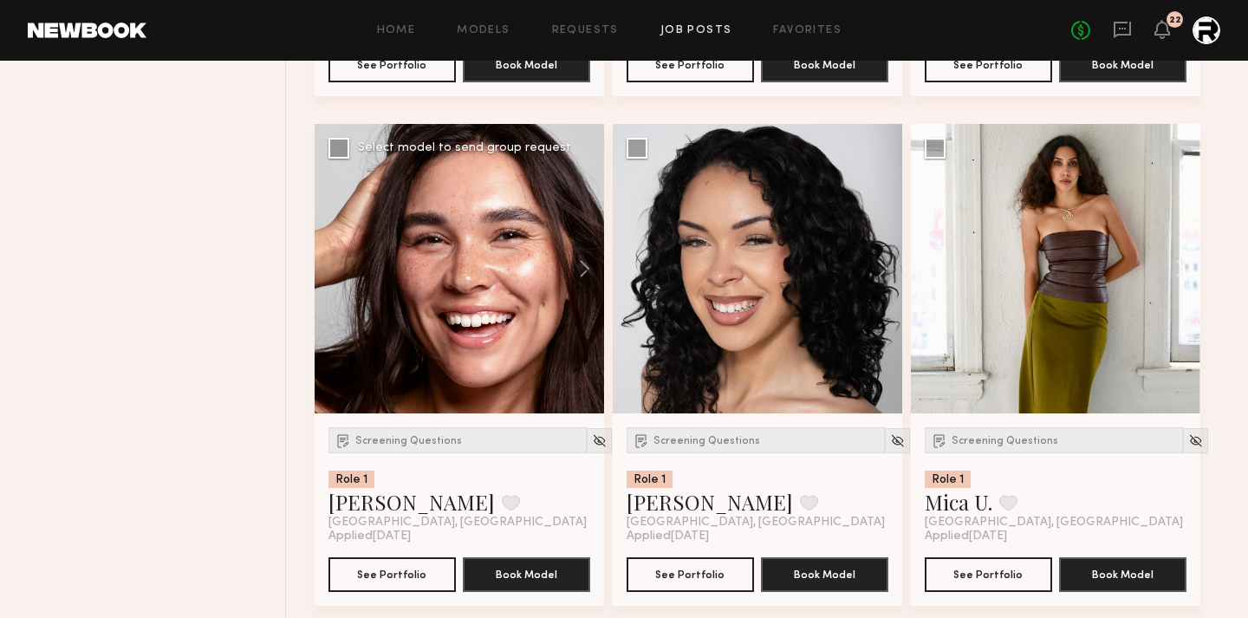
scroll to position [6822, 0]
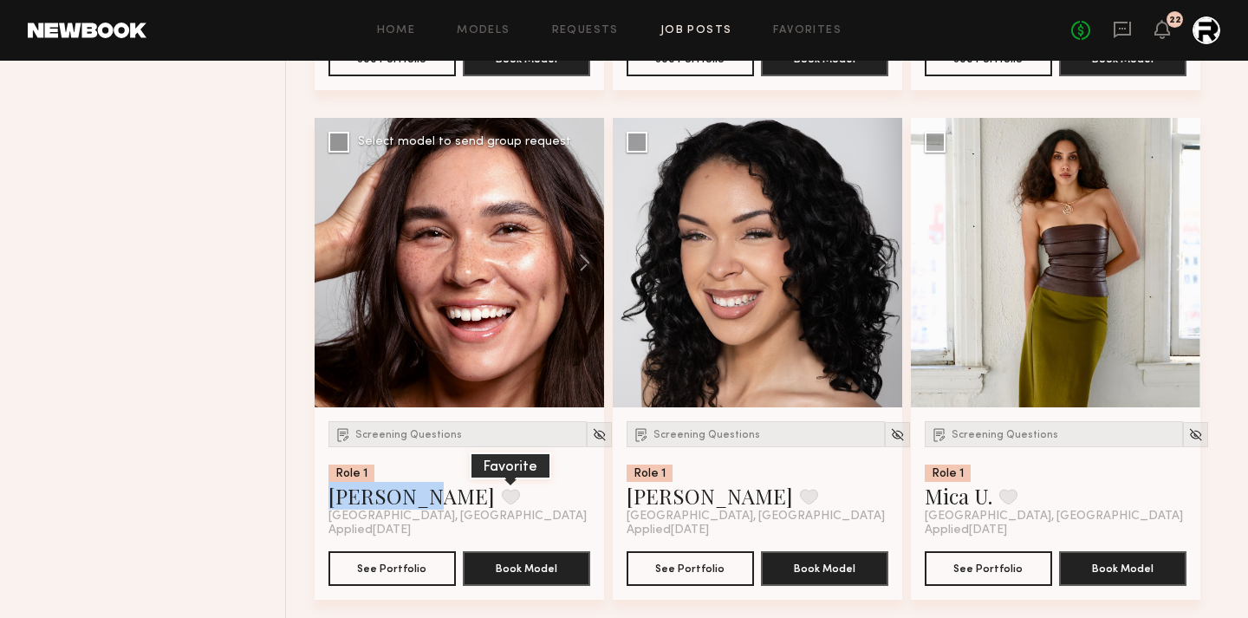
drag, startPoint x: 323, startPoint y: 513, endPoint x: 414, endPoint y: 512, distance: 91.0
click at [409, 514] on div "Screening Questions Role 1 Aitana B. Favorite Culver City, CA Applied 09/17/202…" at bounding box center [460, 503] width 290 height 192
copy link "Aitana B."
click at [502, 504] on button at bounding box center [511, 497] width 18 height 16
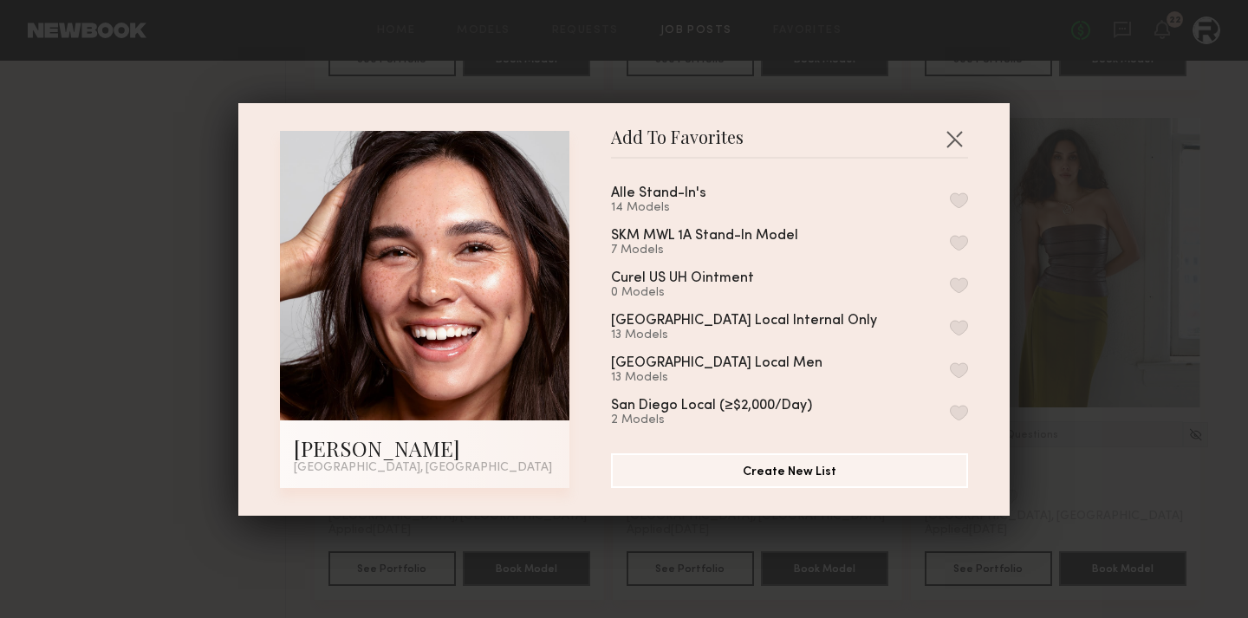
click at [952, 195] on button "button" at bounding box center [959, 200] width 18 height 16
click at [957, 133] on button "button" at bounding box center [954, 139] width 28 height 28
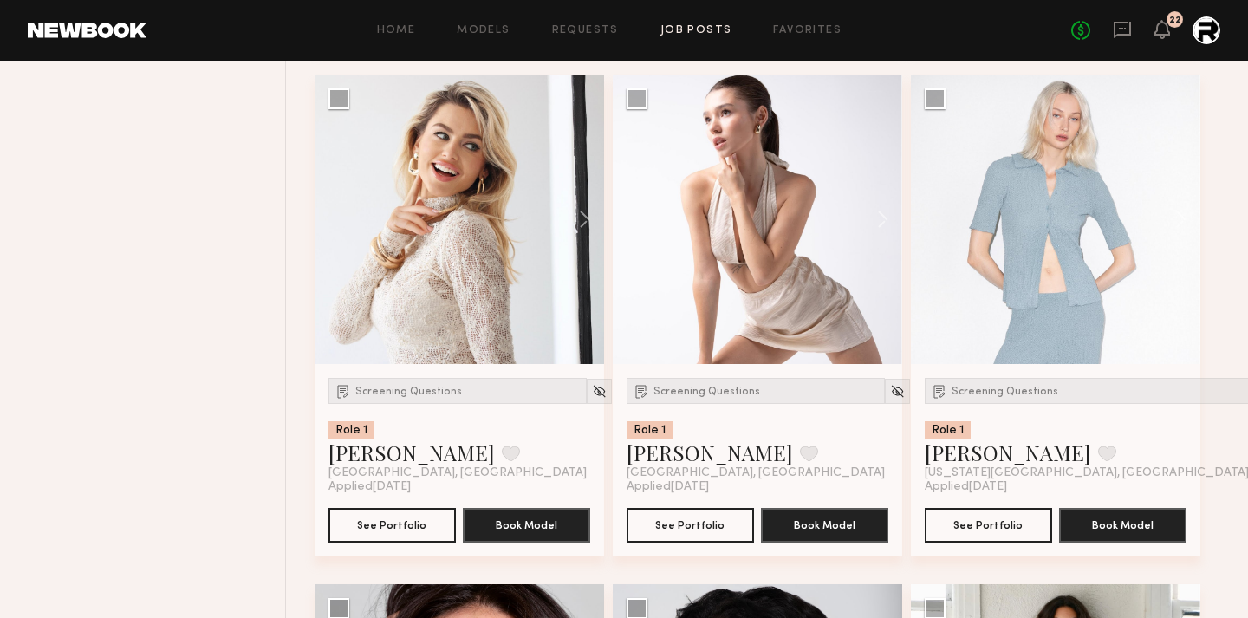
scroll to position [6349, 0]
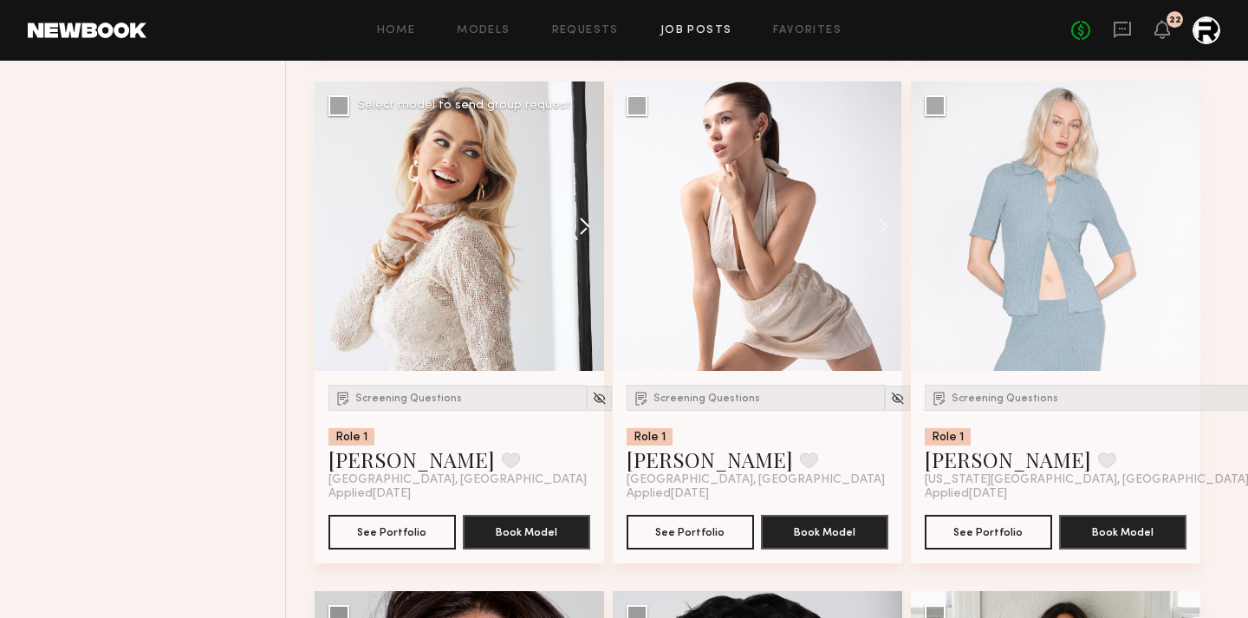
click at [580, 223] on button at bounding box center [576, 226] width 55 height 290
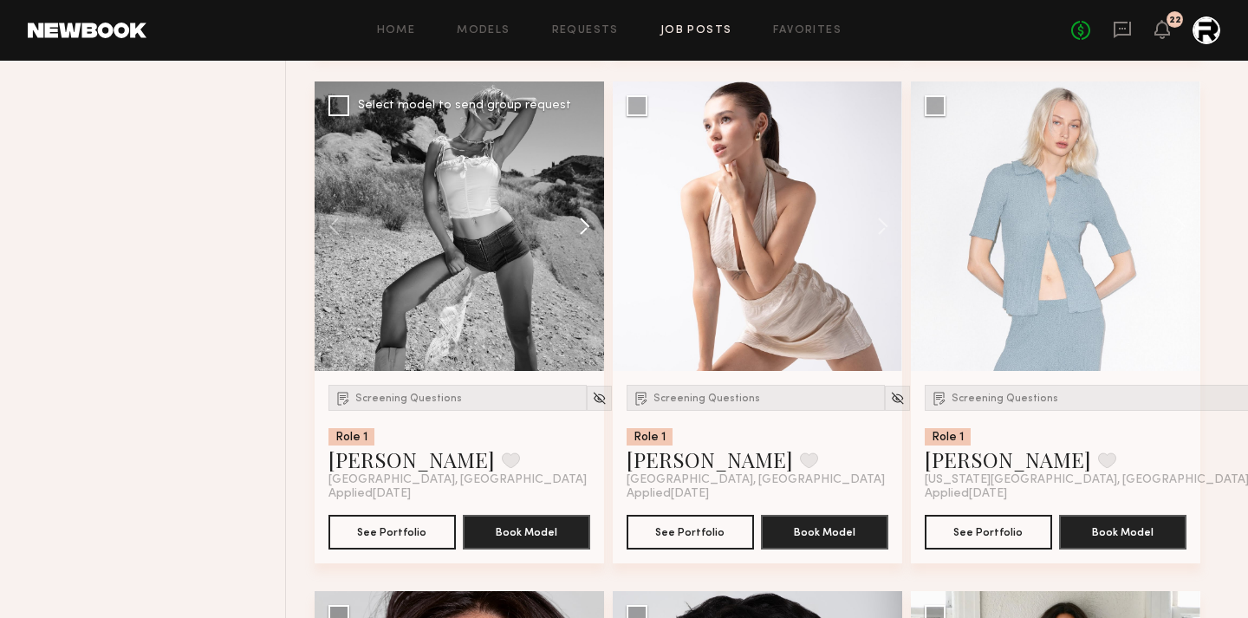
click at [580, 223] on button at bounding box center [576, 226] width 55 height 290
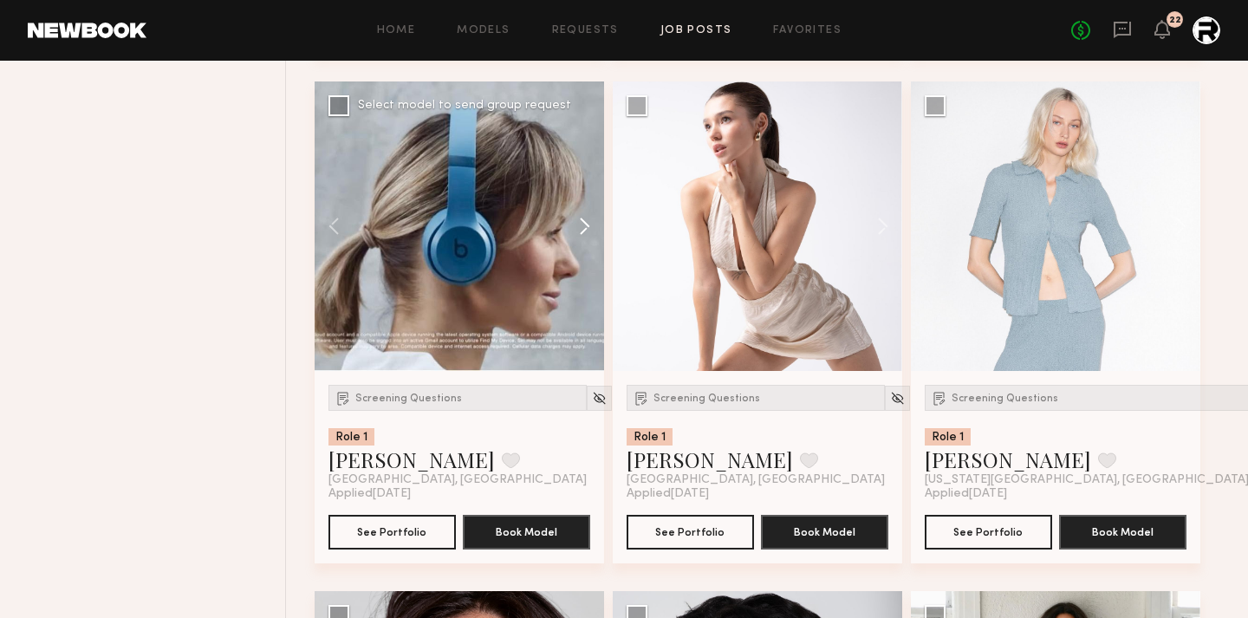
click at [580, 223] on button at bounding box center [576, 226] width 55 height 290
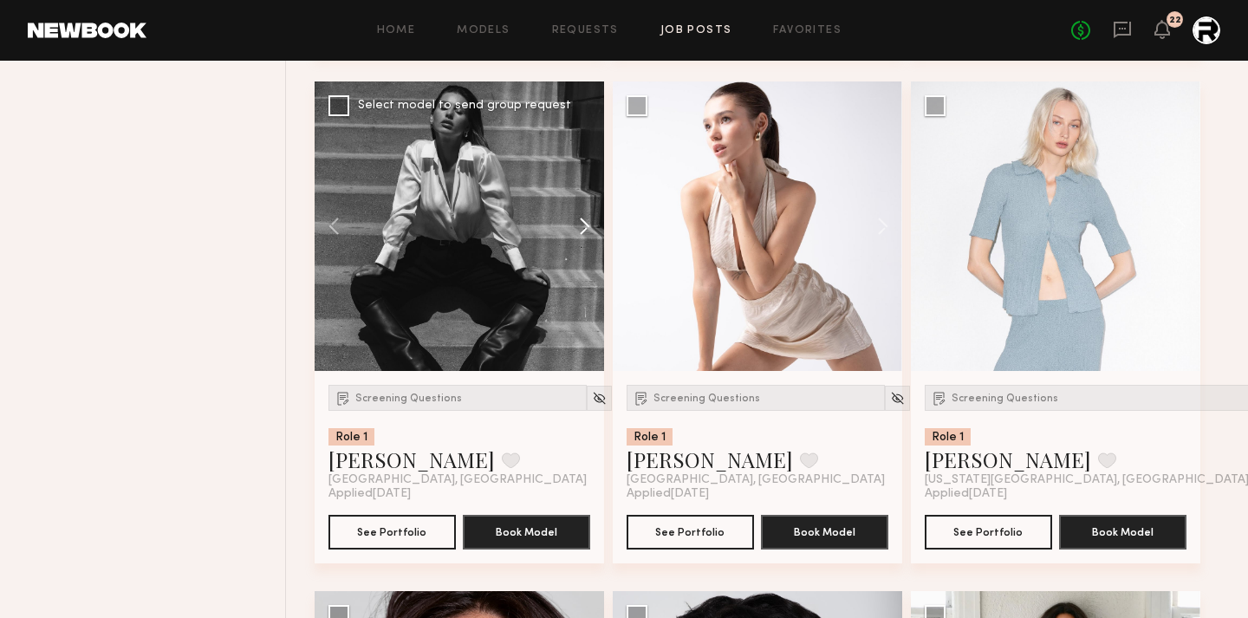
click at [580, 223] on button at bounding box center [576, 226] width 55 height 290
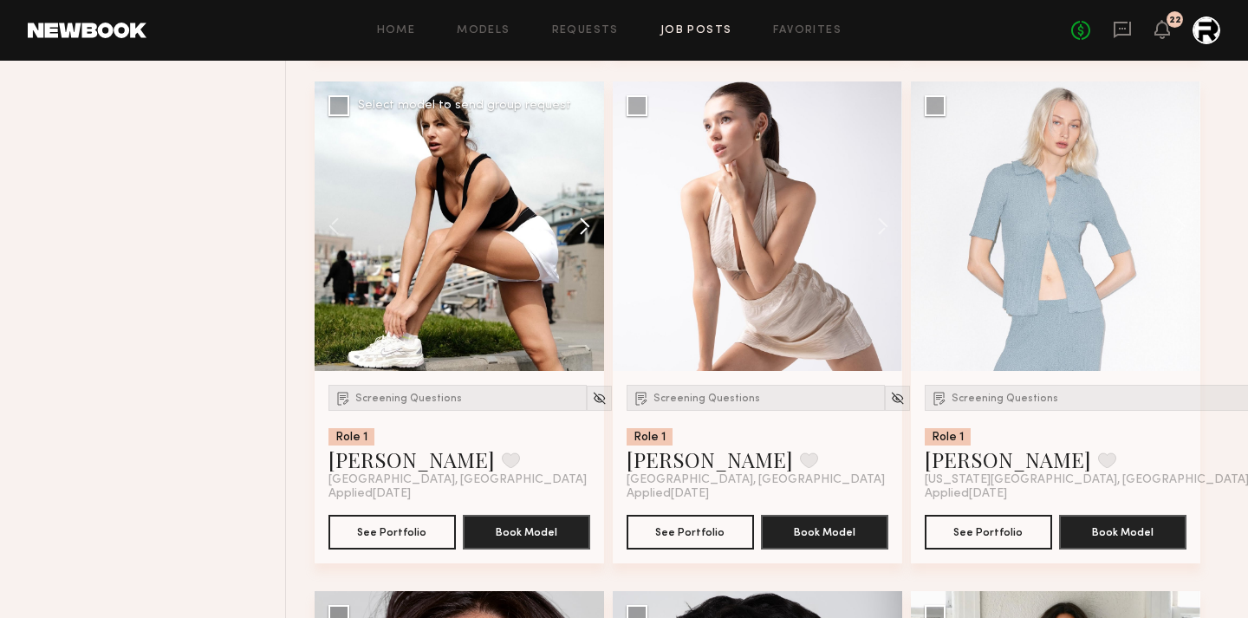
click at [580, 223] on button at bounding box center [576, 226] width 55 height 290
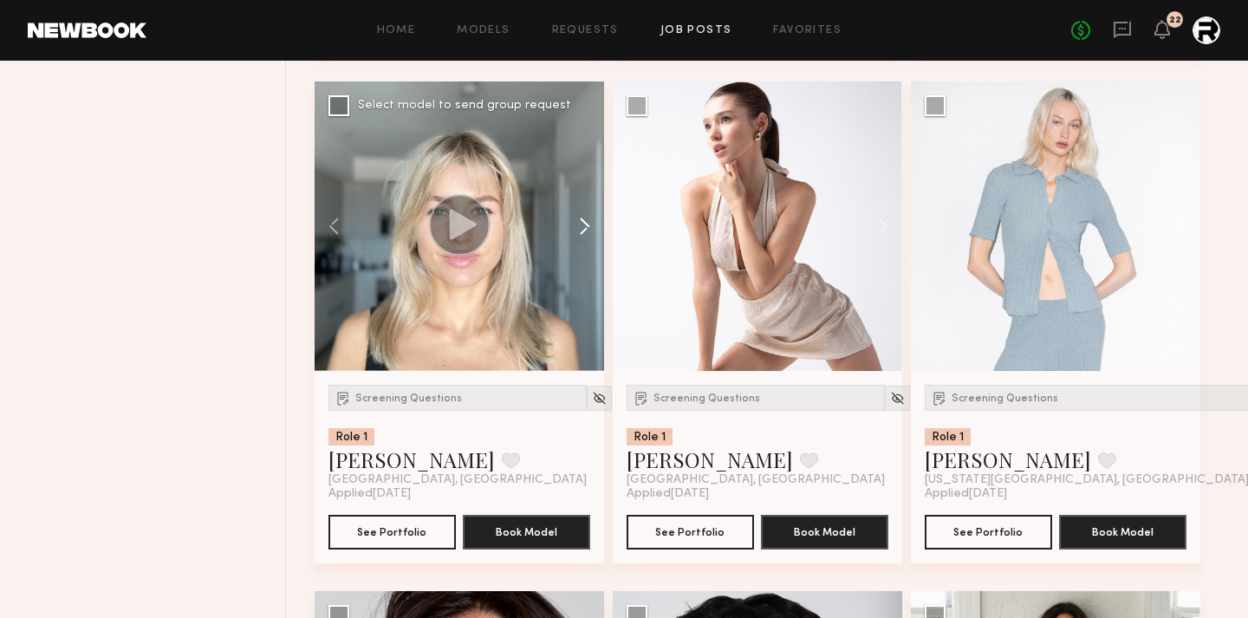
click at [580, 223] on button at bounding box center [576, 226] width 55 height 290
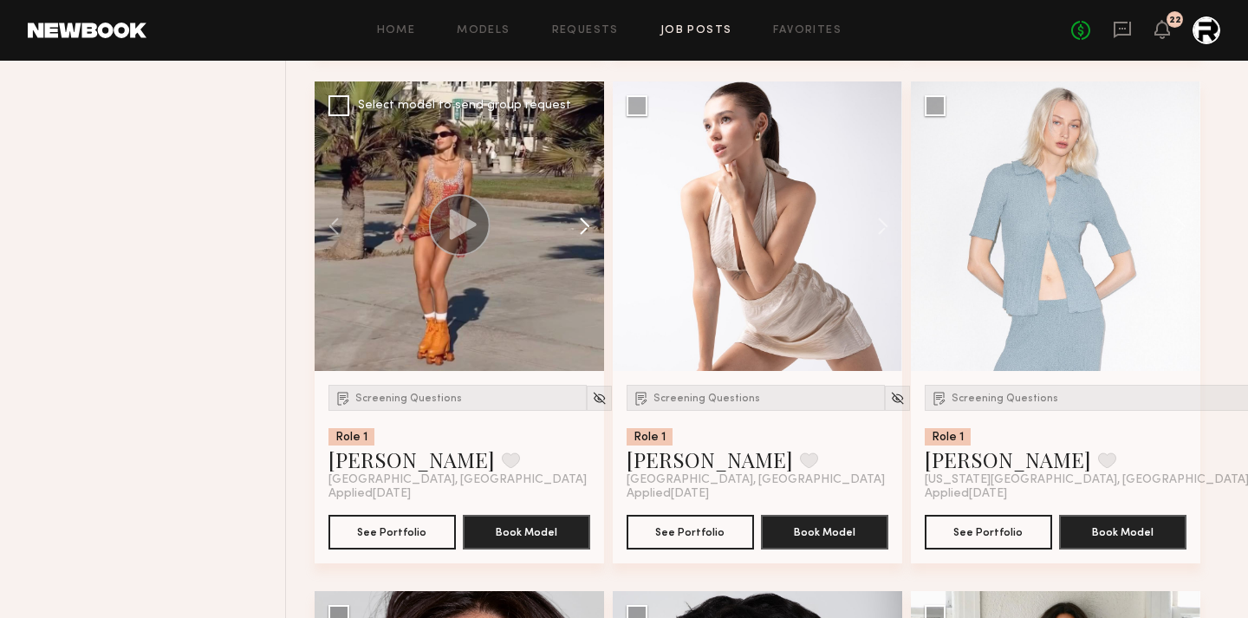
click at [580, 223] on button at bounding box center [576, 226] width 55 height 290
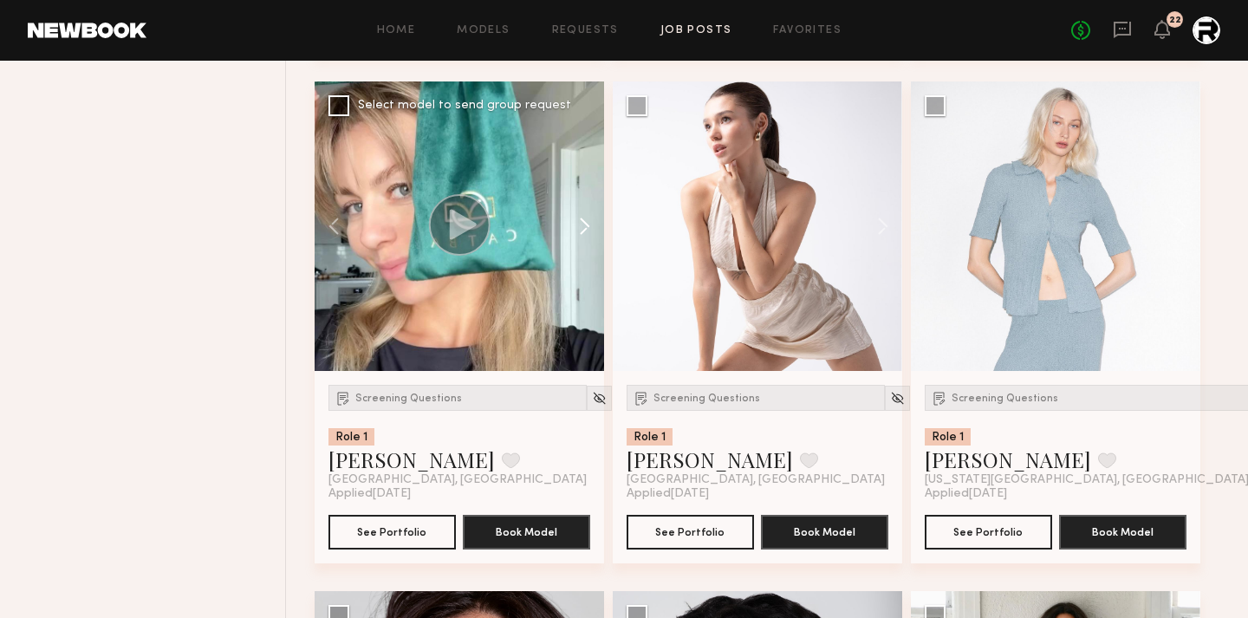
click at [580, 223] on button at bounding box center [576, 226] width 55 height 290
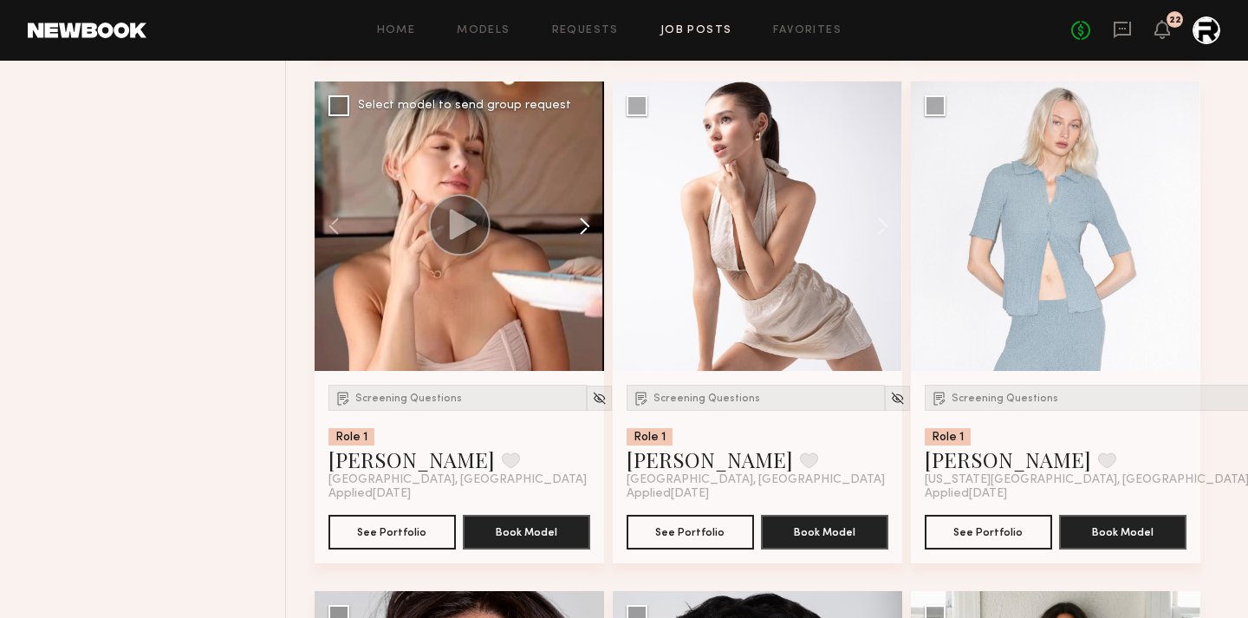
click at [580, 223] on button at bounding box center [576, 226] width 55 height 290
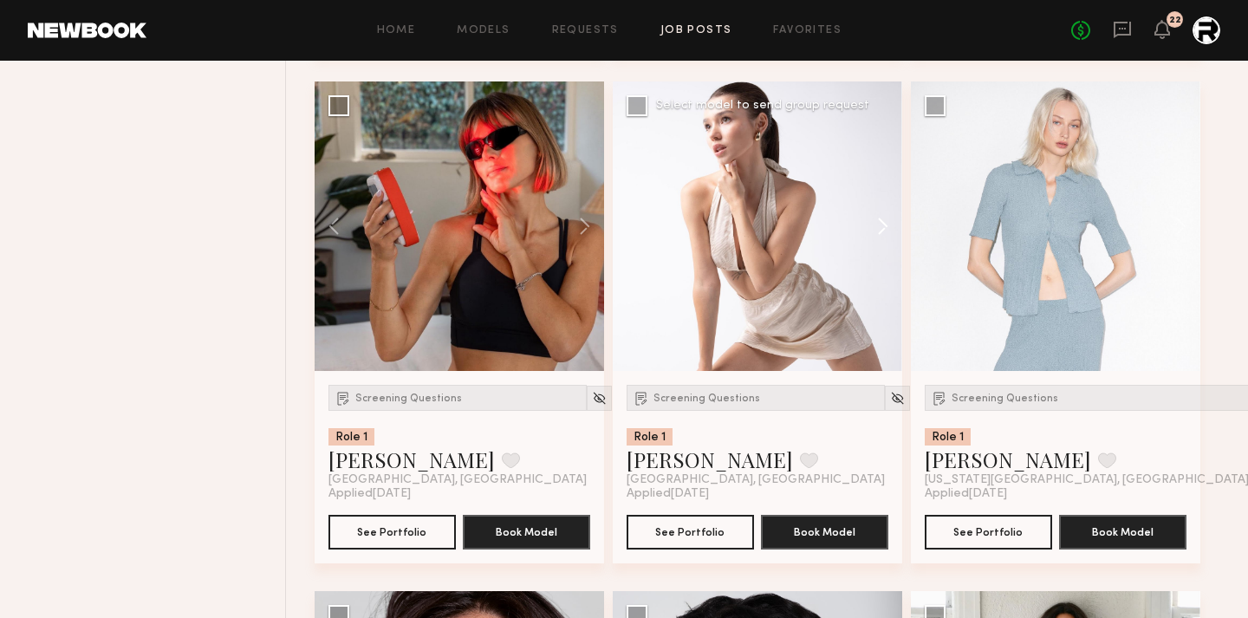
click at [882, 230] on button at bounding box center [874, 226] width 55 height 290
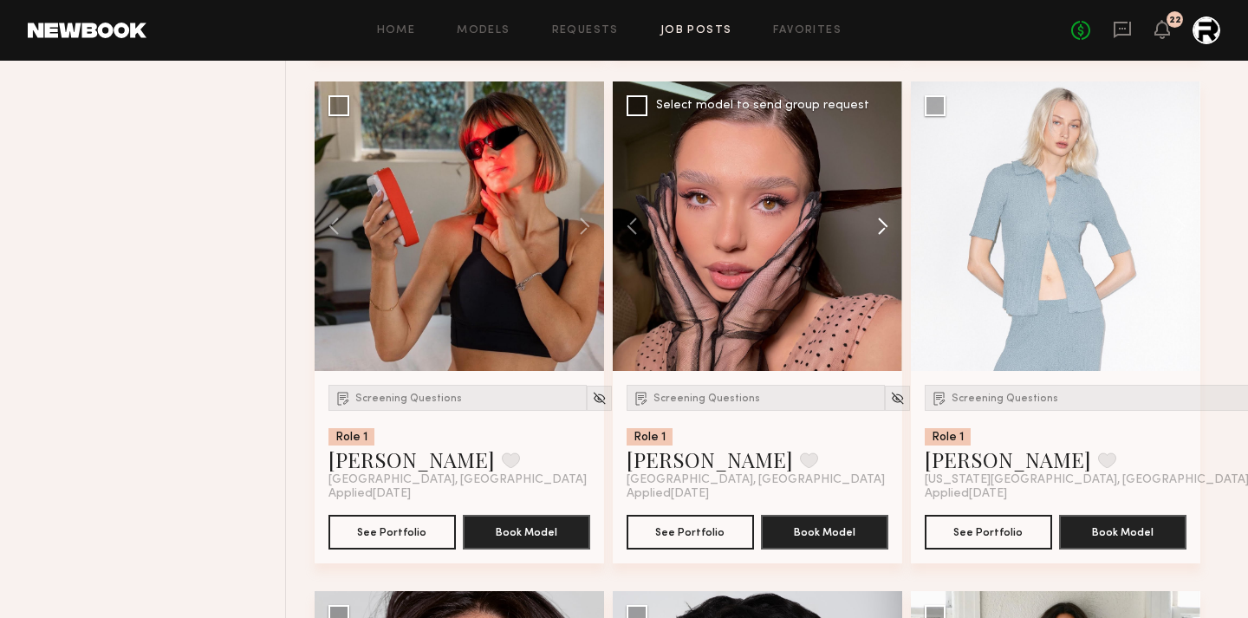
click at [882, 230] on button at bounding box center [874, 226] width 55 height 290
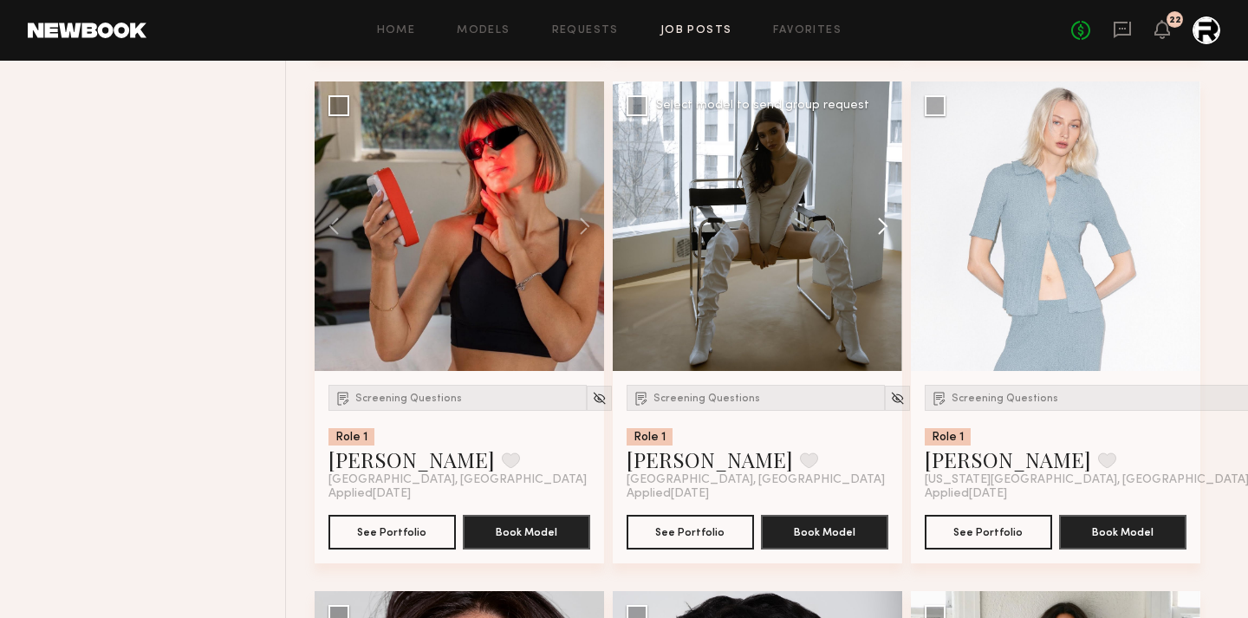
click at [882, 230] on button at bounding box center [874, 226] width 55 height 290
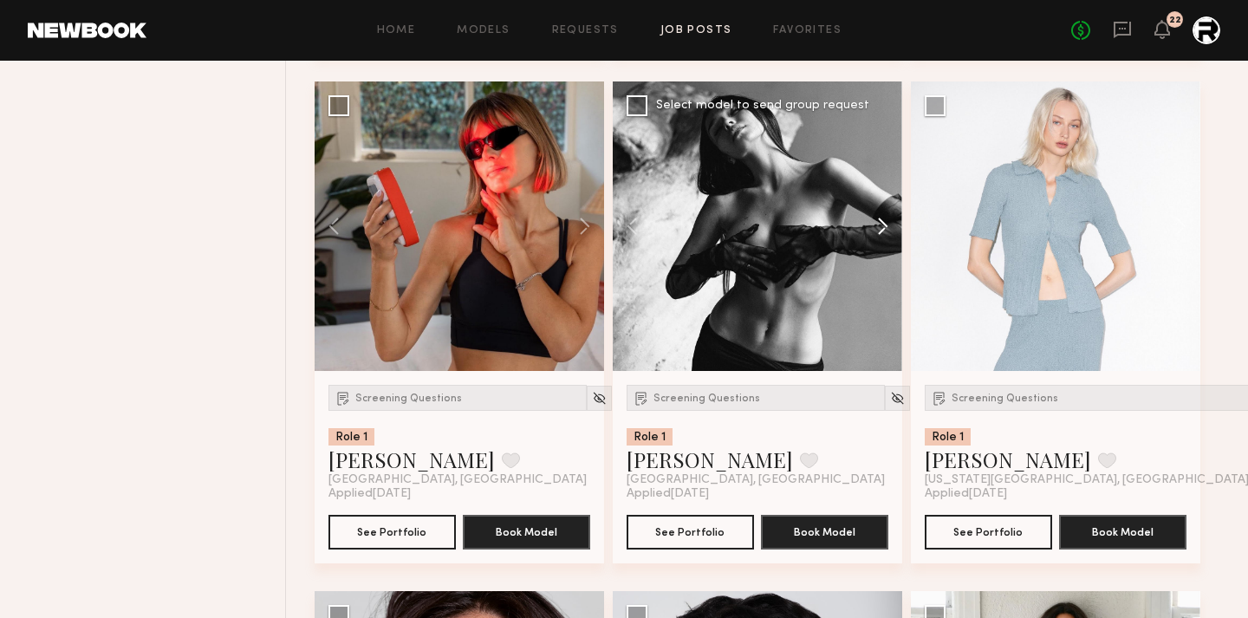
click at [882, 230] on button at bounding box center [874, 226] width 55 height 290
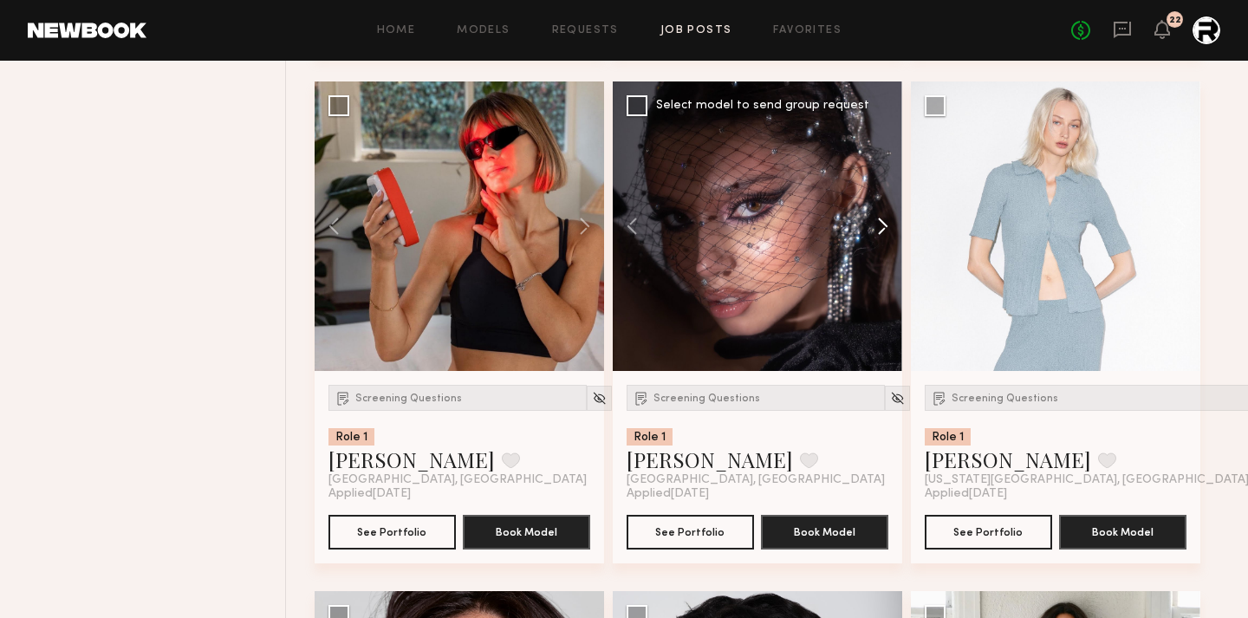
click at [882, 230] on button at bounding box center [874, 226] width 55 height 290
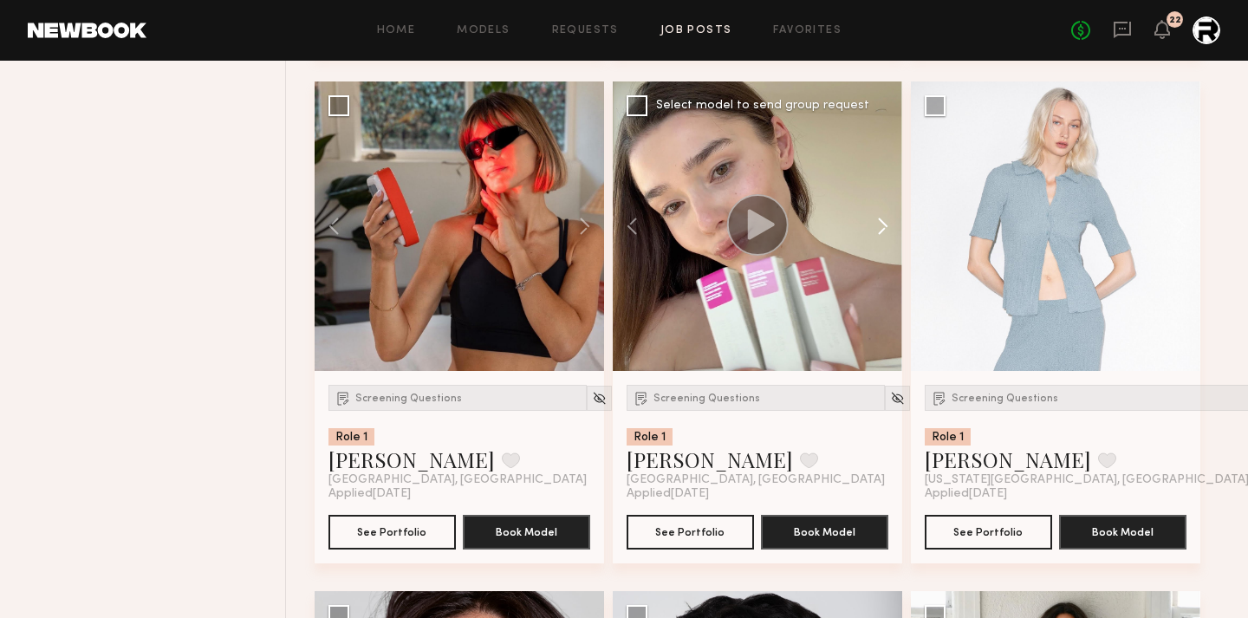
click at [882, 230] on button at bounding box center [874, 226] width 55 height 290
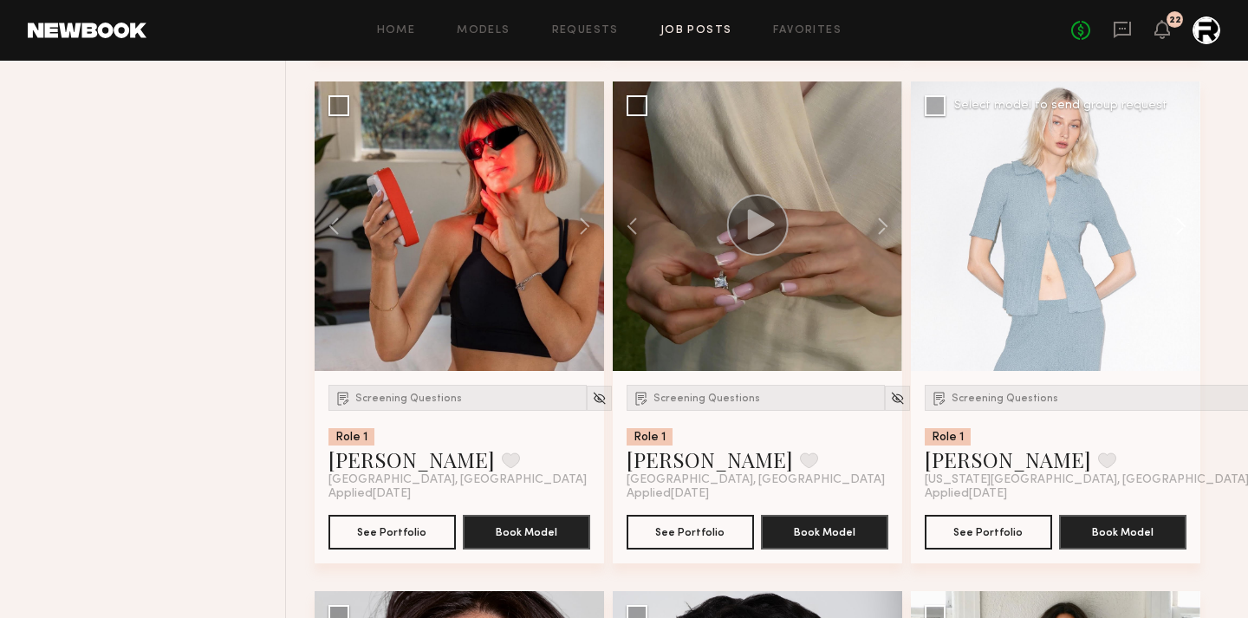
click at [1175, 231] on button at bounding box center [1172, 226] width 55 height 290
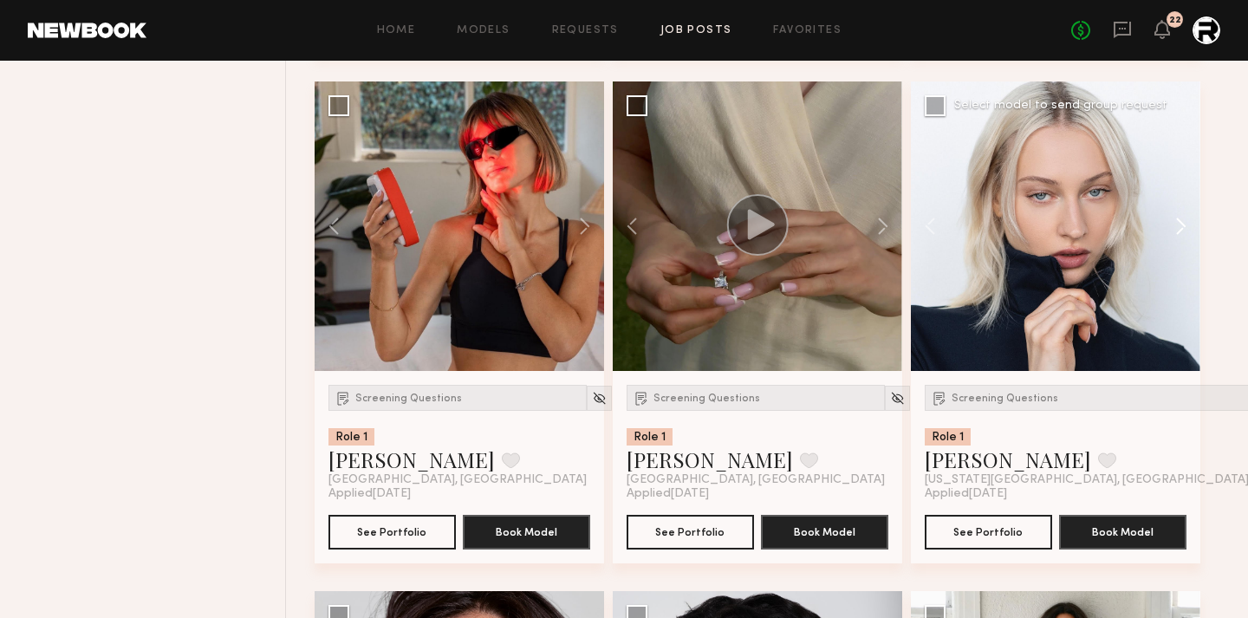
click at [1175, 231] on button at bounding box center [1172, 226] width 55 height 290
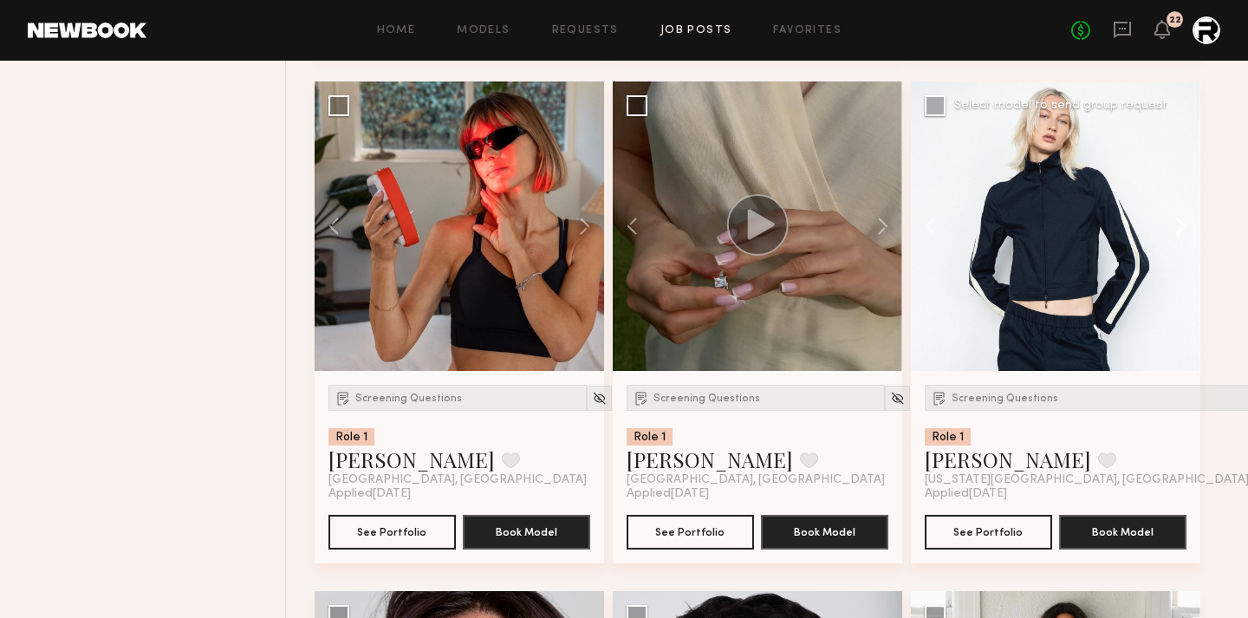
click at [1175, 231] on button at bounding box center [1172, 226] width 55 height 290
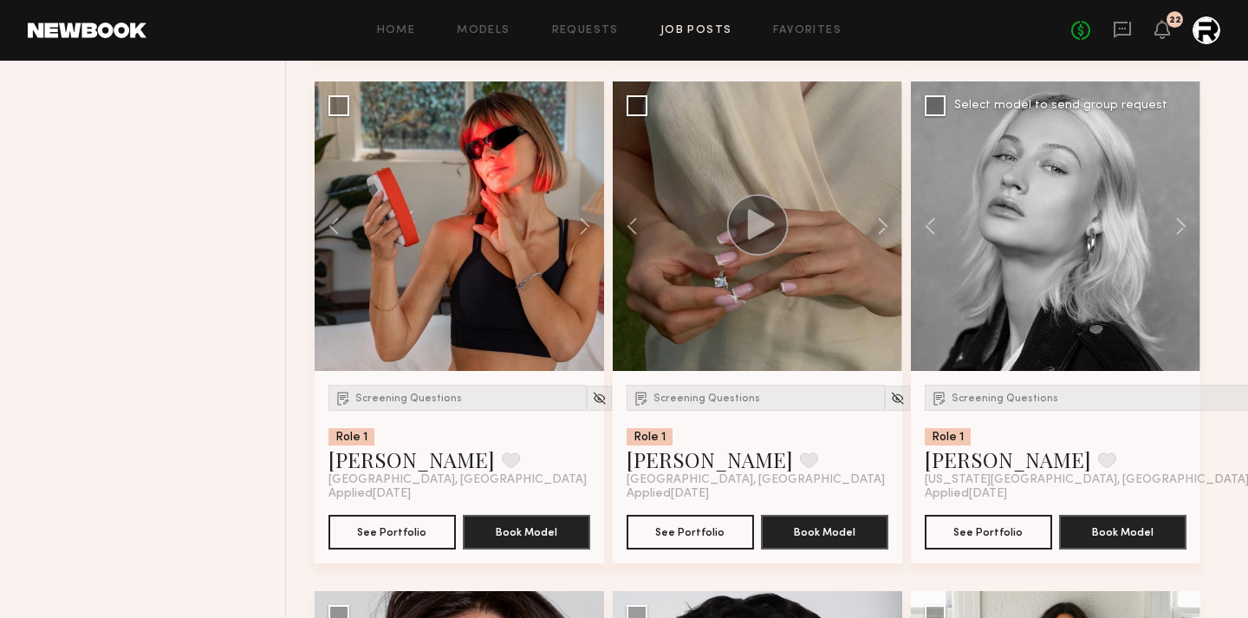
click at [1247, 400] on img at bounding box center [1261, 398] width 15 height 15
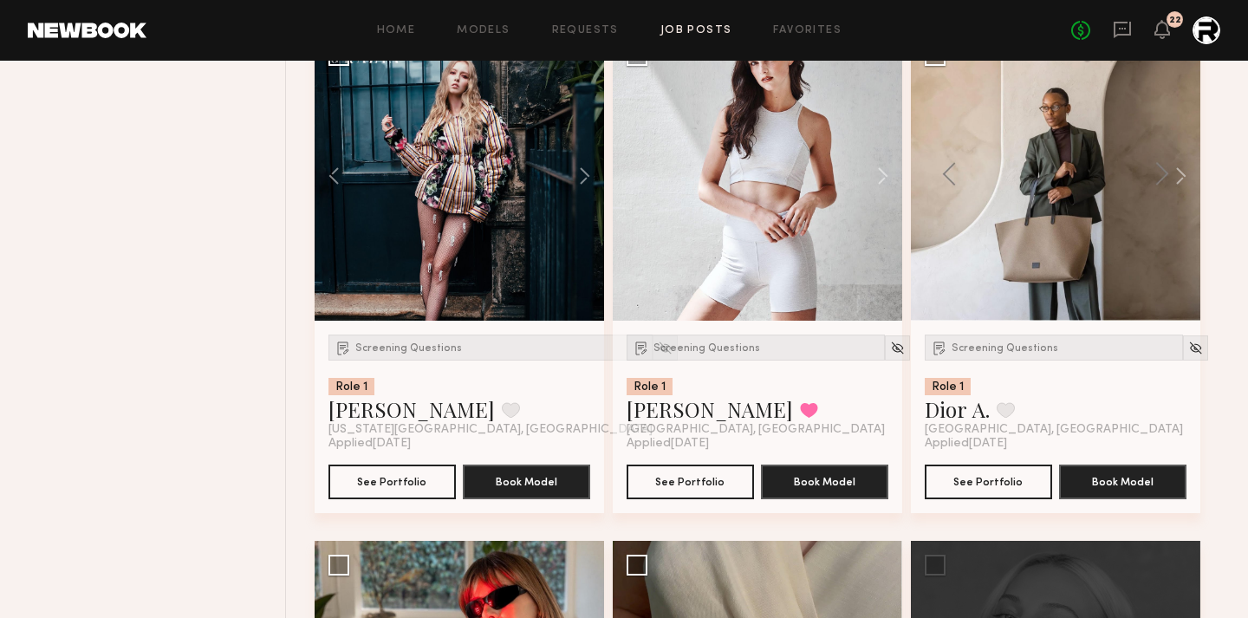
scroll to position [5870, 0]
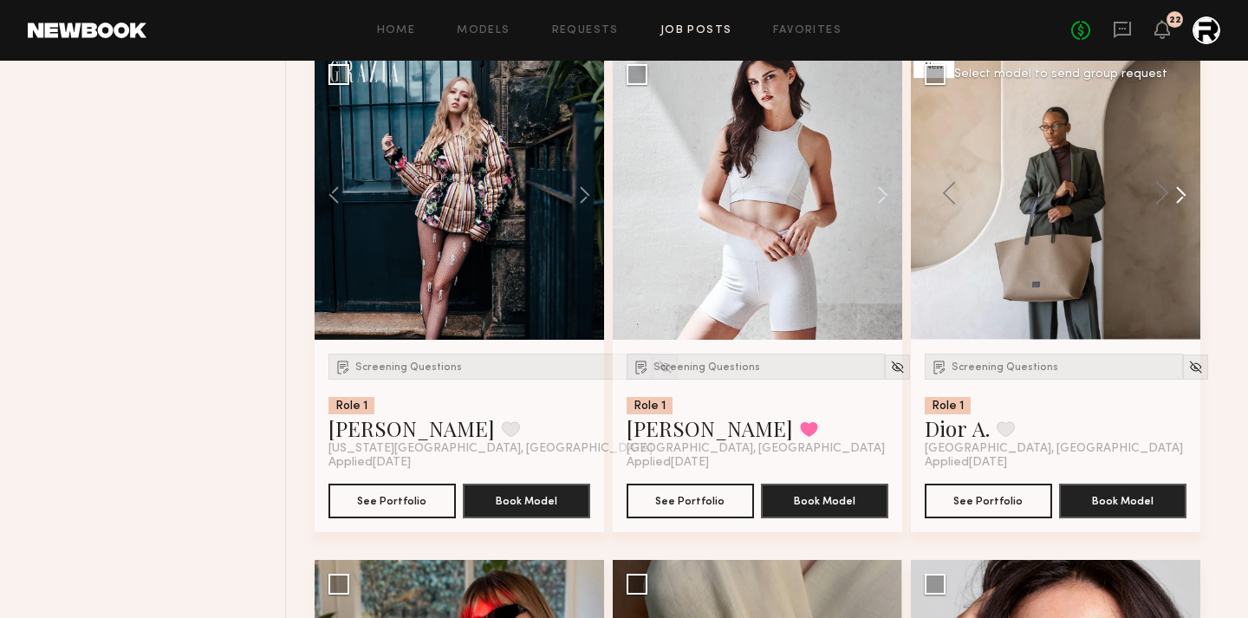
click at [1175, 194] on button at bounding box center [1172, 195] width 55 height 290
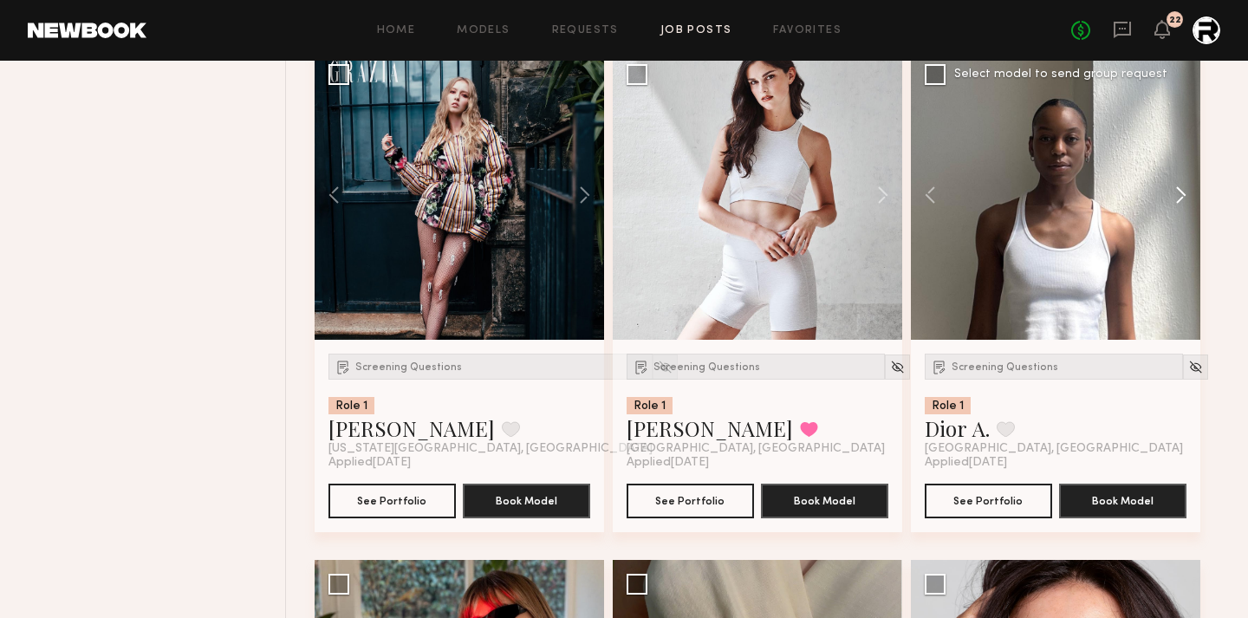
click at [1175, 194] on button at bounding box center [1172, 195] width 55 height 290
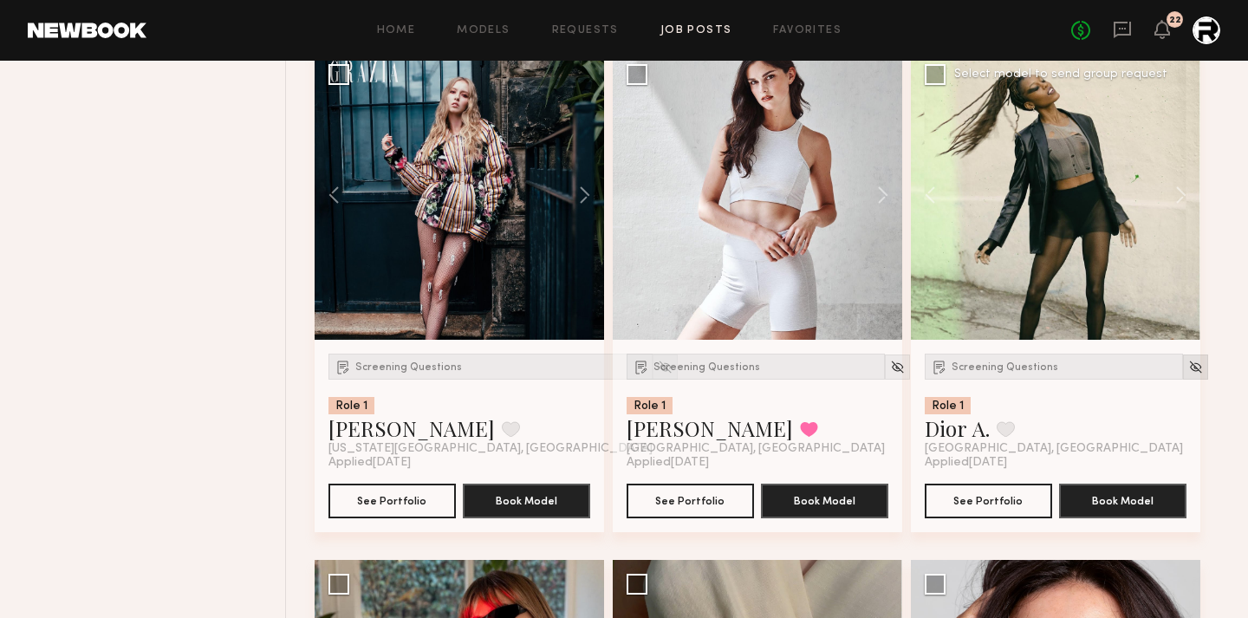
click at [1183, 362] on div at bounding box center [1195, 367] width 25 height 25
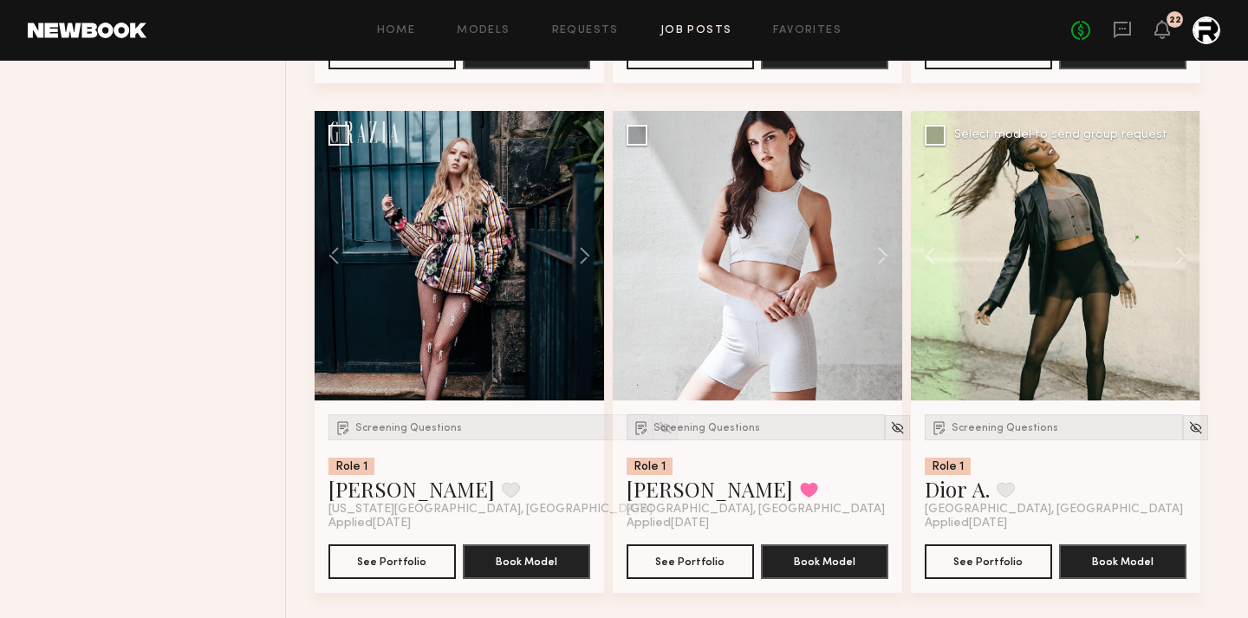
scroll to position [5808, 0]
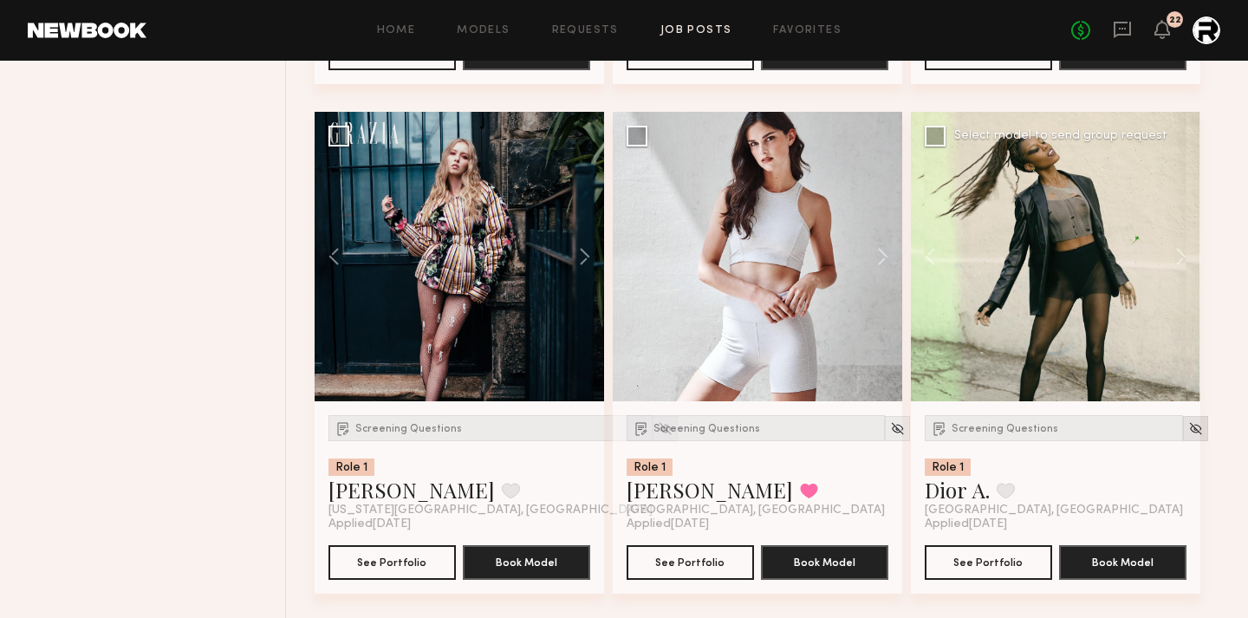
click at [1183, 439] on div at bounding box center [1195, 428] width 25 height 25
click at [1188, 436] on img at bounding box center [1195, 428] width 15 height 15
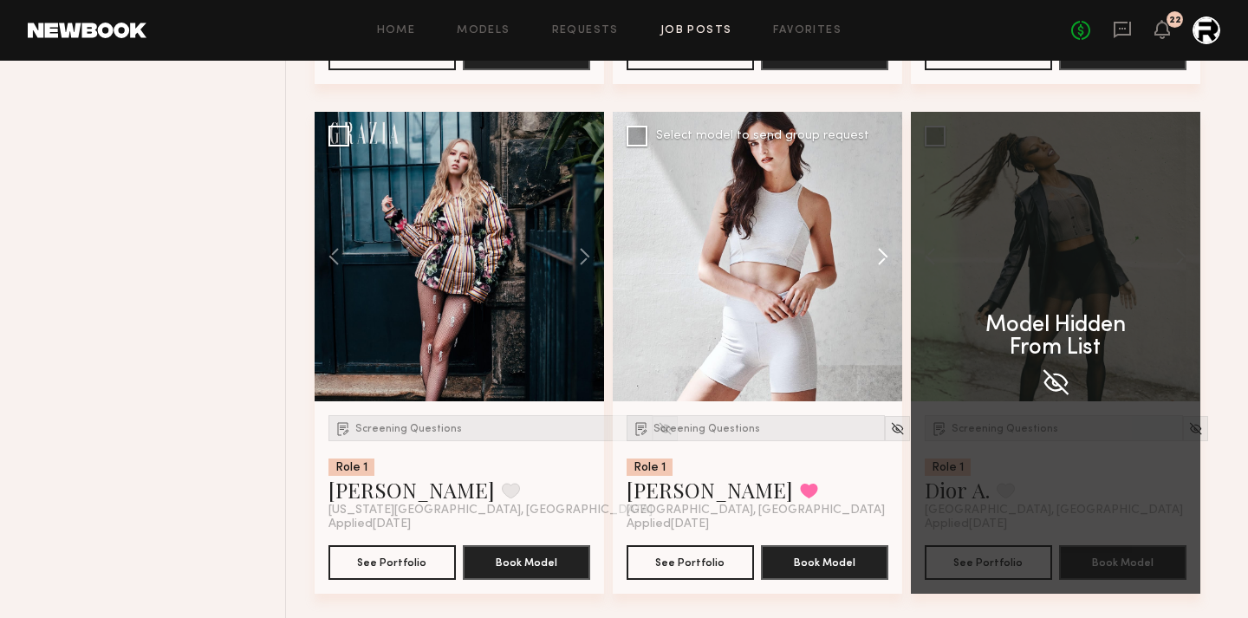
click at [884, 265] on button at bounding box center [874, 257] width 55 height 290
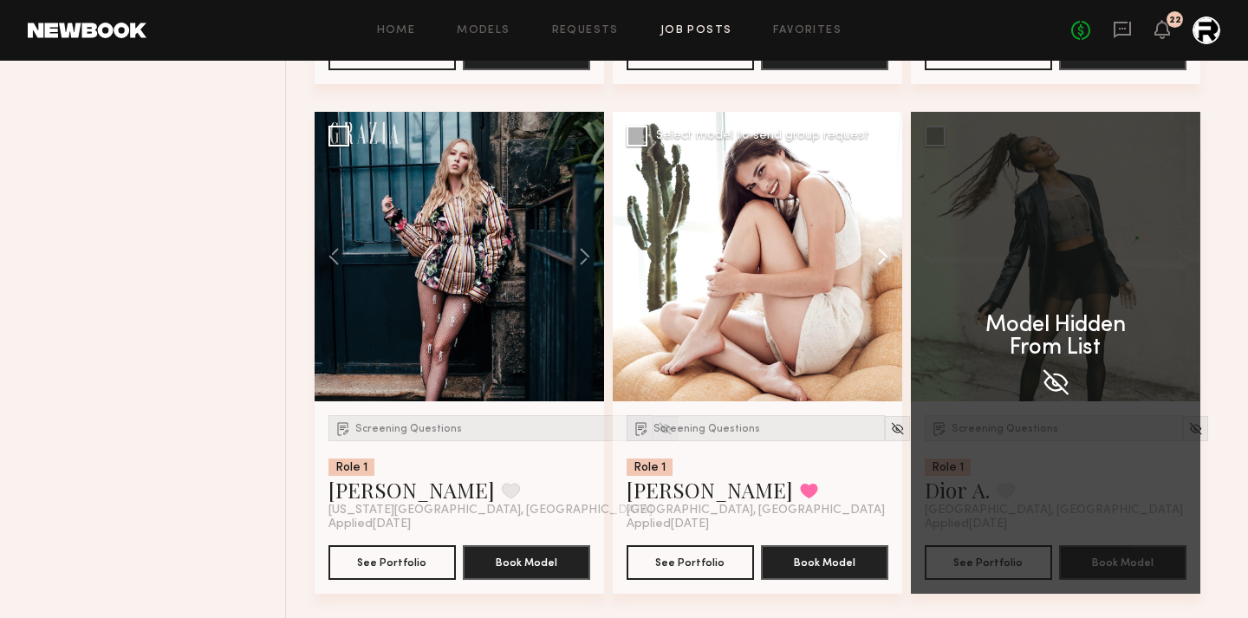
click at [884, 265] on button at bounding box center [874, 257] width 55 height 290
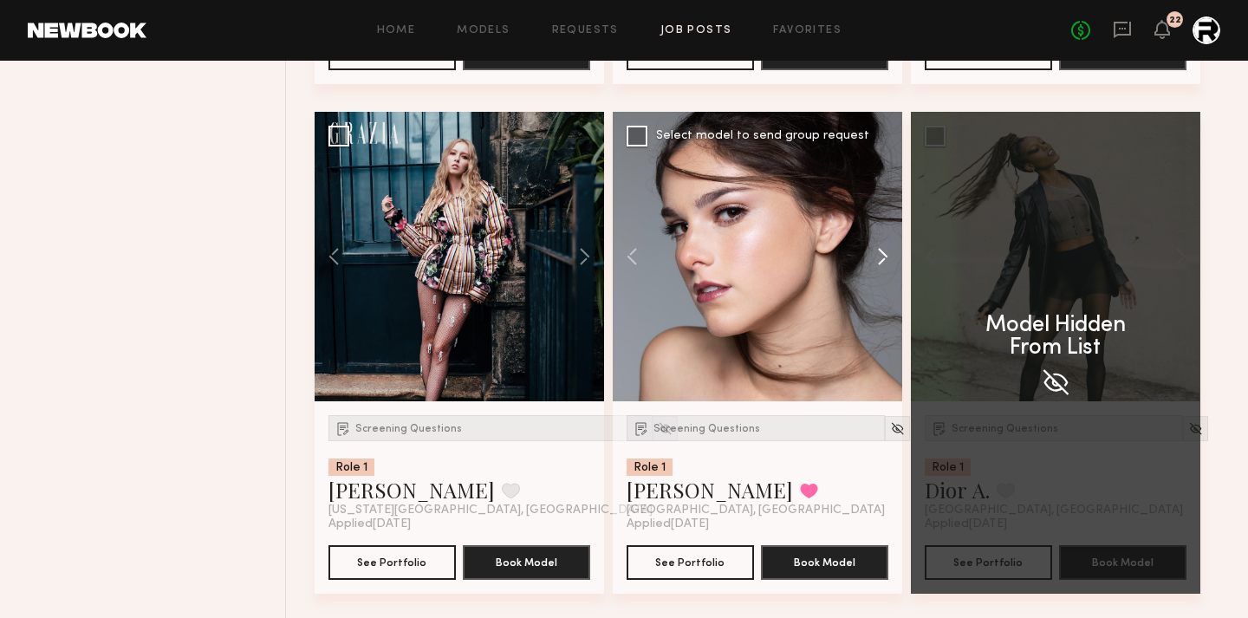
click at [884, 265] on button at bounding box center [874, 257] width 55 height 290
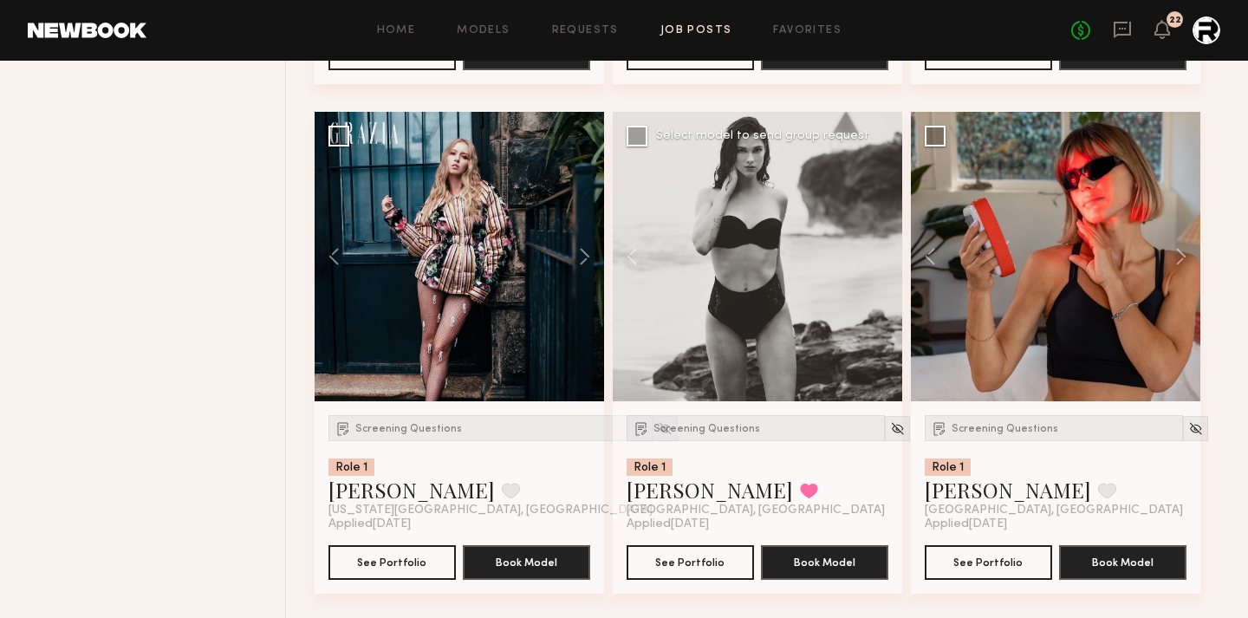
click at [884, 265] on div at bounding box center [758, 257] width 290 height 290
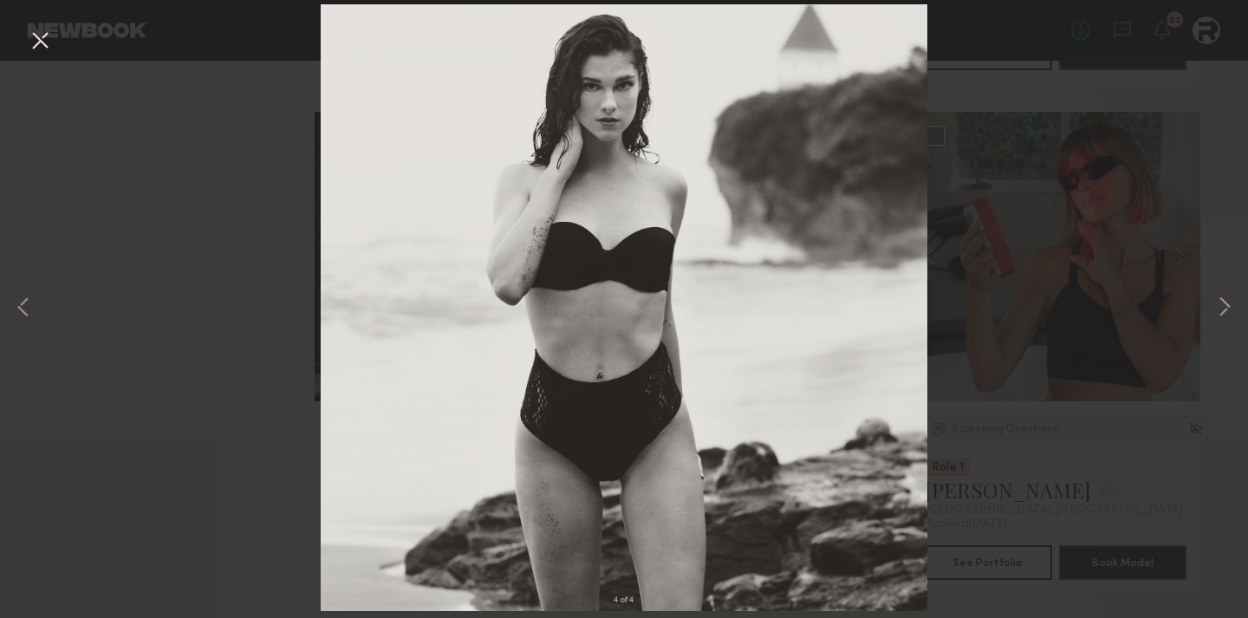
click at [1140, 231] on div "4 of 4" at bounding box center [624, 309] width 1248 height 618
click at [28, 36] on button at bounding box center [40, 41] width 28 height 31
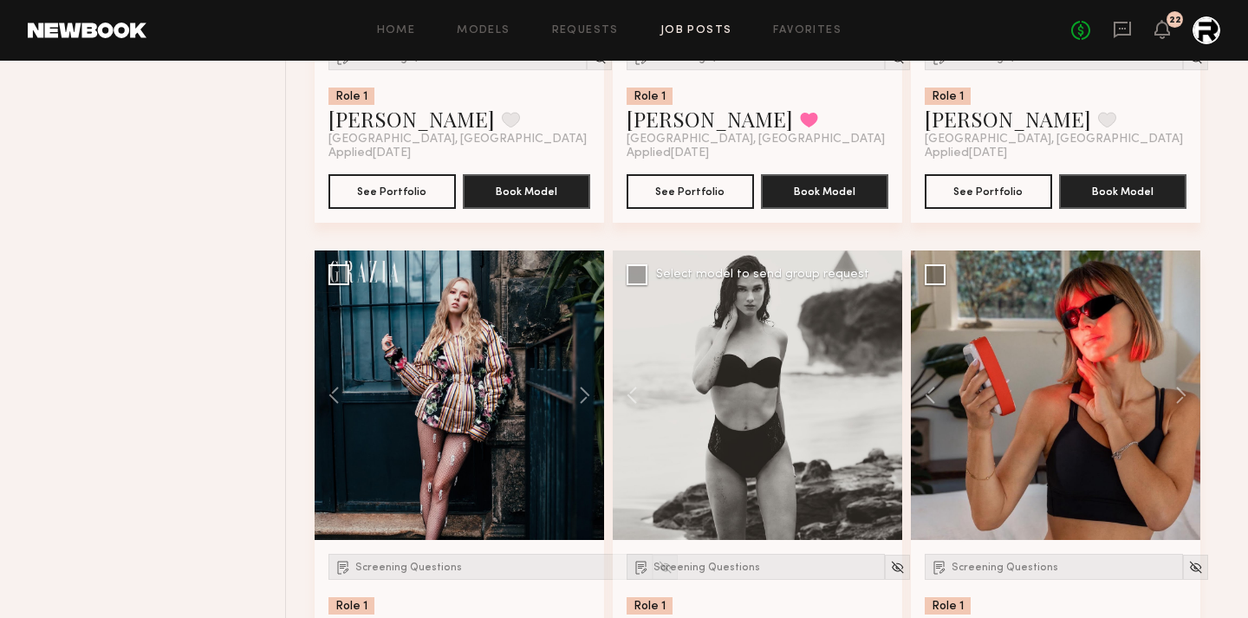
scroll to position [5727, 0]
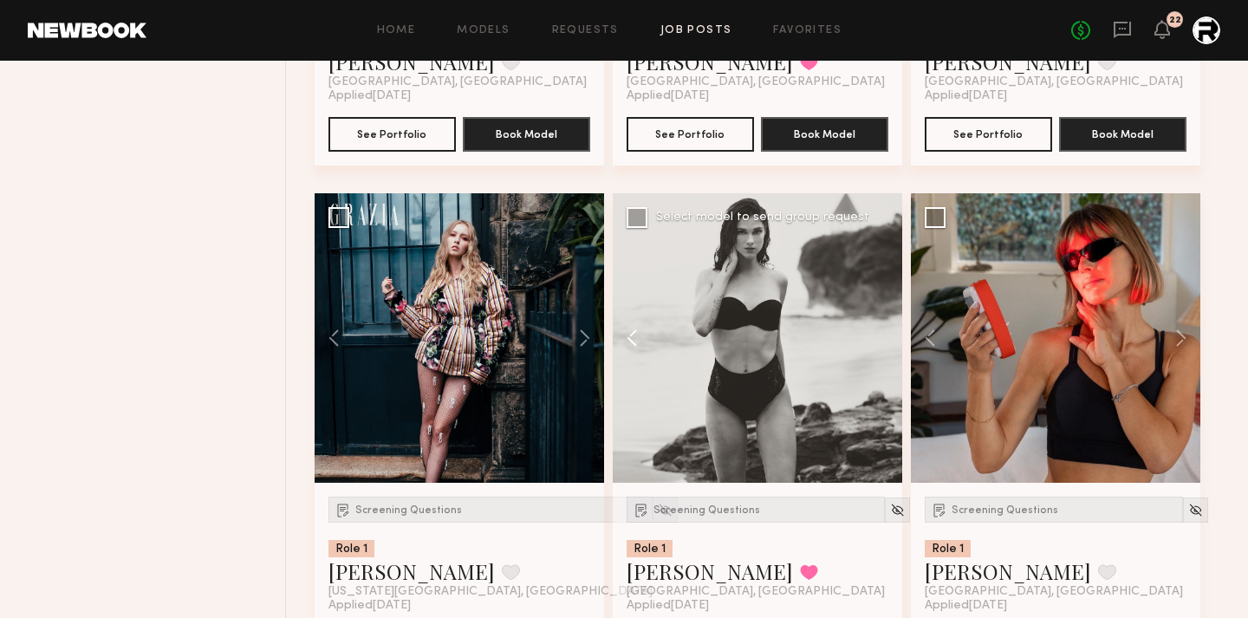
click at [635, 340] on button at bounding box center [640, 338] width 55 height 290
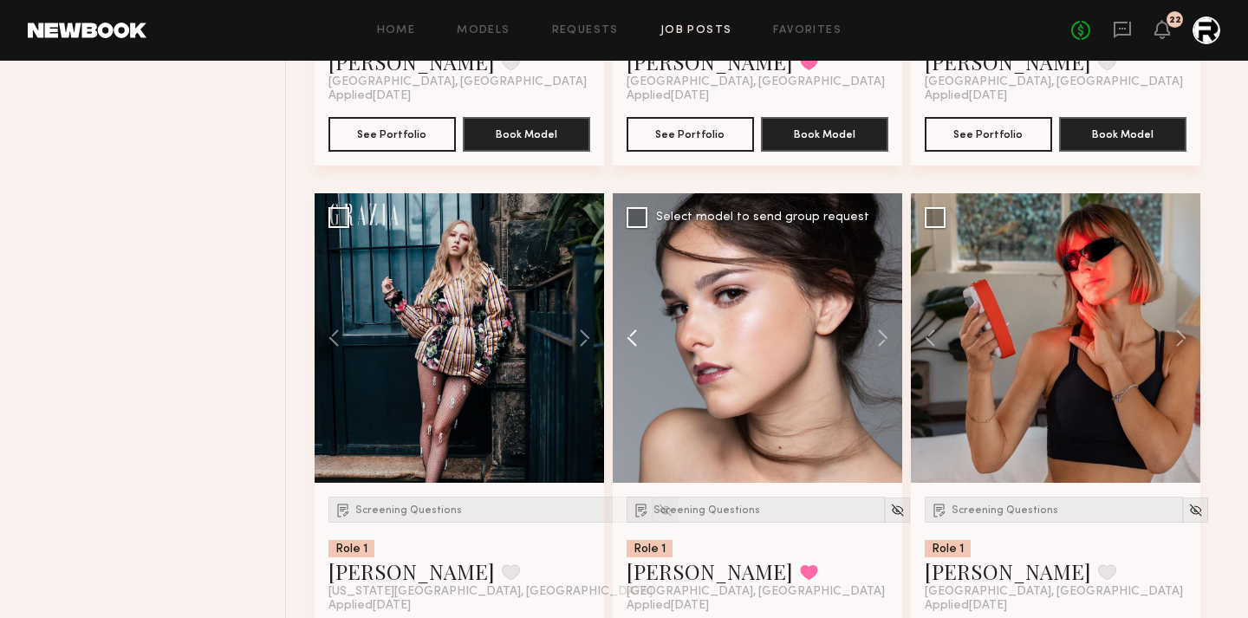
click at [635, 340] on button at bounding box center [640, 338] width 55 height 290
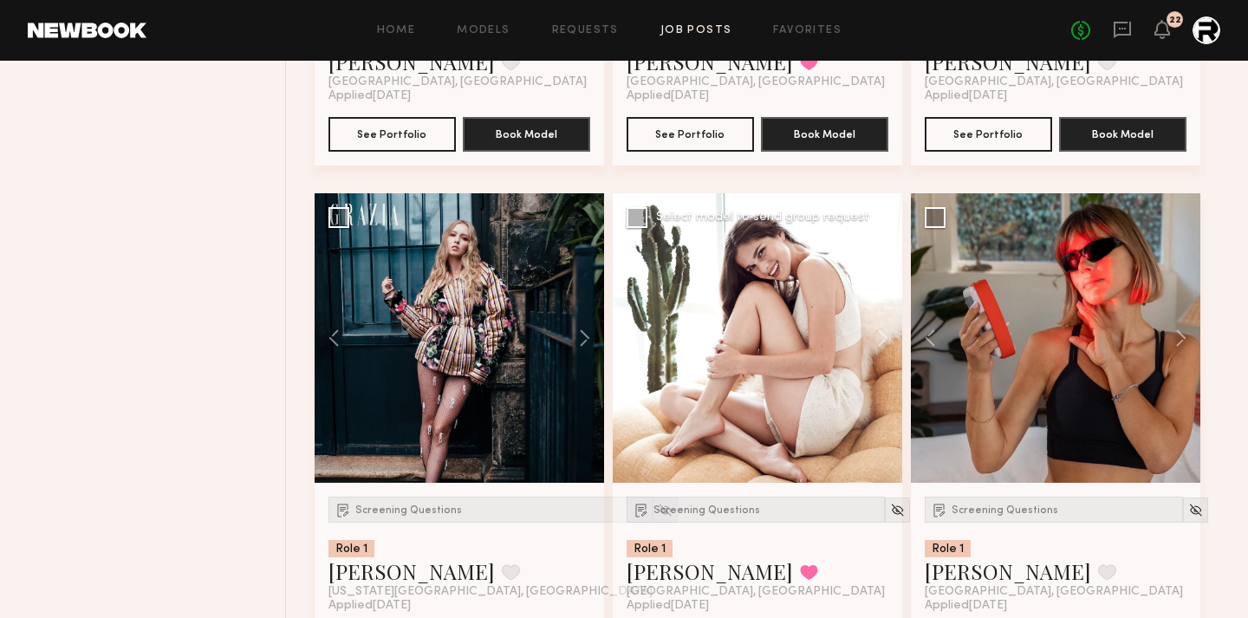
click at [635, 340] on button at bounding box center [640, 338] width 55 height 290
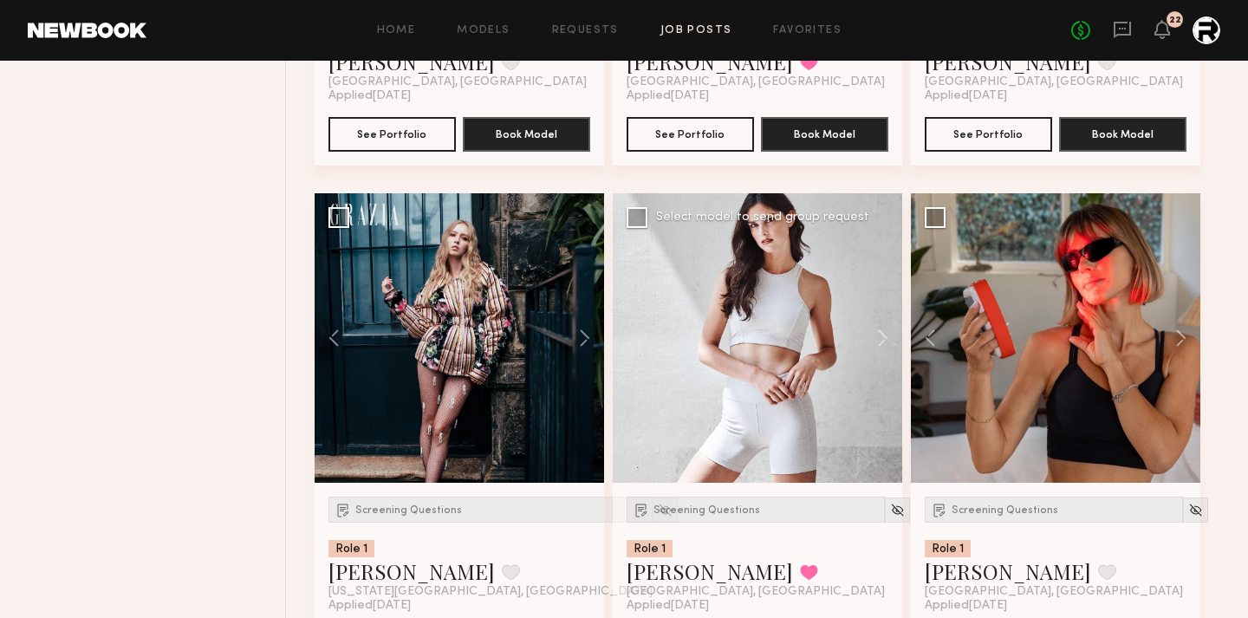
click at [635, 340] on div at bounding box center [758, 338] width 290 height 290
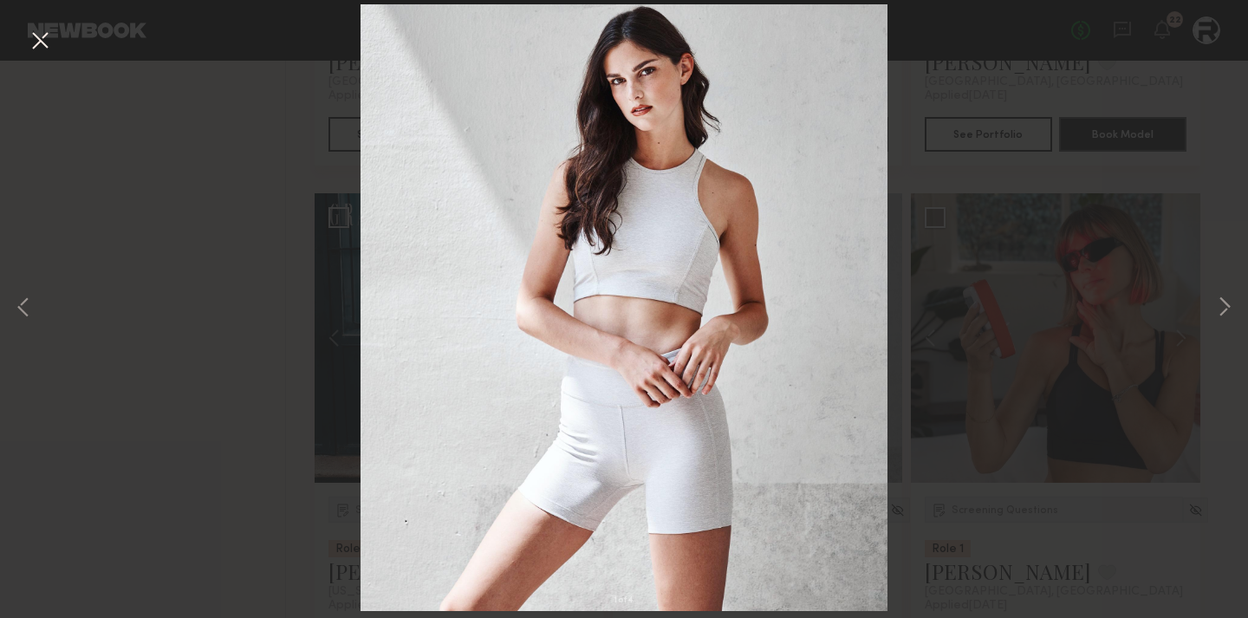
click at [264, 287] on div "1 of 4" at bounding box center [624, 309] width 1248 height 618
click at [37, 50] on button at bounding box center [40, 41] width 28 height 31
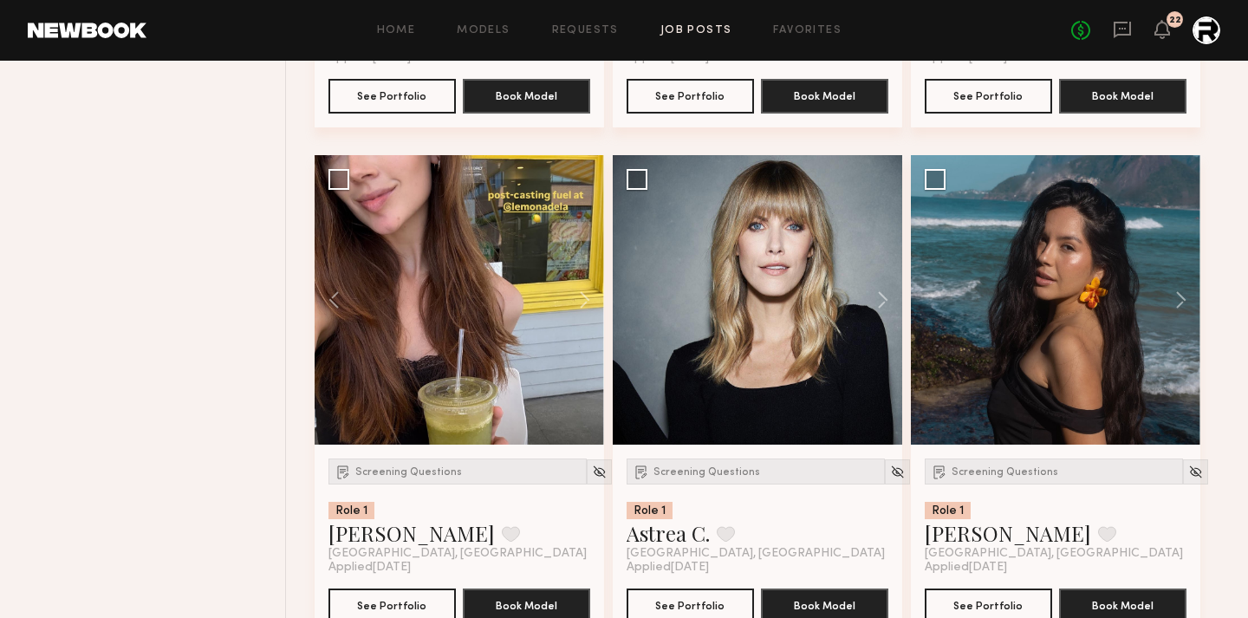
scroll to position [4742, 0]
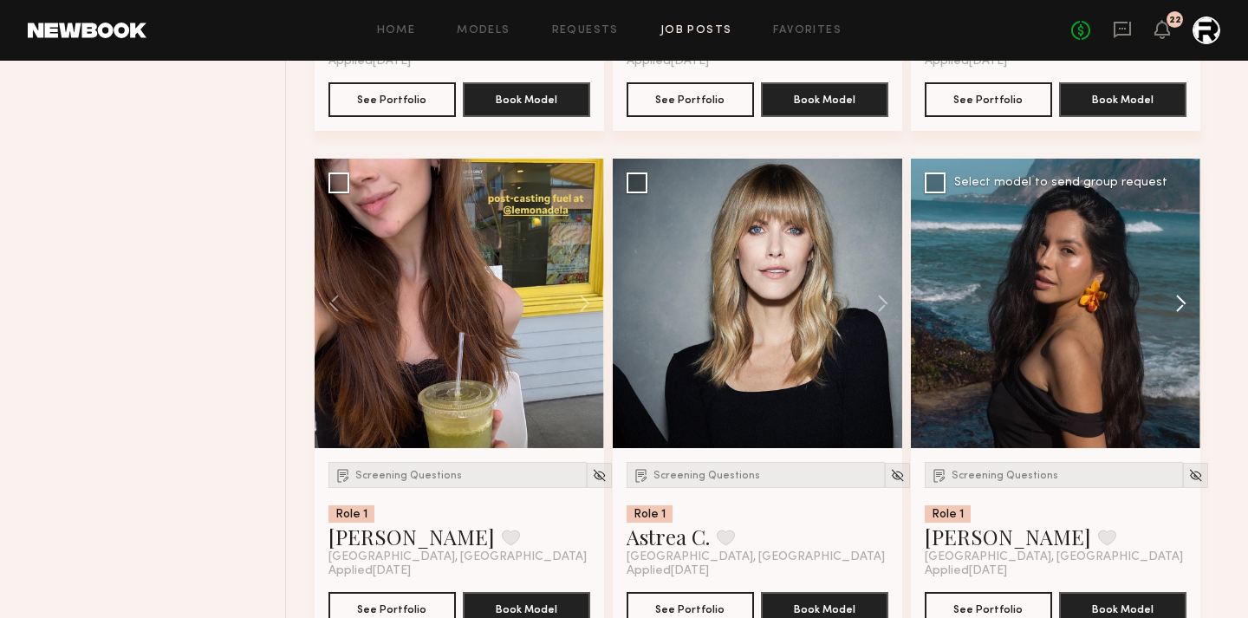
click at [1187, 309] on button at bounding box center [1172, 304] width 55 height 290
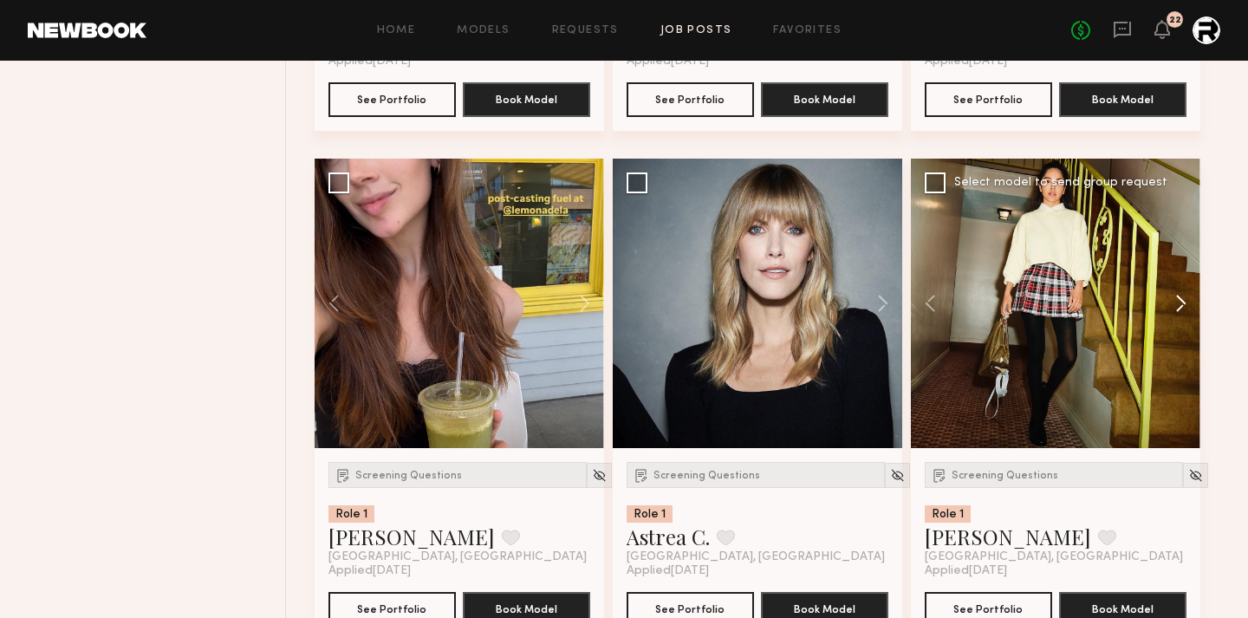
click at [1187, 309] on button at bounding box center [1172, 304] width 55 height 290
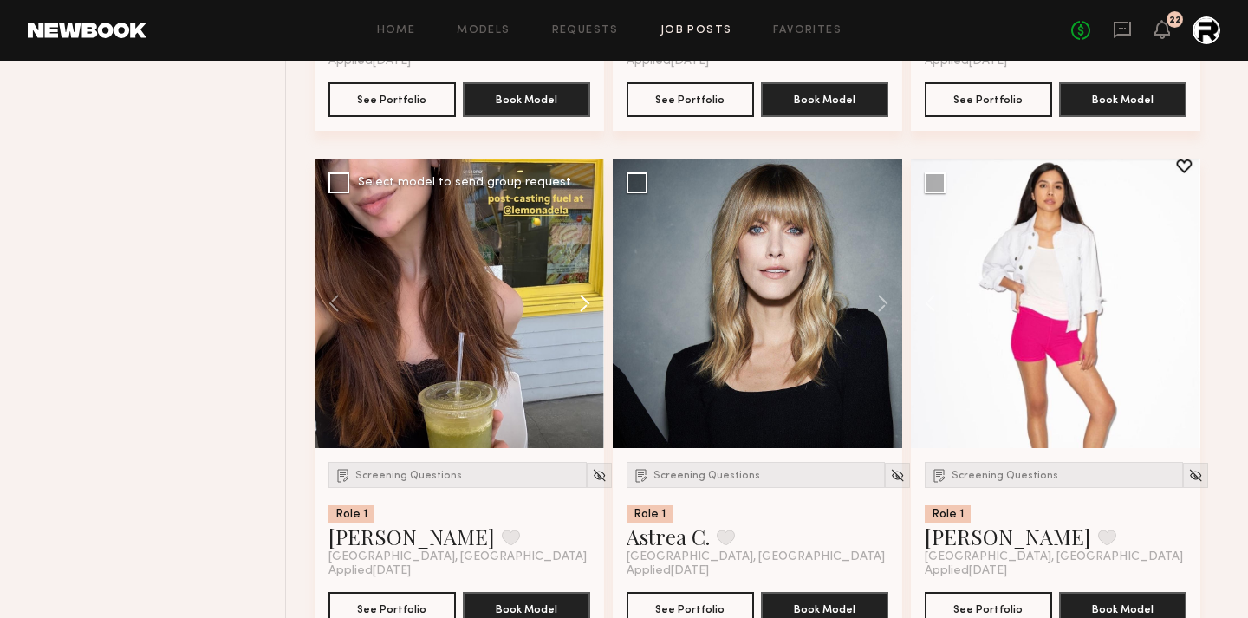
click at [586, 309] on button at bounding box center [576, 304] width 55 height 290
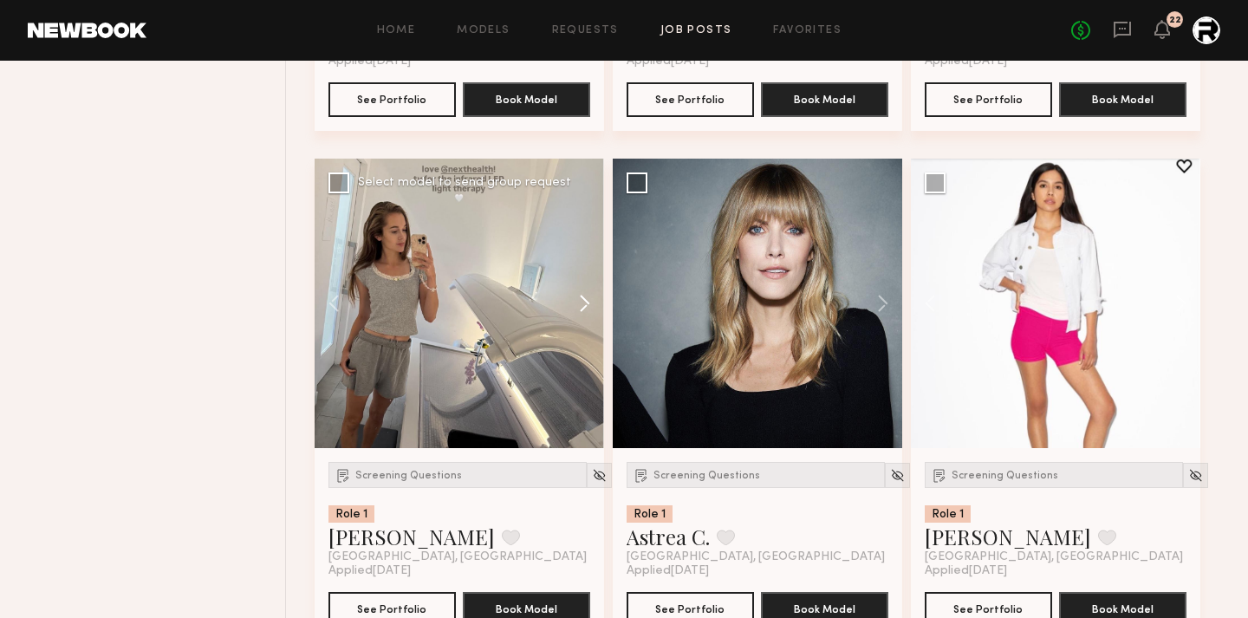
click at [586, 309] on button at bounding box center [576, 304] width 55 height 290
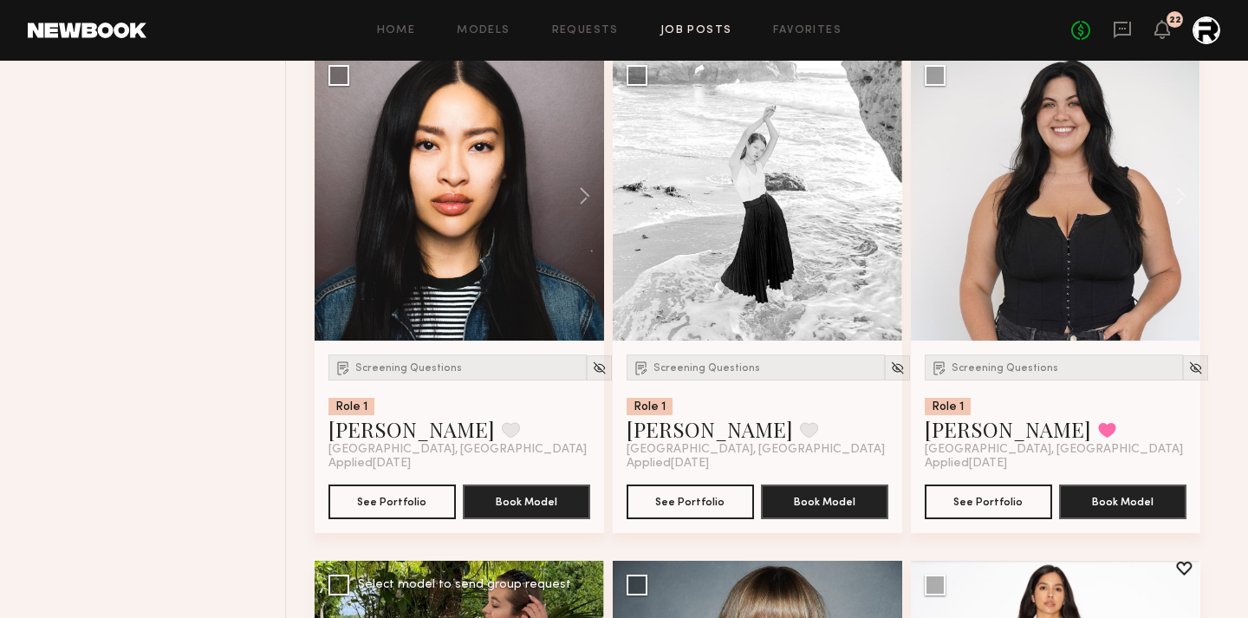
scroll to position [4112, 0]
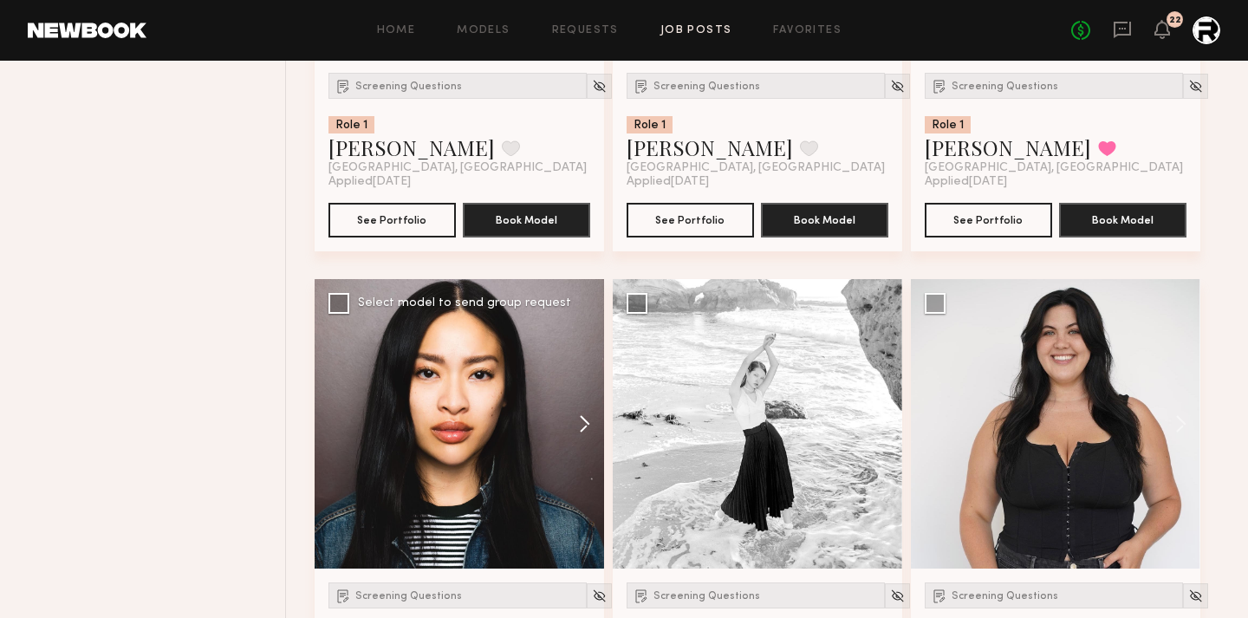
click at [585, 421] on button at bounding box center [576, 424] width 55 height 290
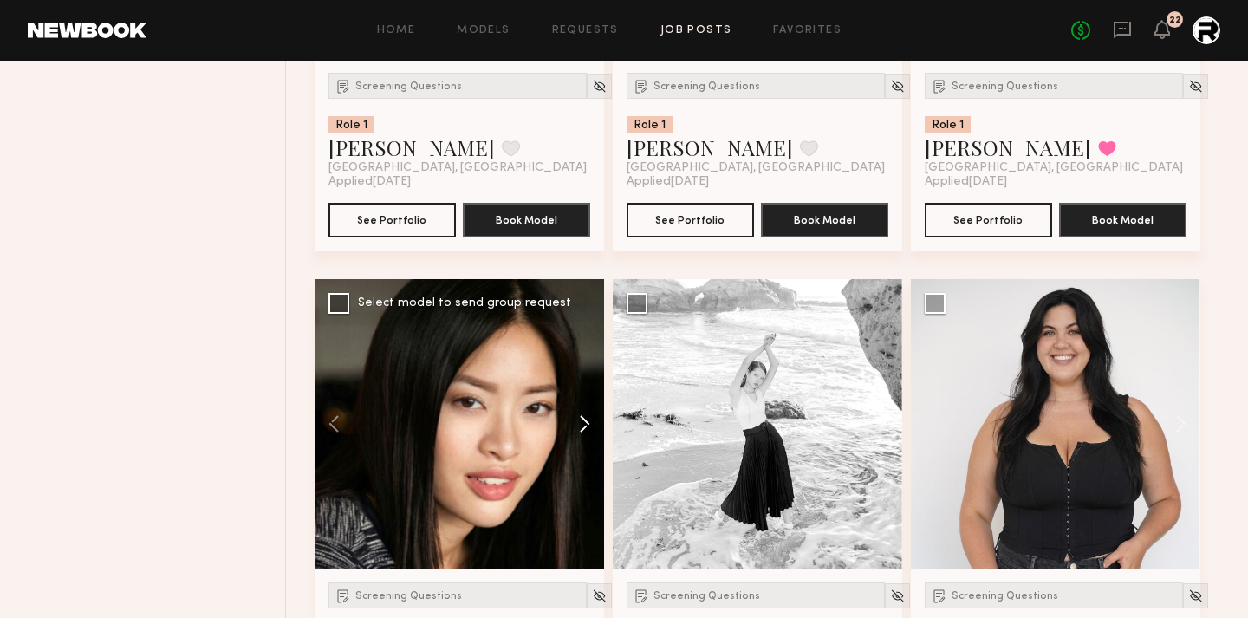
click at [585, 421] on button at bounding box center [576, 424] width 55 height 290
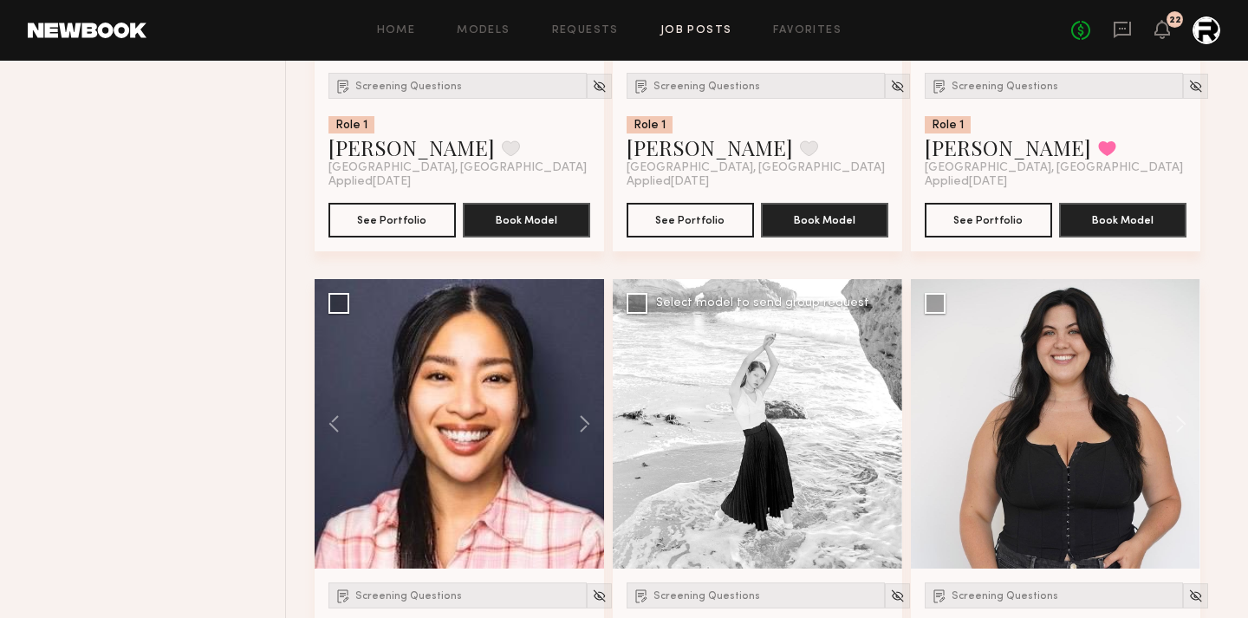
click at [884, 420] on button at bounding box center [874, 424] width 55 height 290
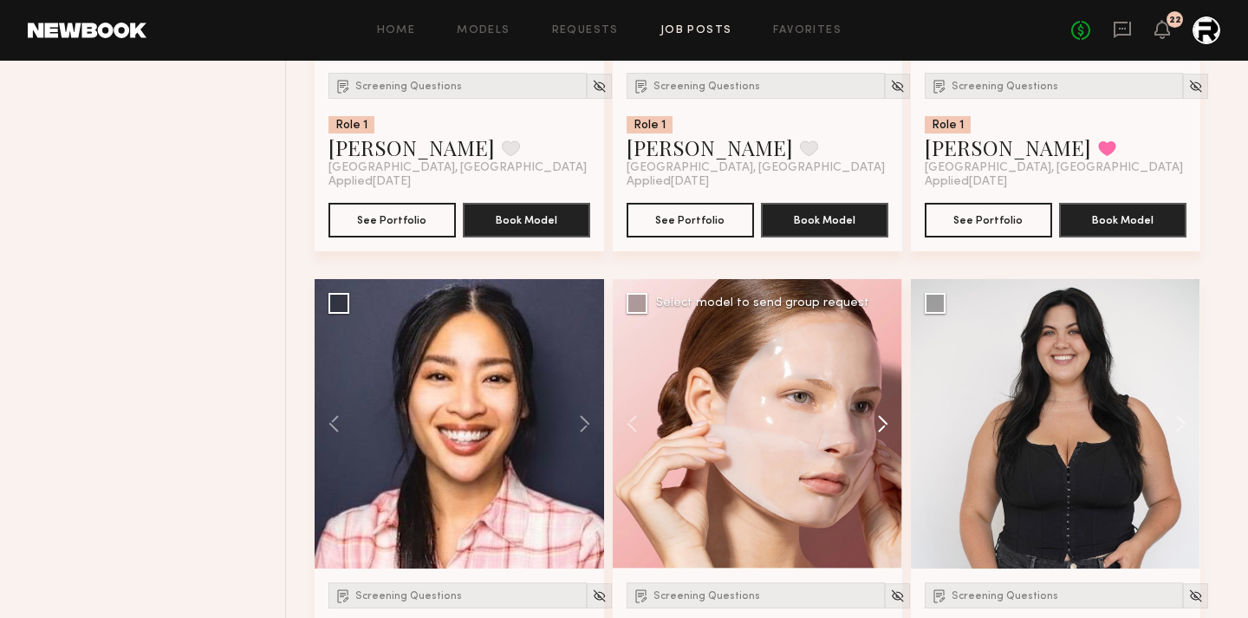
click at [884, 420] on button at bounding box center [874, 424] width 55 height 290
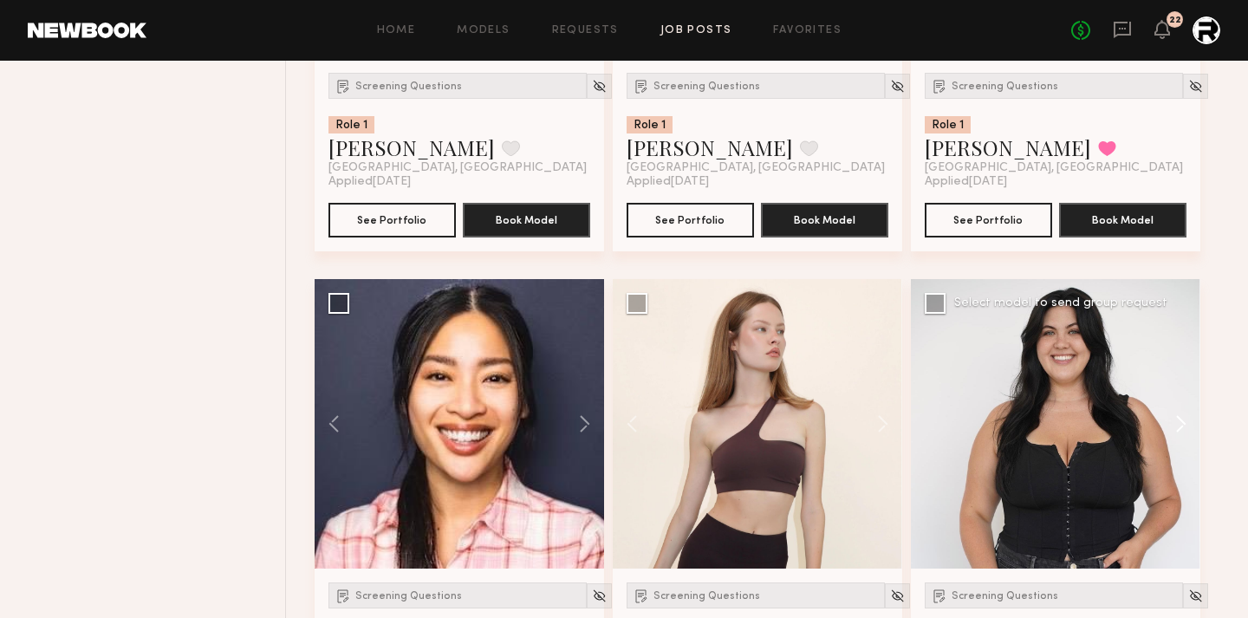
click at [1175, 419] on button at bounding box center [1172, 424] width 55 height 290
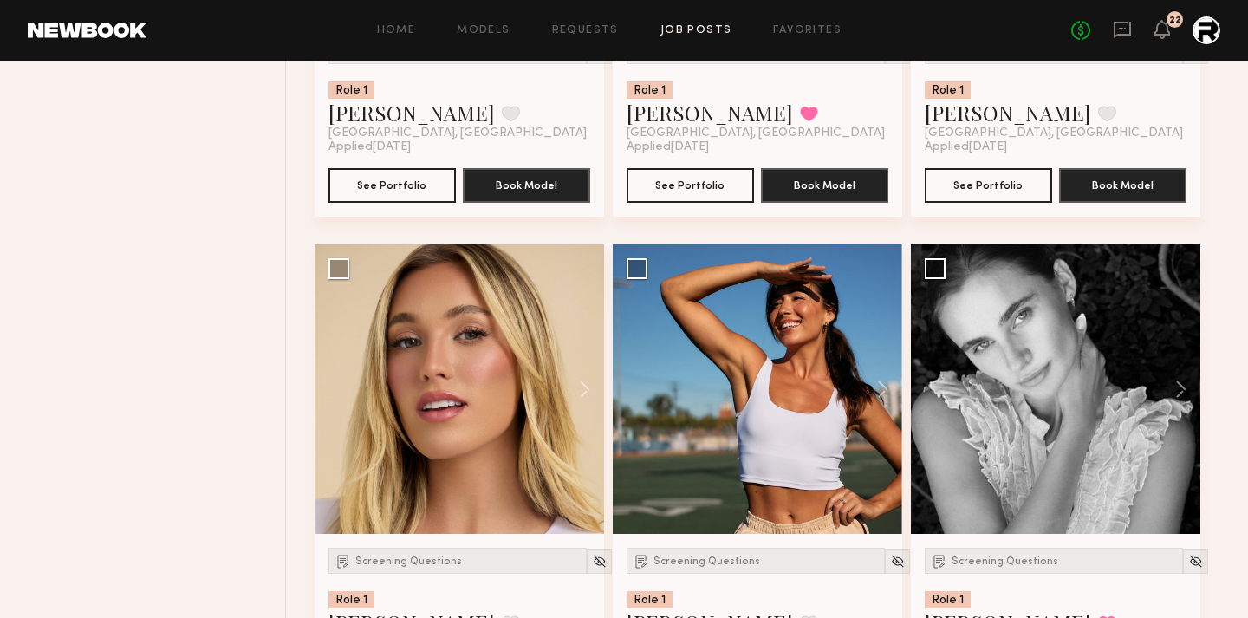
scroll to position [3523, 0]
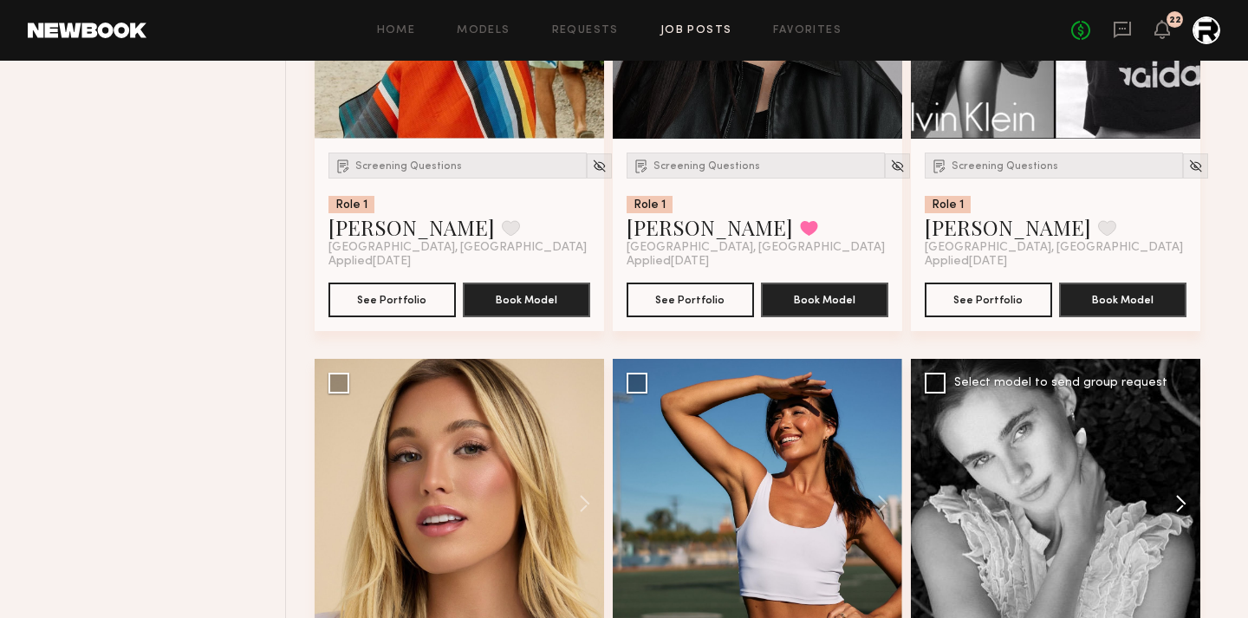
click at [1188, 517] on button at bounding box center [1172, 504] width 55 height 290
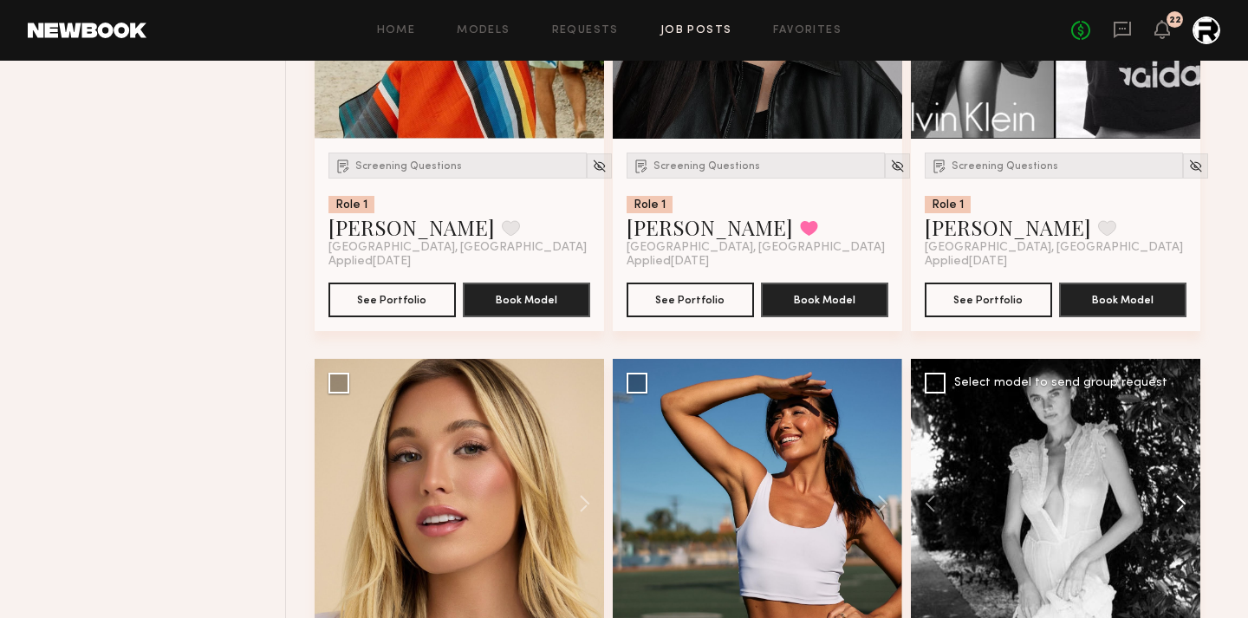
click at [1188, 517] on button at bounding box center [1172, 504] width 55 height 290
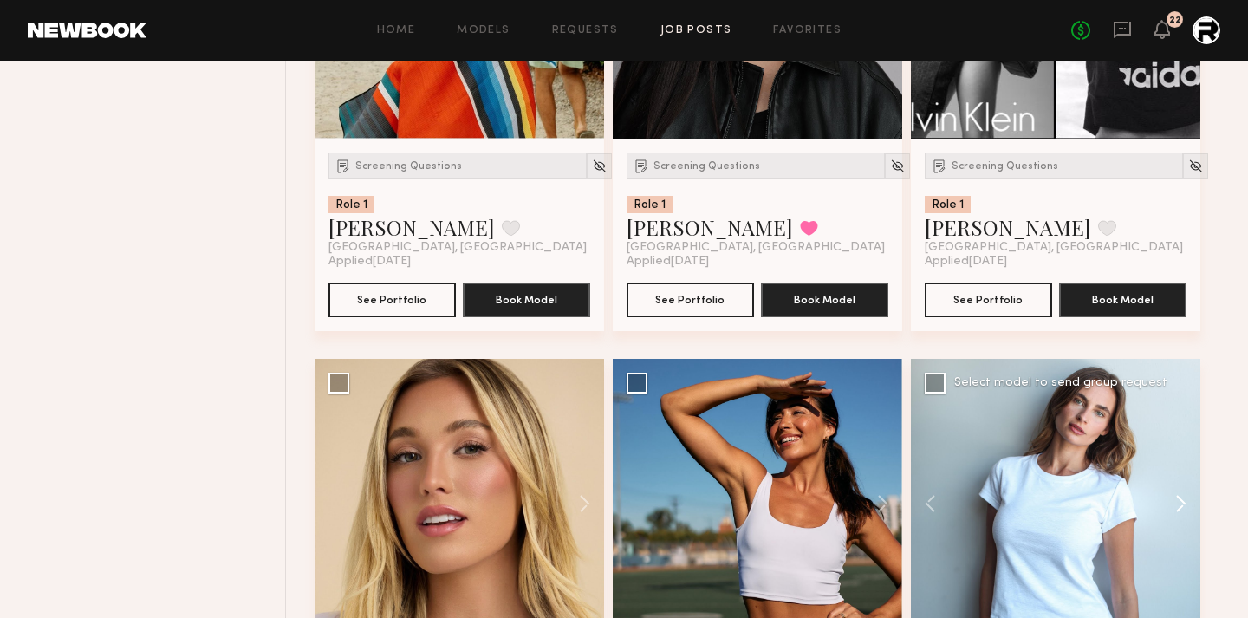
click at [1188, 517] on button at bounding box center [1172, 504] width 55 height 290
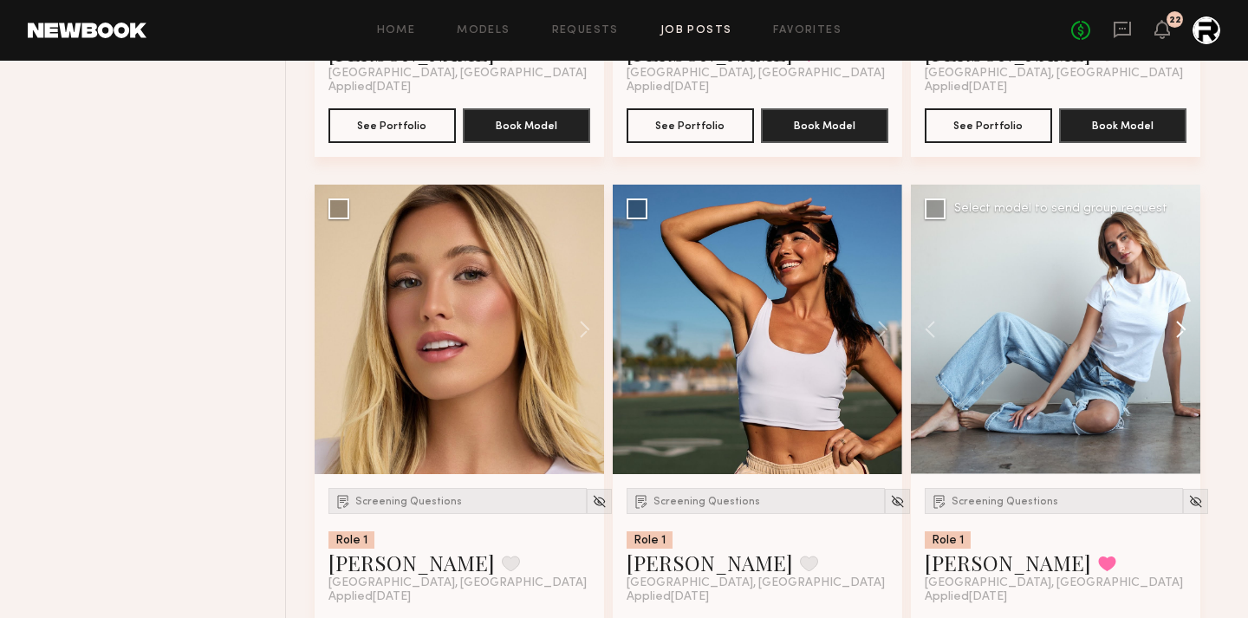
scroll to position [3703, 0]
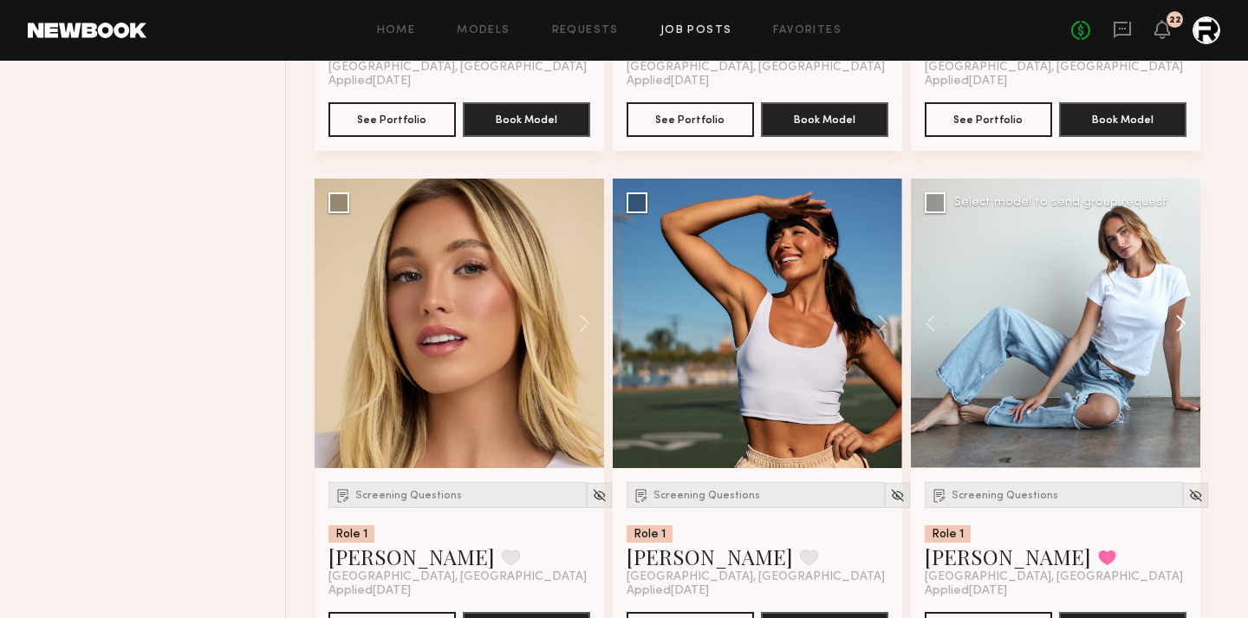
click at [1189, 329] on button at bounding box center [1172, 324] width 55 height 290
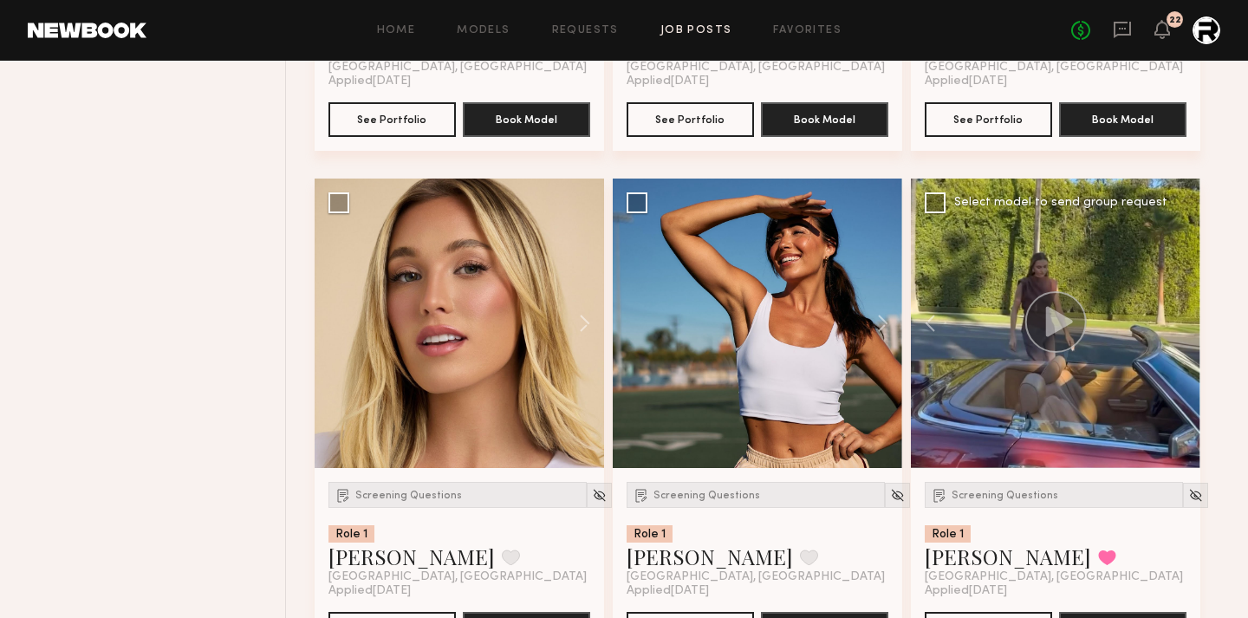
click at [1182, 329] on div at bounding box center [1056, 324] width 290 height 290
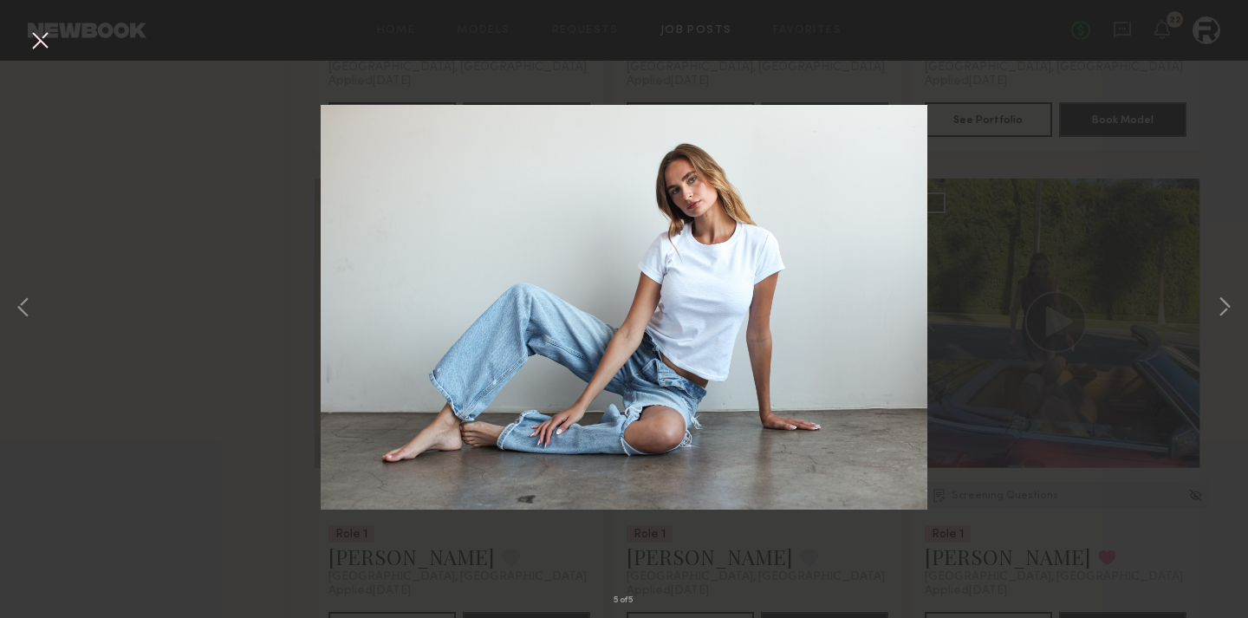
click at [40, 46] on button at bounding box center [40, 41] width 28 height 31
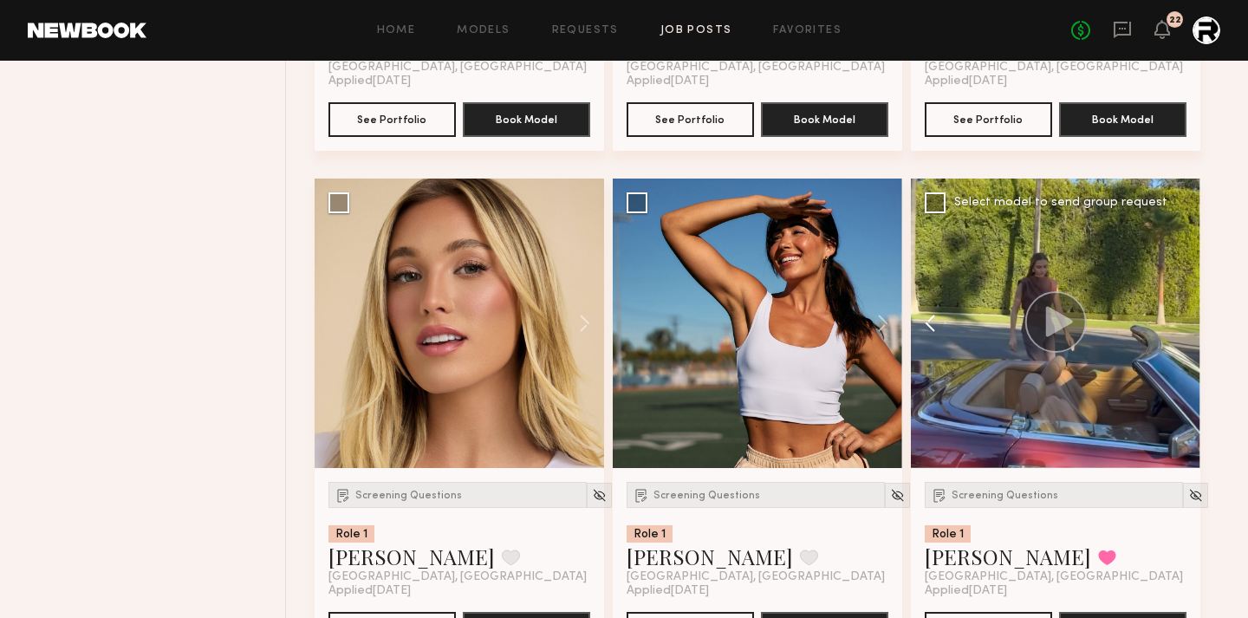
click at [927, 316] on button at bounding box center [938, 324] width 55 height 290
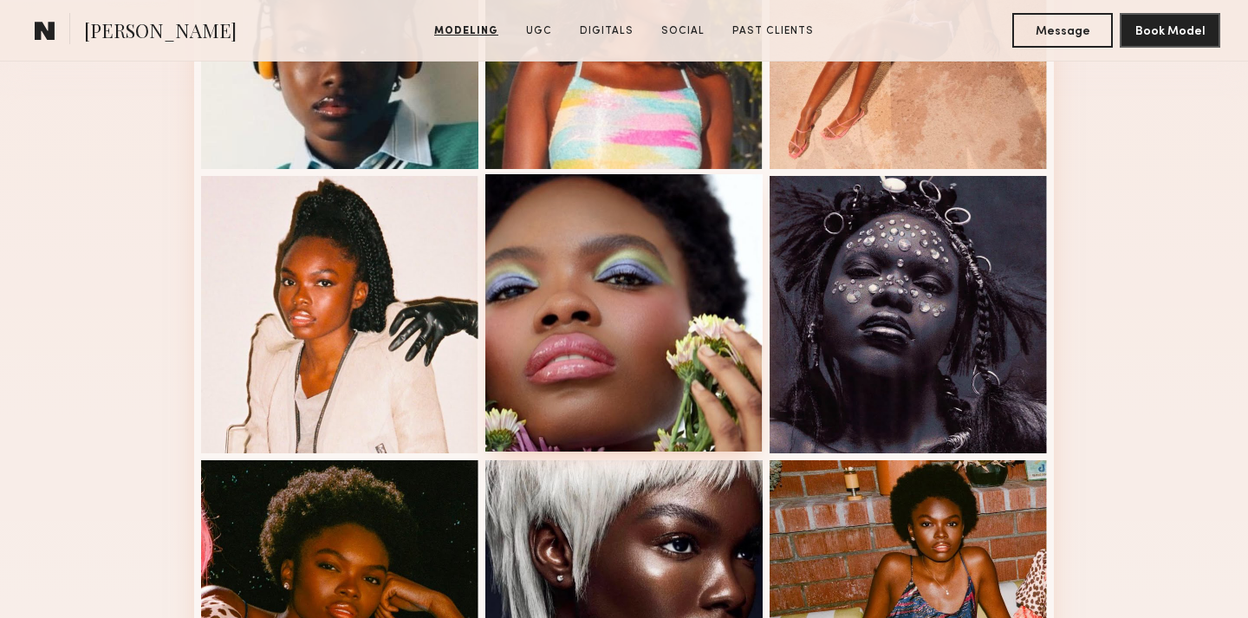
scroll to position [622, 0]
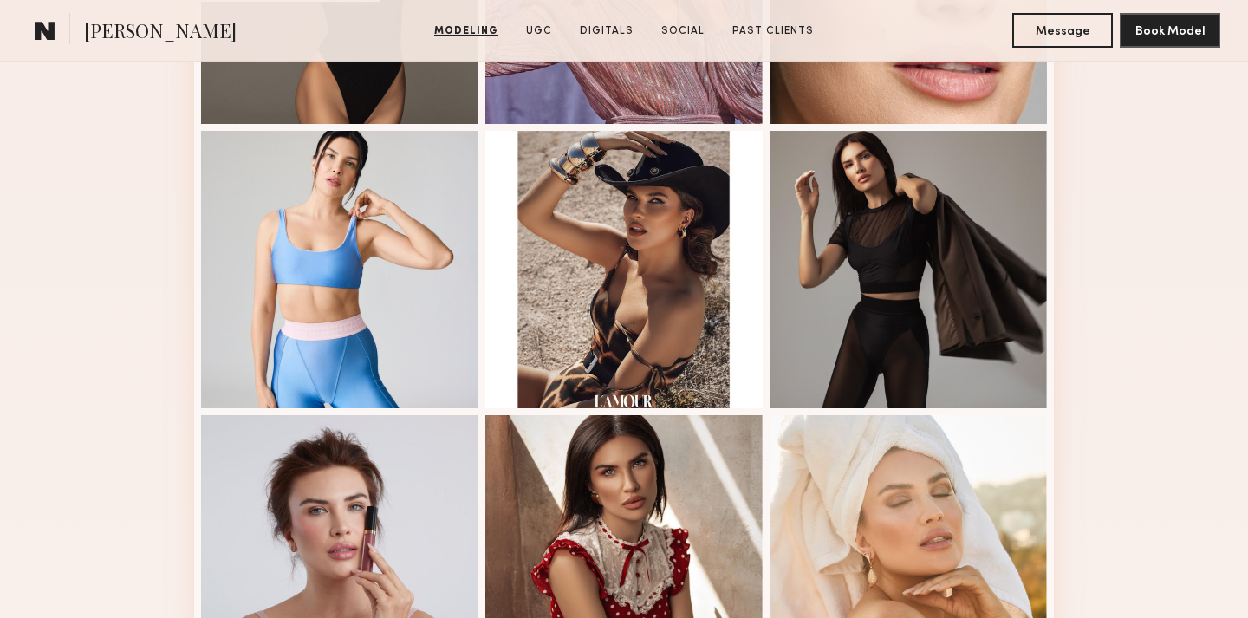
scroll to position [964, 0]
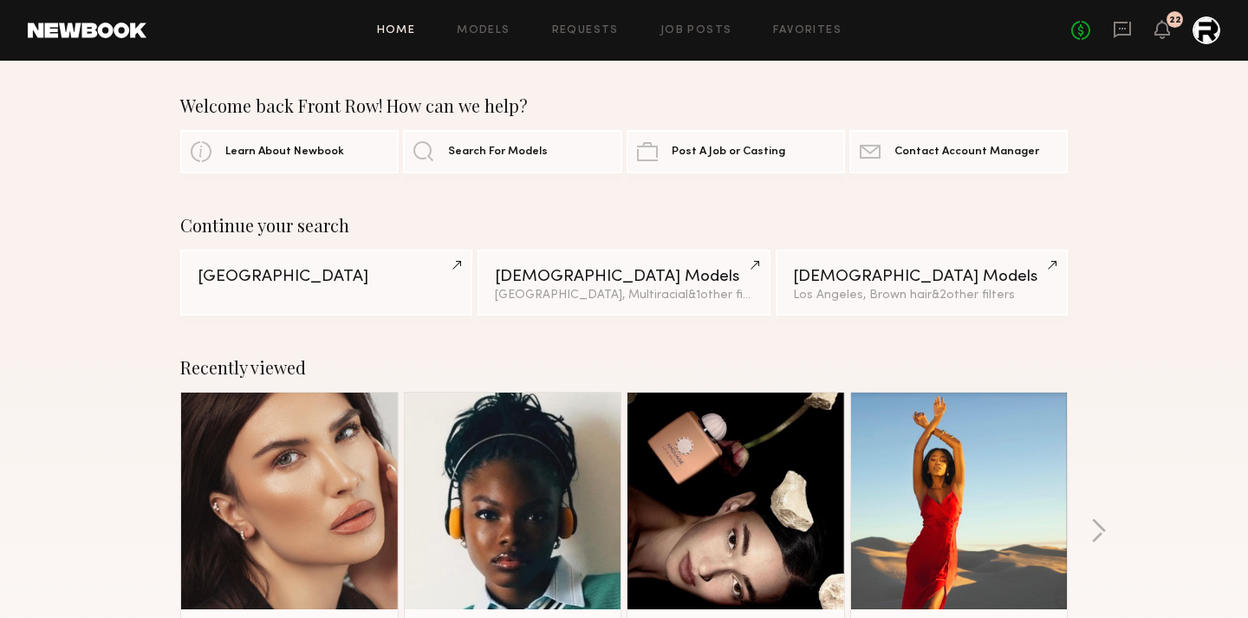
click at [700, 37] on div "Home Models Requests Job Posts Favorites Sign Out No fees up to $5,000 22" at bounding box center [683, 30] width 1074 height 28
click at [695, 29] on link "Job Posts" at bounding box center [697, 30] width 72 height 11
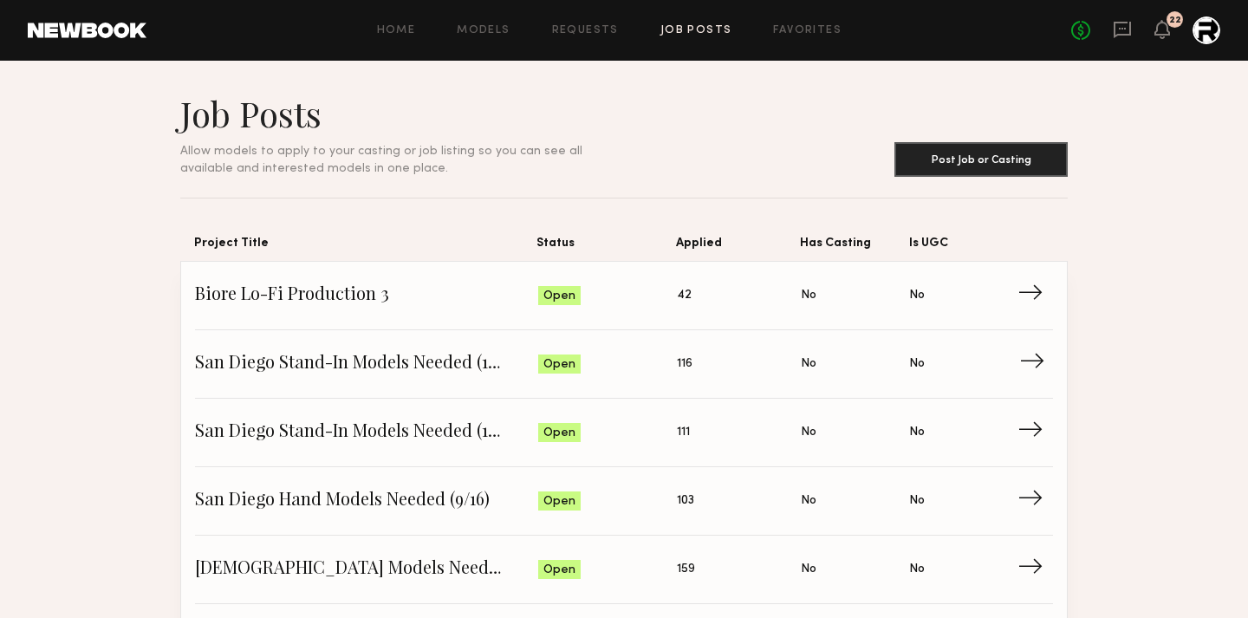
click at [329, 361] on span "San Diego Stand-In Models Needed (10/16)" at bounding box center [366, 364] width 343 height 26
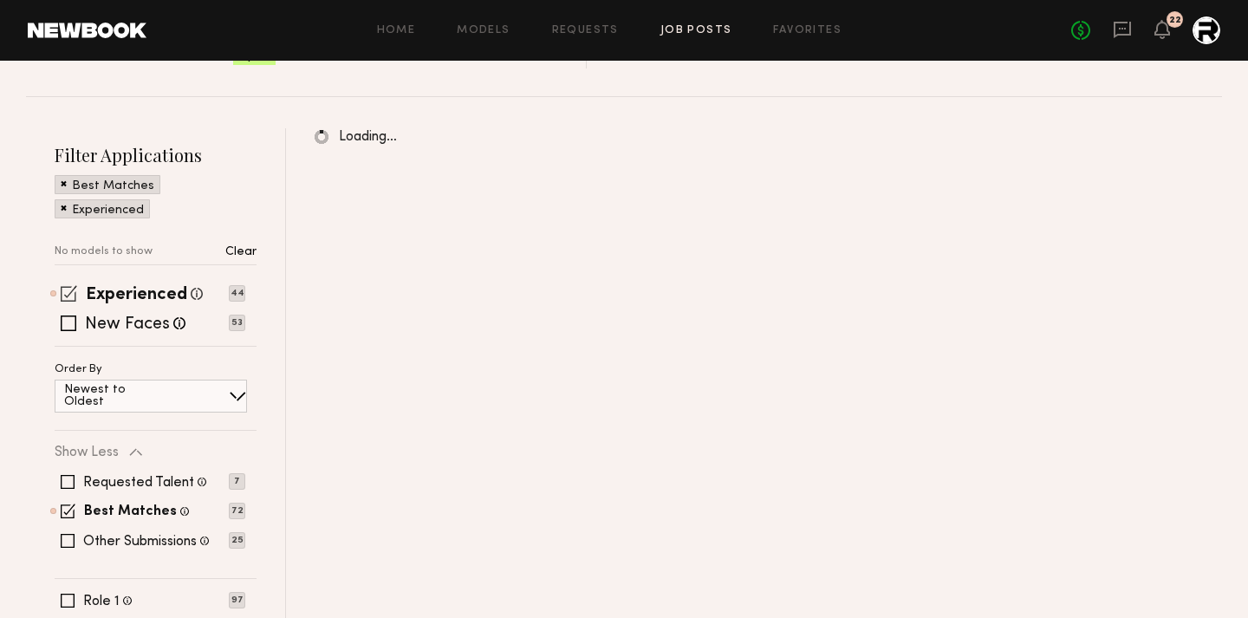
scroll to position [228, 0]
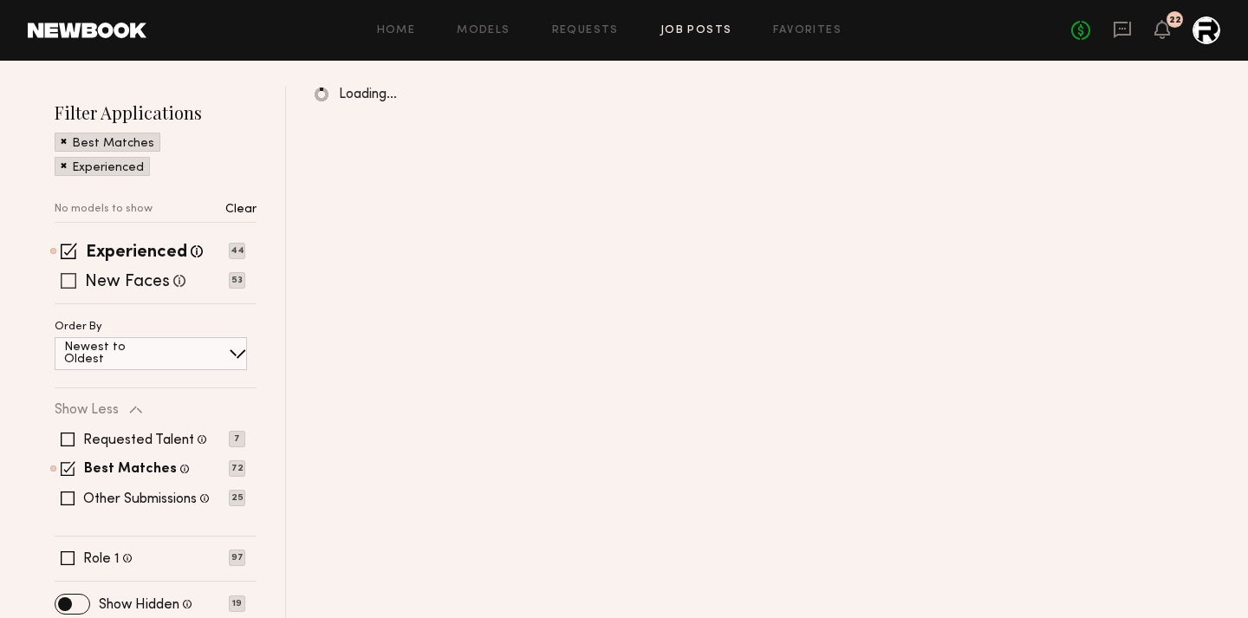
click at [68, 280] on span at bounding box center [69, 281] width 16 height 16
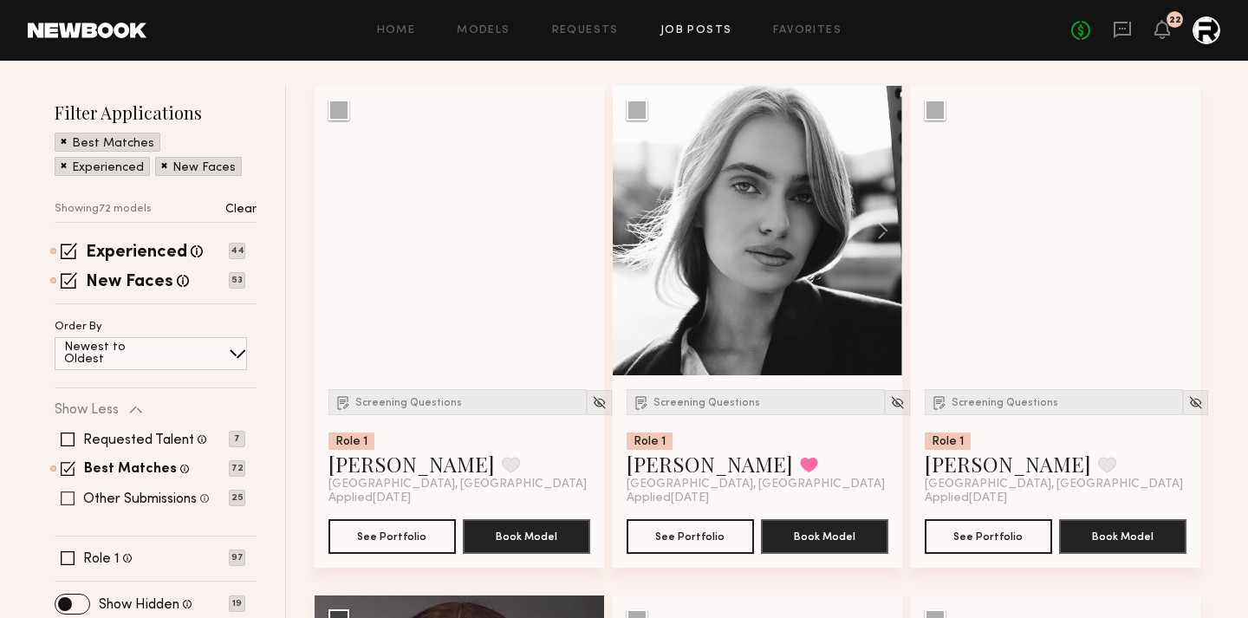
click at [75, 496] on div "Other Submissions Models shown below have applied to this job but do not match …" at bounding box center [150, 498] width 191 height 14
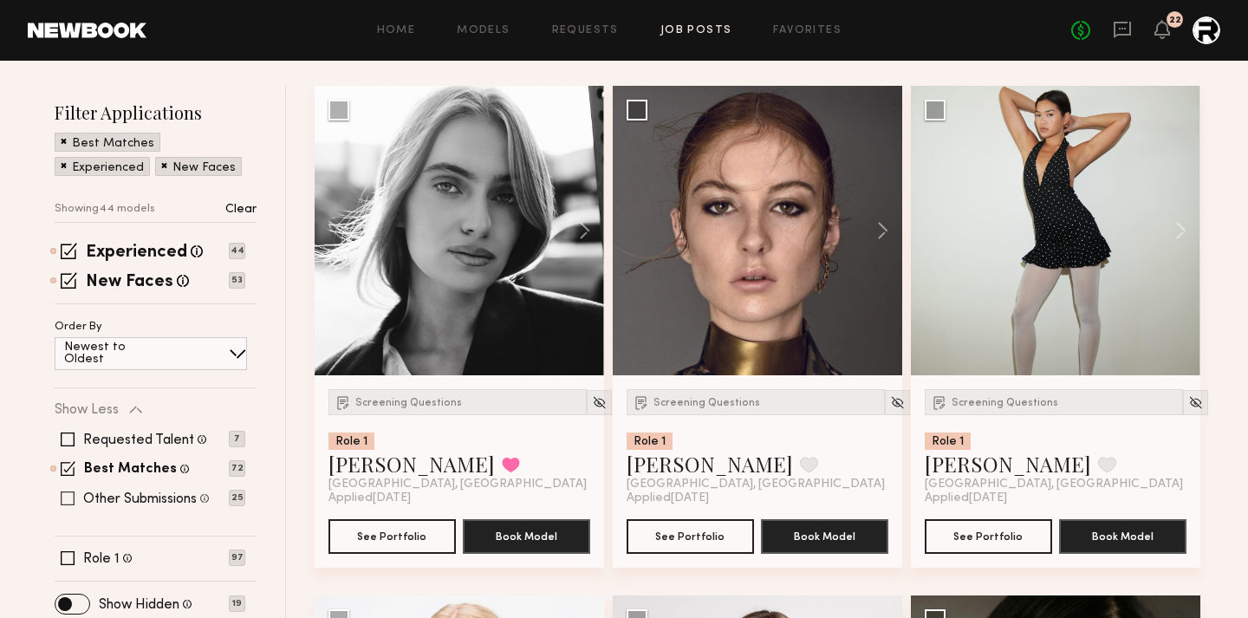
click at [68, 496] on span at bounding box center [68, 498] width 14 height 14
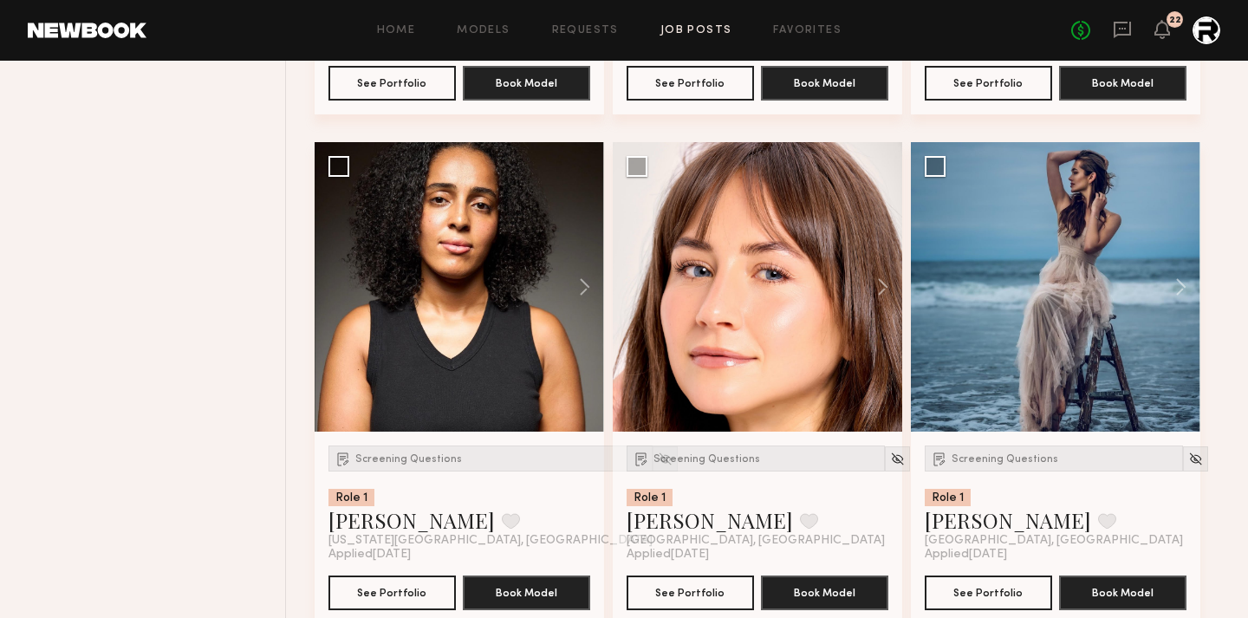
scroll to position [4277, 0]
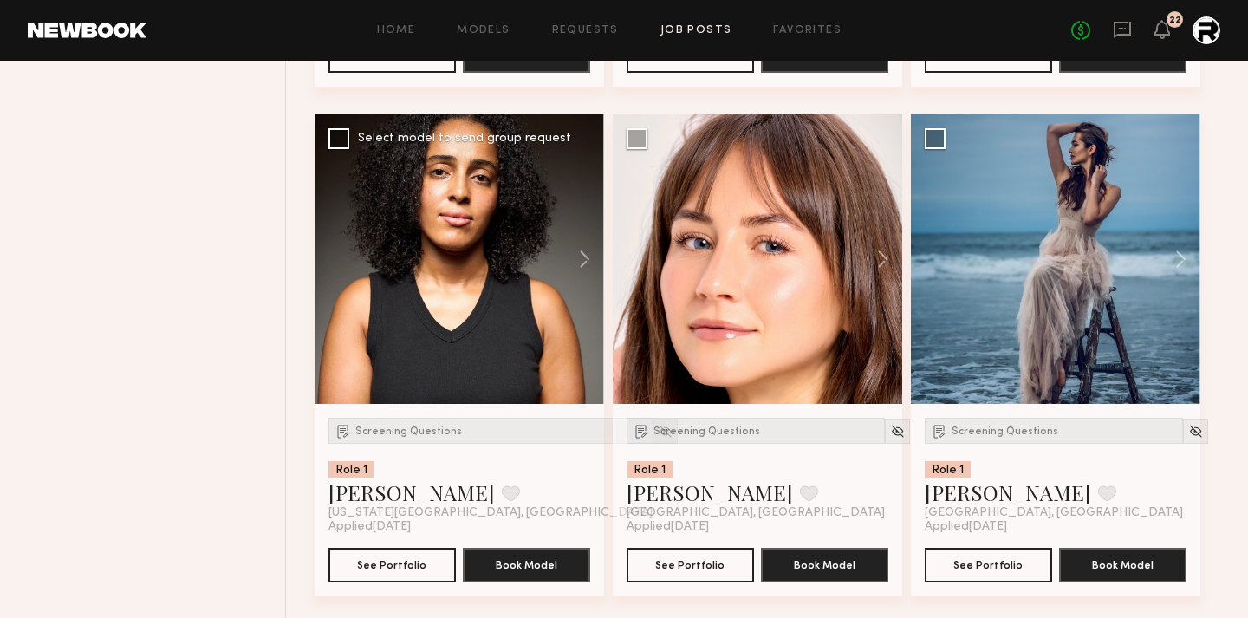
click at [658, 435] on img at bounding box center [665, 431] width 15 height 15
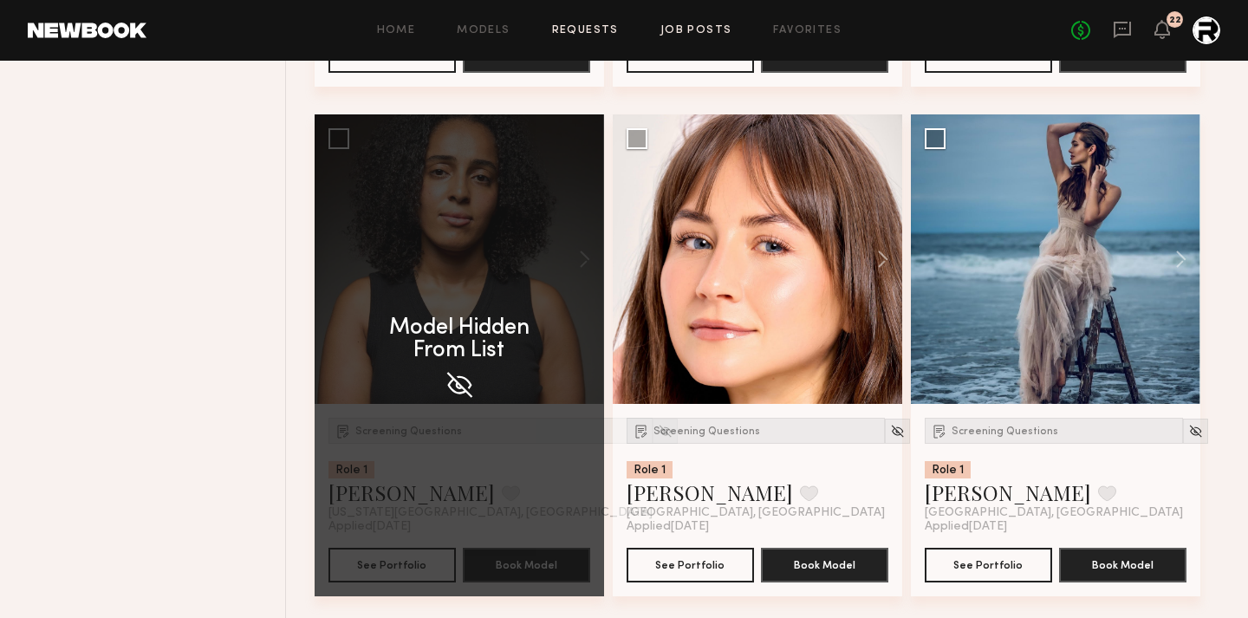
click at [593, 34] on link "Requests" at bounding box center [585, 30] width 67 height 11
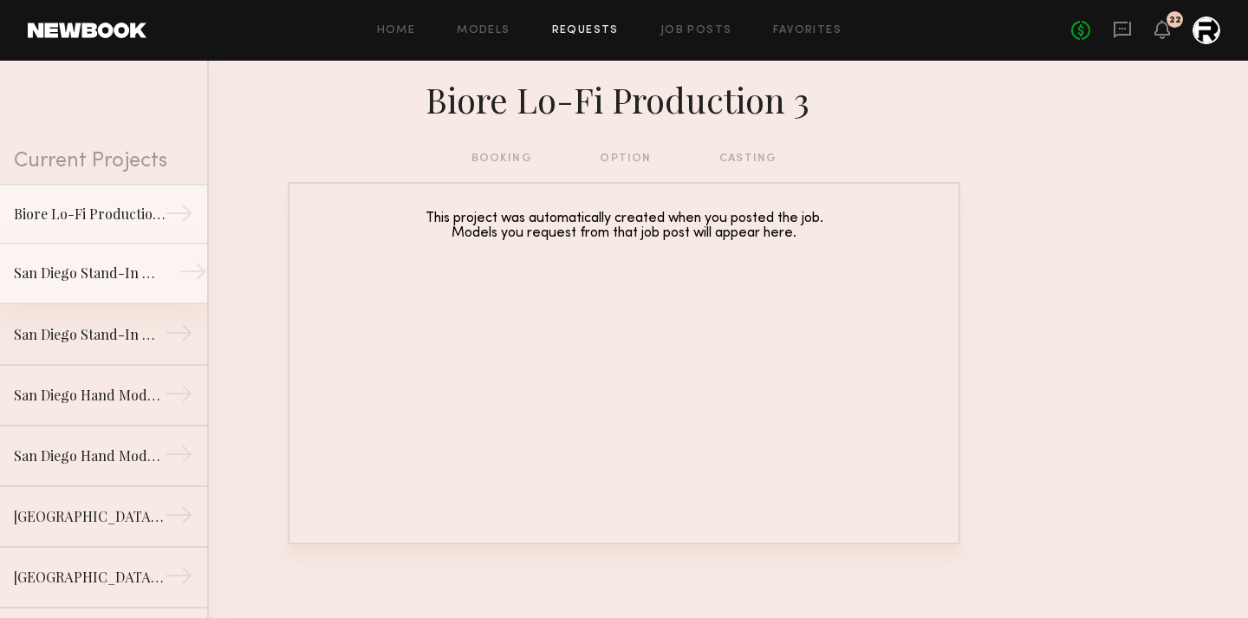
click at [84, 275] on div "San Diego Stand-In Models Needed (10/16)" at bounding box center [89, 273] width 151 height 21
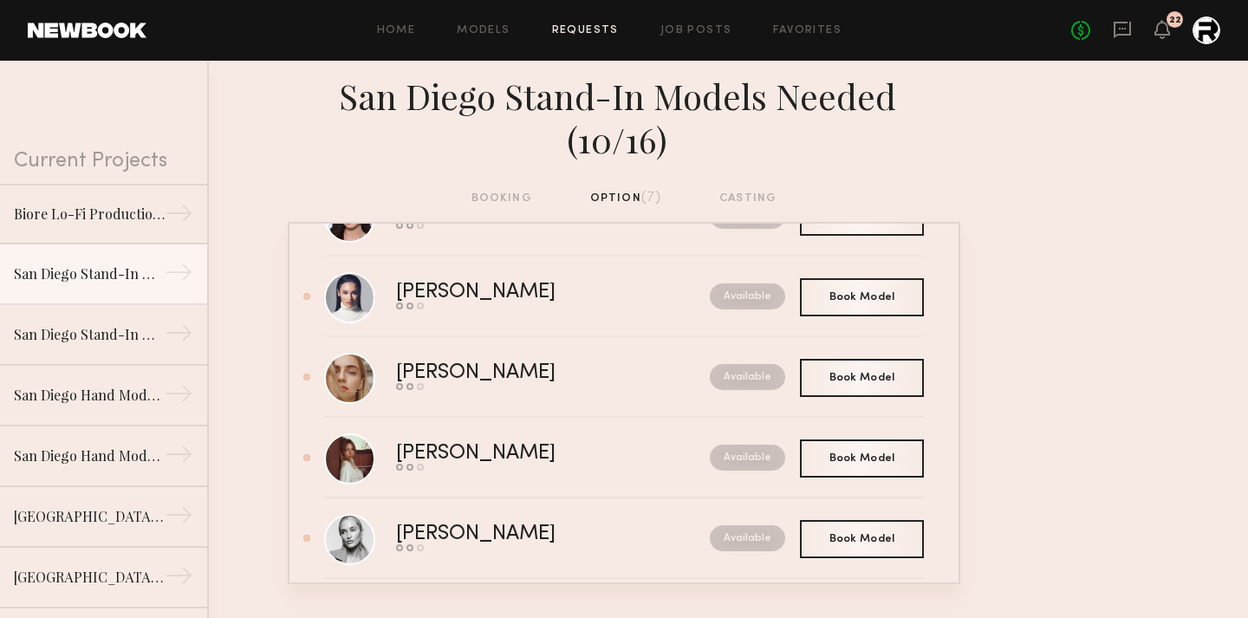
scroll to position [263, 0]
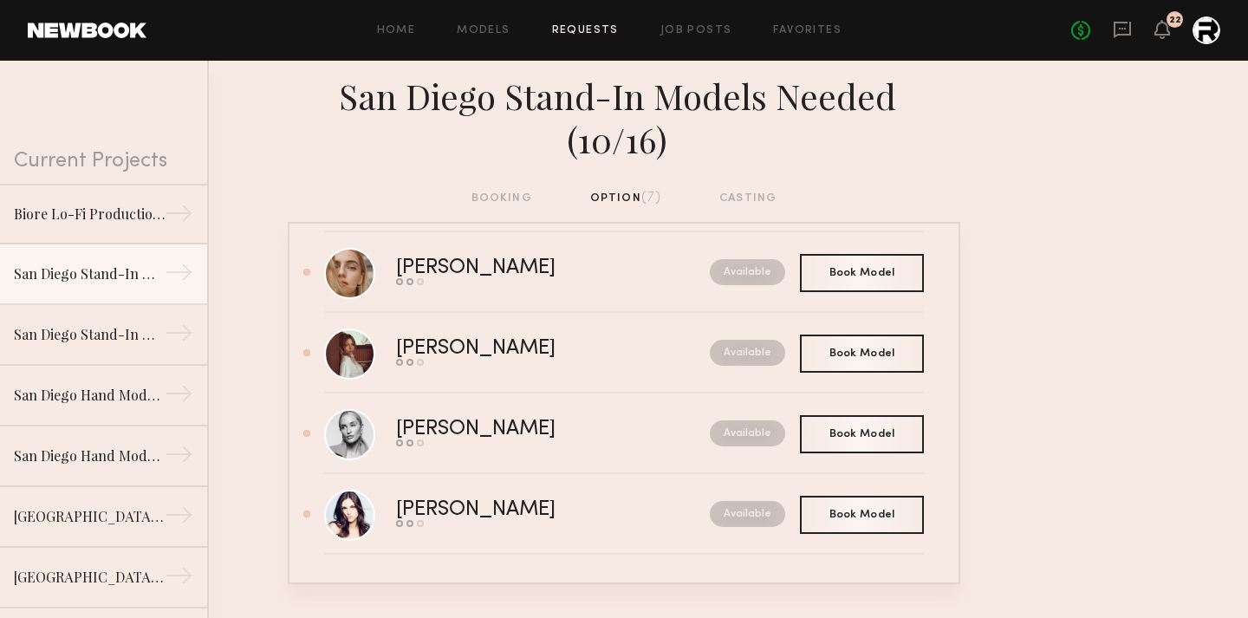
click at [503, 189] on div "booking option (7) casting" at bounding box center [625, 198] width 306 height 19
click at [506, 189] on div "booking option (7) casting" at bounding box center [625, 198] width 306 height 19
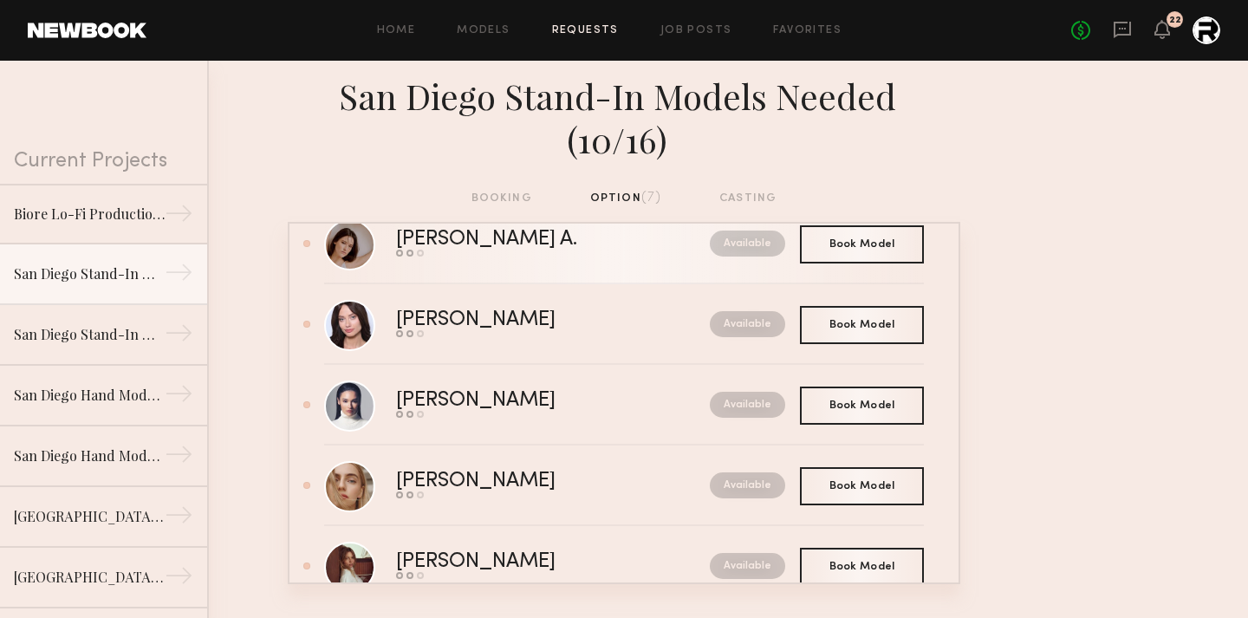
scroll to position [0, 0]
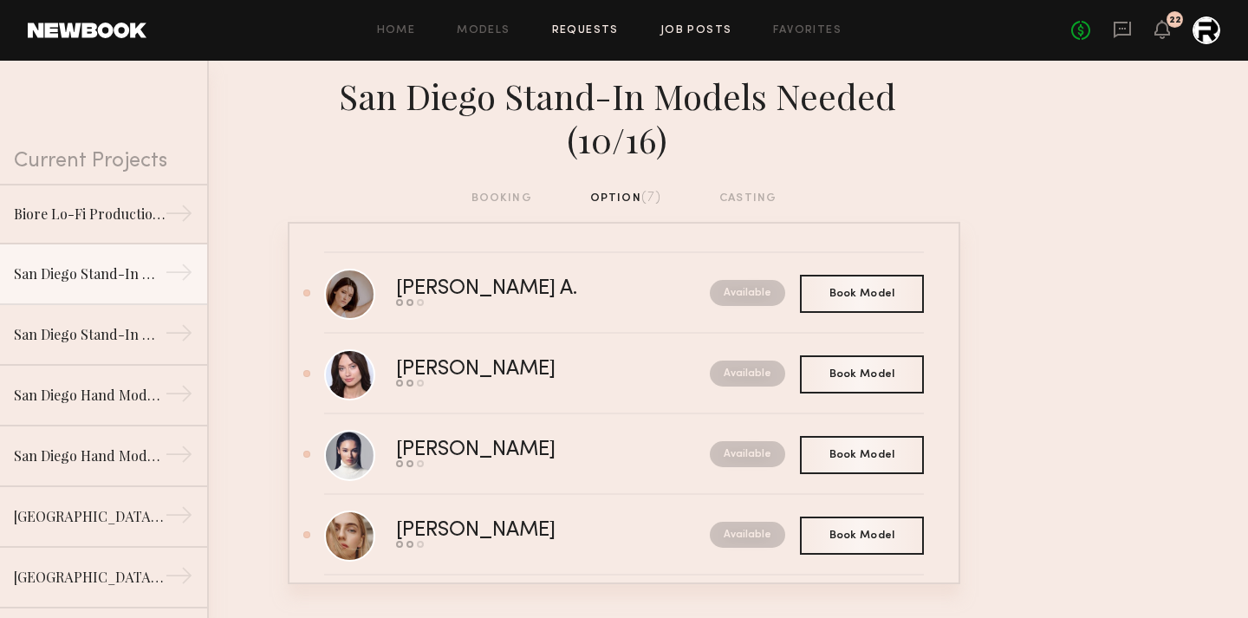
click at [700, 30] on link "Job Posts" at bounding box center [697, 30] width 72 height 11
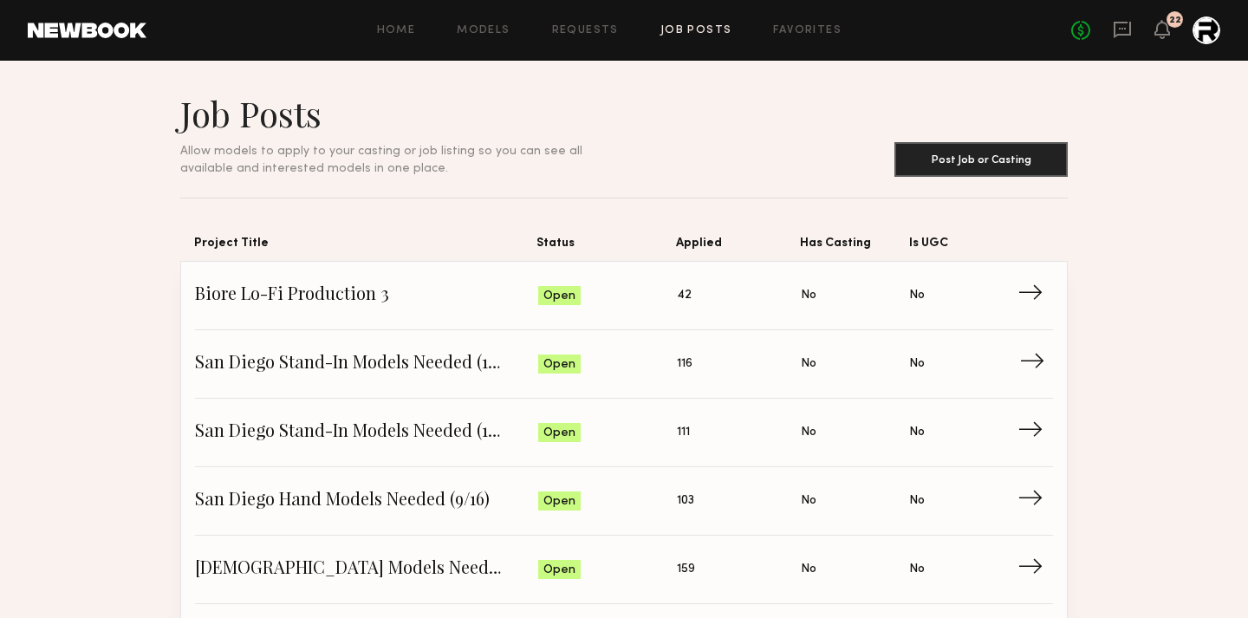
click at [342, 344] on link "San Diego Stand-In Models Needed (10/16) Status: Open Applied: 116 Has Casting:…" at bounding box center [624, 364] width 858 height 68
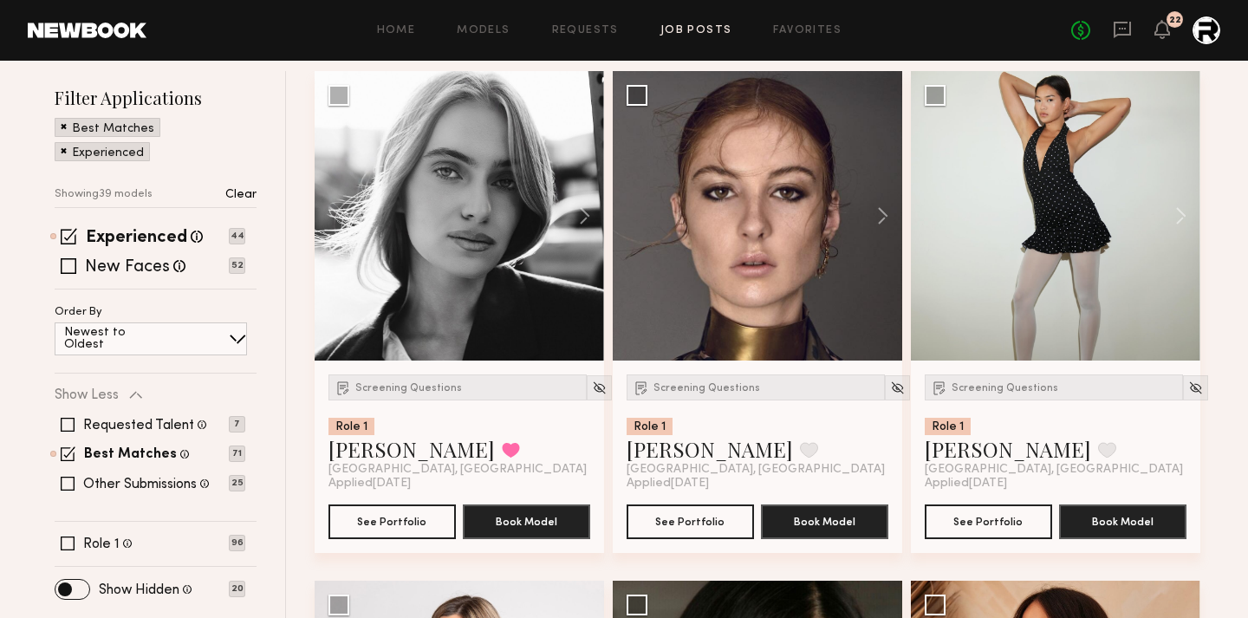
scroll to position [244, 0]
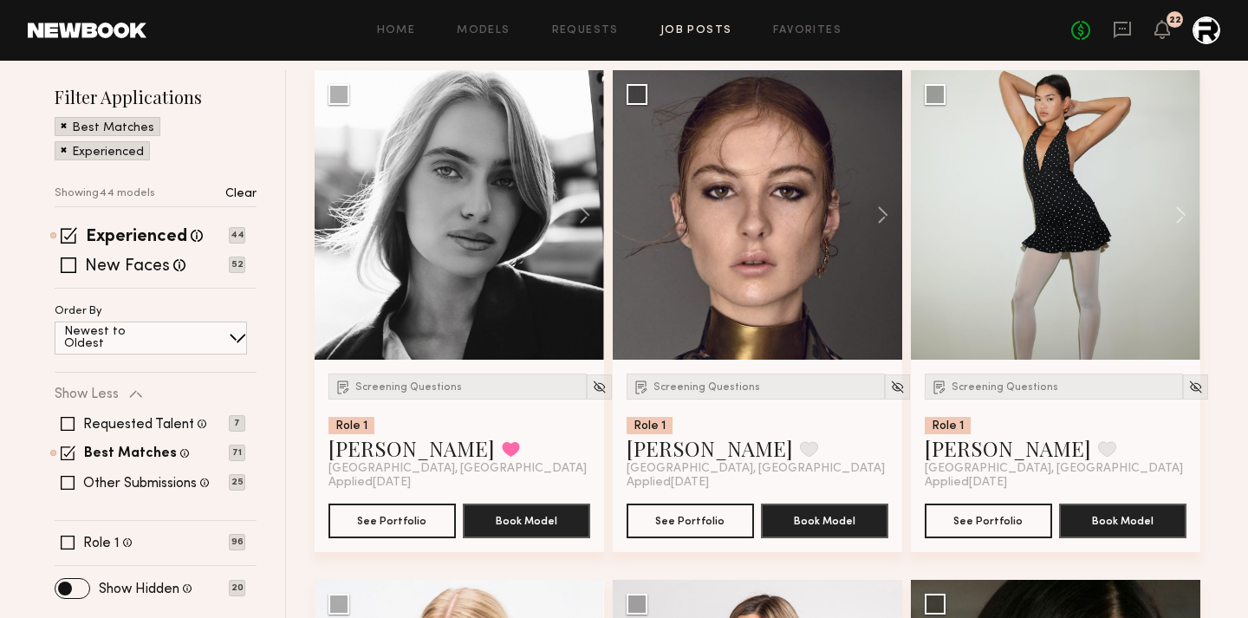
click at [101, 277] on div "Experienced Talent we've deemed to have ample paid, professional modeling exper…" at bounding box center [156, 259] width 202 height 60
click at [101, 268] on label "New Faces" at bounding box center [127, 266] width 85 height 17
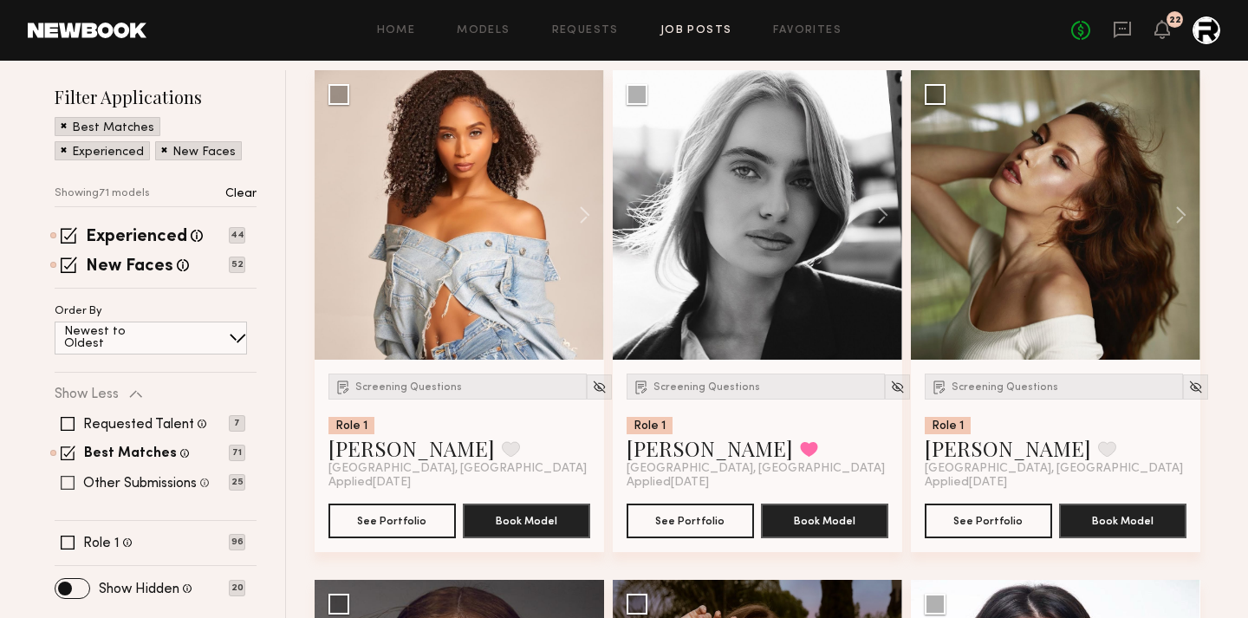
click at [110, 474] on div "Other Submissions Models shown below have applied to this job but do not match …" at bounding box center [146, 482] width 126 height 16
click at [70, 482] on span at bounding box center [68, 483] width 14 height 14
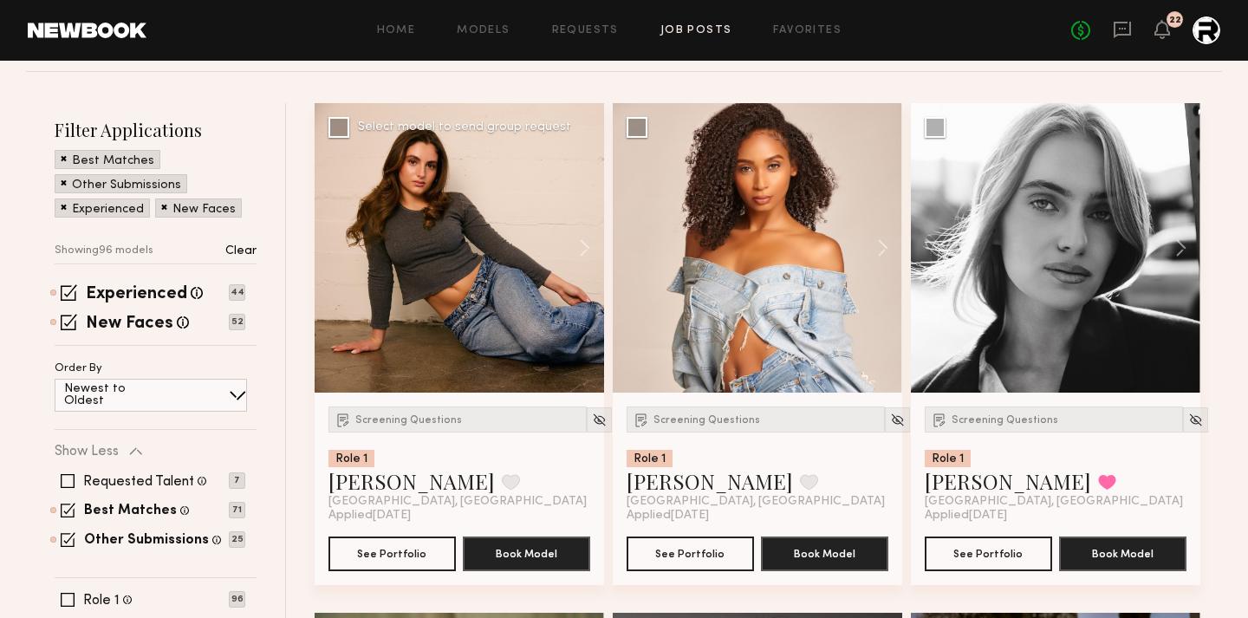
scroll to position [239, 0]
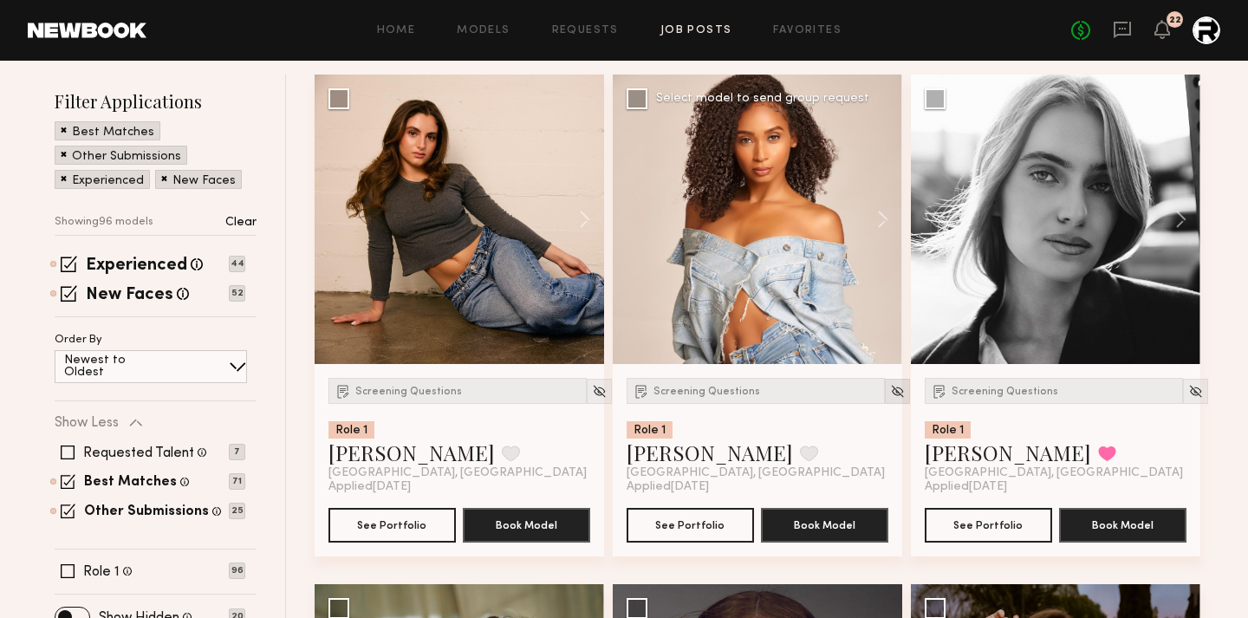
click at [890, 387] on img at bounding box center [897, 391] width 15 height 15
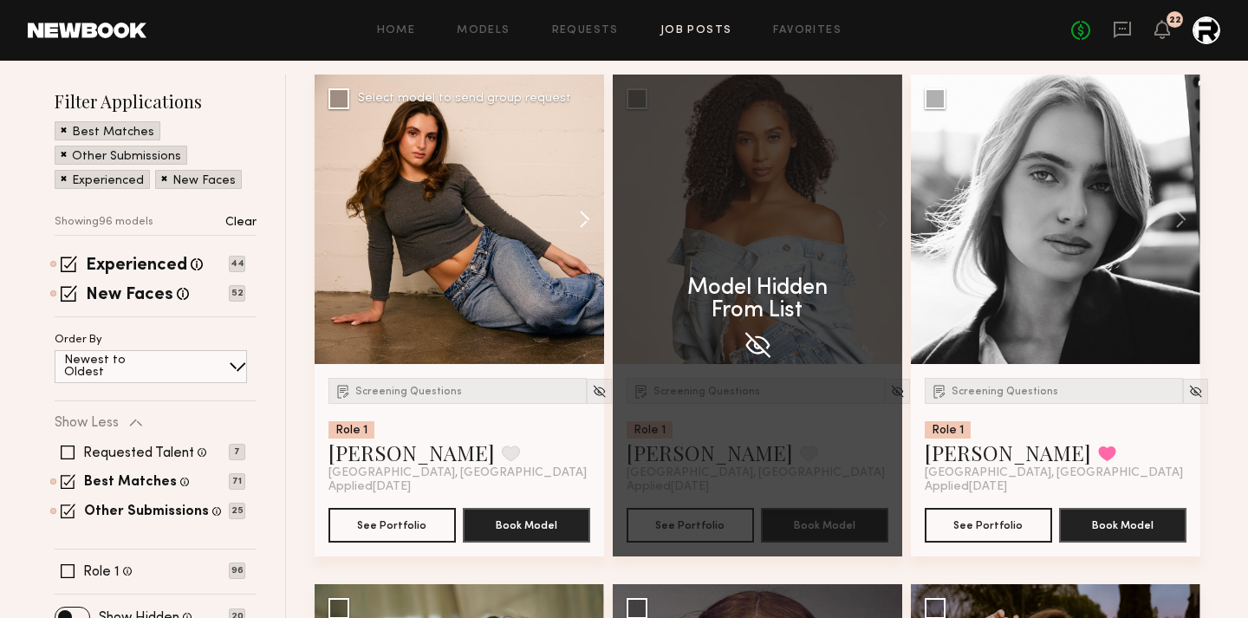
click at [589, 220] on button at bounding box center [576, 220] width 55 height 290
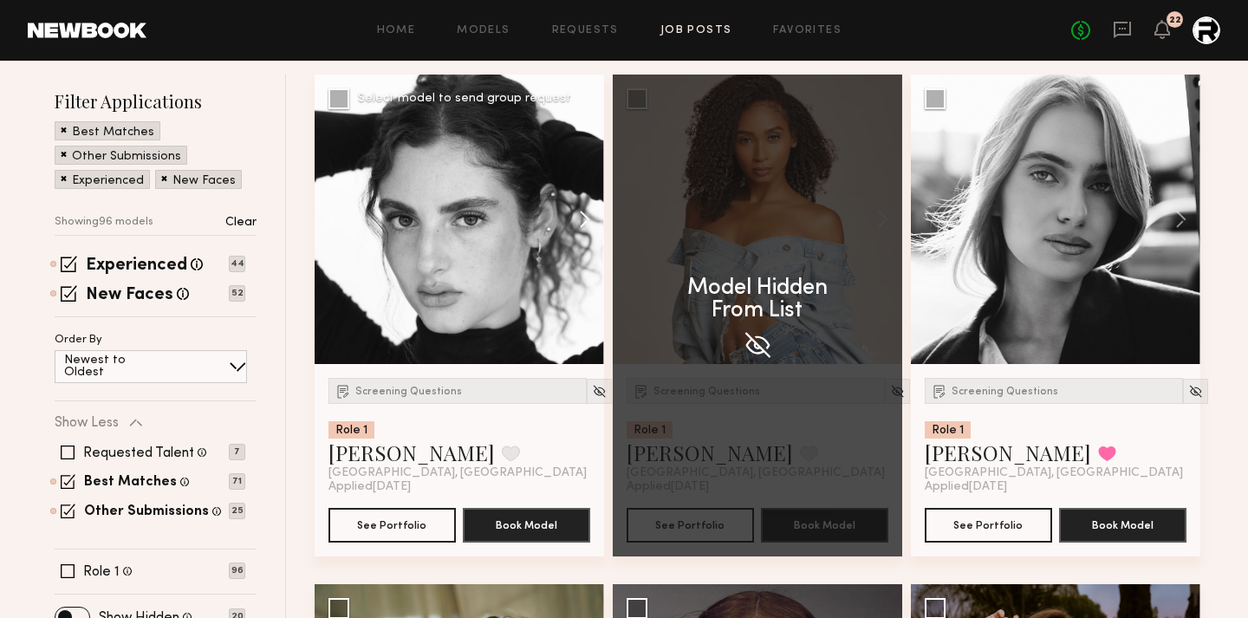
click at [589, 220] on button at bounding box center [576, 220] width 55 height 290
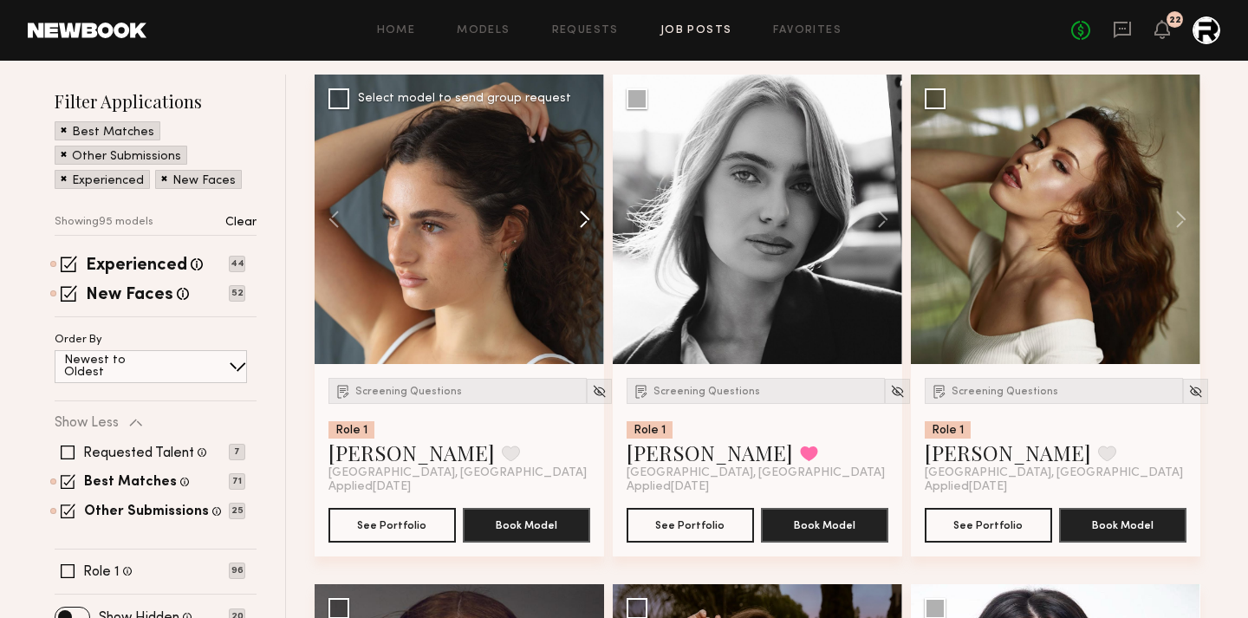
click at [589, 220] on button at bounding box center [576, 220] width 55 height 290
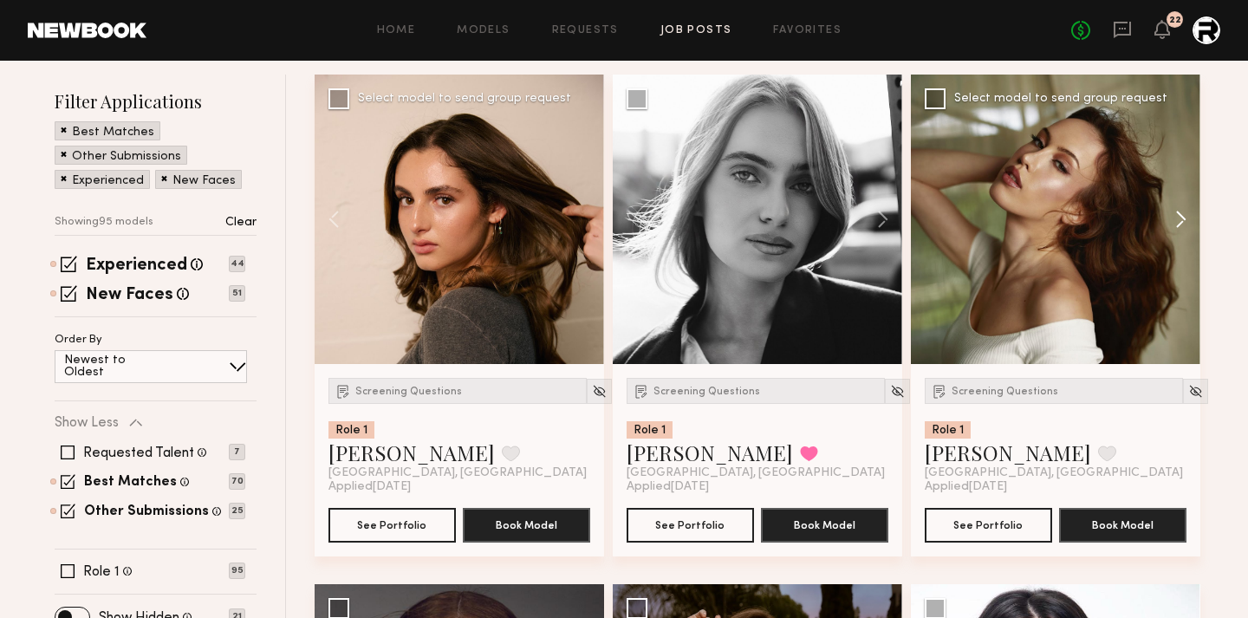
click at [1178, 218] on button at bounding box center [1172, 220] width 55 height 290
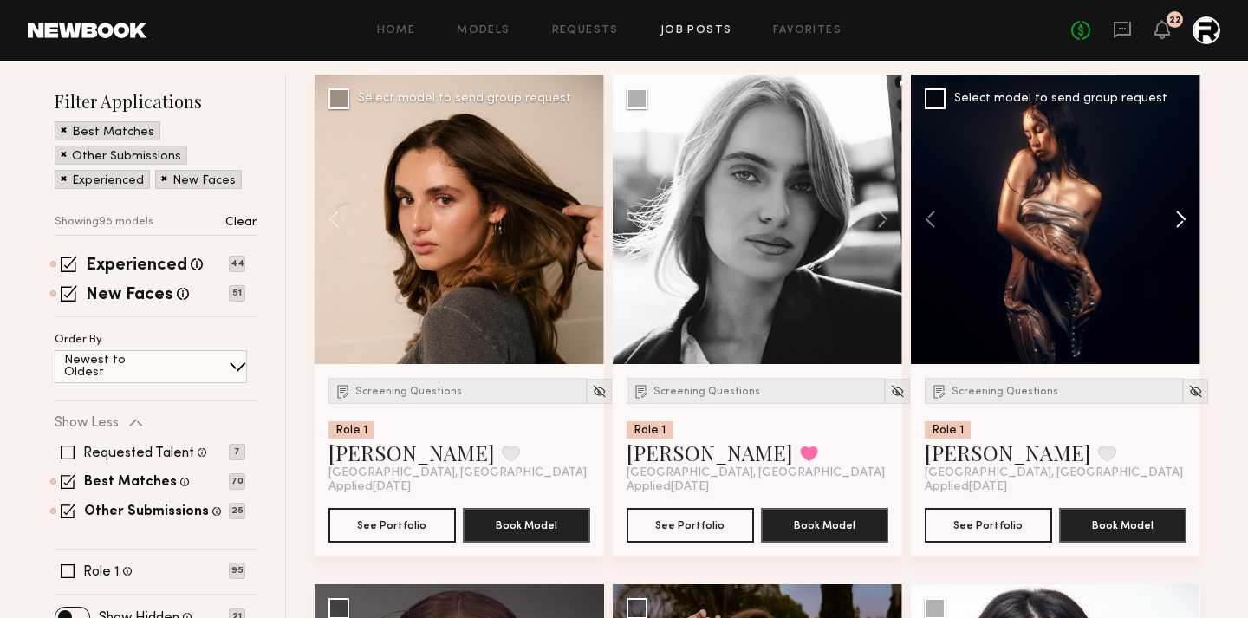
click at [1178, 218] on button at bounding box center [1172, 220] width 55 height 290
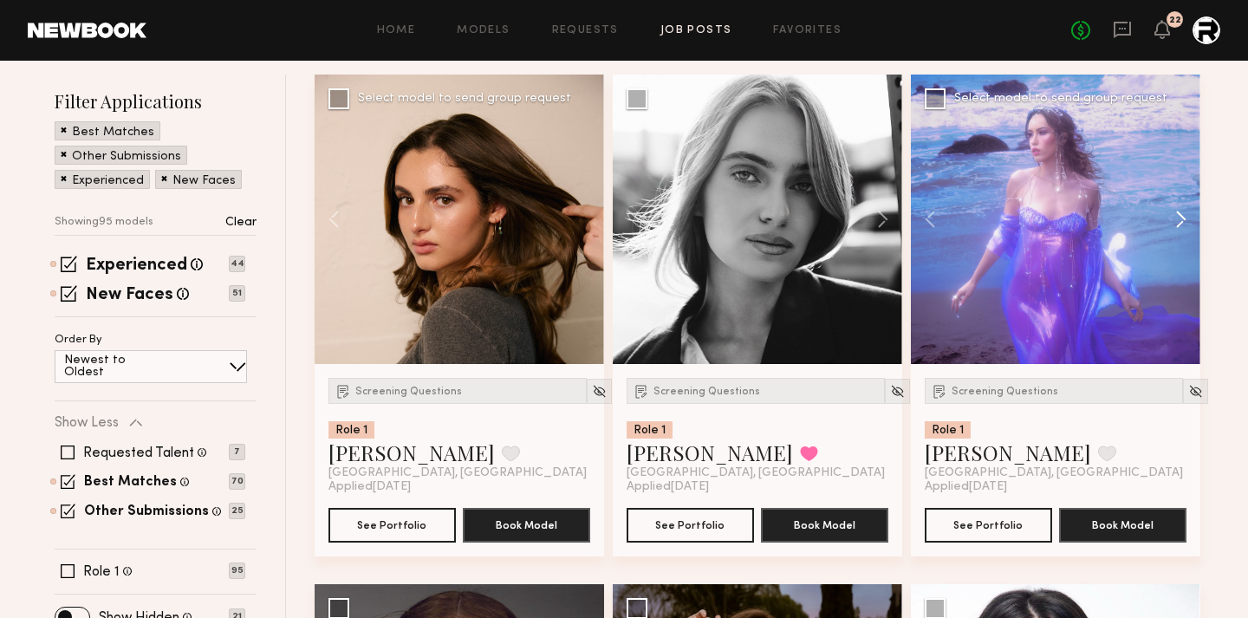
click at [1178, 218] on button at bounding box center [1172, 220] width 55 height 290
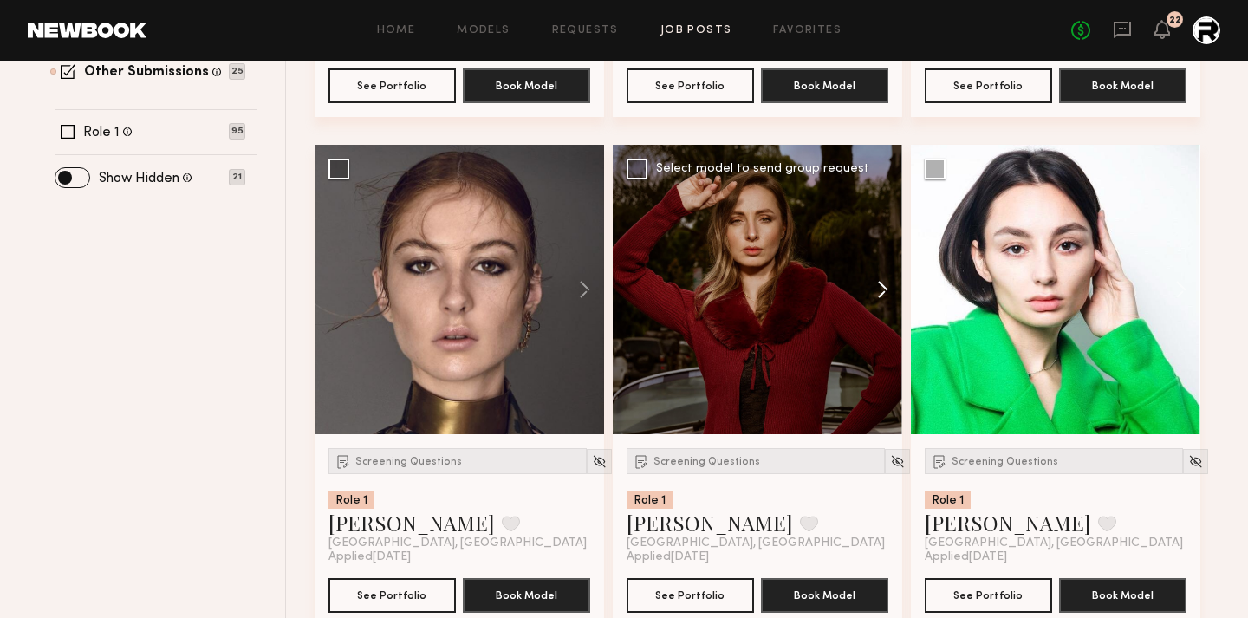
scroll to position [684, 0]
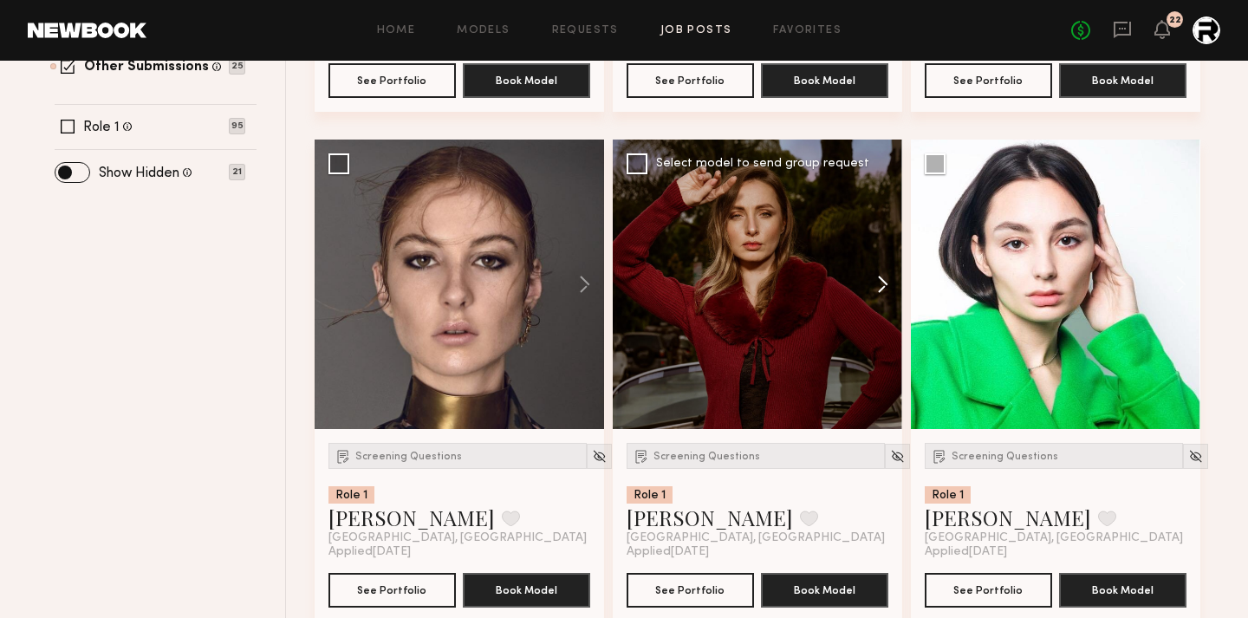
click at [883, 290] on button at bounding box center [874, 285] width 55 height 290
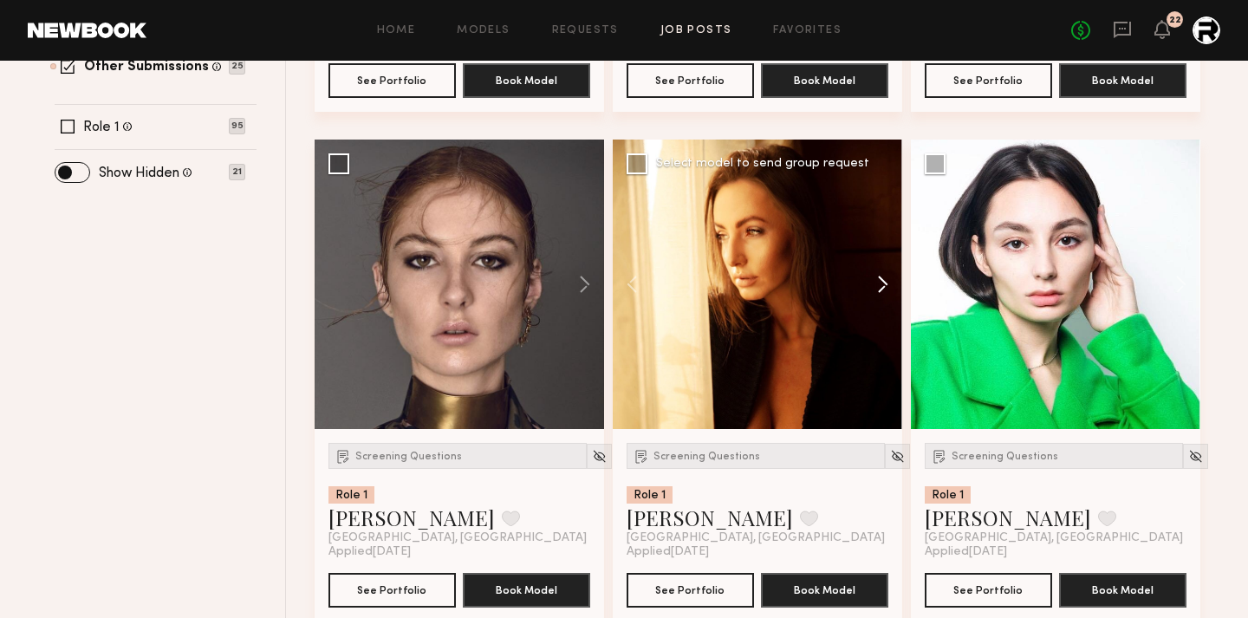
click at [883, 290] on button at bounding box center [874, 285] width 55 height 290
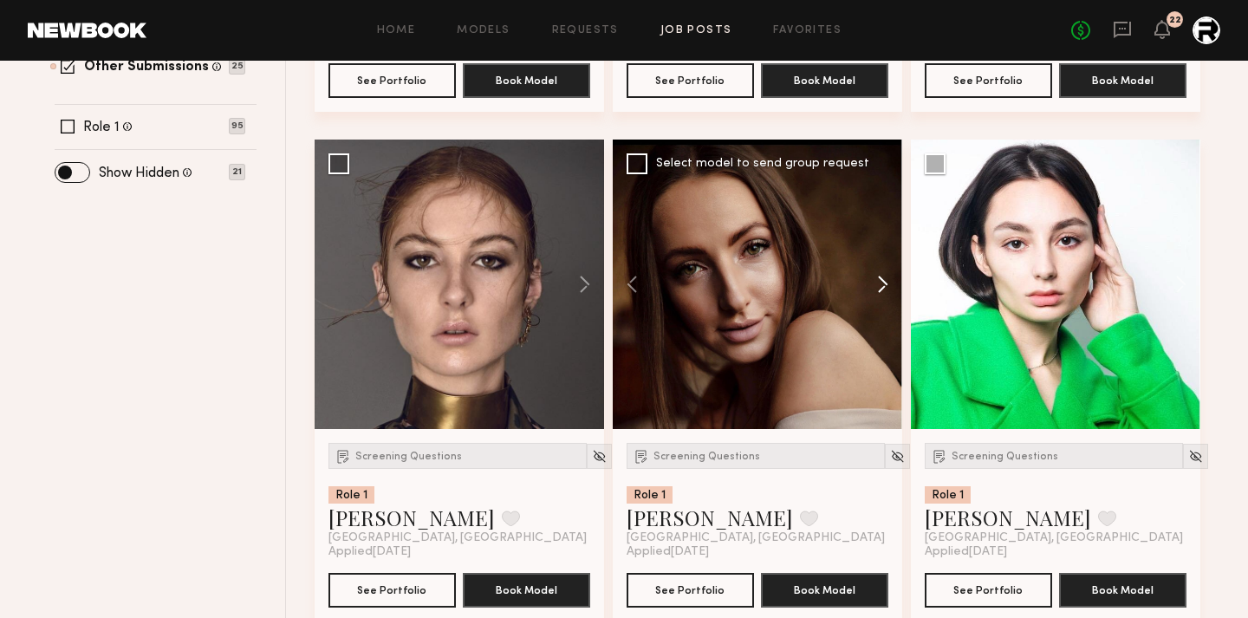
click at [883, 290] on button at bounding box center [874, 285] width 55 height 290
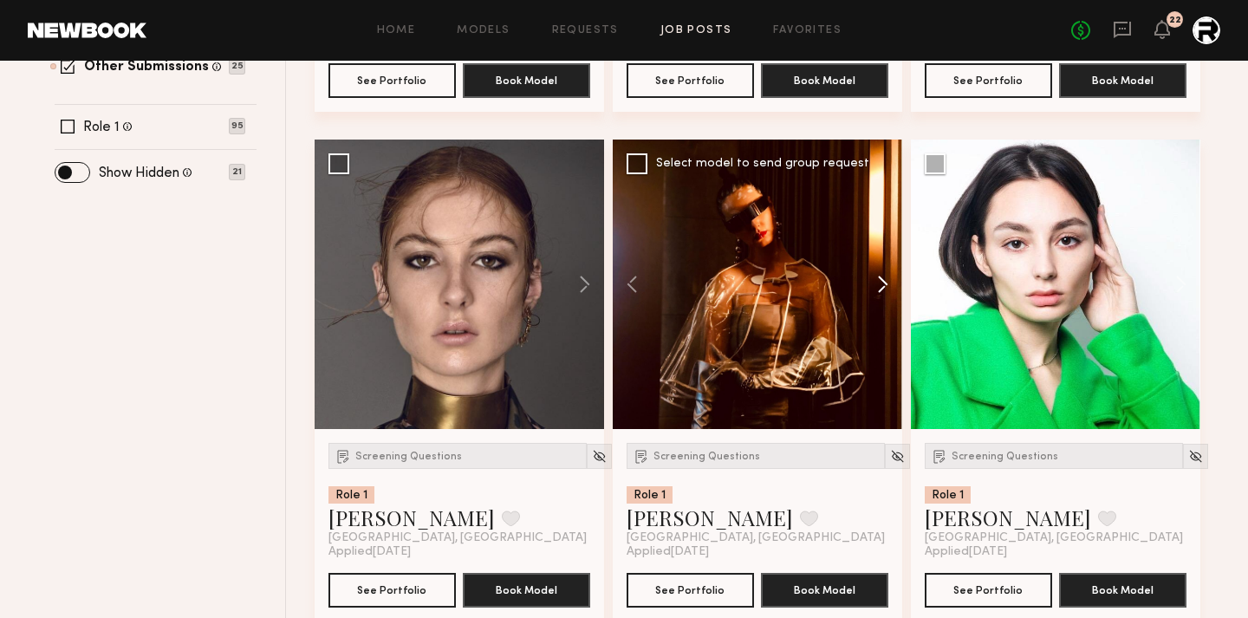
click at [883, 290] on button at bounding box center [874, 285] width 55 height 290
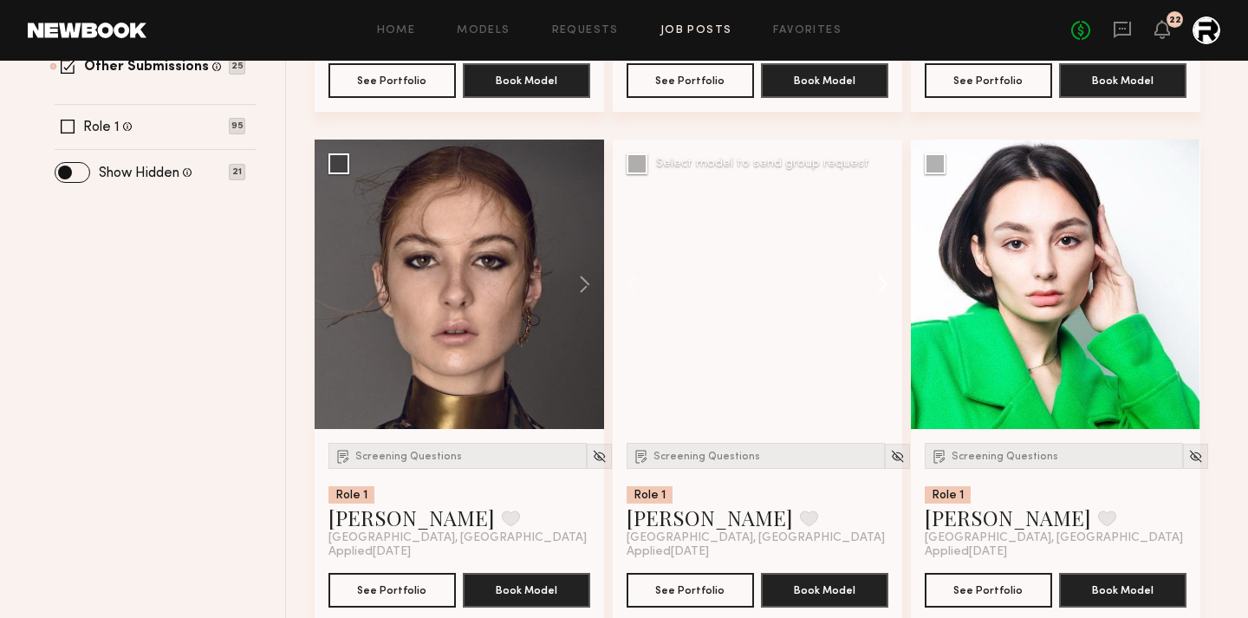
click at [883, 290] on button at bounding box center [874, 285] width 55 height 290
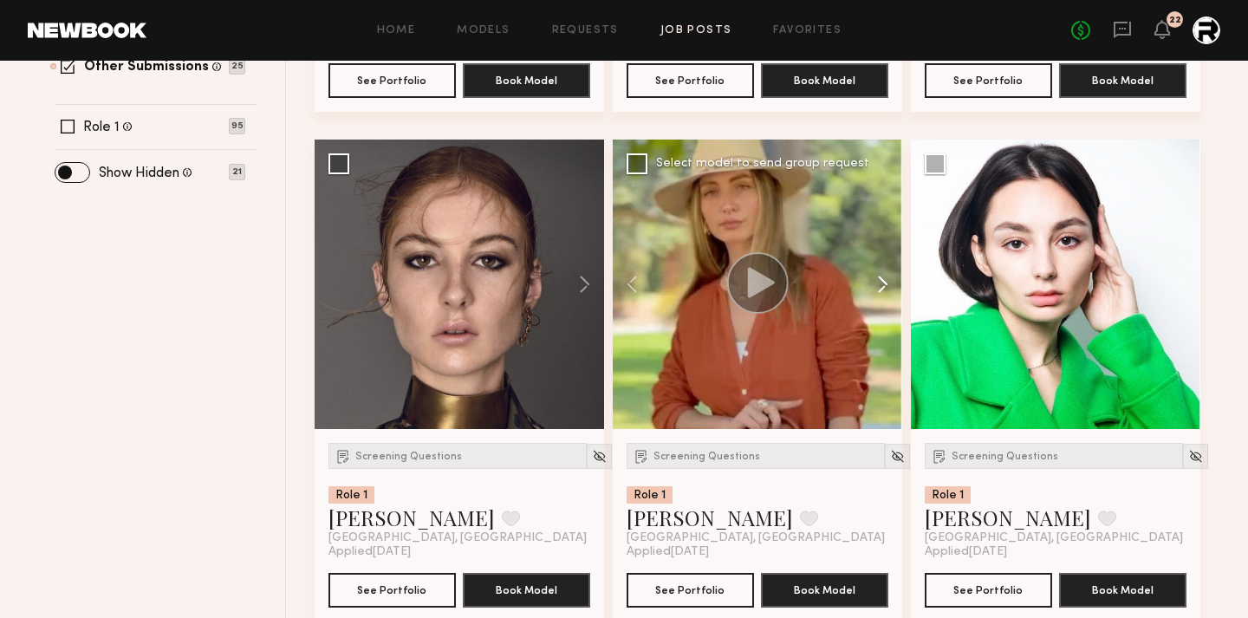
click at [883, 290] on button at bounding box center [874, 285] width 55 height 290
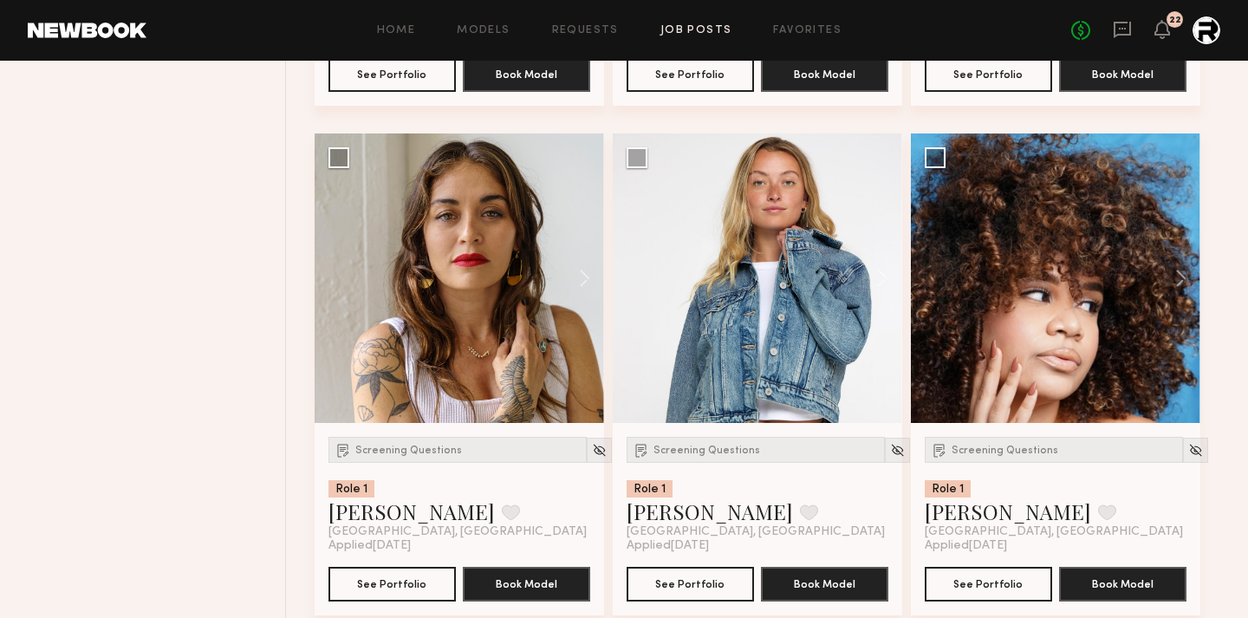
scroll to position [1201, 0]
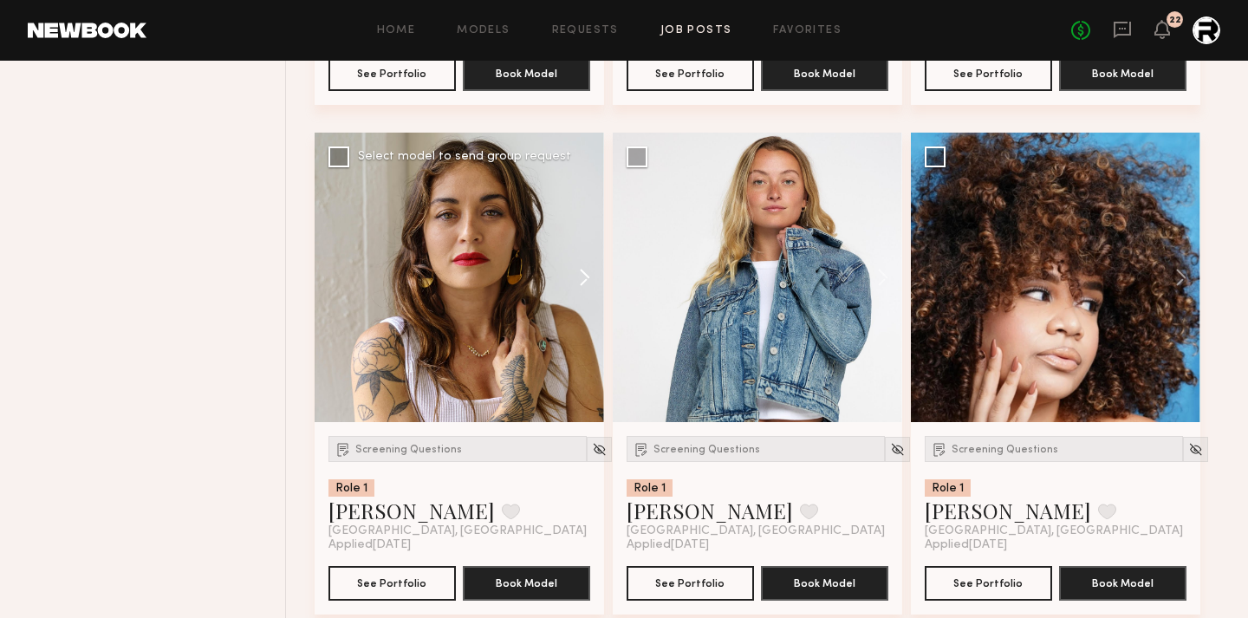
click at [587, 280] on button at bounding box center [576, 278] width 55 height 290
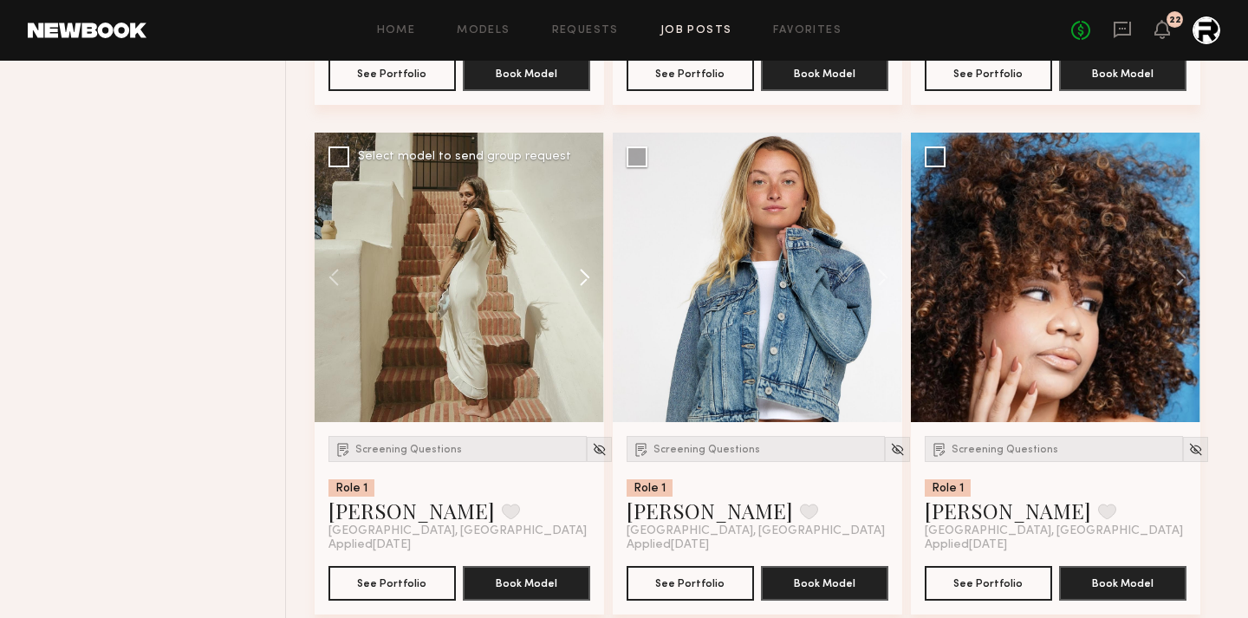
click at [587, 280] on button at bounding box center [576, 278] width 55 height 290
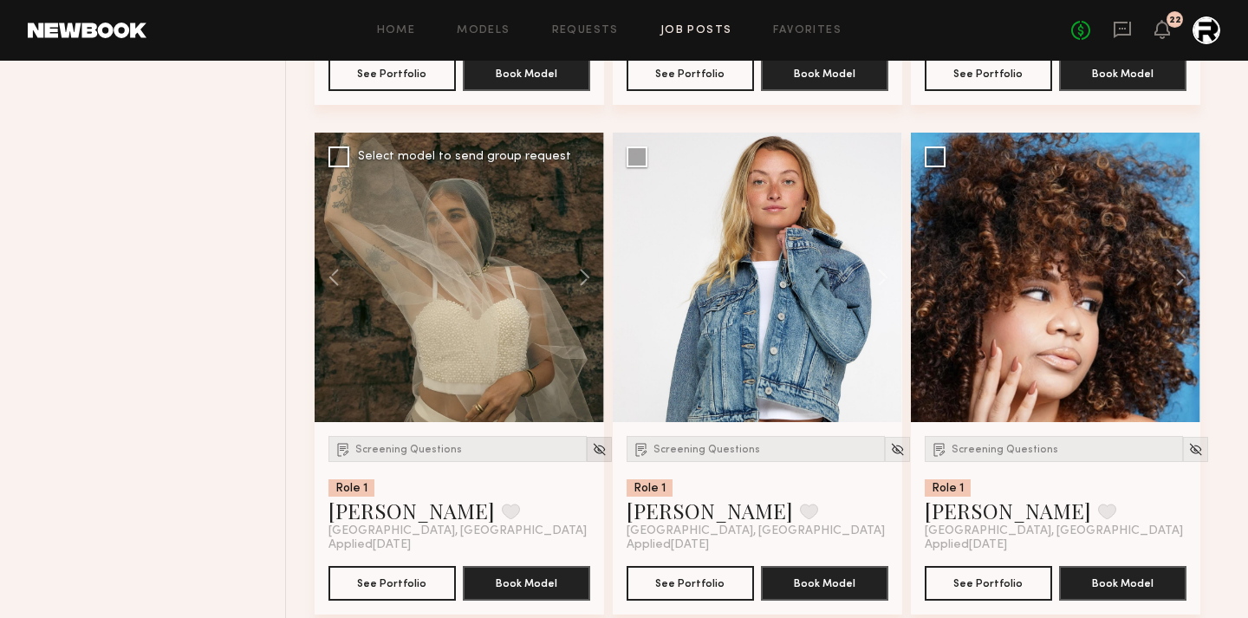
click at [592, 447] on img at bounding box center [599, 449] width 15 height 15
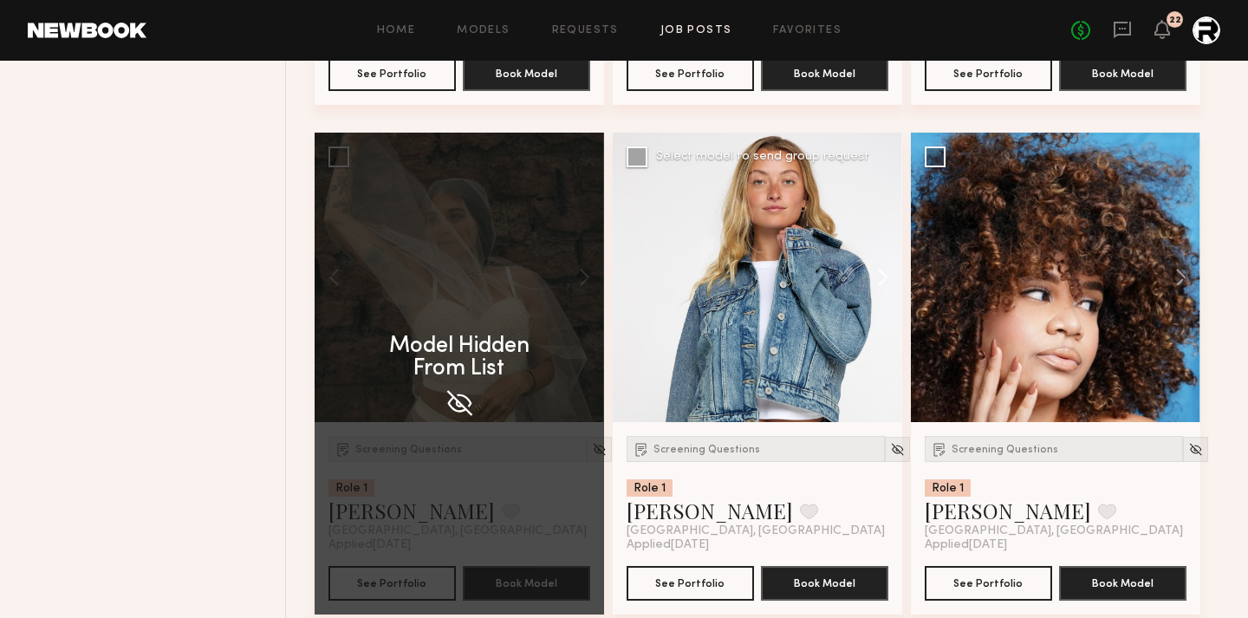
click at [888, 284] on button at bounding box center [874, 278] width 55 height 290
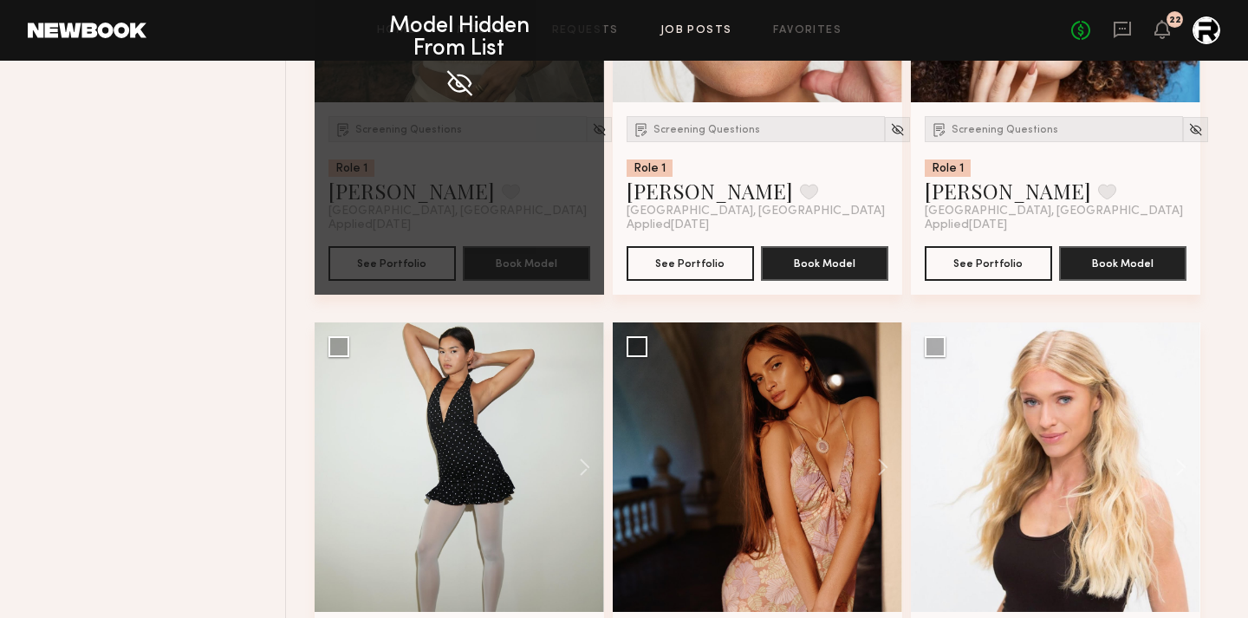
scroll to position [1546, 0]
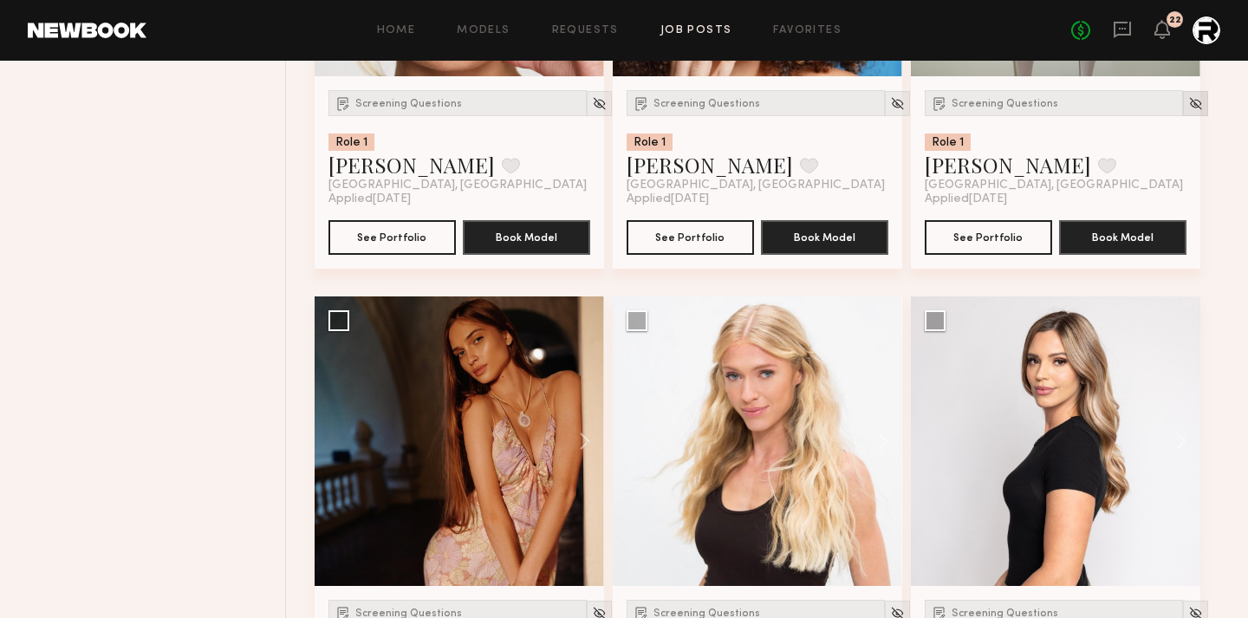
click at [1188, 101] on img at bounding box center [1195, 103] width 15 height 15
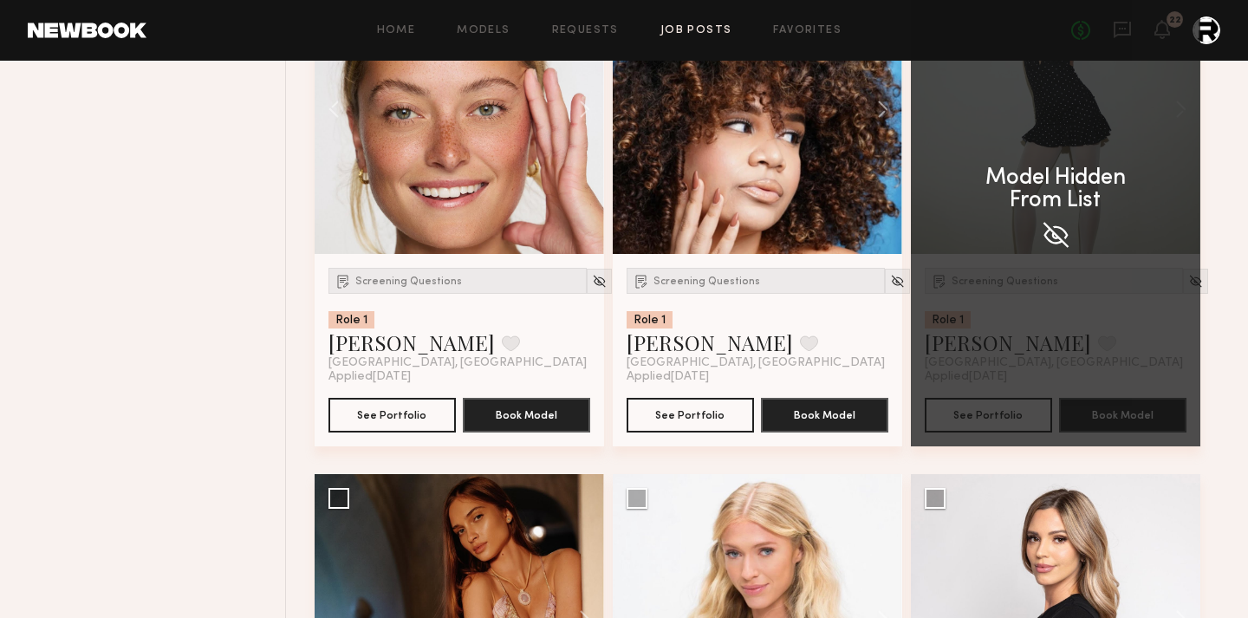
scroll to position [1267, 0]
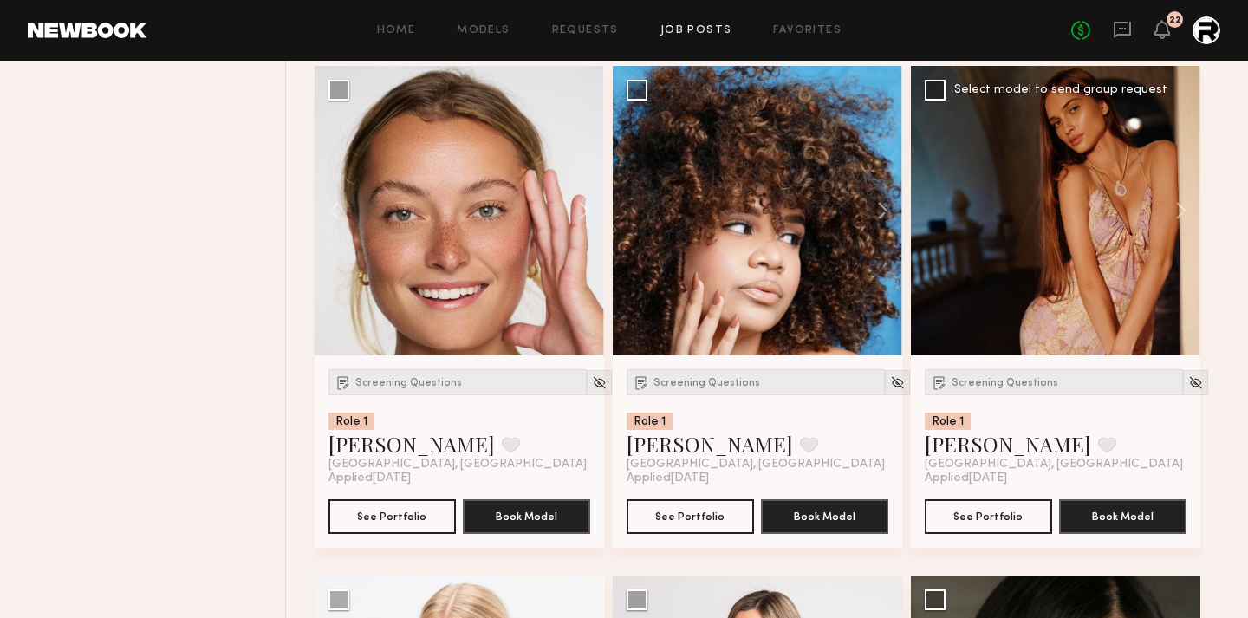
click at [1064, 331] on div at bounding box center [1056, 211] width 290 height 290
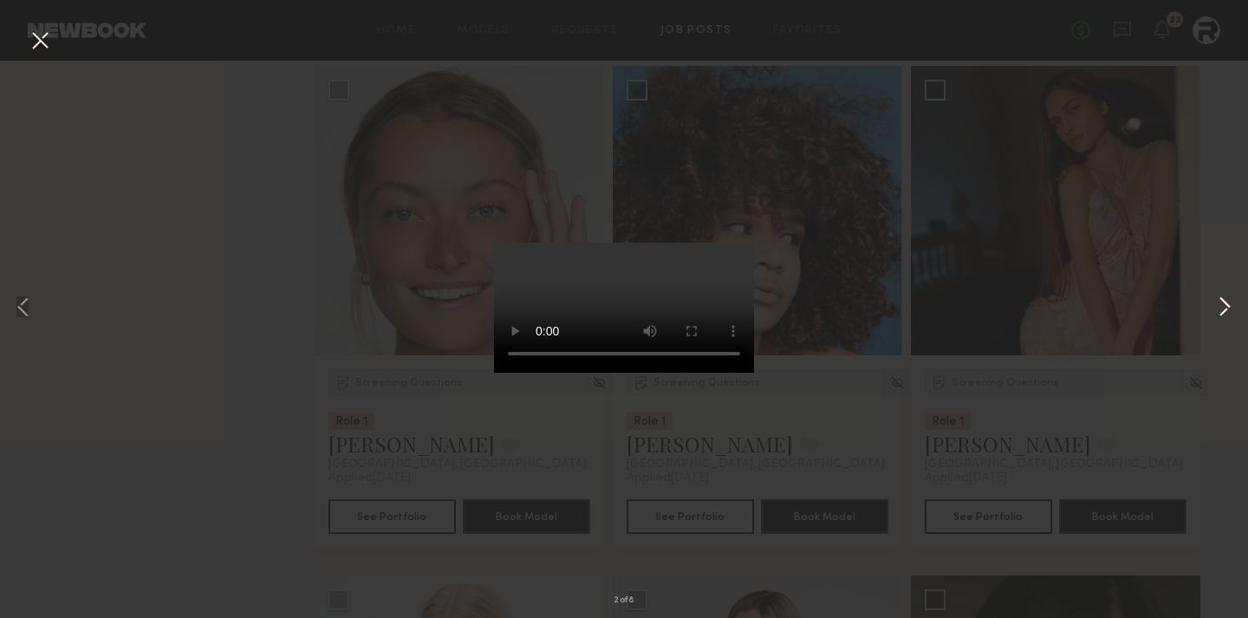
click at [1215, 177] on button at bounding box center [1224, 309] width 21 height 494
click at [19, 35] on div "3 of 8" at bounding box center [624, 309] width 1248 height 618
click at [45, 45] on button at bounding box center [40, 41] width 28 height 31
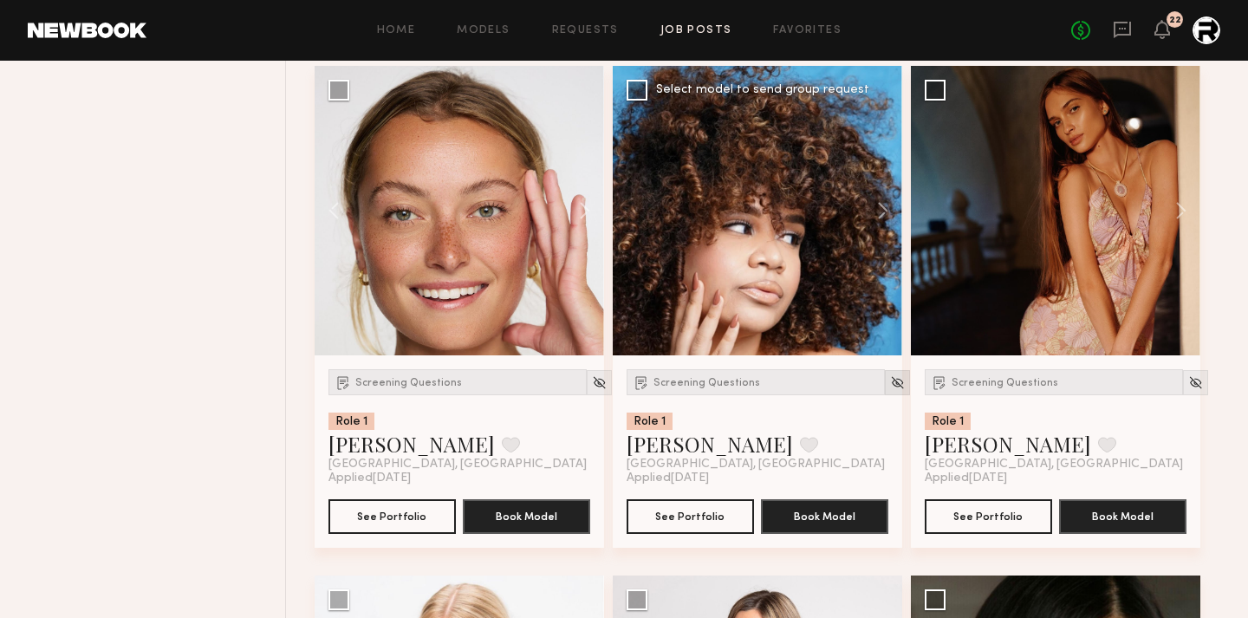
click at [890, 390] on img at bounding box center [897, 382] width 15 height 15
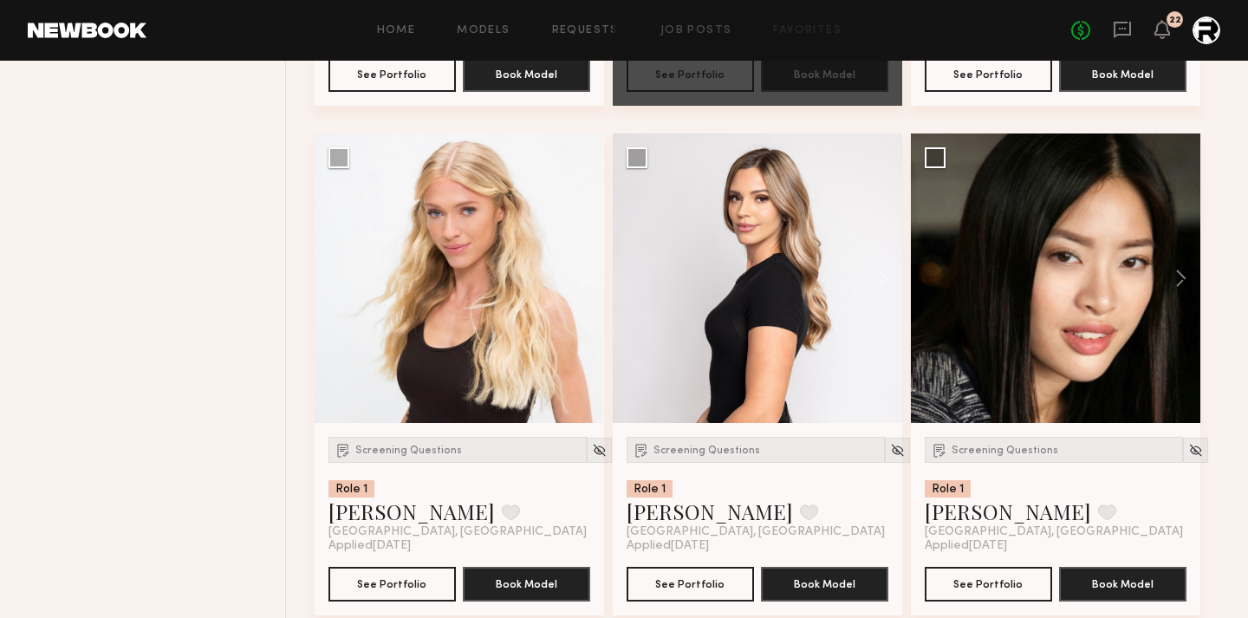
scroll to position [1711, 0]
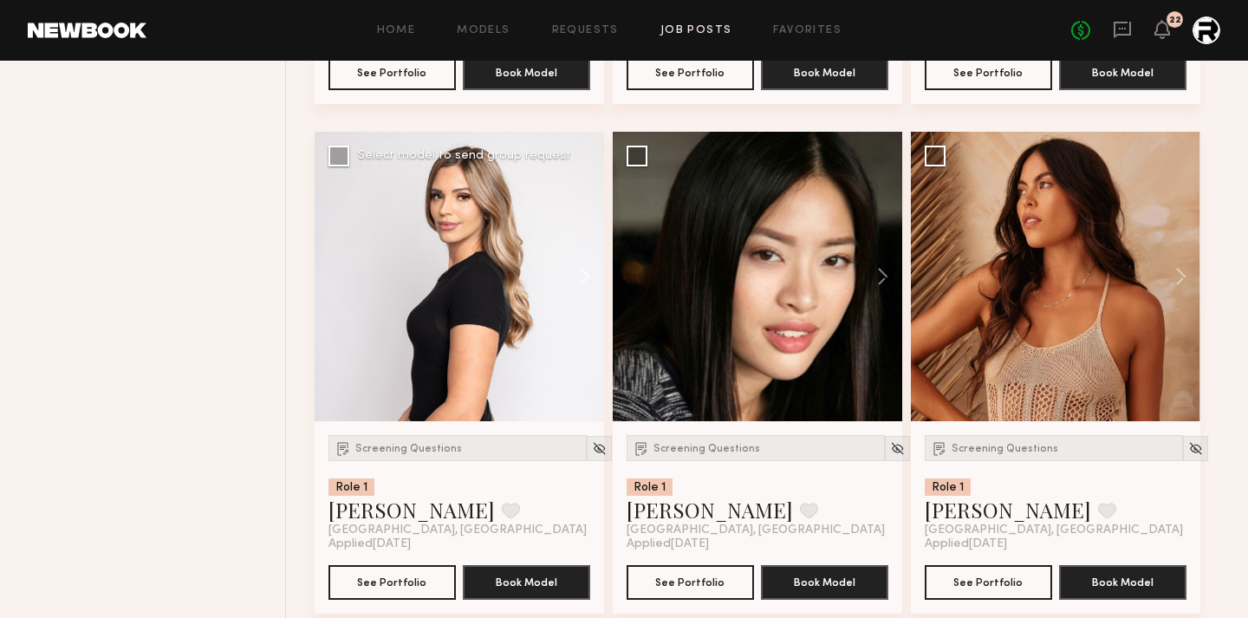
click at [586, 278] on button at bounding box center [576, 277] width 55 height 290
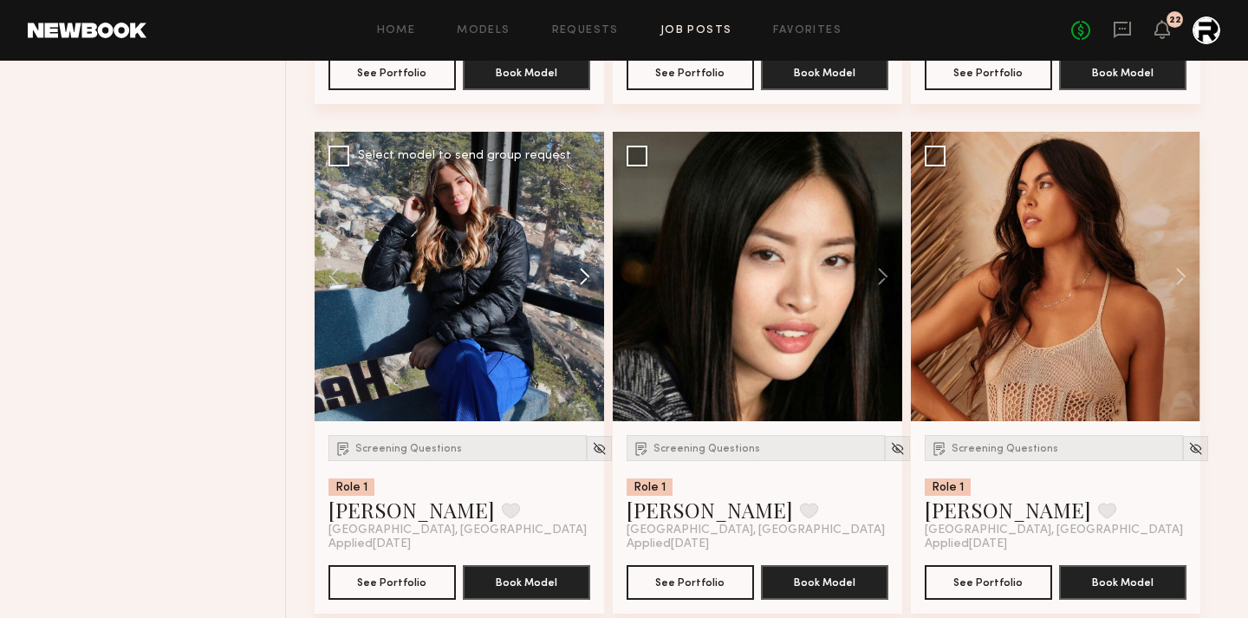
click at [586, 278] on button at bounding box center [576, 277] width 55 height 290
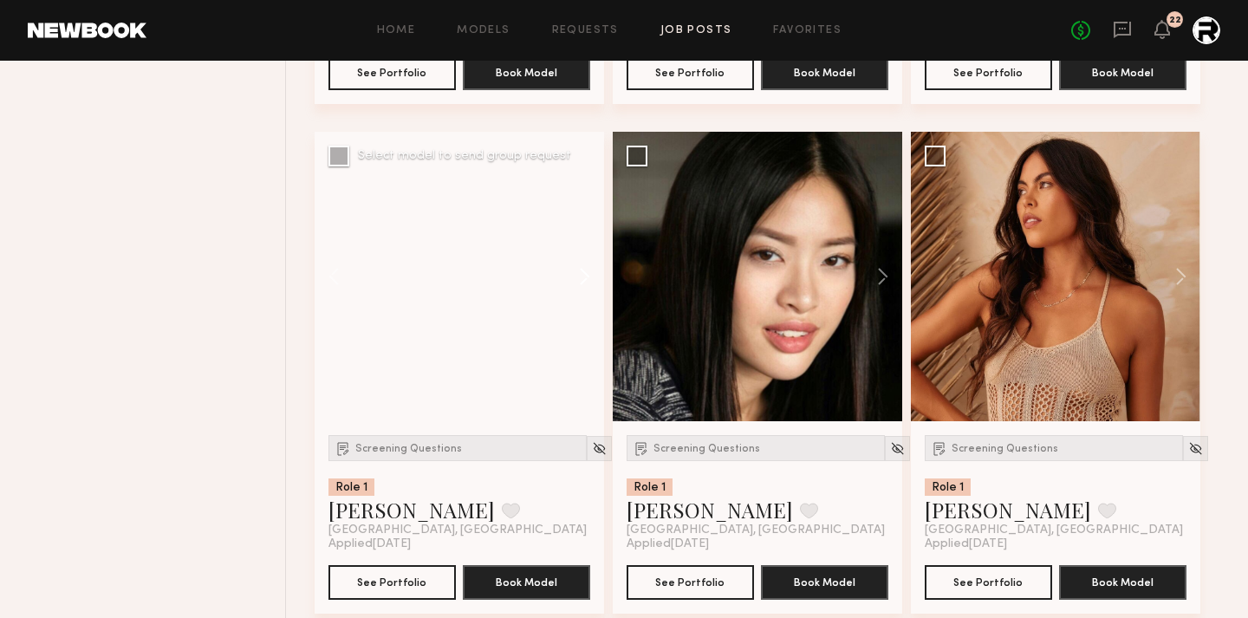
click at [586, 278] on button at bounding box center [576, 277] width 55 height 290
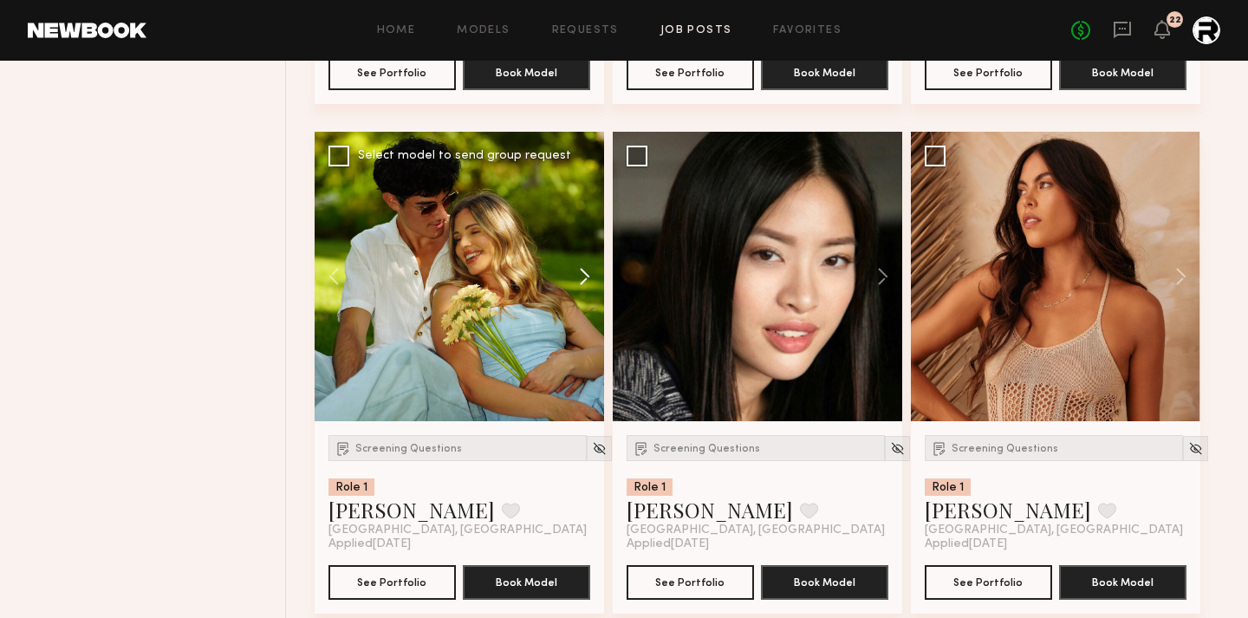
click at [586, 278] on button at bounding box center [576, 277] width 55 height 290
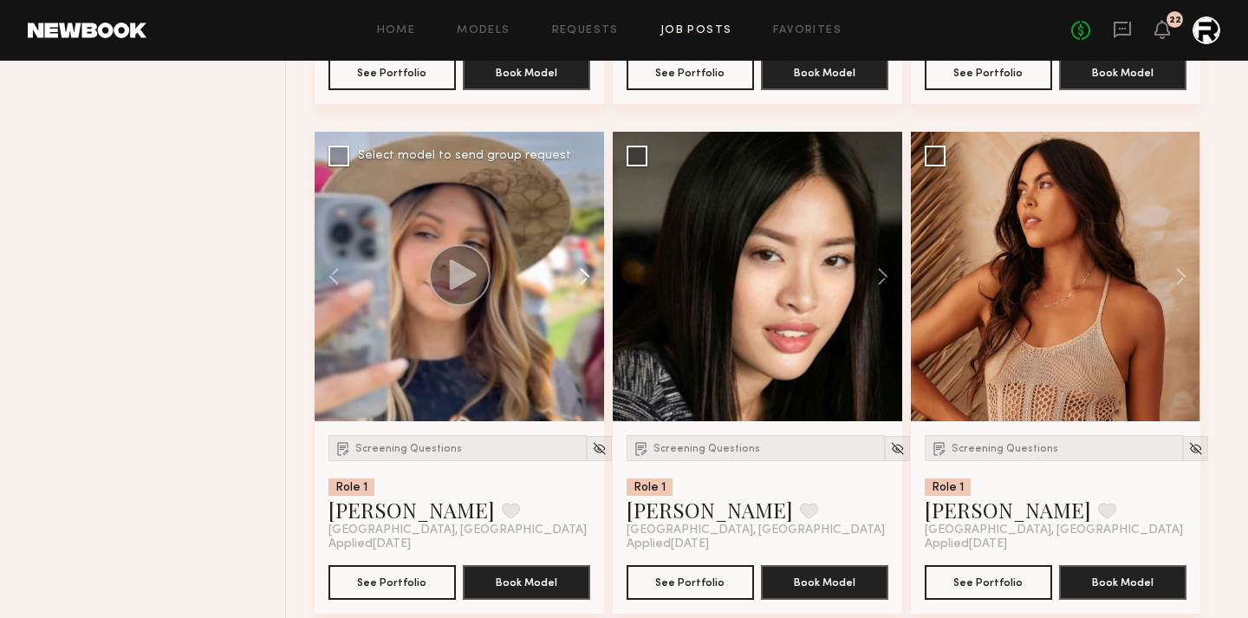
click at [586, 278] on button at bounding box center [576, 277] width 55 height 290
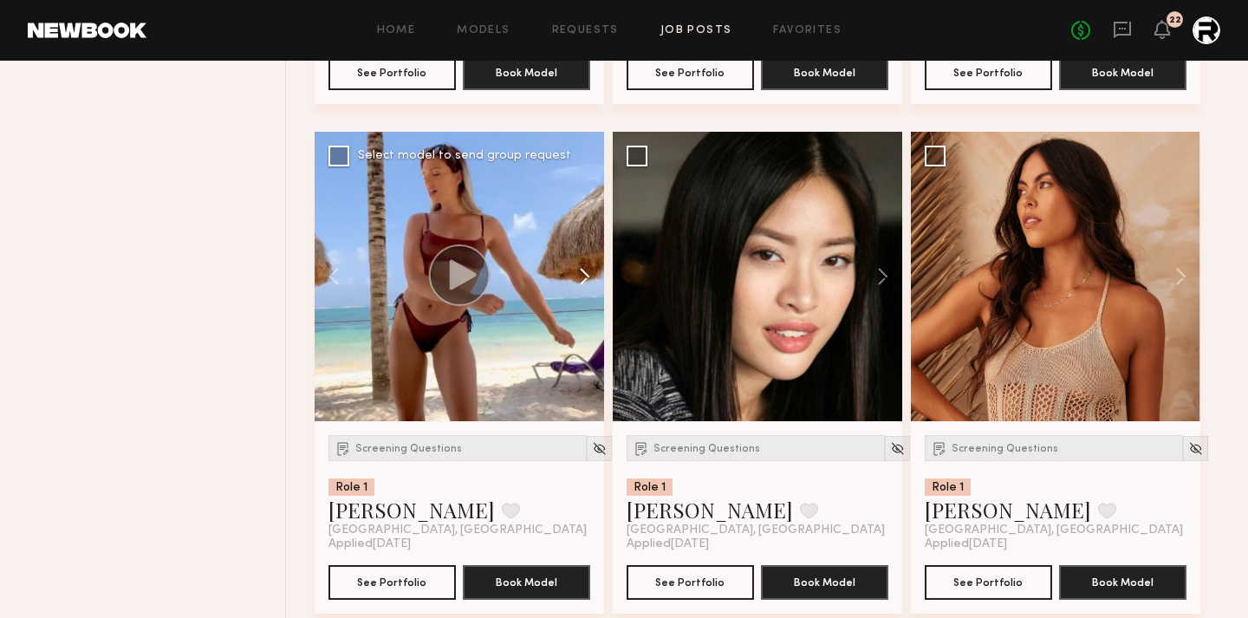
click at [586, 278] on button at bounding box center [576, 277] width 55 height 290
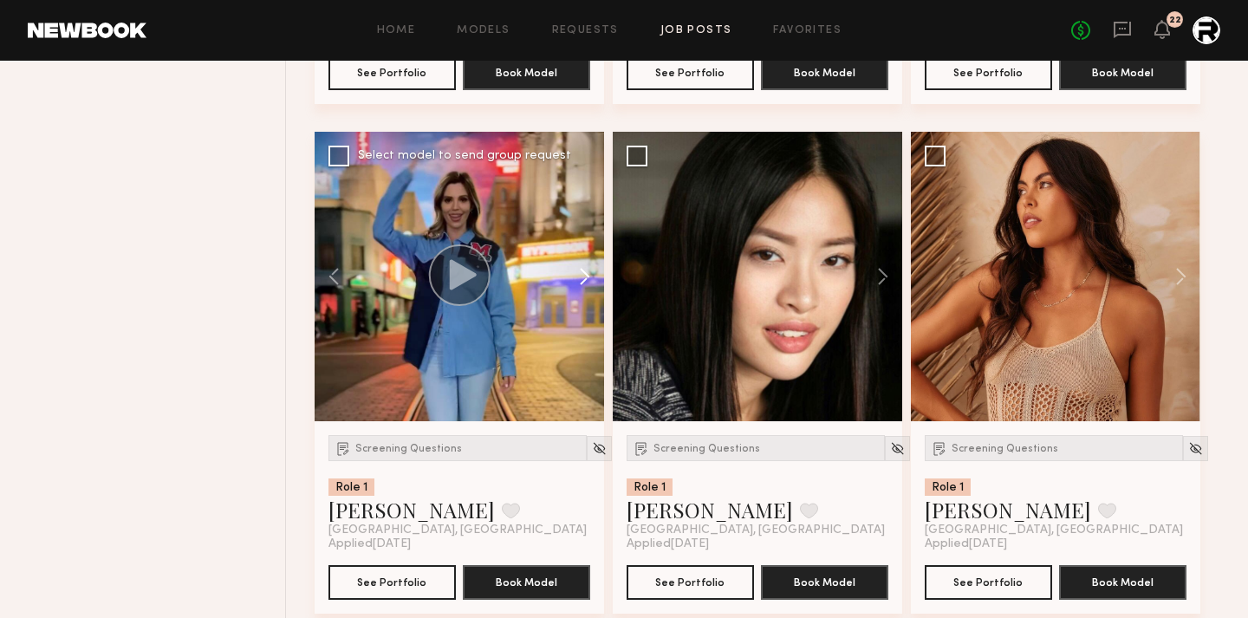
click at [586, 278] on button at bounding box center [576, 277] width 55 height 290
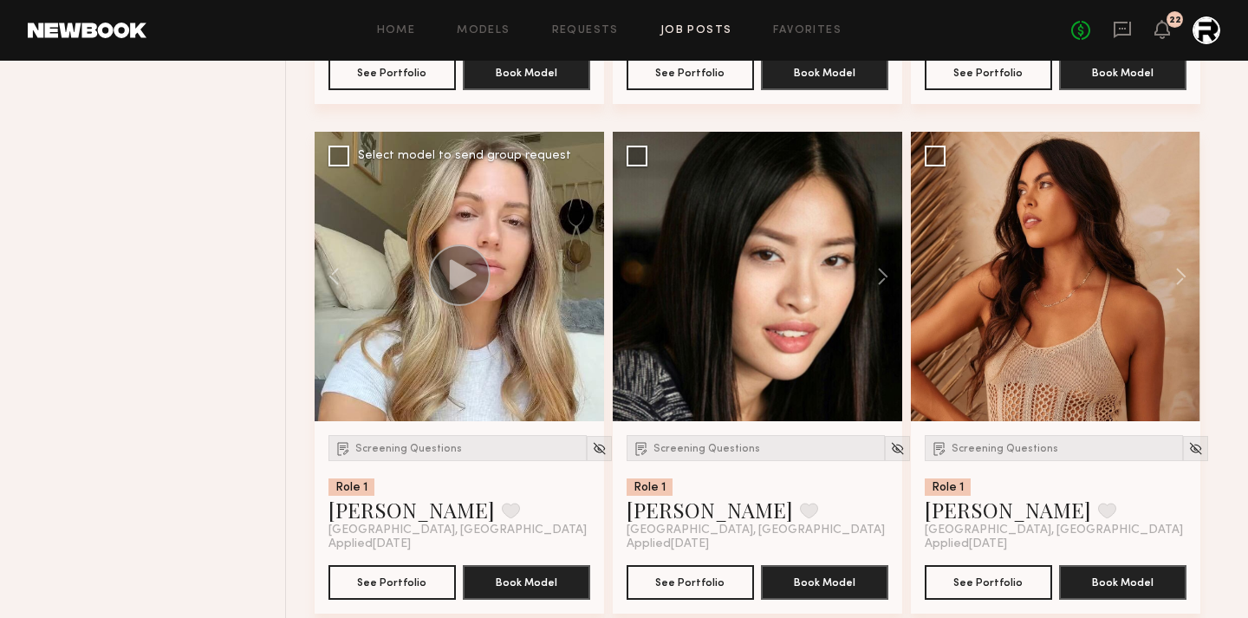
click at [586, 278] on div at bounding box center [460, 277] width 290 height 290
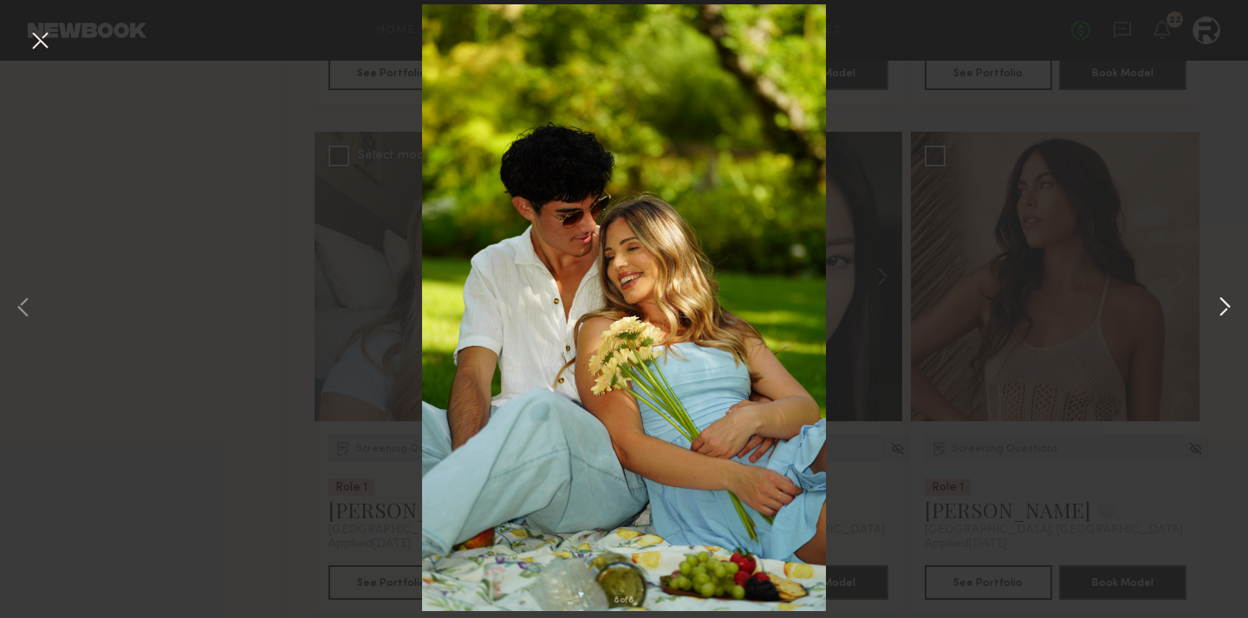
click at [1231, 307] on button at bounding box center [1224, 309] width 21 height 494
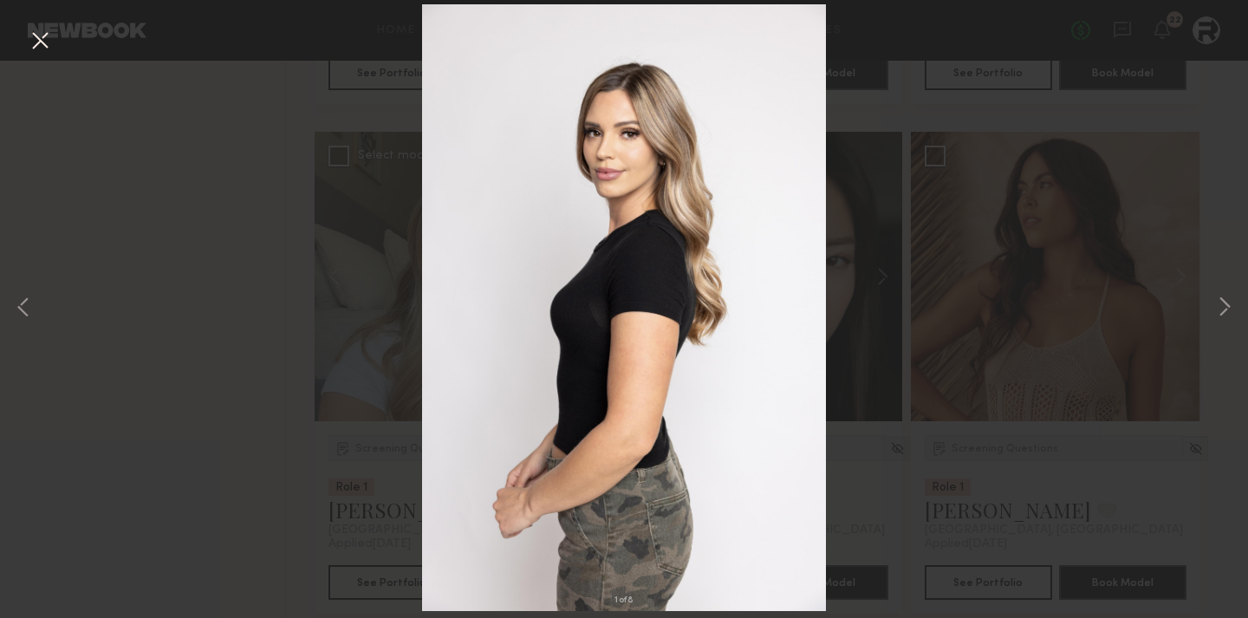
click at [253, 304] on div "1 of 8" at bounding box center [624, 309] width 1248 height 618
click at [40, 49] on button at bounding box center [40, 41] width 28 height 31
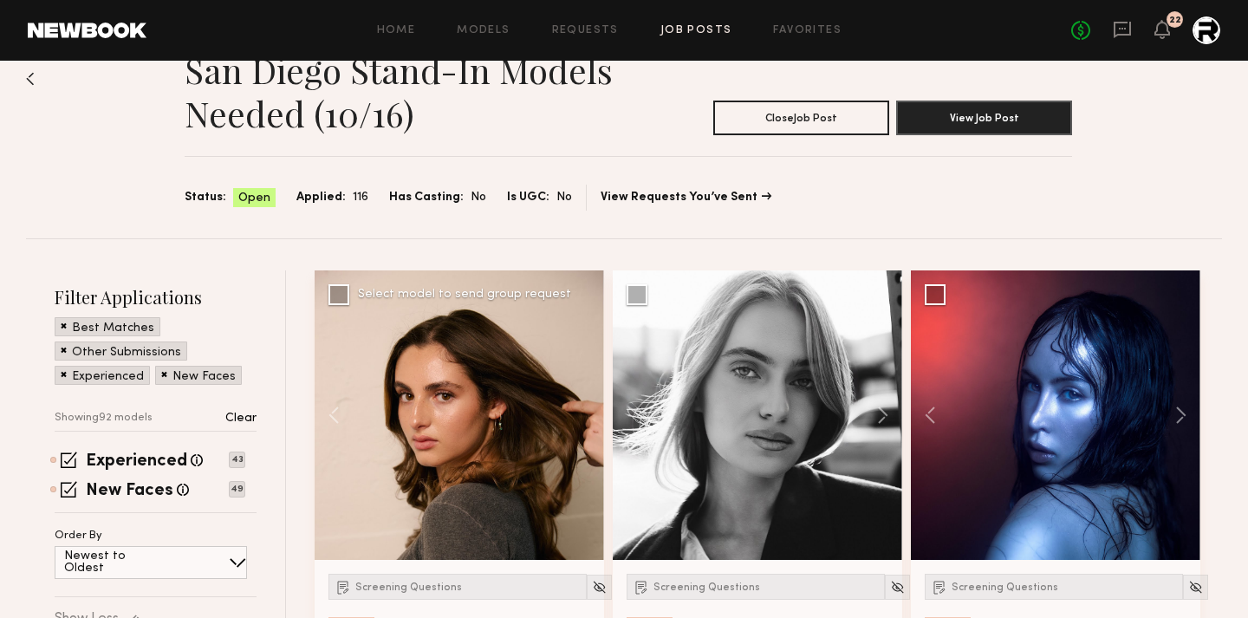
scroll to position [0, 0]
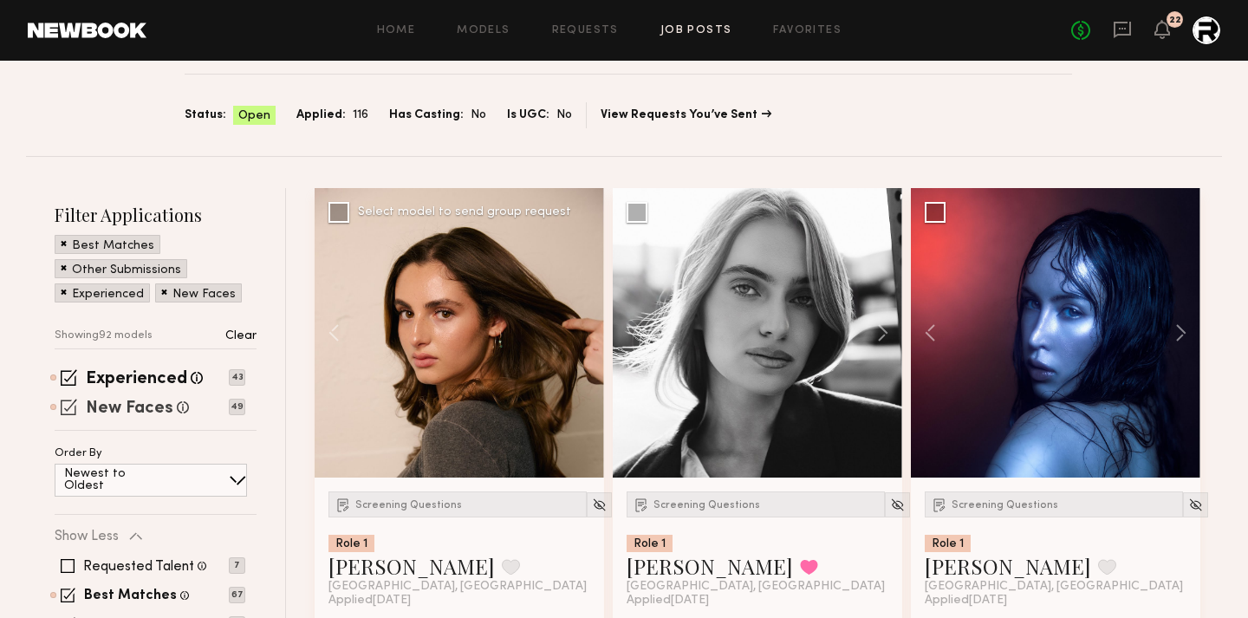
click at [142, 405] on label "New Faces" at bounding box center [130, 408] width 88 height 17
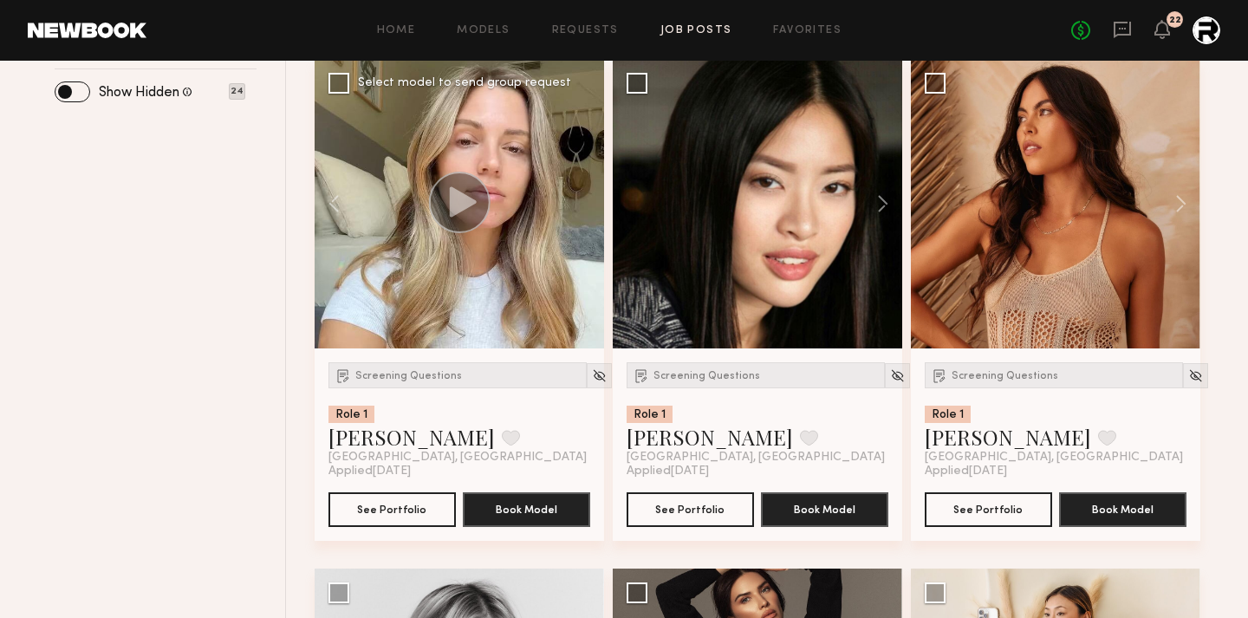
scroll to position [768, 0]
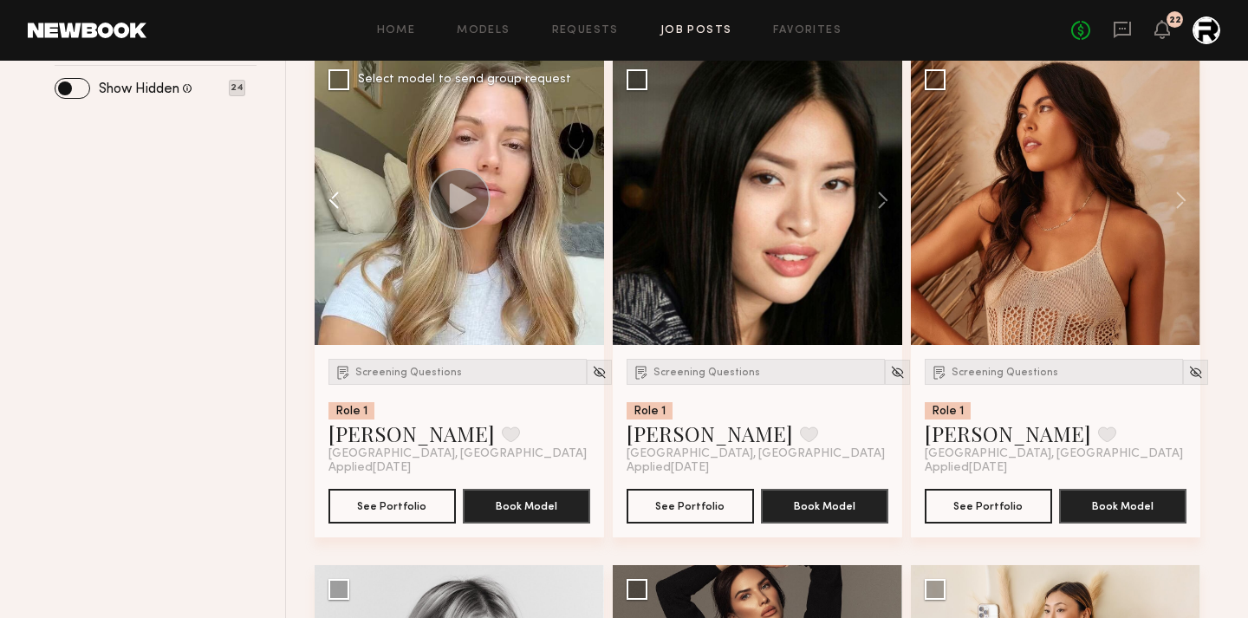
click at [332, 200] on button at bounding box center [342, 200] width 55 height 290
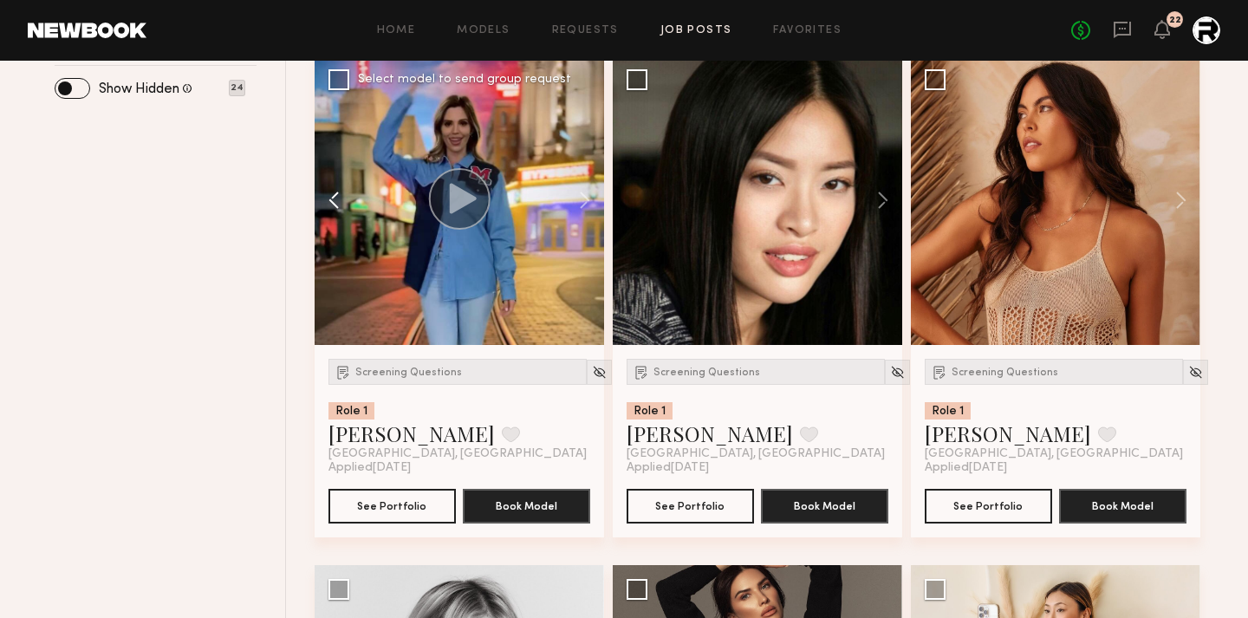
click at [332, 200] on button at bounding box center [342, 200] width 55 height 290
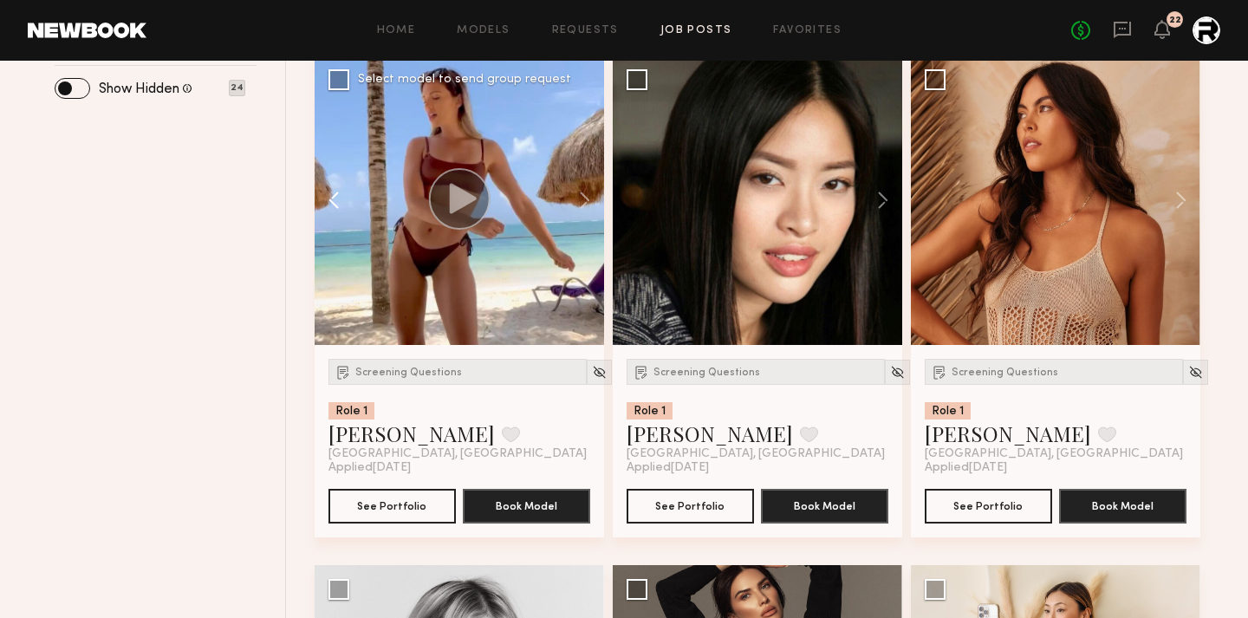
click at [332, 200] on button at bounding box center [342, 200] width 55 height 290
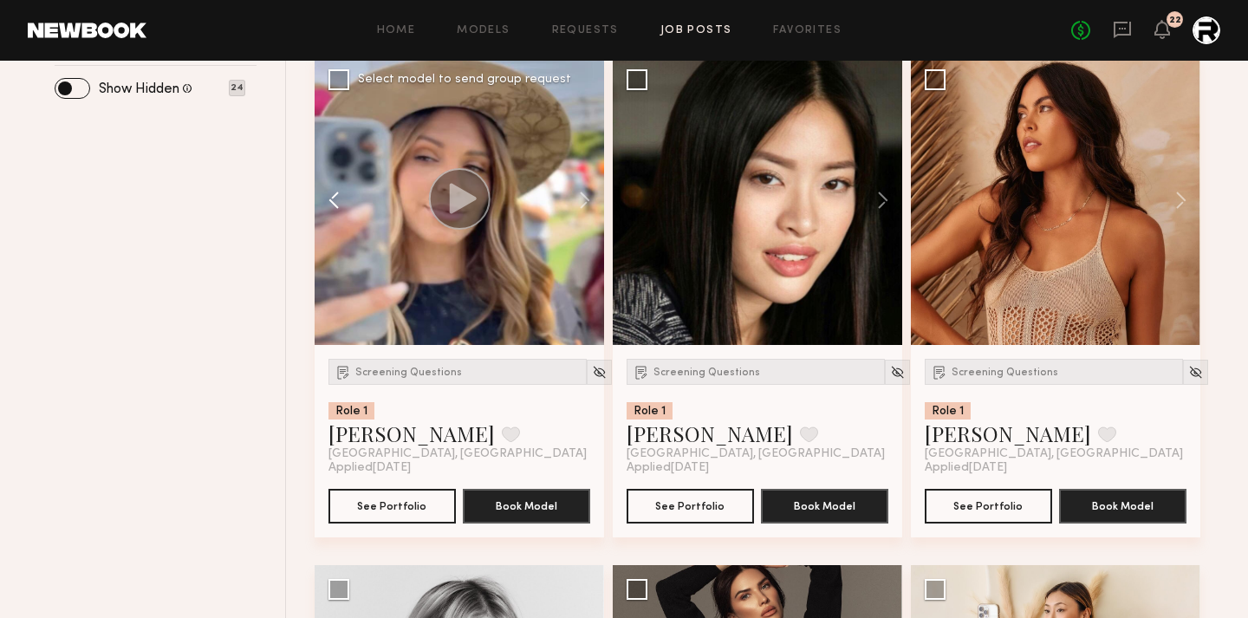
click at [332, 200] on button at bounding box center [342, 200] width 55 height 290
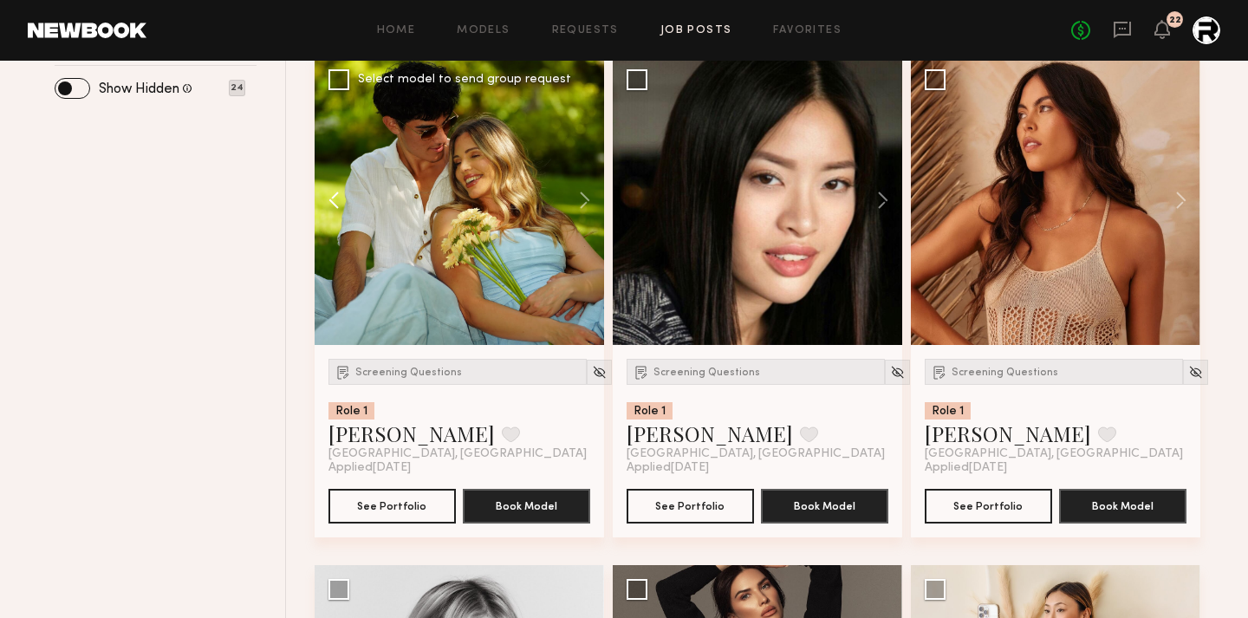
click at [332, 200] on button at bounding box center [342, 200] width 55 height 290
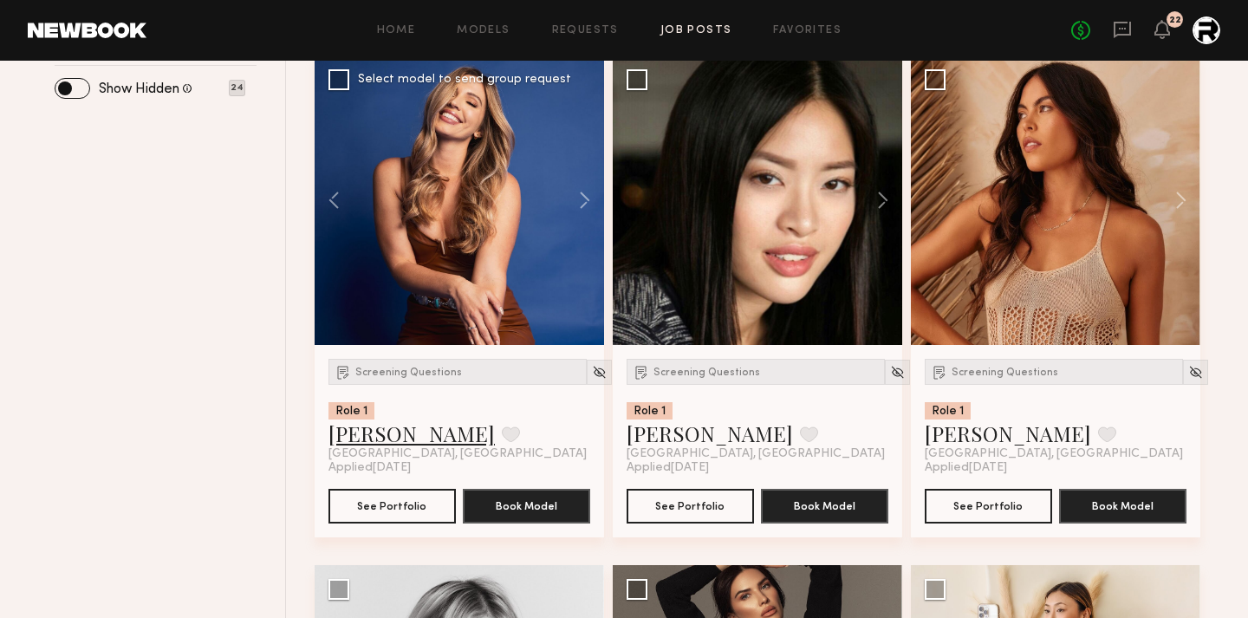
click at [365, 437] on link "[PERSON_NAME]" at bounding box center [412, 434] width 166 height 28
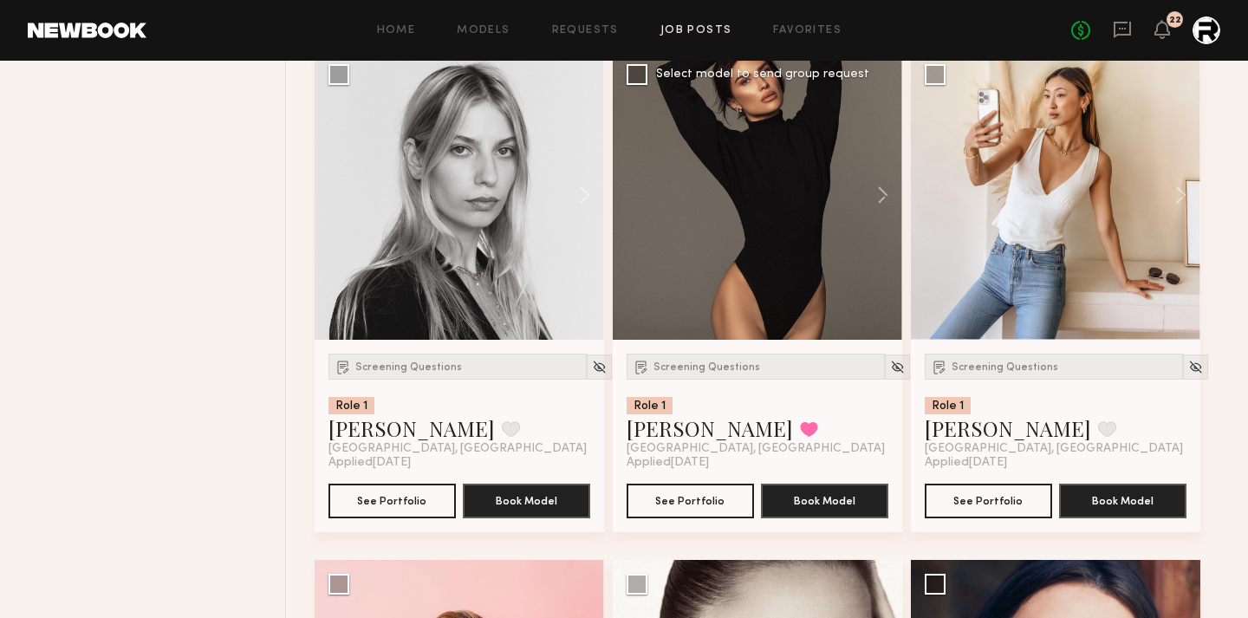
scroll to position [1285, 0]
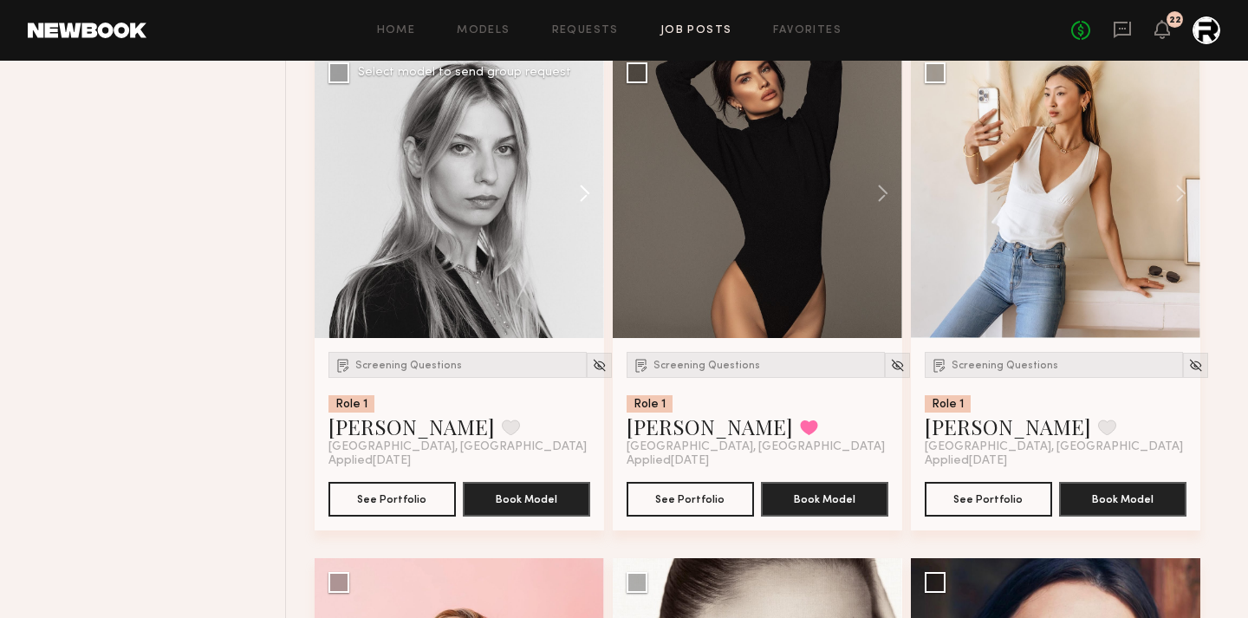
click at [581, 195] on button at bounding box center [576, 194] width 55 height 290
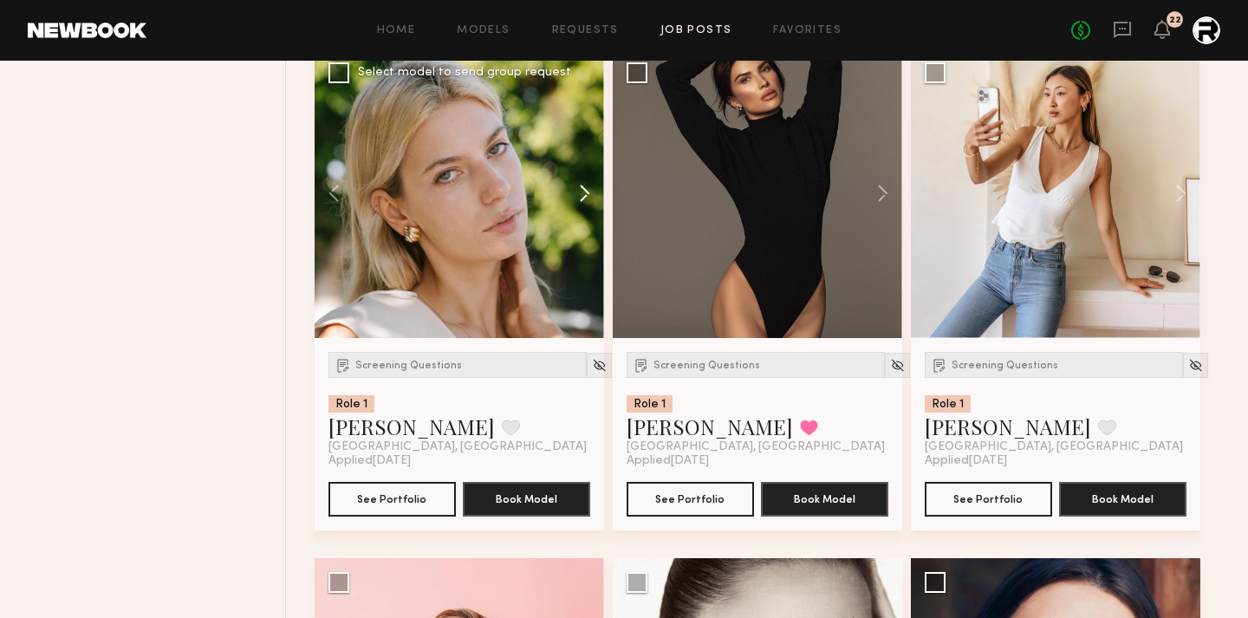
click at [581, 195] on button at bounding box center [576, 194] width 55 height 290
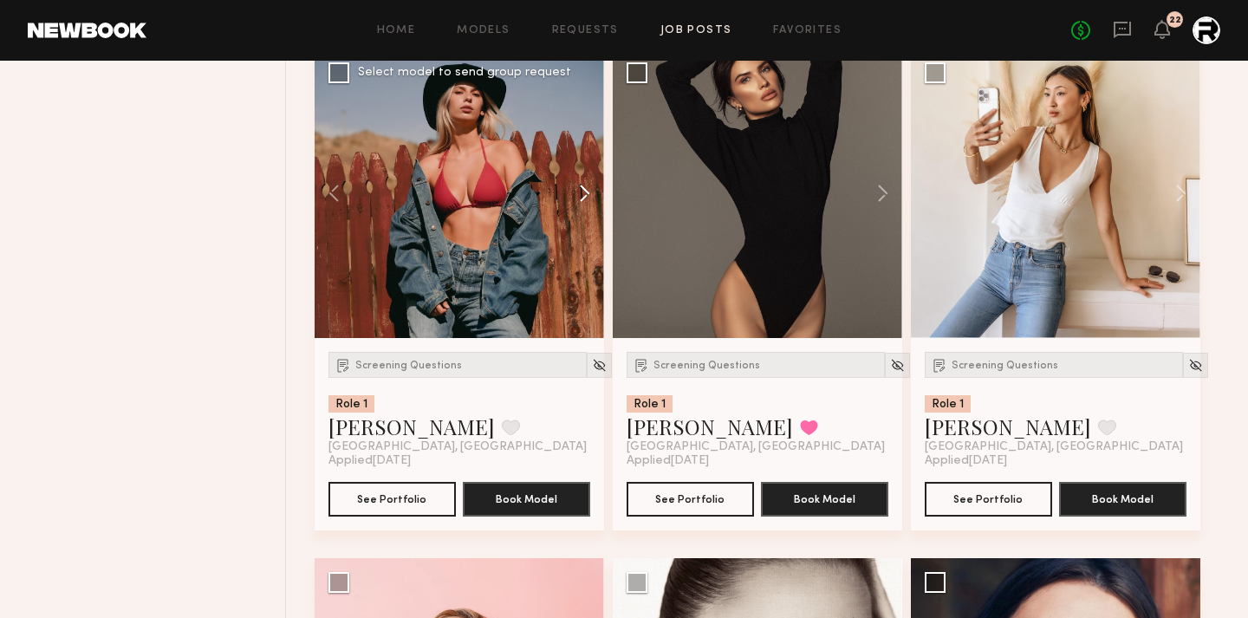
click at [581, 195] on button at bounding box center [576, 194] width 55 height 290
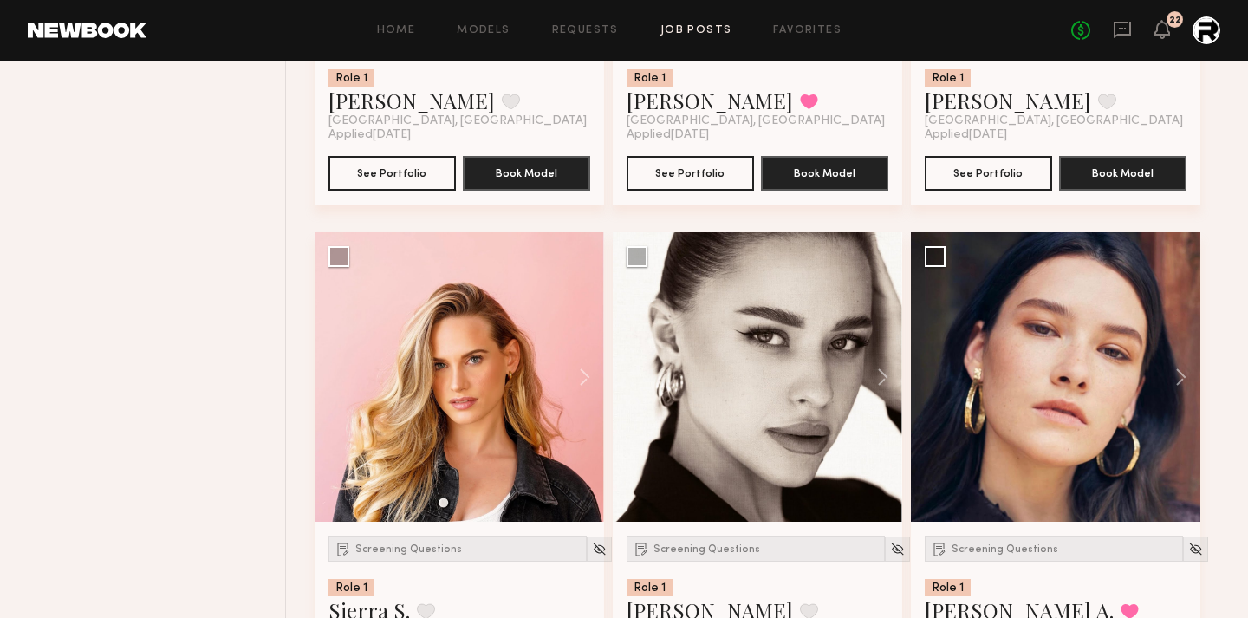
scroll to position [1614, 0]
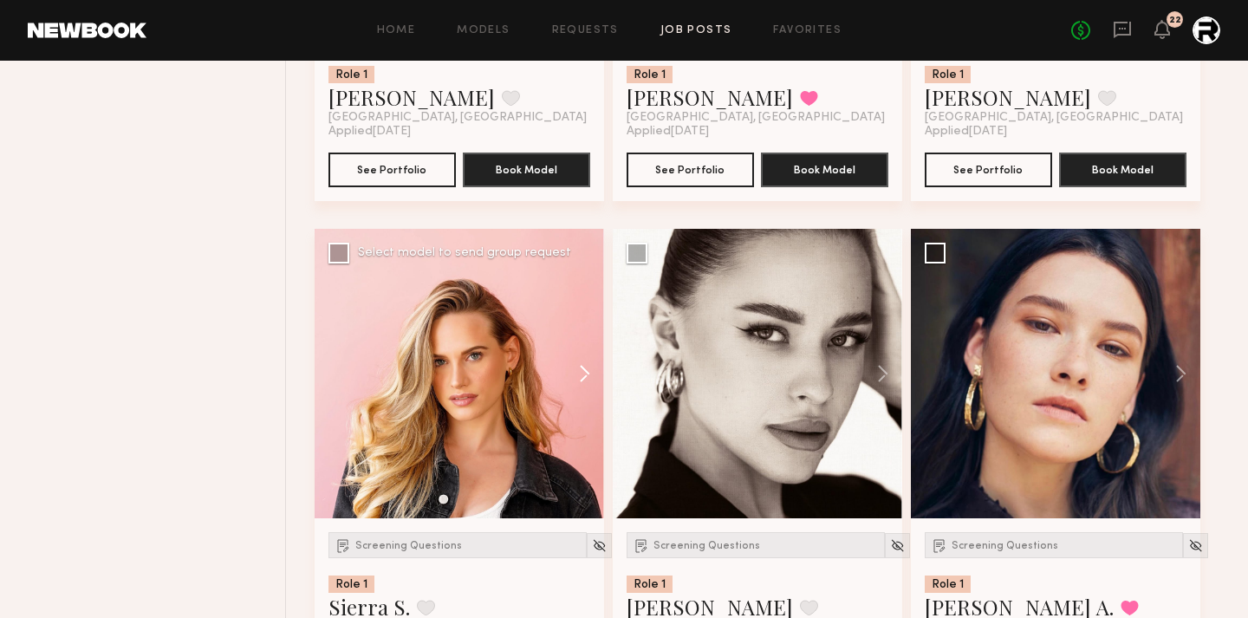
click at [589, 377] on button at bounding box center [576, 374] width 55 height 290
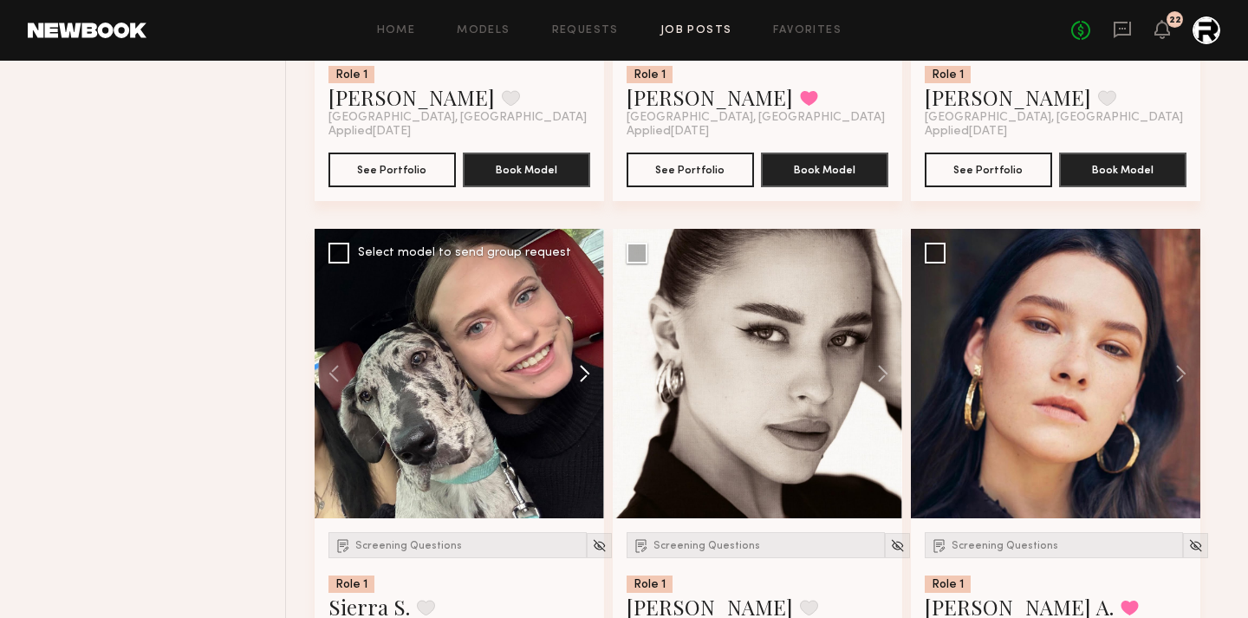
click at [589, 377] on button at bounding box center [576, 374] width 55 height 290
click at [589, 377] on div at bounding box center [460, 374] width 290 height 290
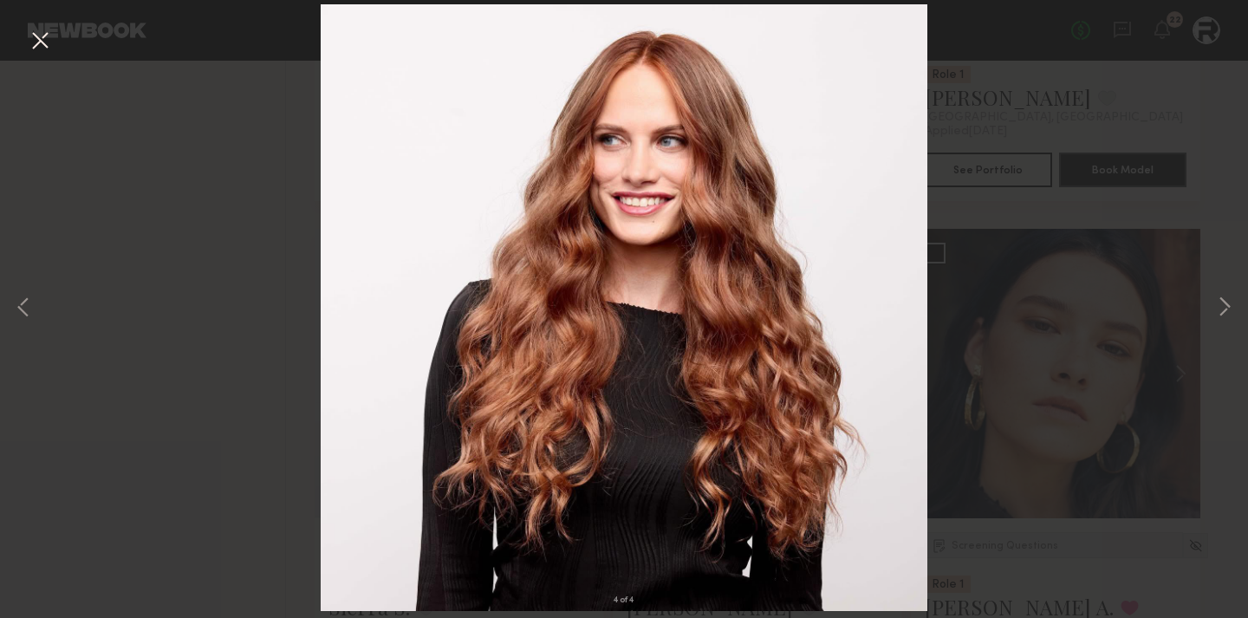
click at [50, 49] on button at bounding box center [40, 41] width 28 height 31
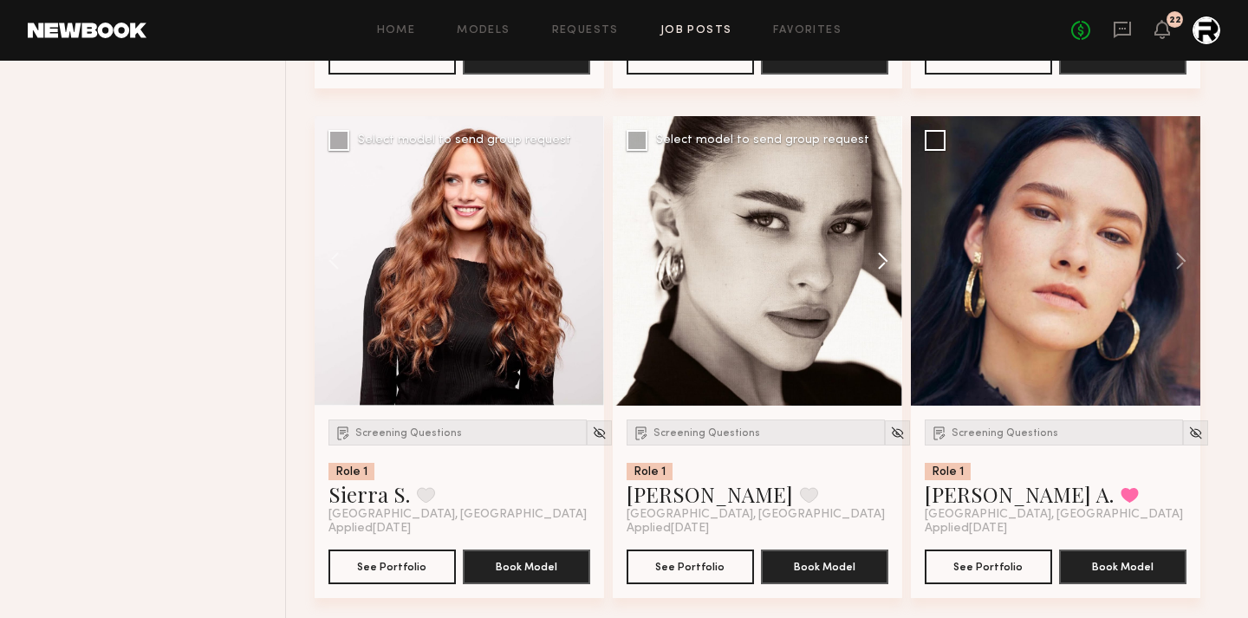
scroll to position [1755, 0]
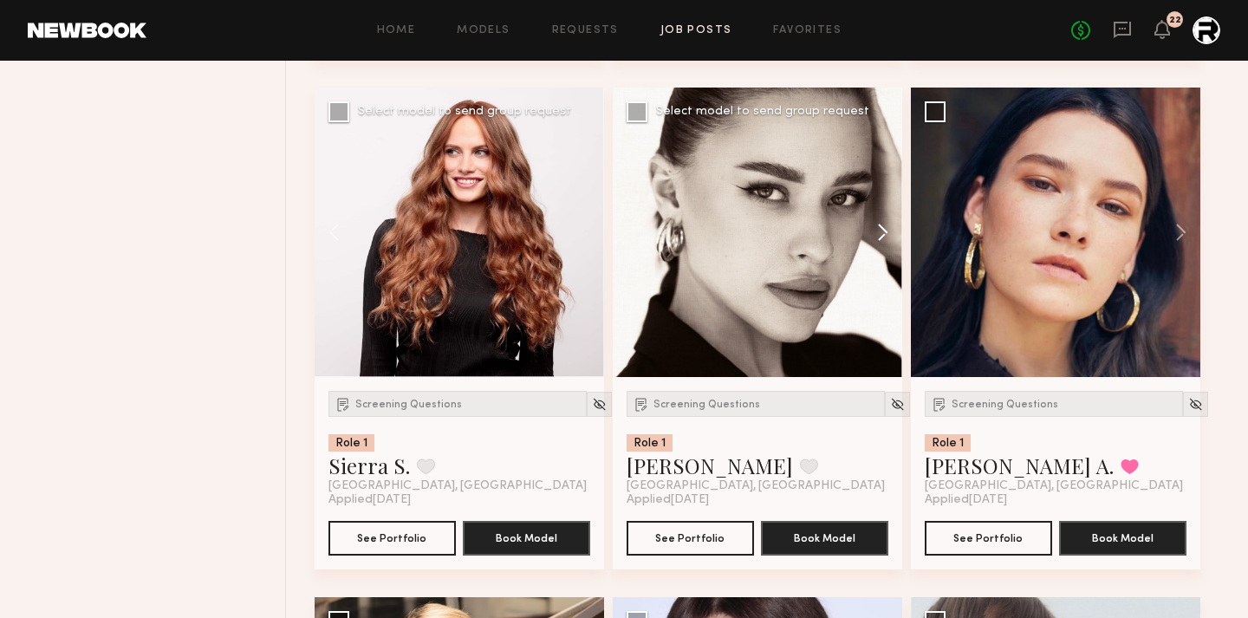
click at [881, 227] on button at bounding box center [874, 233] width 55 height 290
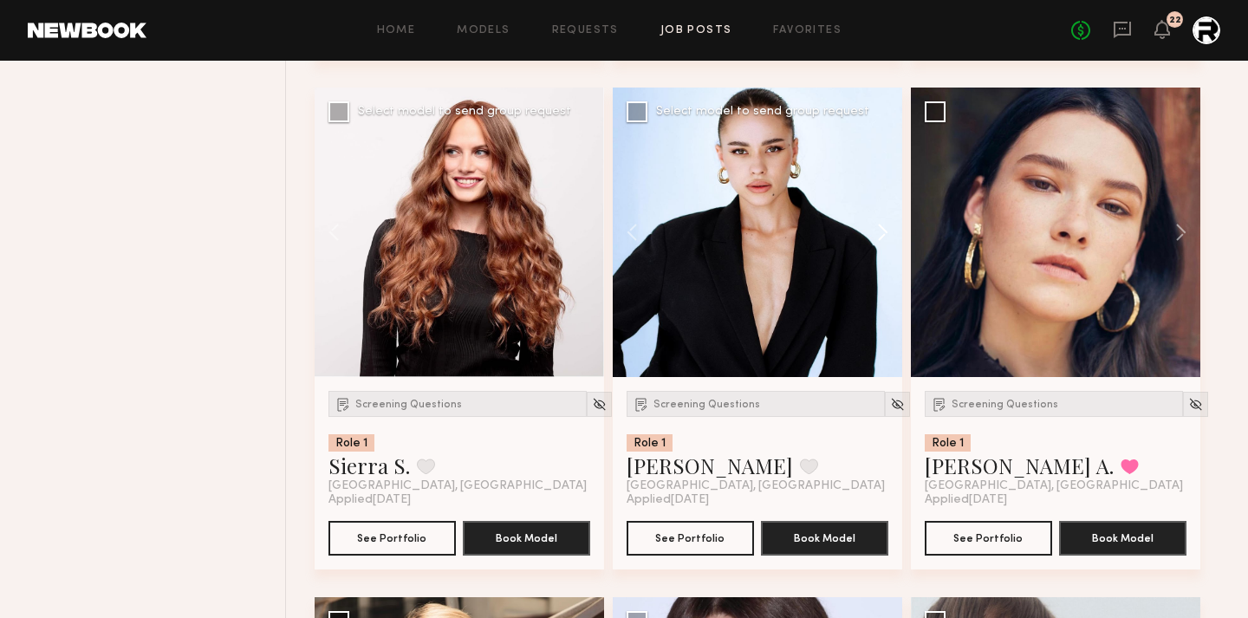
click at [881, 227] on button at bounding box center [874, 233] width 55 height 290
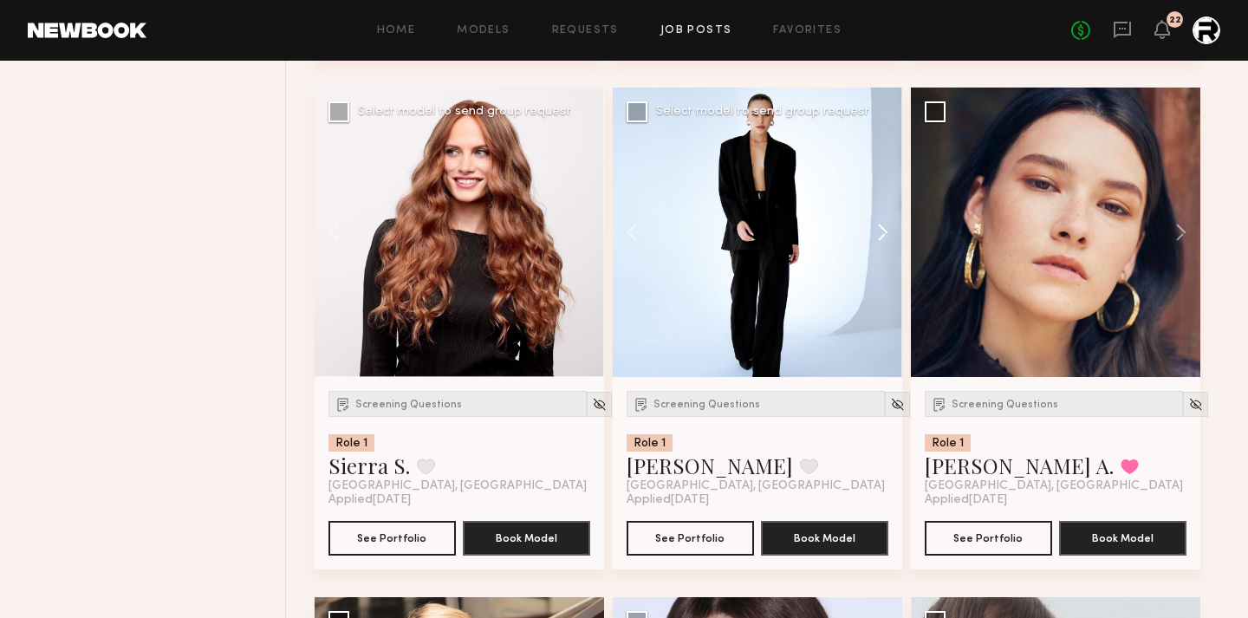
click at [881, 227] on button at bounding box center [874, 233] width 55 height 290
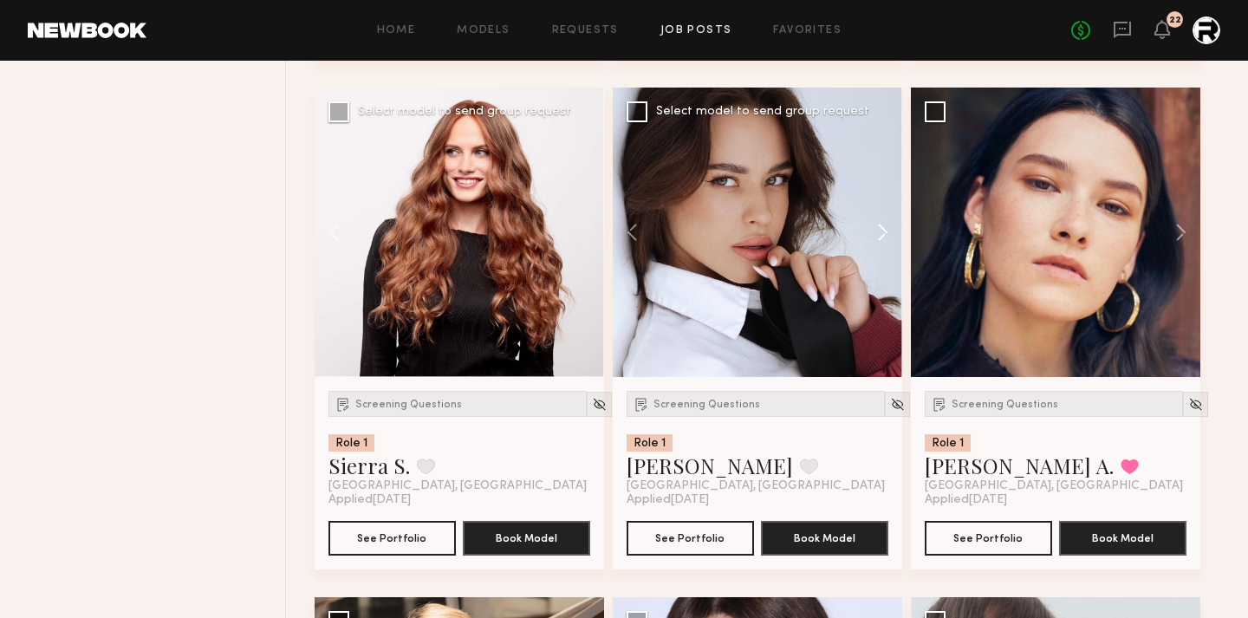
click at [881, 227] on button at bounding box center [874, 233] width 55 height 290
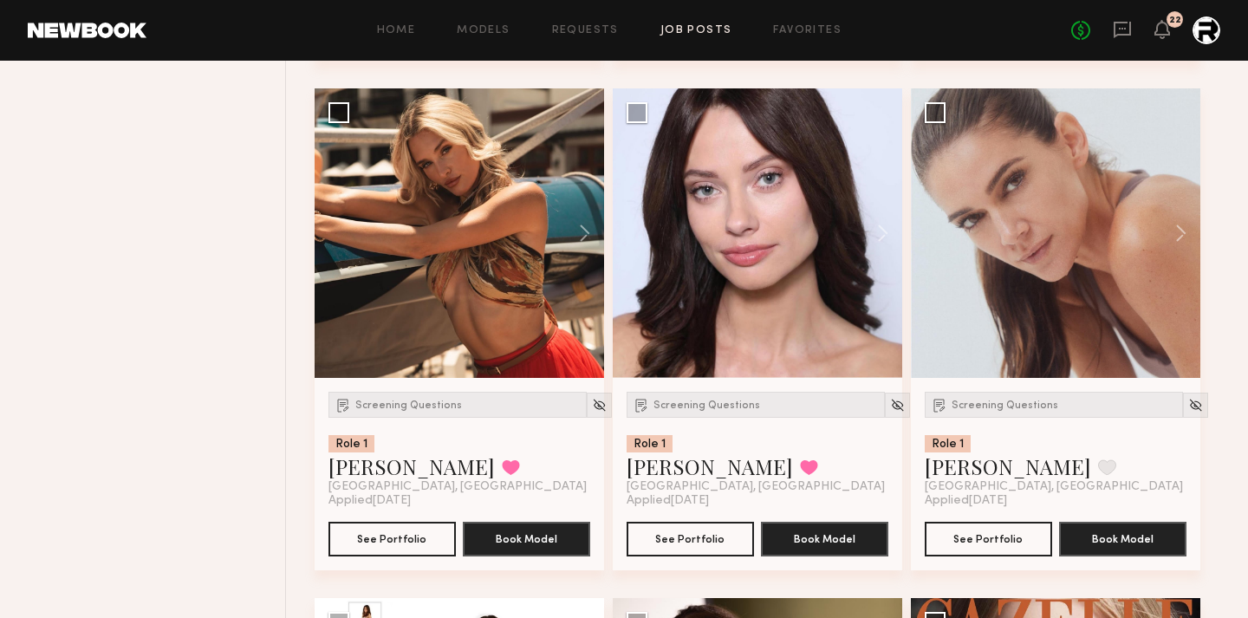
scroll to position [2287, 0]
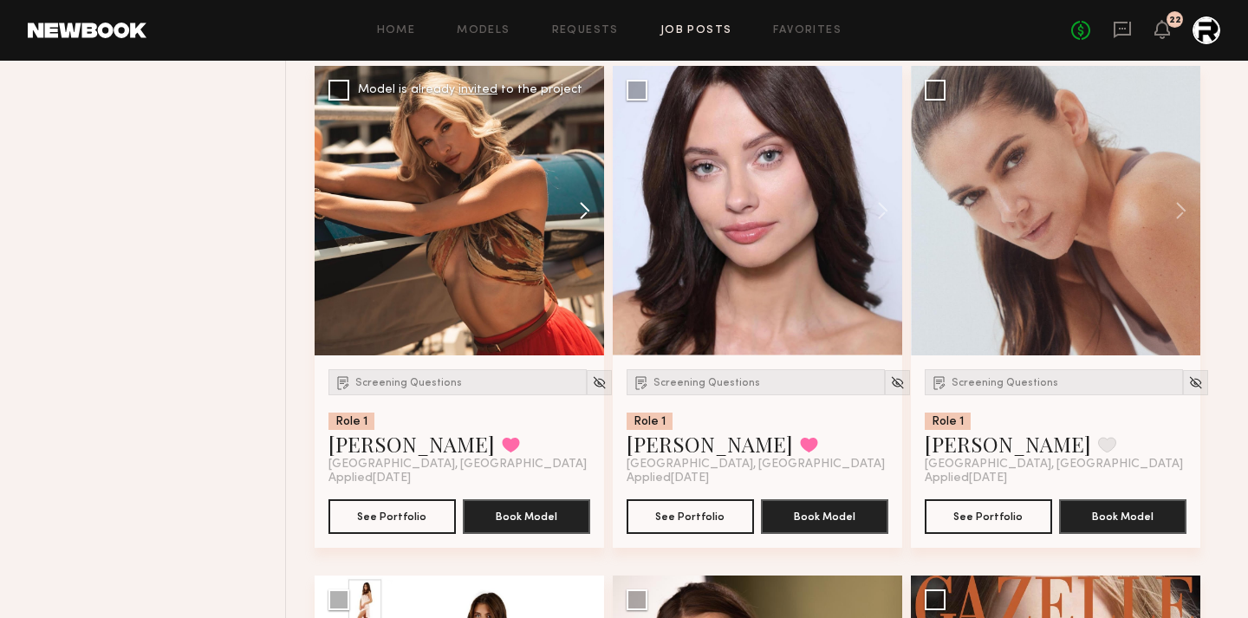
click at [576, 212] on button at bounding box center [576, 211] width 55 height 290
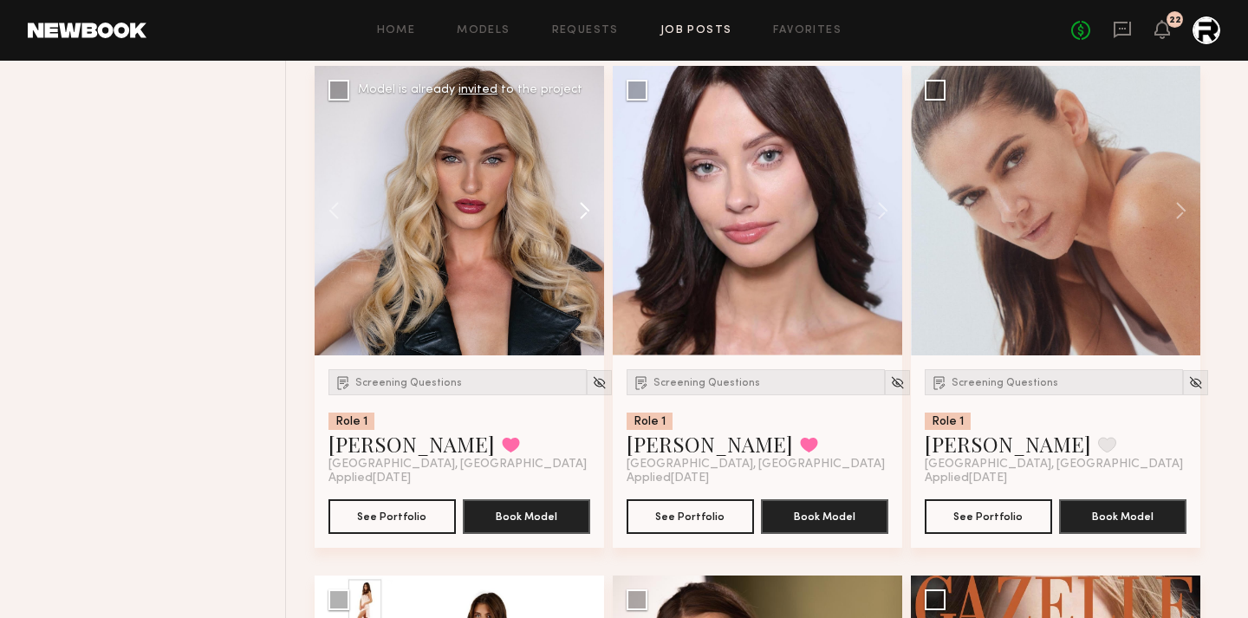
click at [588, 209] on button at bounding box center [576, 211] width 55 height 290
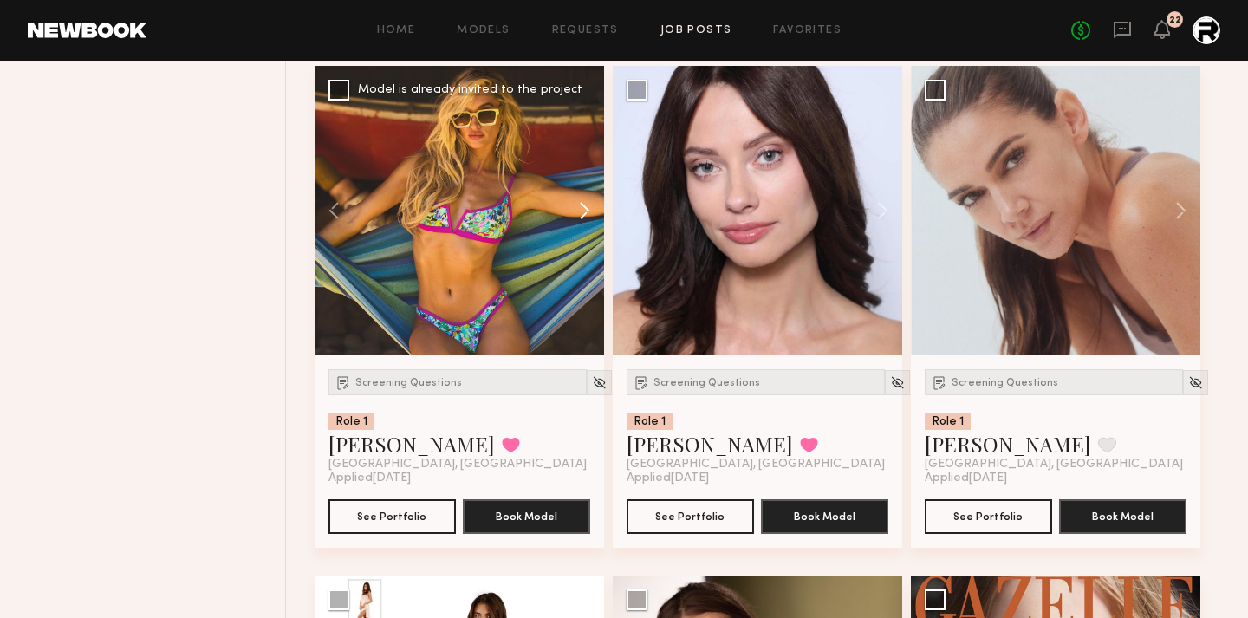
click at [588, 209] on button at bounding box center [576, 211] width 55 height 290
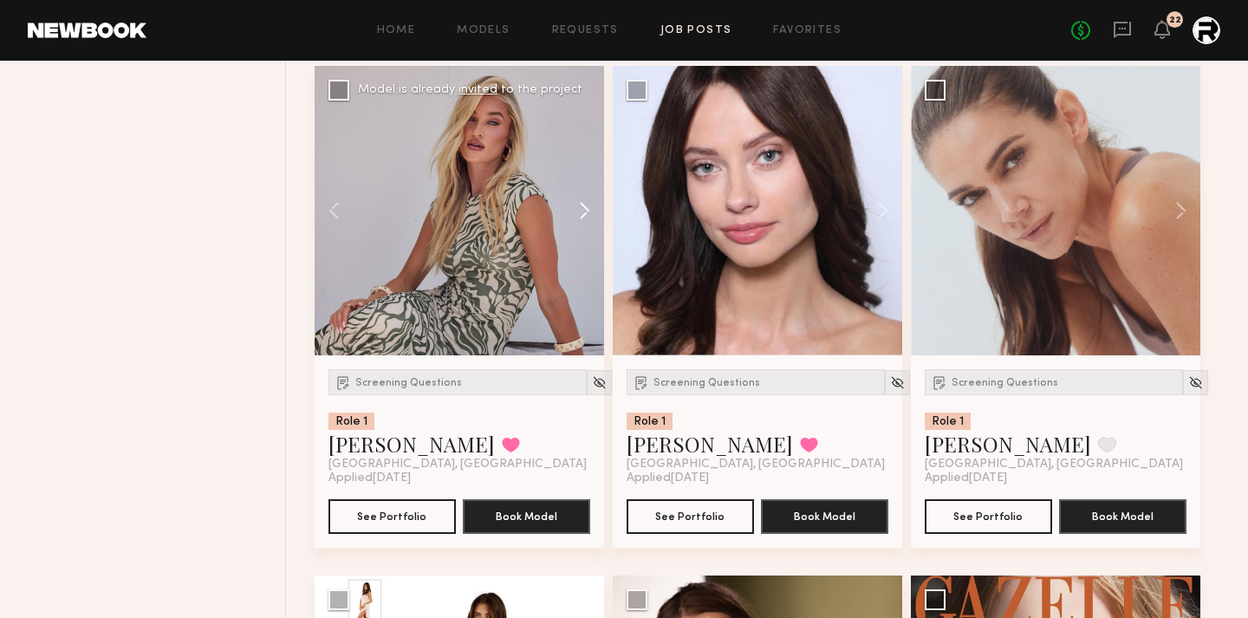
click at [588, 209] on button at bounding box center [576, 211] width 55 height 290
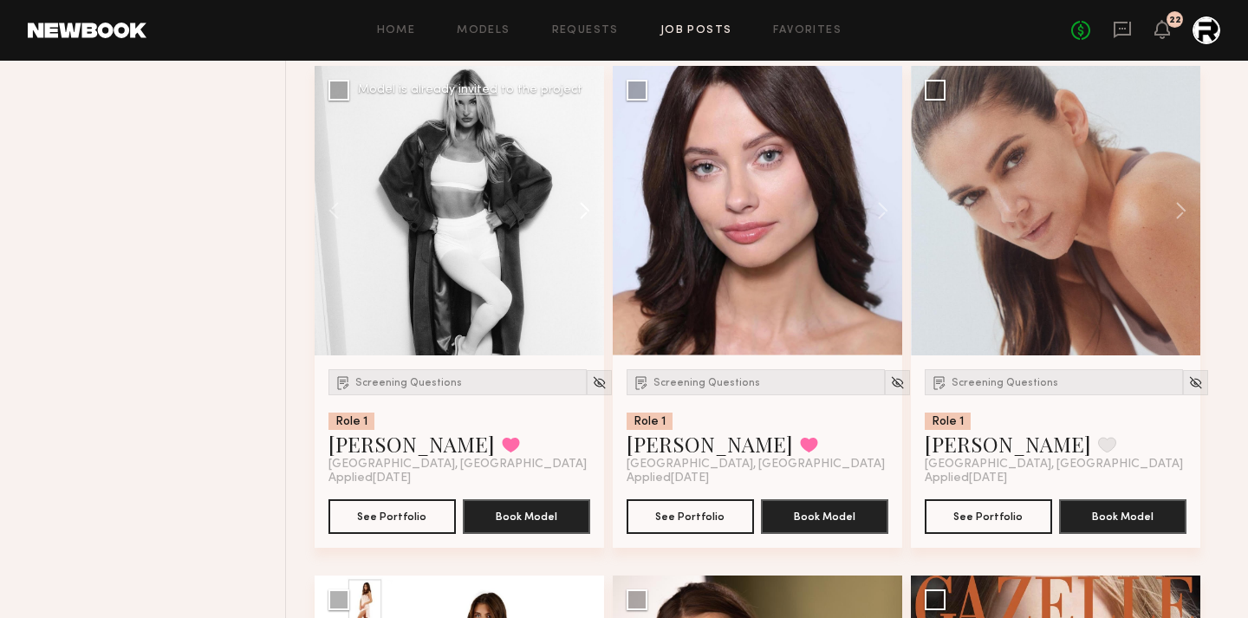
click at [588, 209] on button at bounding box center [576, 211] width 55 height 290
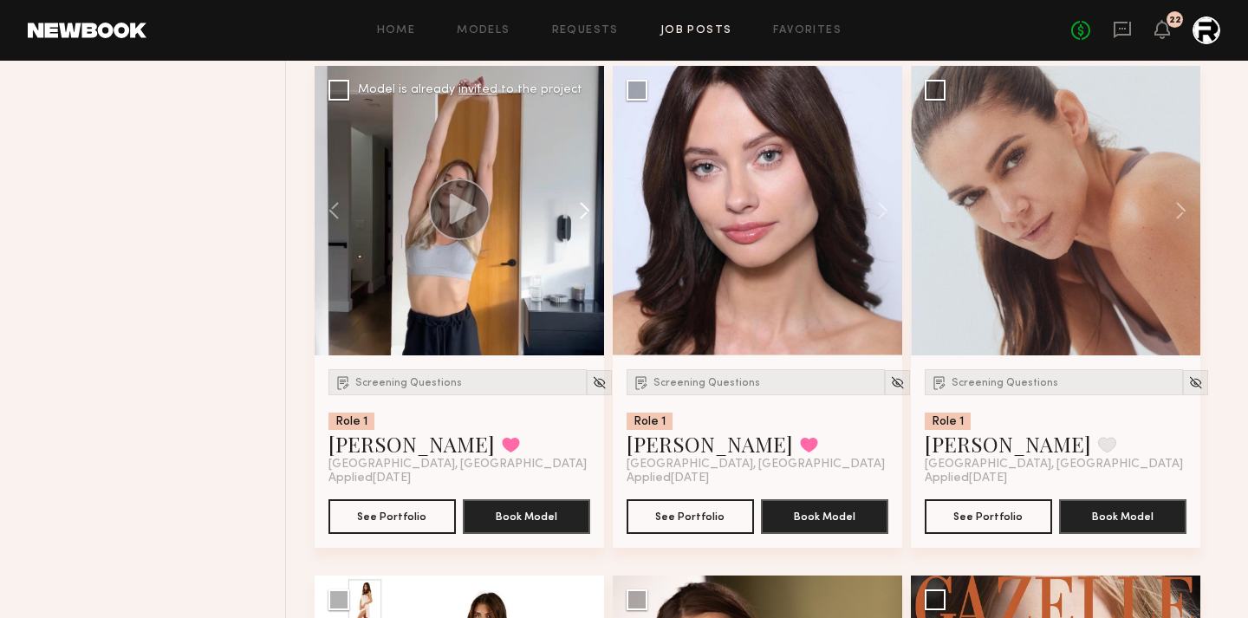
click at [588, 209] on button at bounding box center [576, 211] width 55 height 290
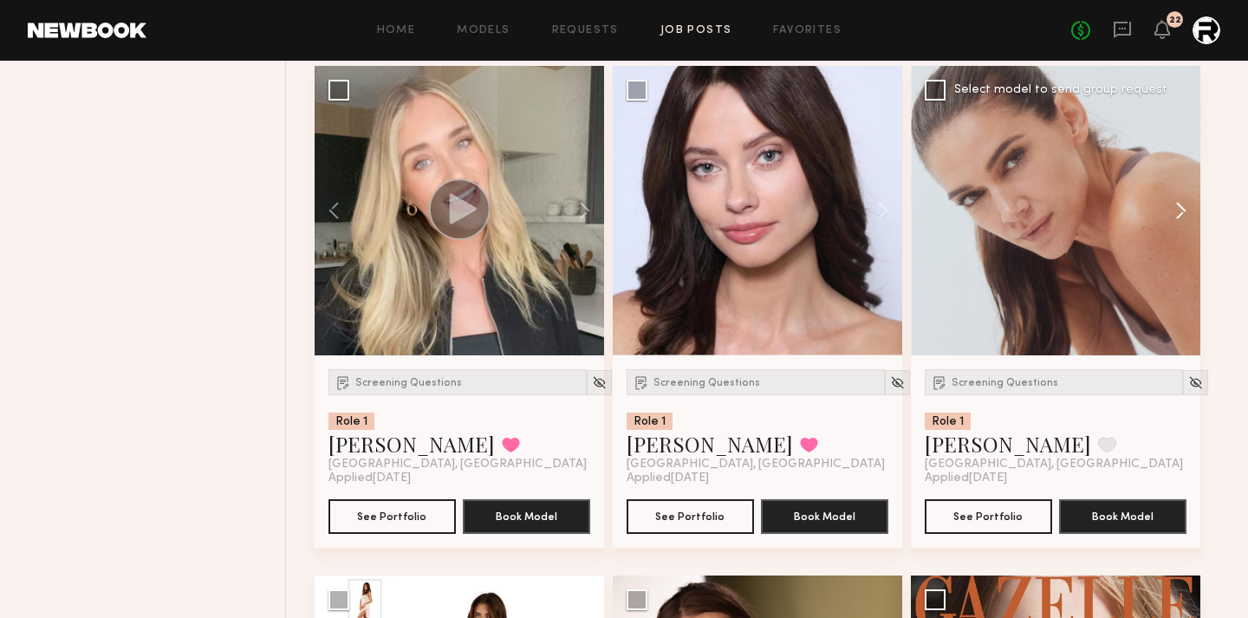
click at [1194, 218] on button at bounding box center [1172, 211] width 55 height 290
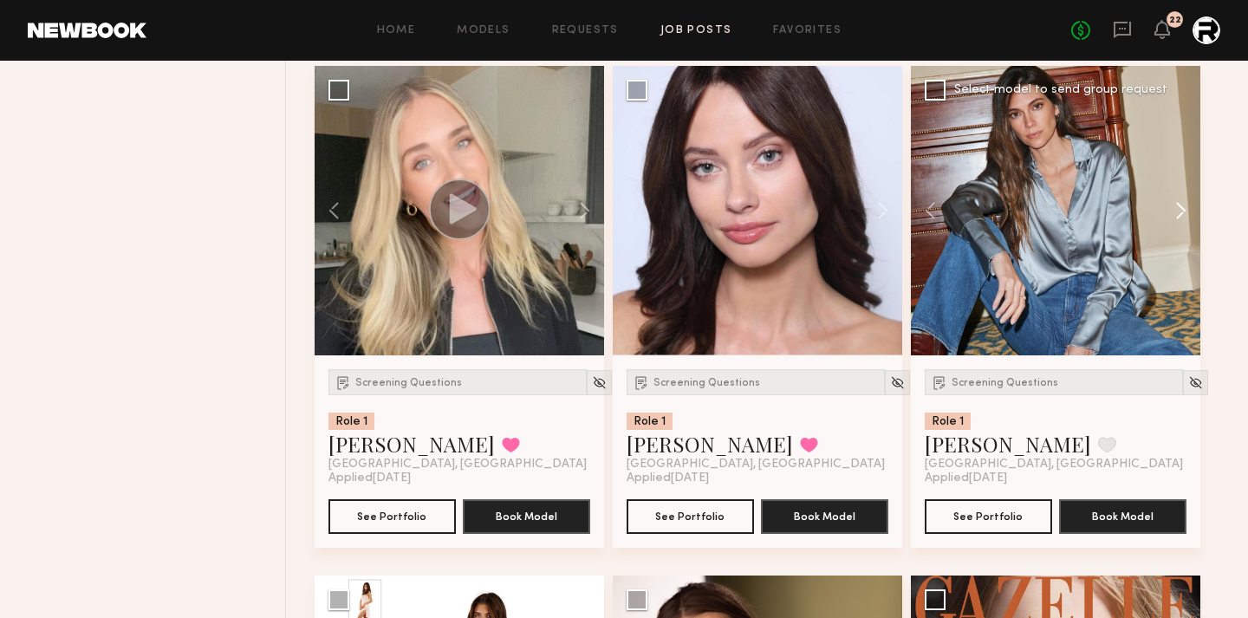
click at [1188, 215] on button at bounding box center [1172, 211] width 55 height 290
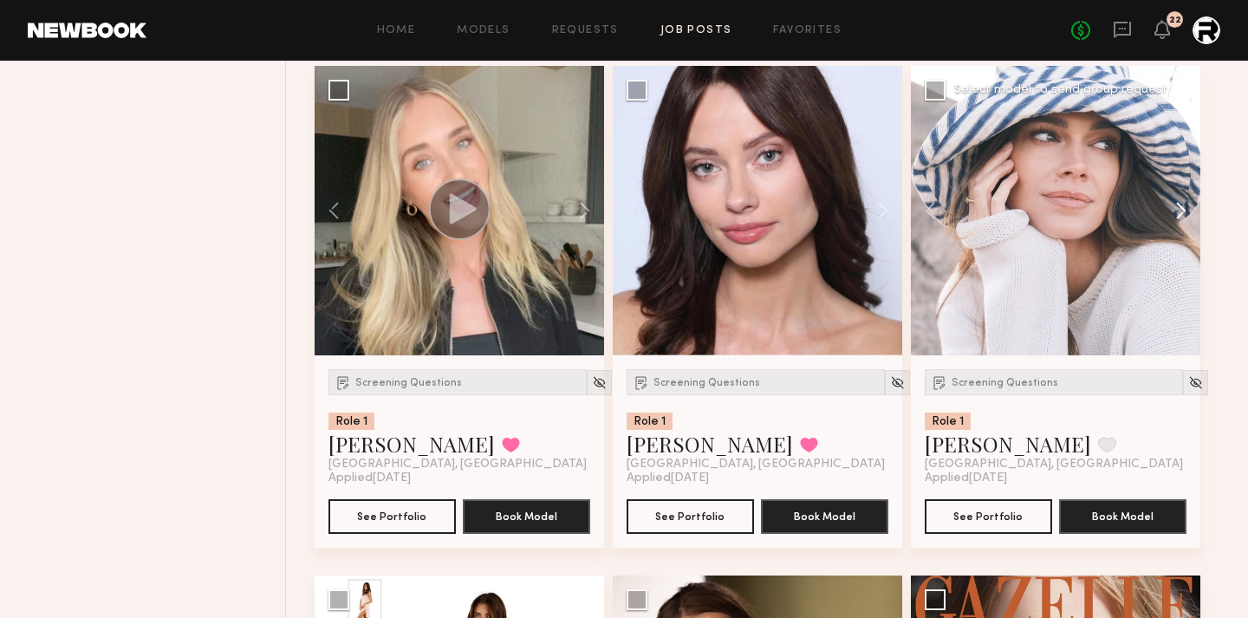
click at [1188, 215] on button at bounding box center [1172, 211] width 55 height 290
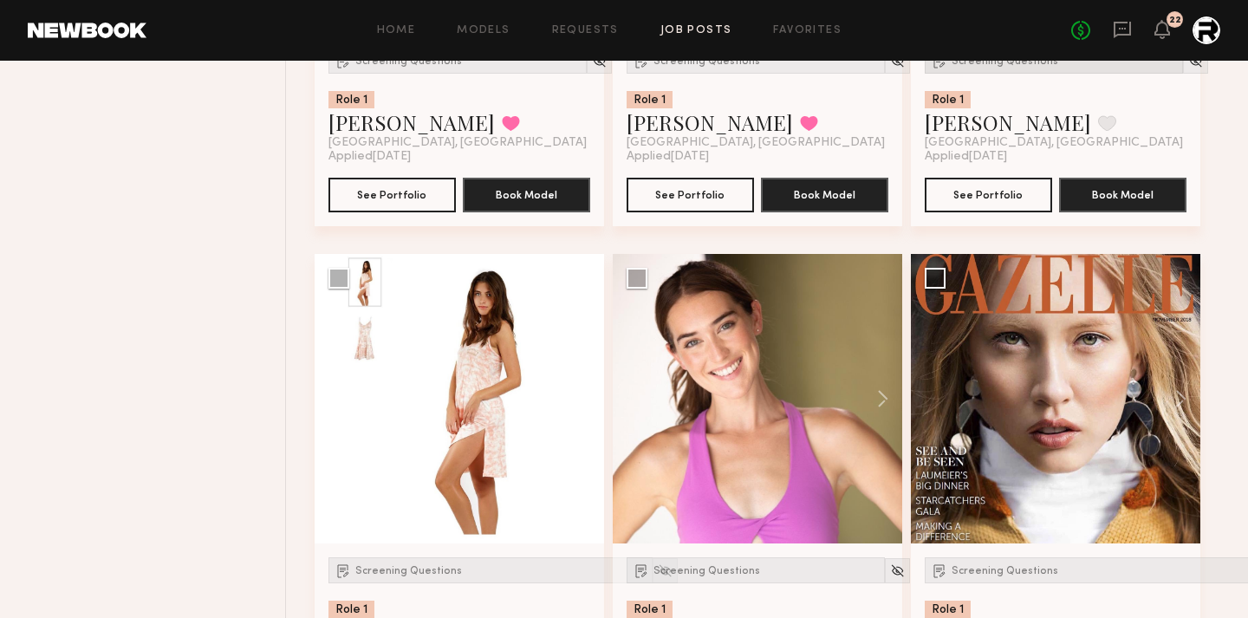
scroll to position [2610, 0]
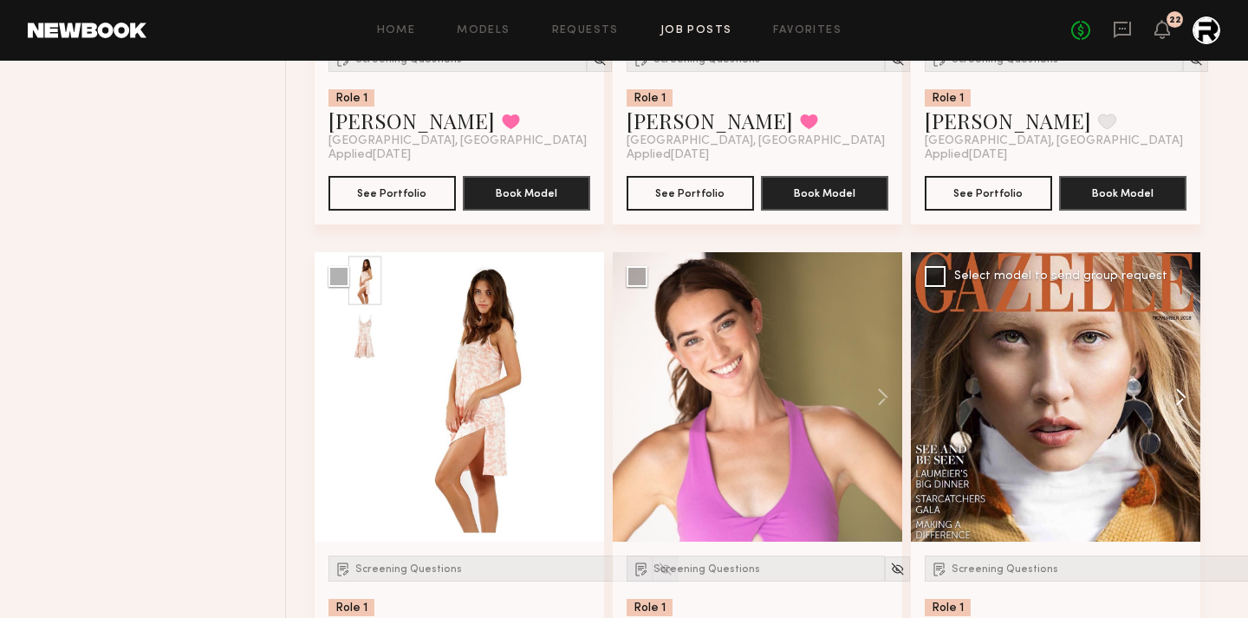
click at [1186, 395] on button at bounding box center [1172, 397] width 55 height 290
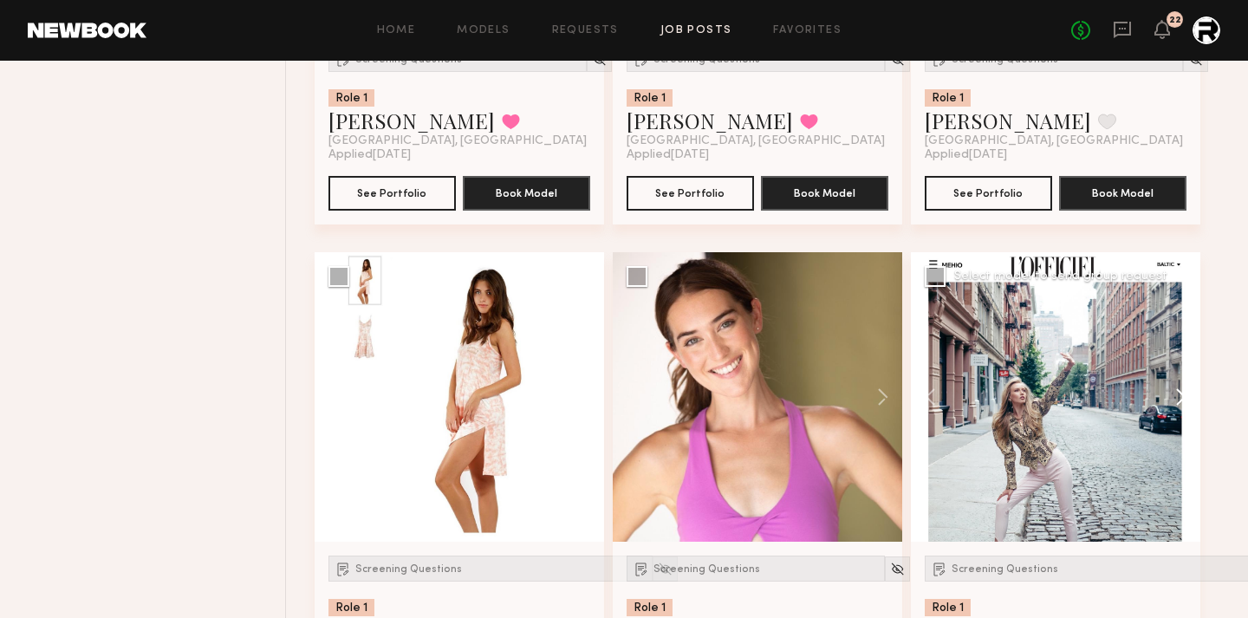
click at [1186, 395] on button at bounding box center [1172, 397] width 55 height 290
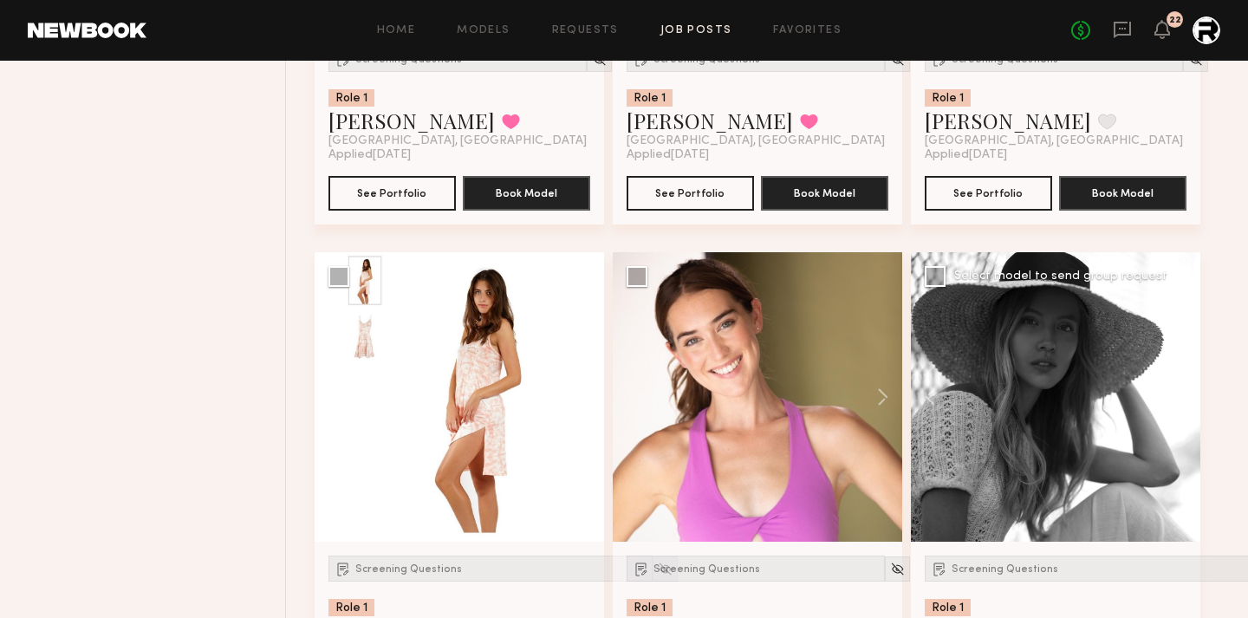
click at [1186, 395] on button at bounding box center [1172, 397] width 55 height 290
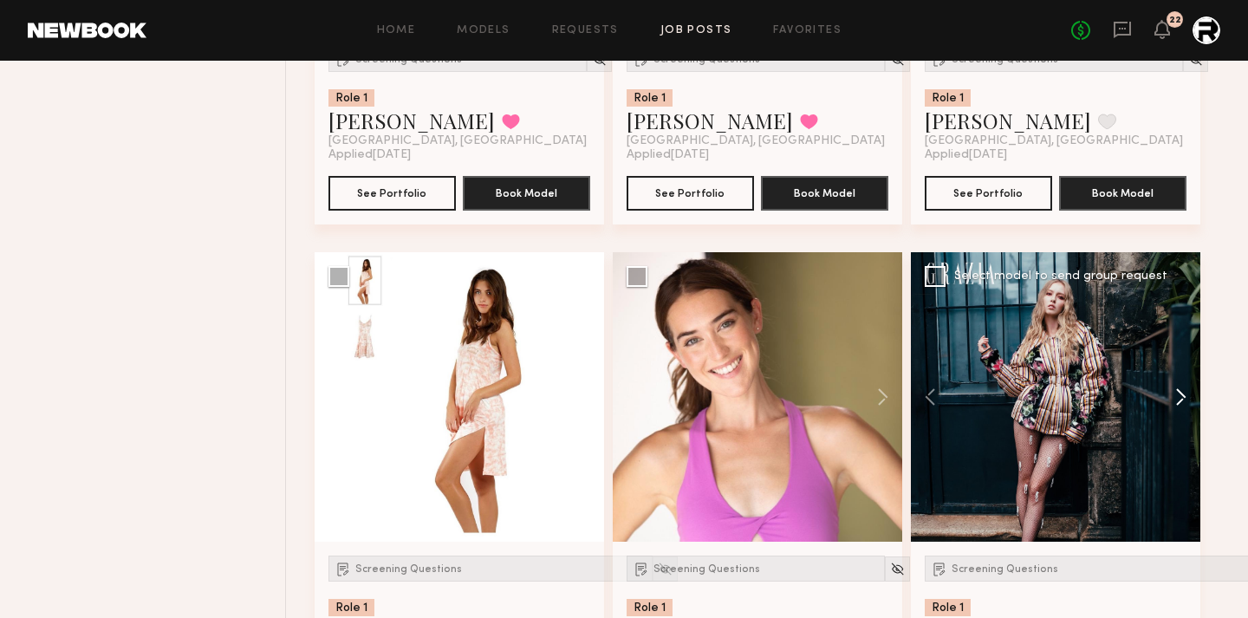
click at [1186, 395] on button at bounding box center [1172, 397] width 55 height 290
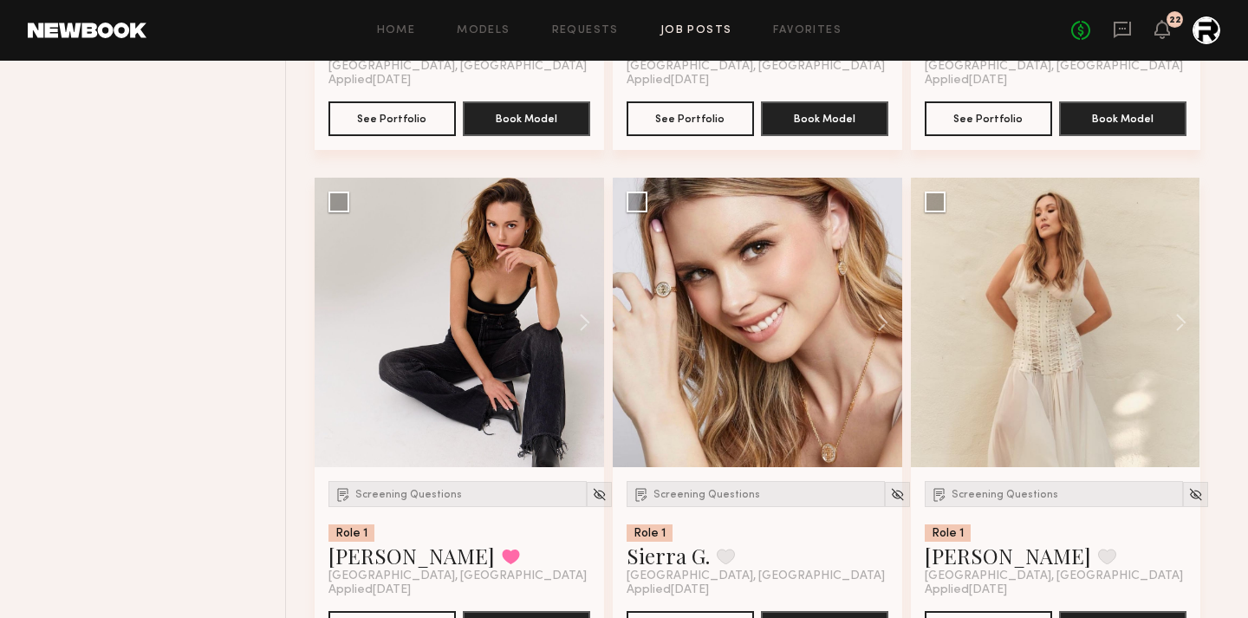
scroll to position [4218, 0]
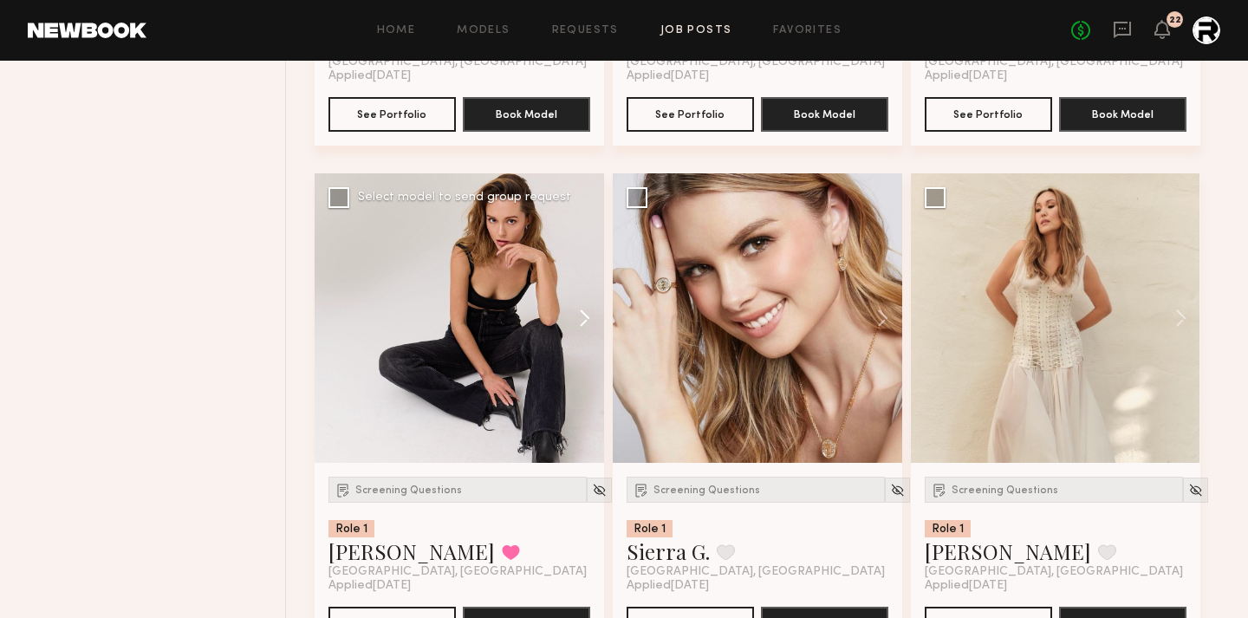
click at [586, 318] on button at bounding box center [576, 318] width 55 height 290
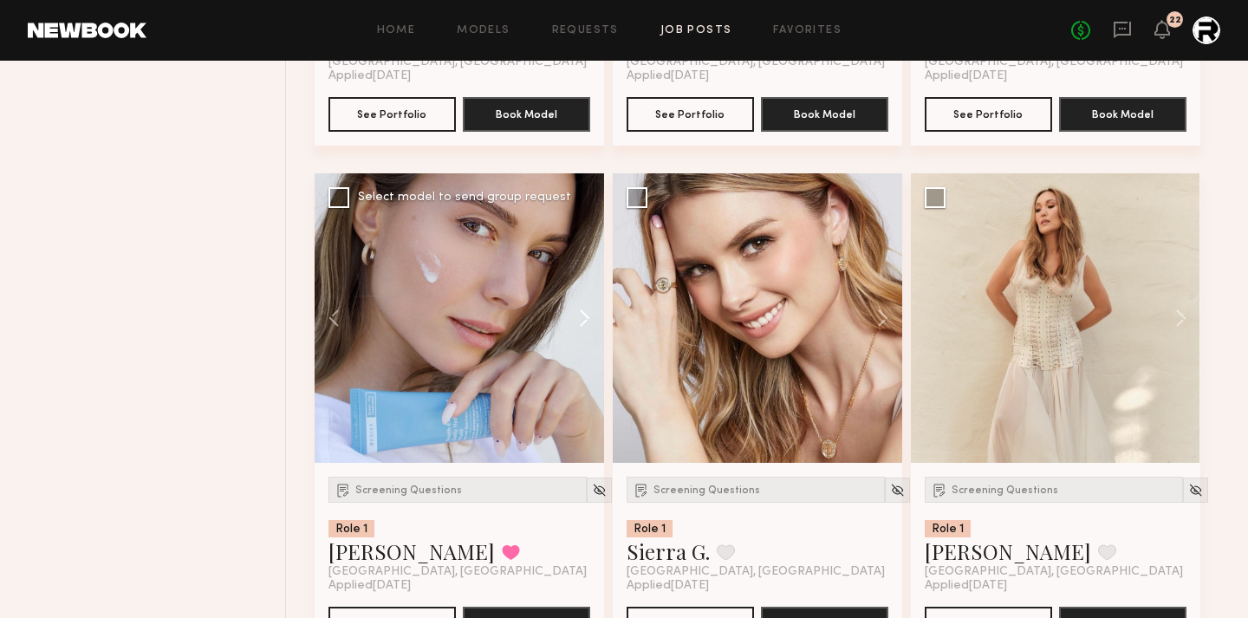
click at [586, 318] on button at bounding box center [576, 318] width 55 height 290
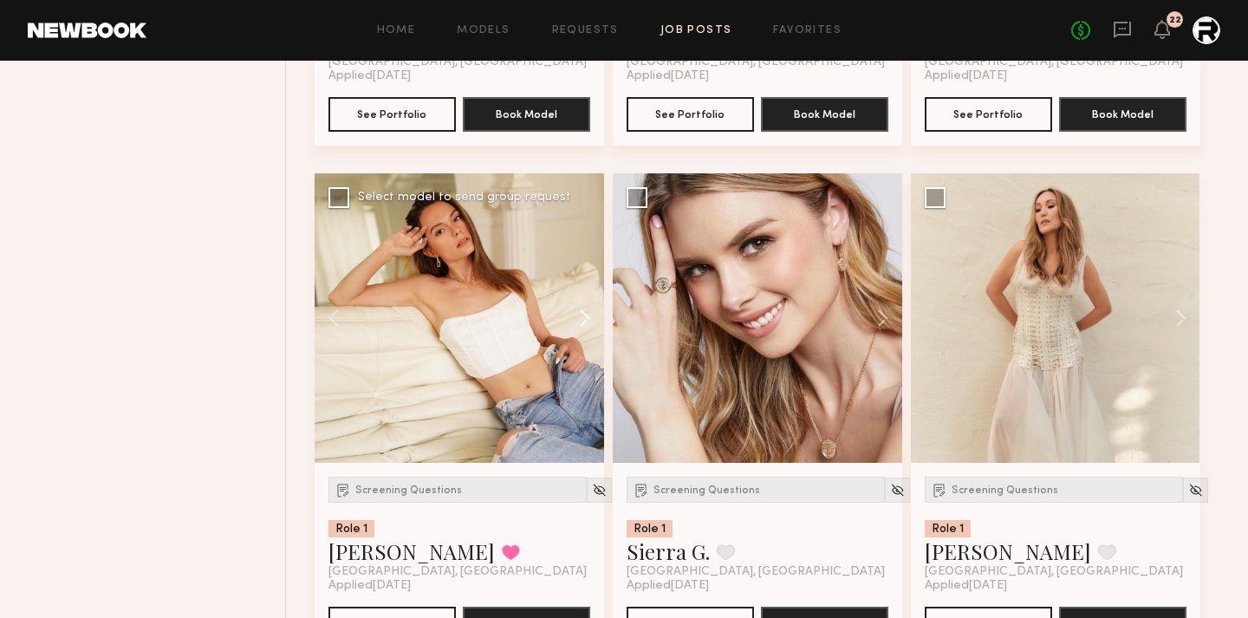
click at [586, 318] on button at bounding box center [576, 318] width 55 height 290
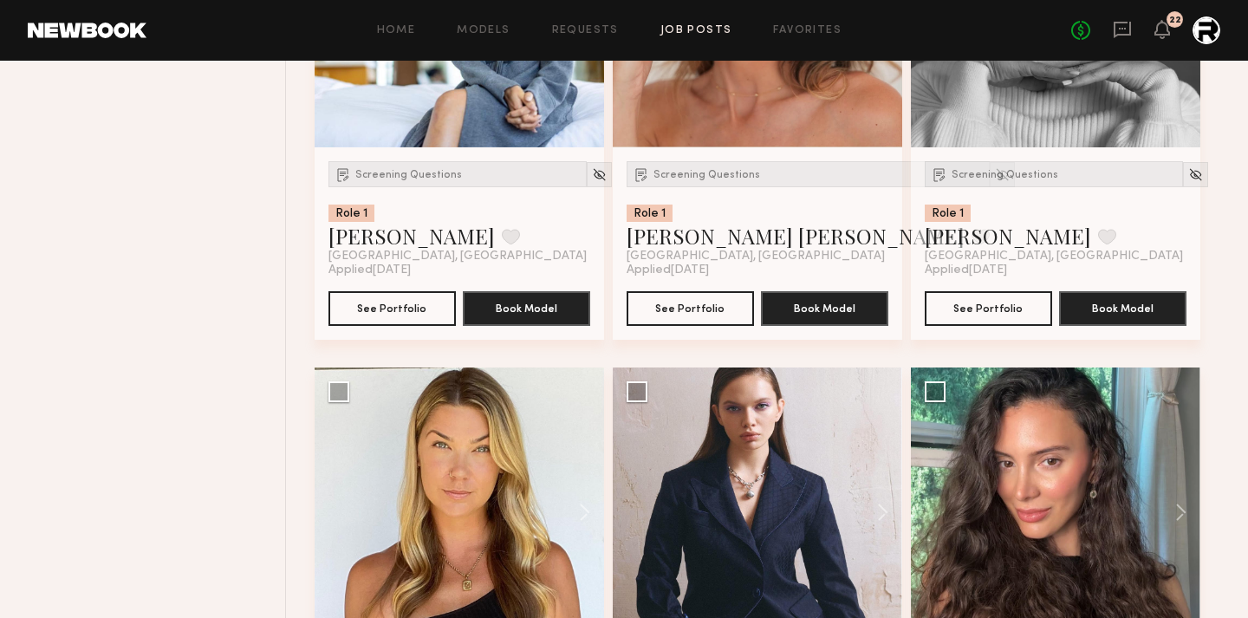
scroll to position [6144, 0]
